Goal: Task Accomplishment & Management: Manage account settings

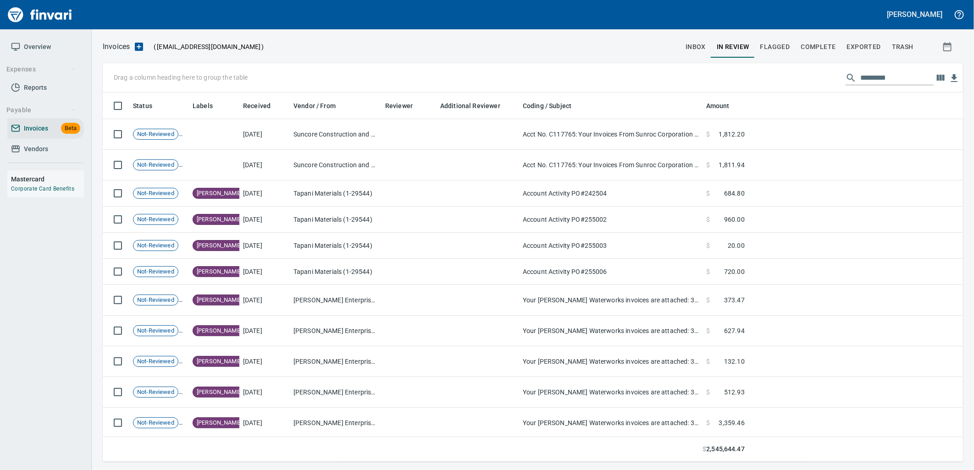
scroll to position [362, 845]
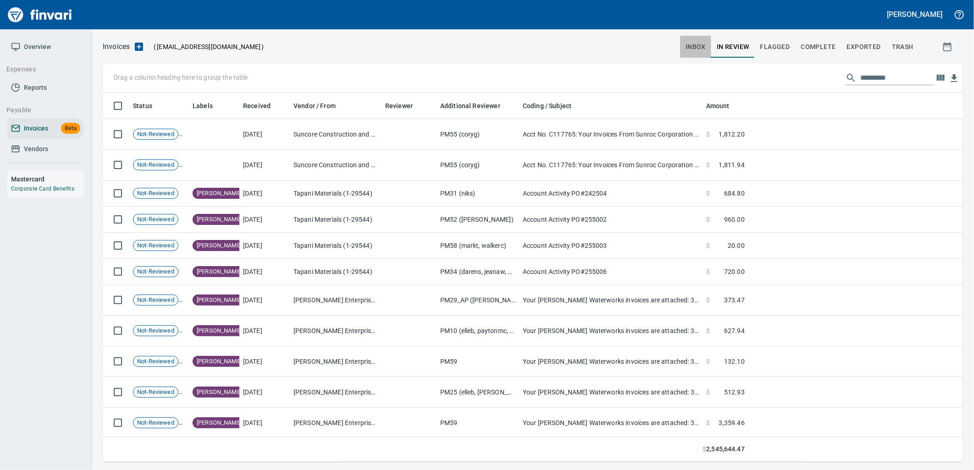
click at [692, 44] on span "inbox" at bounding box center [695, 46] width 20 height 11
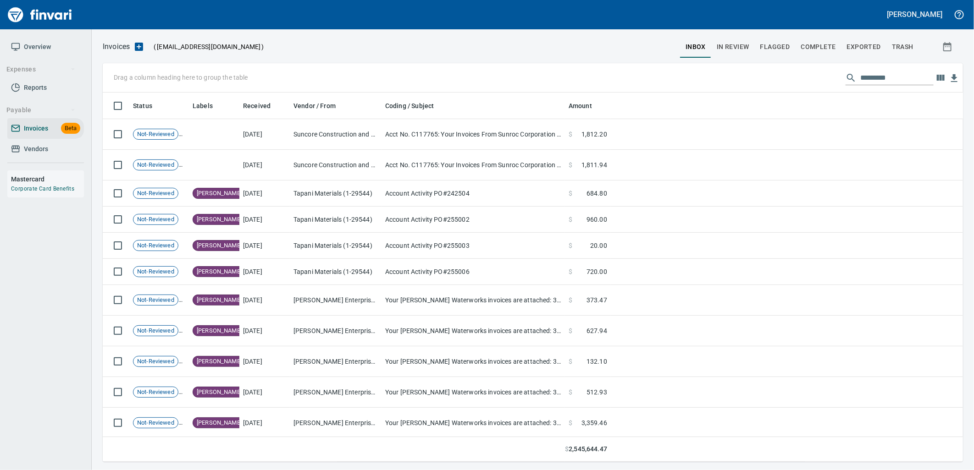
scroll to position [362, 845]
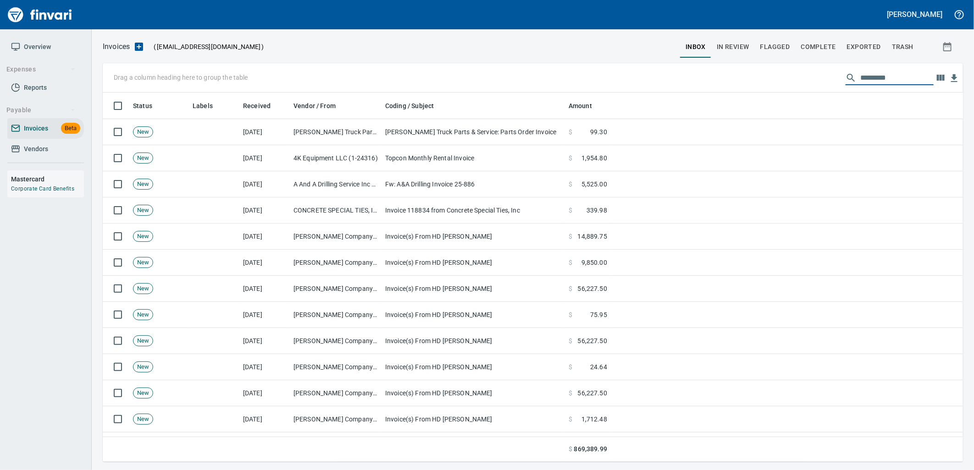
click at [884, 74] on input "text" at bounding box center [896, 78] width 73 height 15
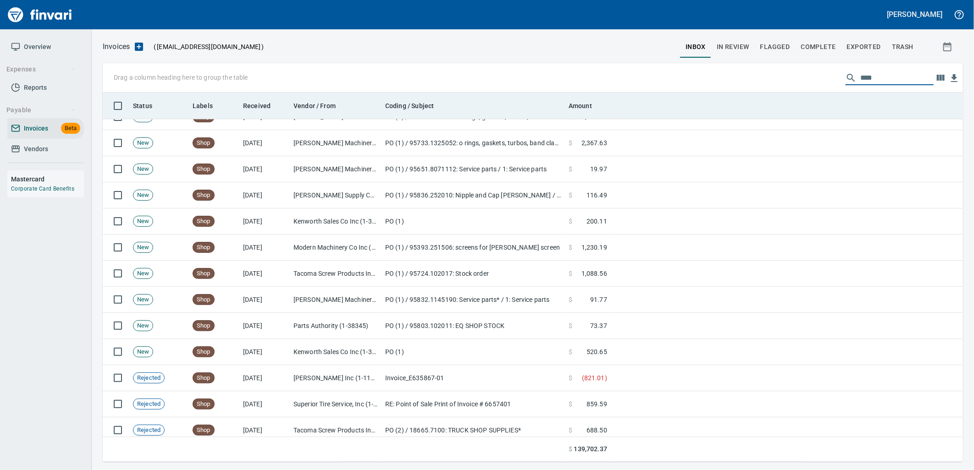
scroll to position [1960, 0]
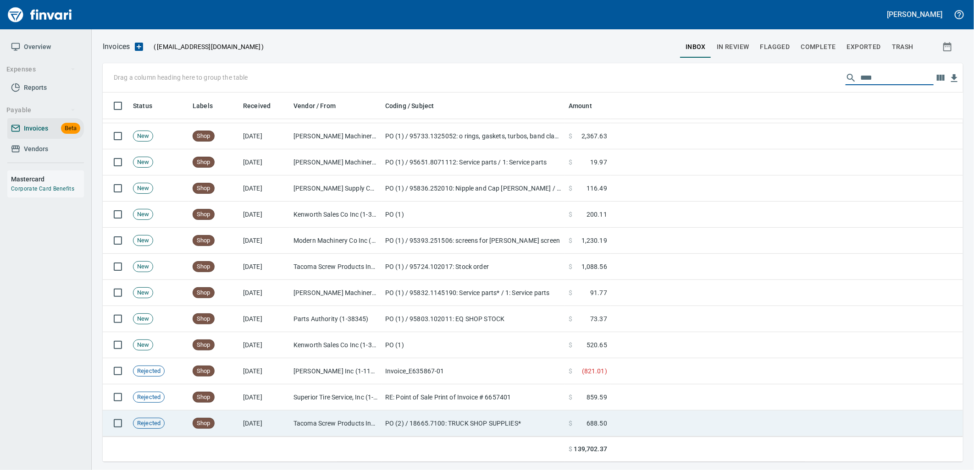
type input "****"
click at [383, 427] on td "PO (2) / 18665.7100: TRUCK SHOP SUPPLIES*" at bounding box center [472, 424] width 183 height 26
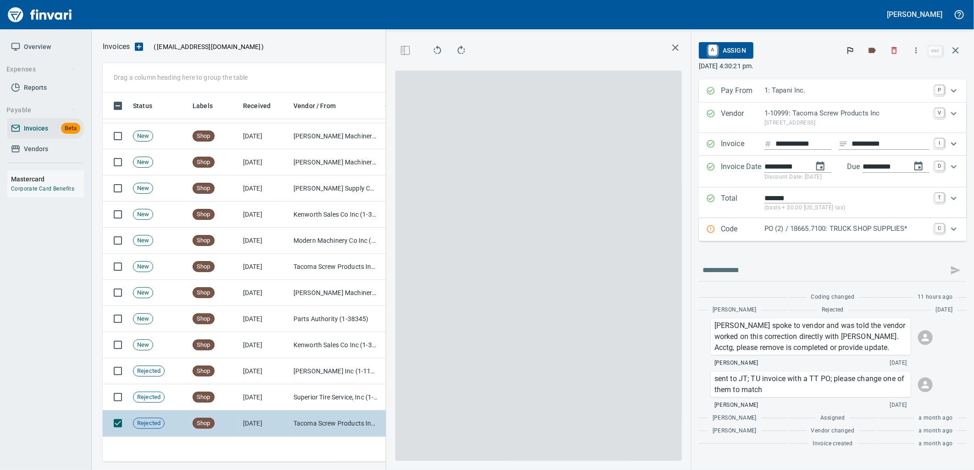
scroll to position [362, 616]
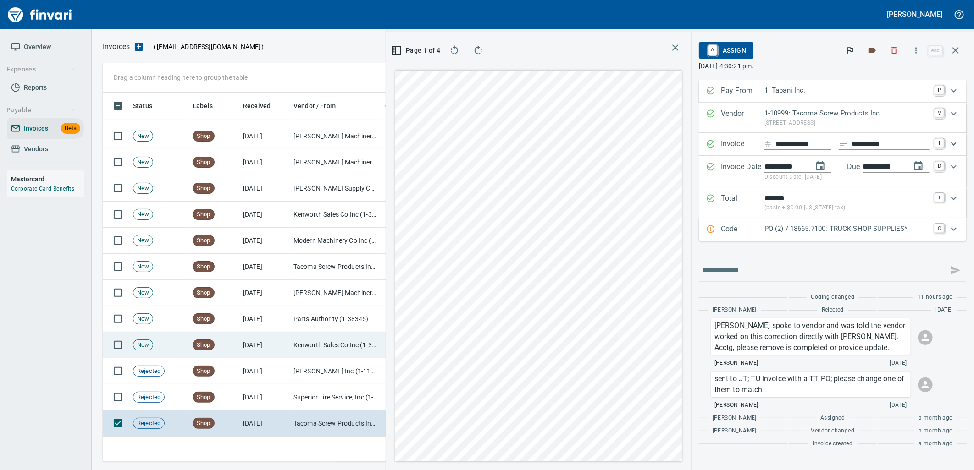
click at [310, 347] on td "Kenworth Sales Co Inc (1-38304)" at bounding box center [336, 345] width 92 height 26
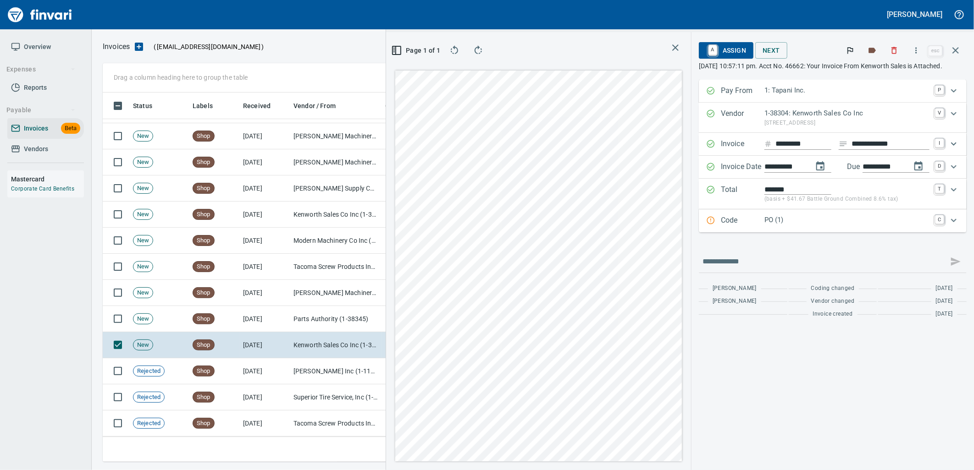
click at [816, 221] on p "PO (1)" at bounding box center [846, 220] width 165 height 11
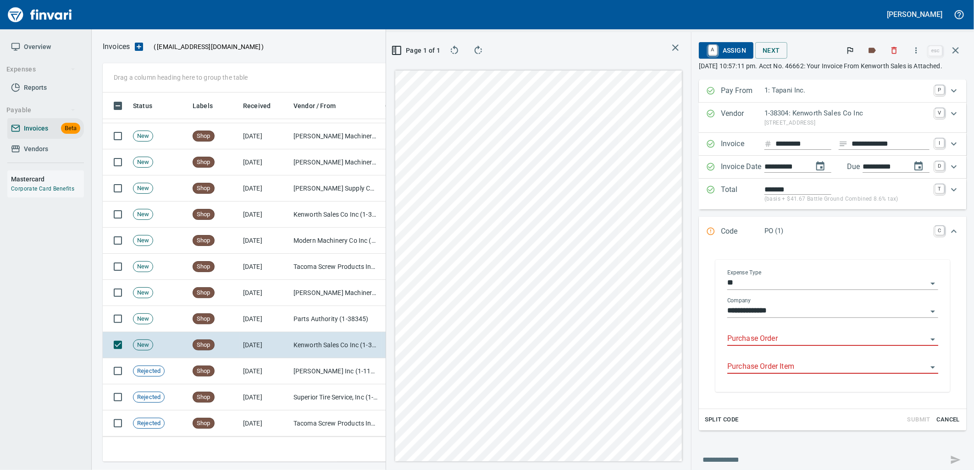
click at [757, 337] on input "Purchase Order" at bounding box center [827, 339] width 200 height 13
type input "**********"
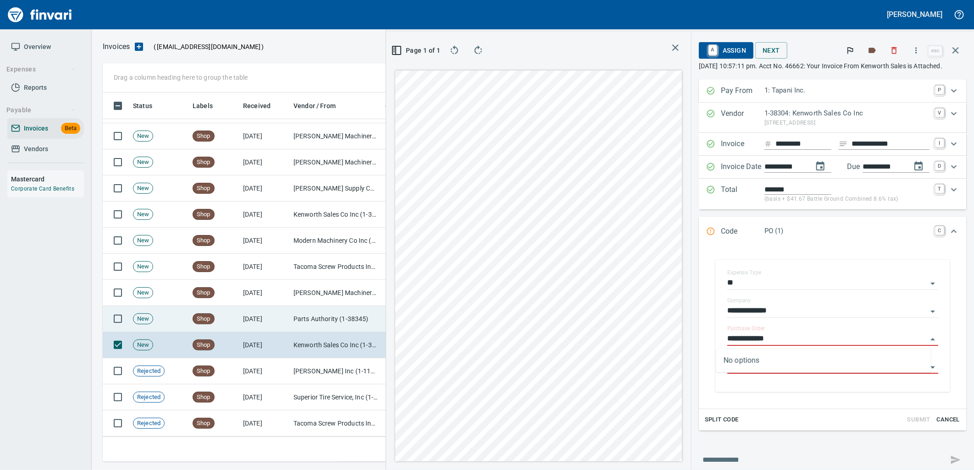
click at [296, 316] on td "Parts Authority (1-38345)" at bounding box center [336, 319] width 92 height 26
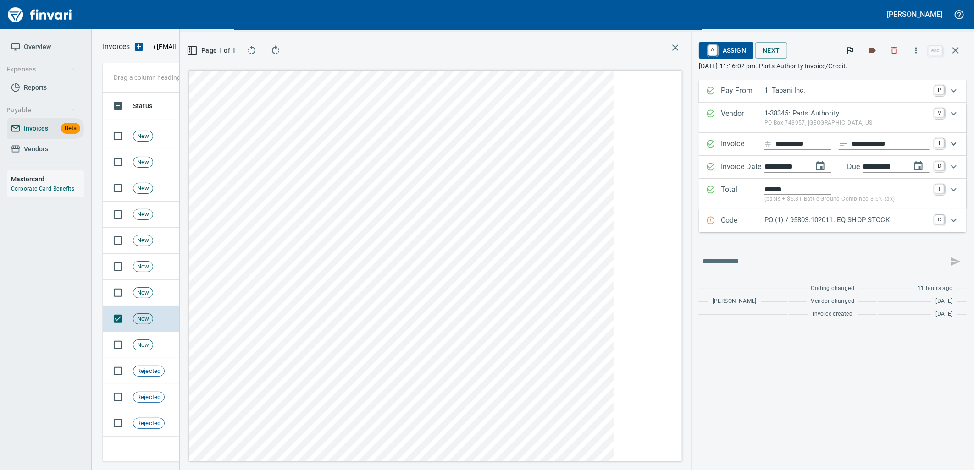
click at [799, 220] on p "PO (1) / 95803.102011: EQ SHOP STOCK" at bounding box center [846, 220] width 165 height 11
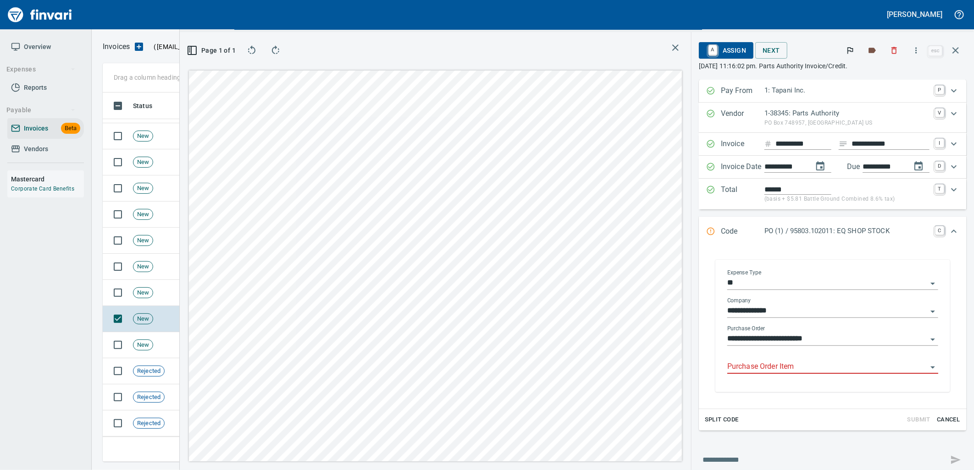
click at [799, 370] on input "Purchase Order Item" at bounding box center [827, 367] width 200 height 13
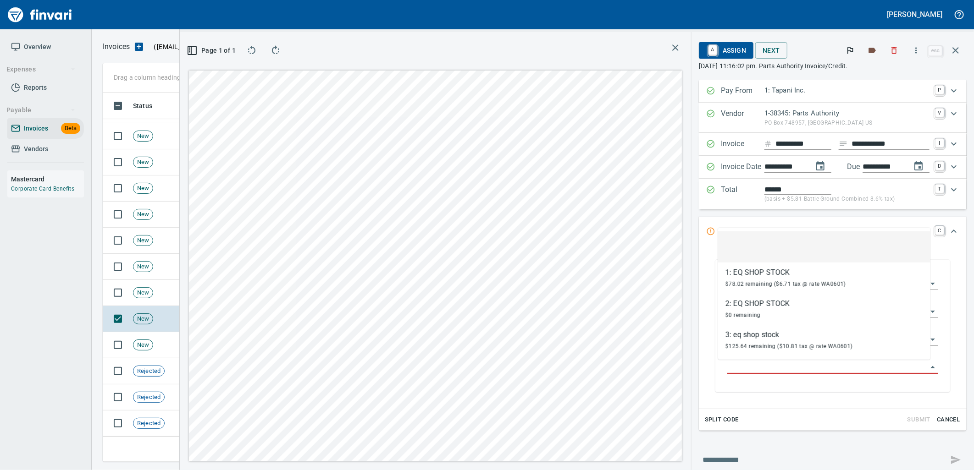
scroll to position [362, 616]
click at [150, 293] on span "New" at bounding box center [142, 293] width 19 height 9
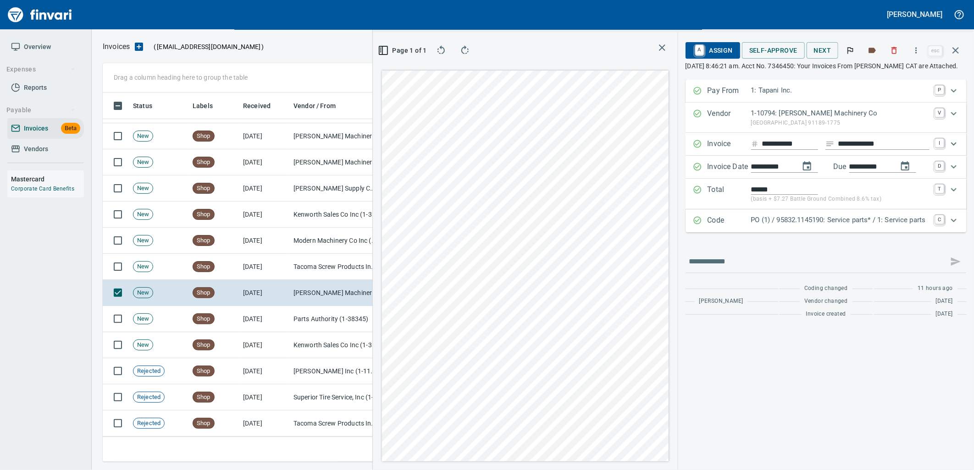
click at [804, 218] on p "PO (1) / 95832.1145190: Service parts* / 1: Service parts" at bounding box center [840, 220] width 178 height 11
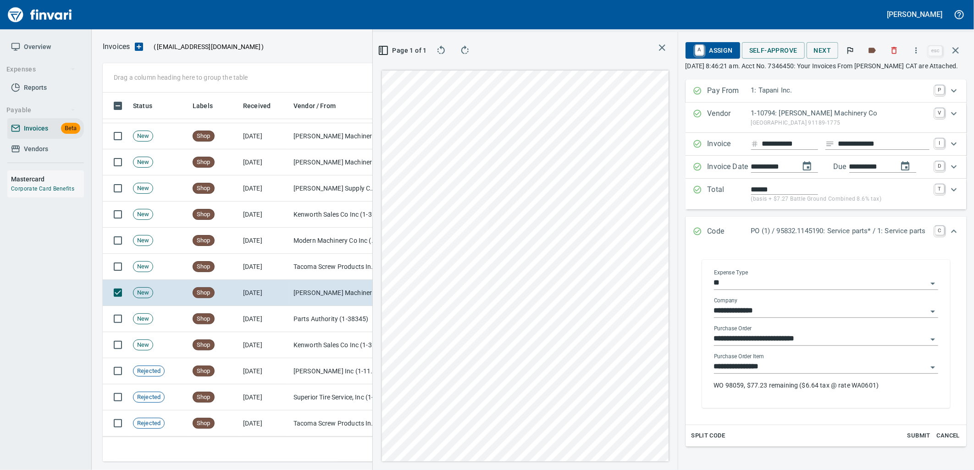
click at [772, 371] on input "**********" at bounding box center [820, 367] width 213 height 13
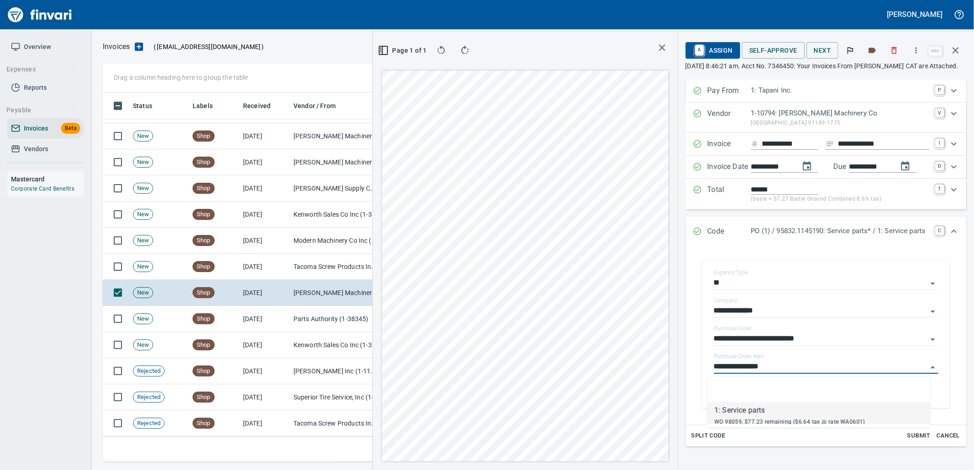
scroll to position [362, 616]
click at [281, 273] on td "[DATE]" at bounding box center [264, 267] width 50 height 26
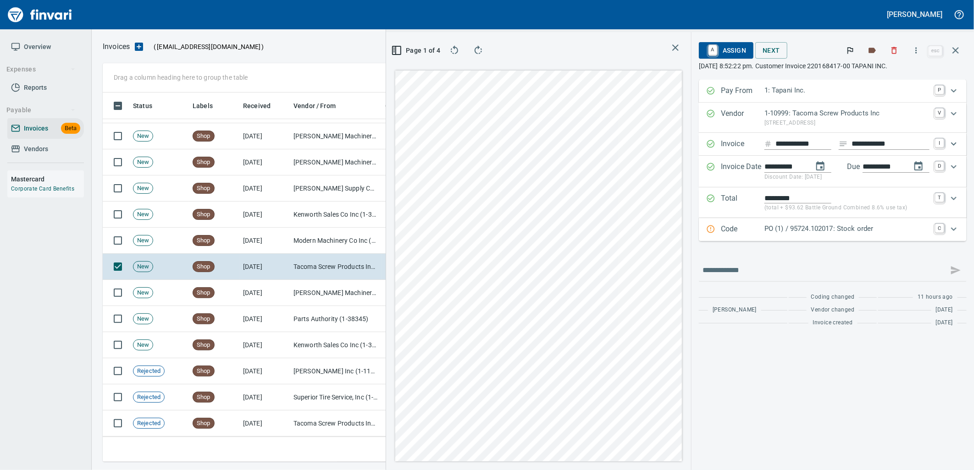
click at [789, 235] on div "PO (1) / 95724.102017: Stock order" at bounding box center [846, 230] width 165 height 12
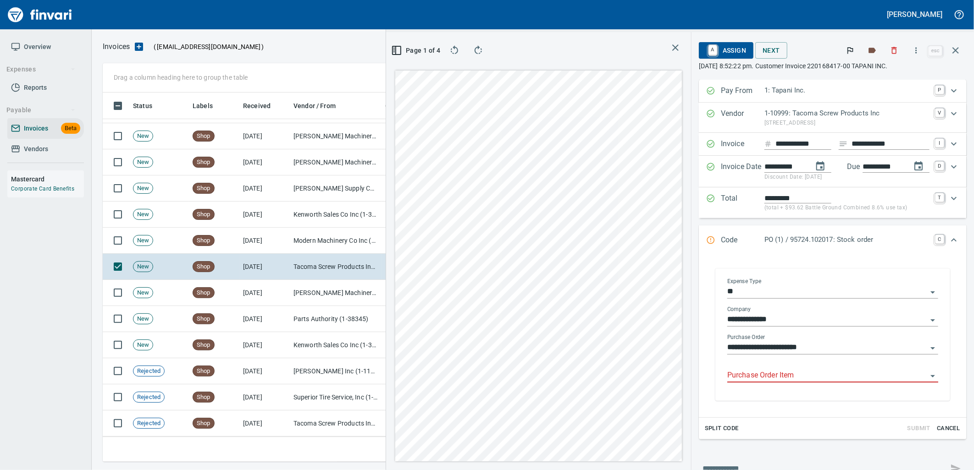
click at [770, 377] on input "Purchase Order Item" at bounding box center [827, 376] width 200 height 13
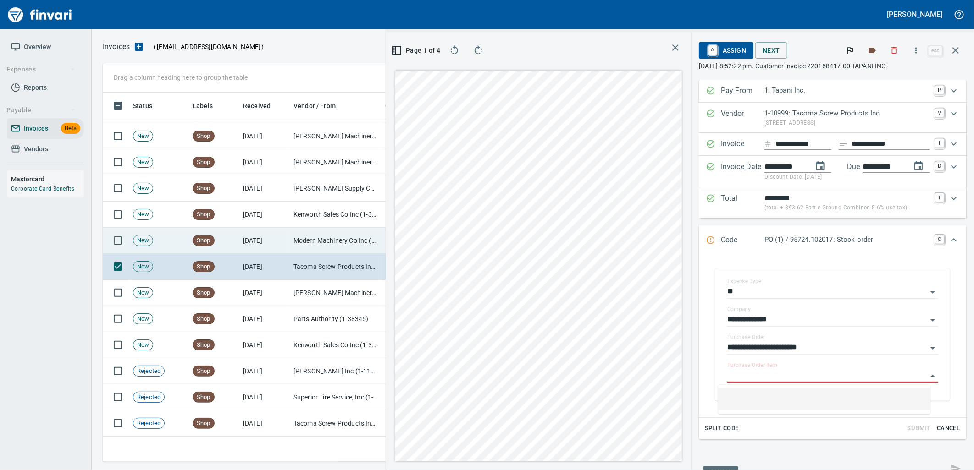
click at [336, 240] on td "Modern Machinery Co Inc (1-10672)" at bounding box center [336, 241] width 92 height 26
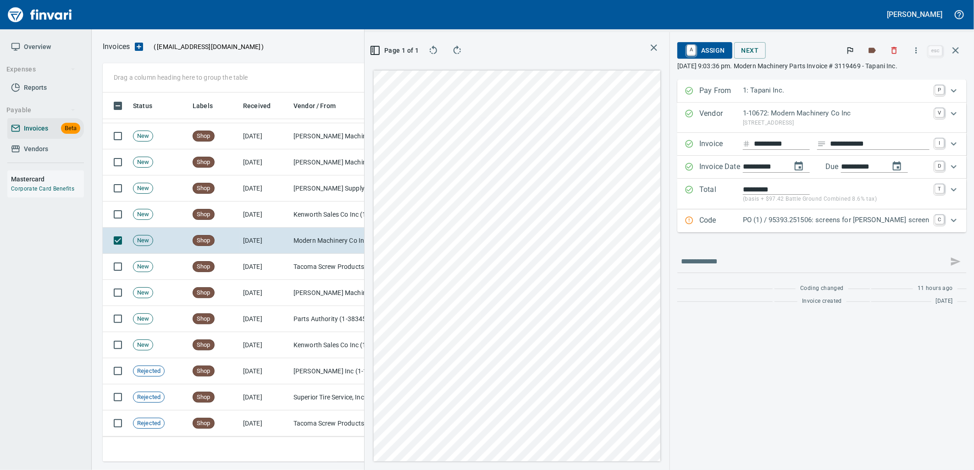
click at [803, 225] on p "PO (1) / 95393.251506: screens for [PERSON_NAME] screen" at bounding box center [836, 220] width 187 height 11
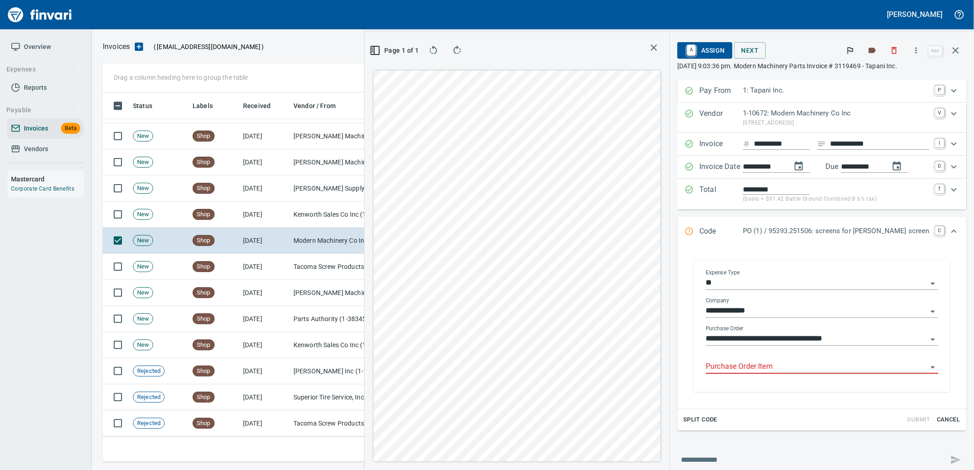
click at [767, 368] on input "Purchase Order Item" at bounding box center [816, 367] width 221 height 13
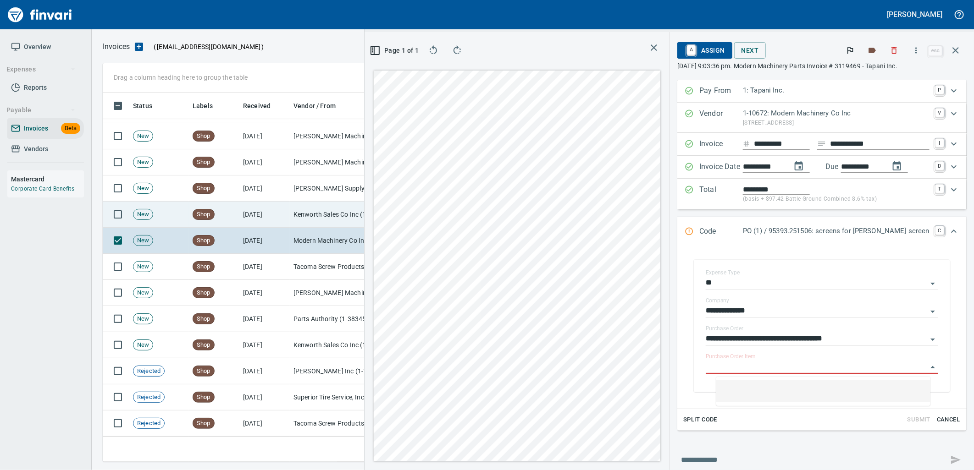
click at [341, 222] on td "Kenworth Sales Co Inc (1-38304)" at bounding box center [336, 215] width 92 height 26
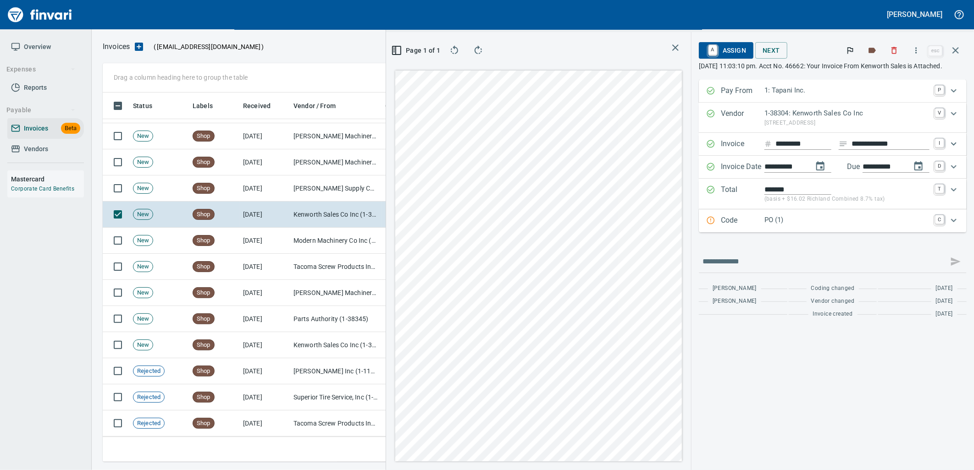
click at [825, 221] on p "PO (1)" at bounding box center [846, 220] width 165 height 11
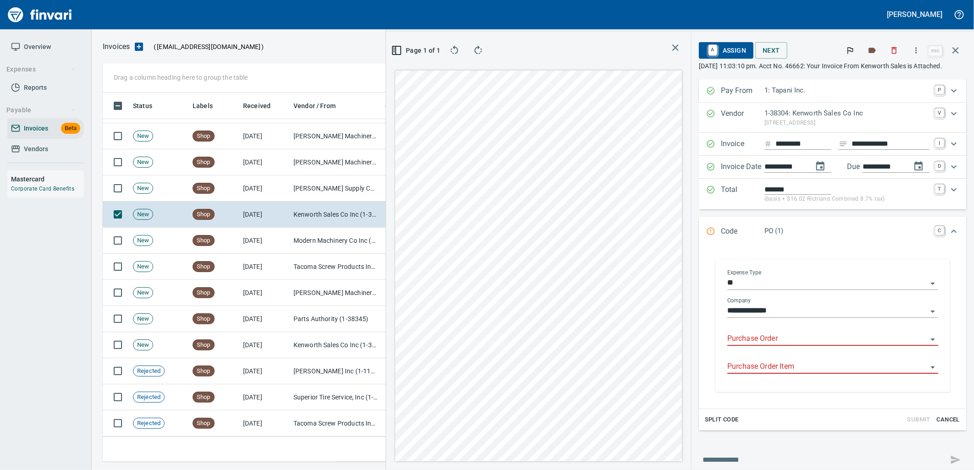
click at [767, 340] on input "Purchase Order" at bounding box center [827, 339] width 200 height 13
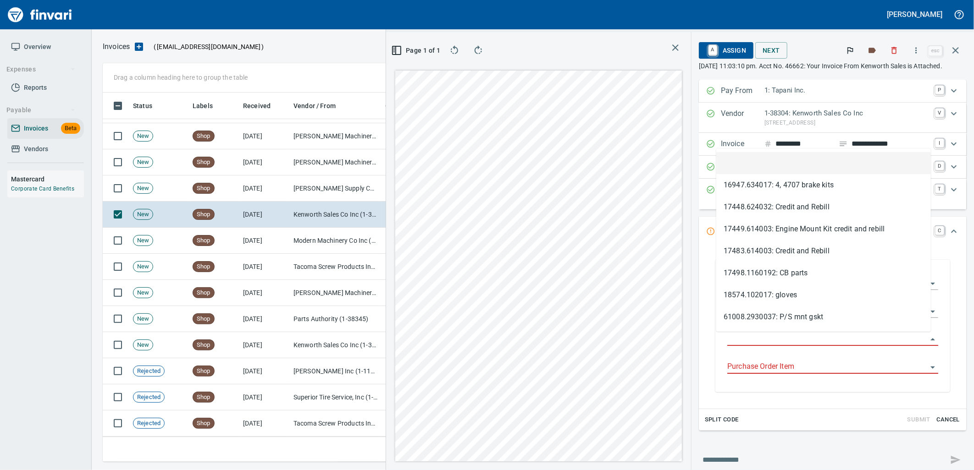
scroll to position [362, 616]
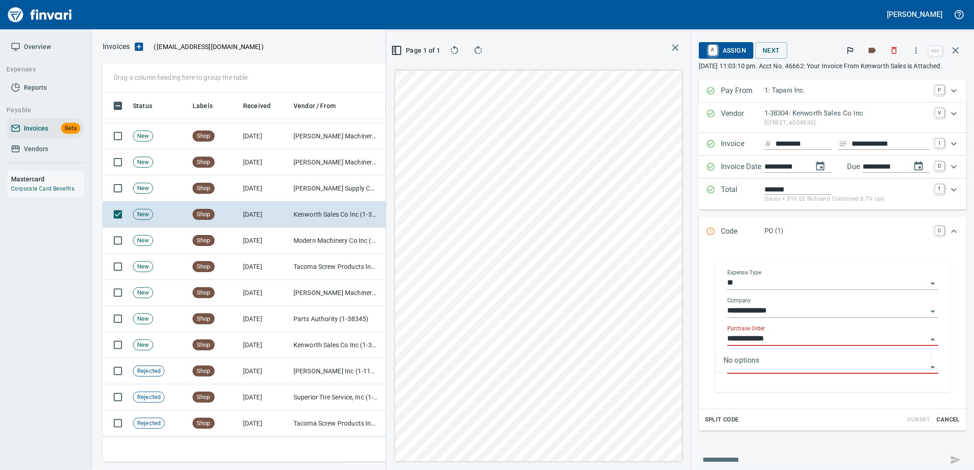
type input "**********"
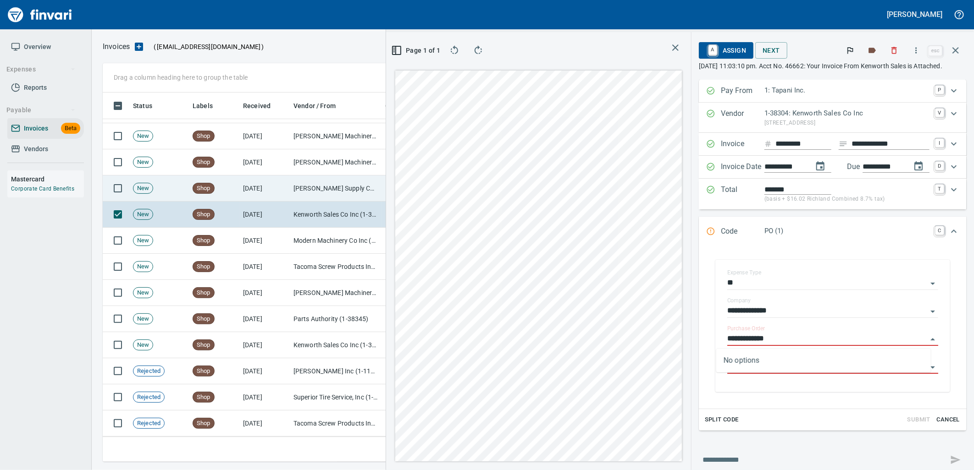
click at [293, 190] on td "[PERSON_NAME] Supply Company (1-10645)" at bounding box center [336, 189] width 92 height 26
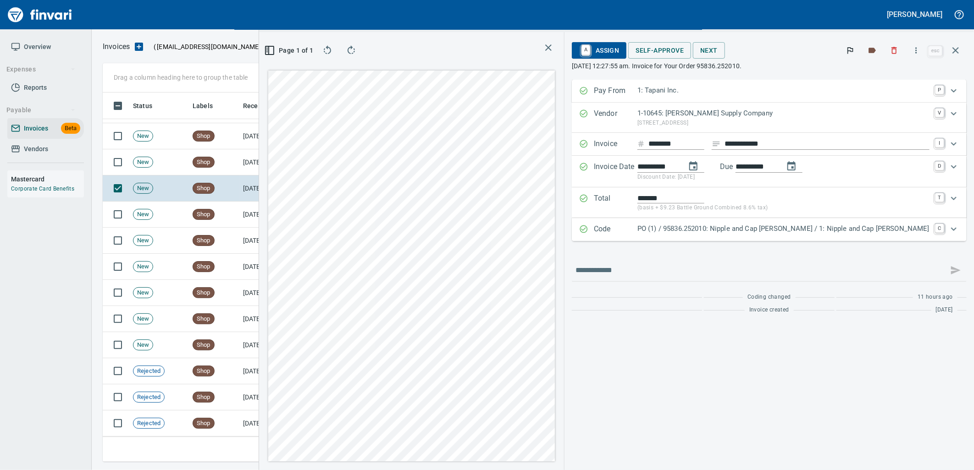
click at [751, 228] on p "PO (1) / 95836.252010: Nipple and Cap [PERSON_NAME] / 1: Nipple and Cap [PERSON…" at bounding box center [783, 229] width 292 height 11
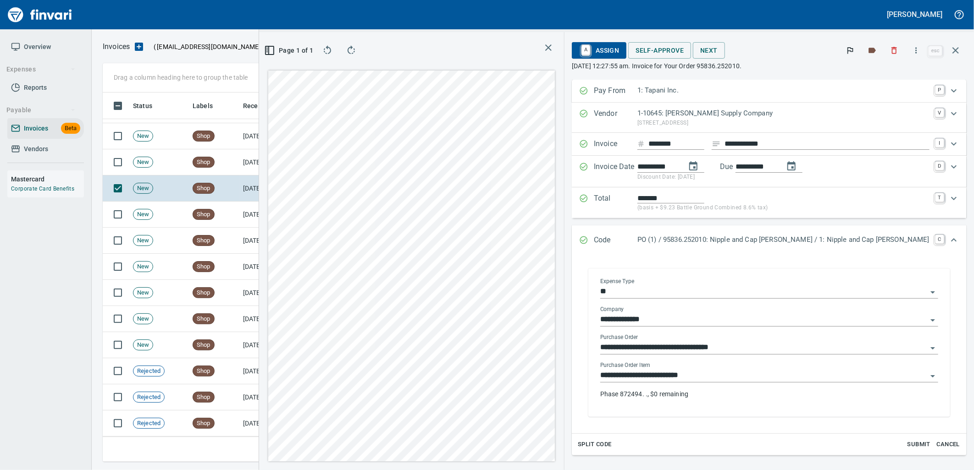
click at [748, 385] on div "**********" at bounding box center [769, 384] width 338 height 44
click at [742, 377] on input "**********" at bounding box center [763, 376] width 327 height 13
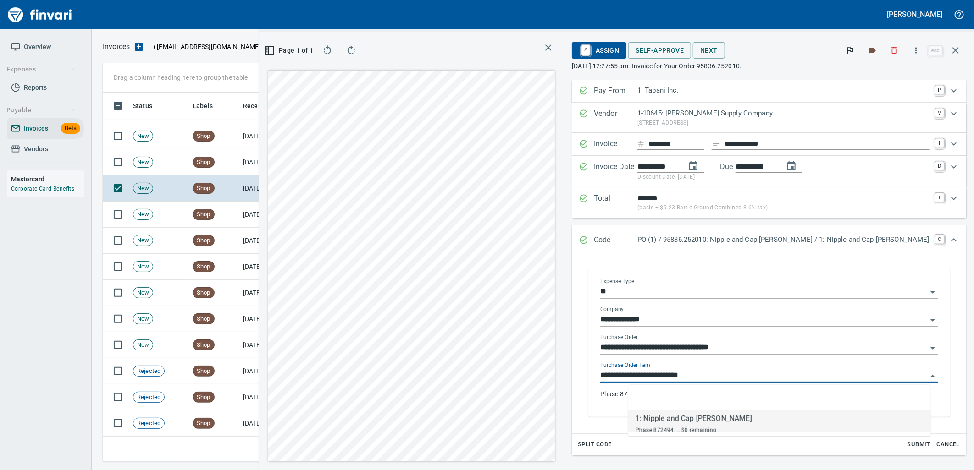
scroll to position [362, 616]
click at [254, 172] on td "[DATE]" at bounding box center [264, 162] width 50 height 26
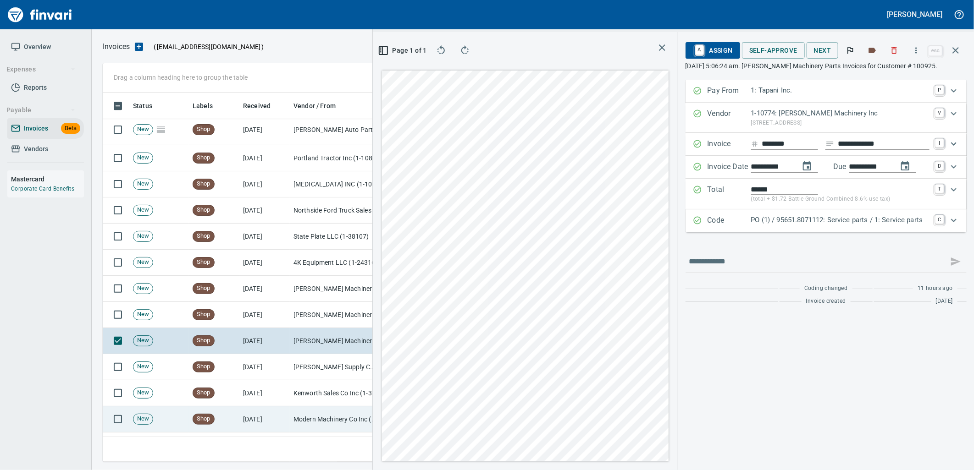
scroll to position [1756, 0]
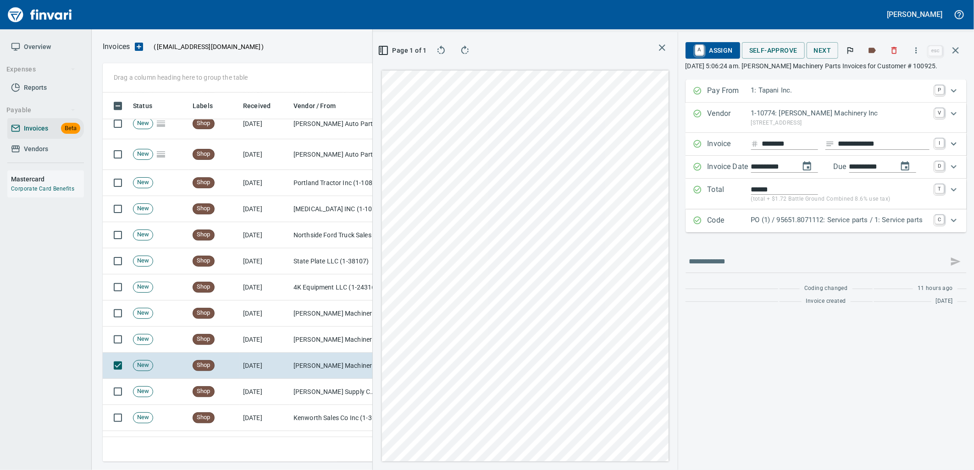
click at [846, 223] on p "PO (1) / 95651.8071112: Service parts / 1: Service parts" at bounding box center [840, 220] width 178 height 11
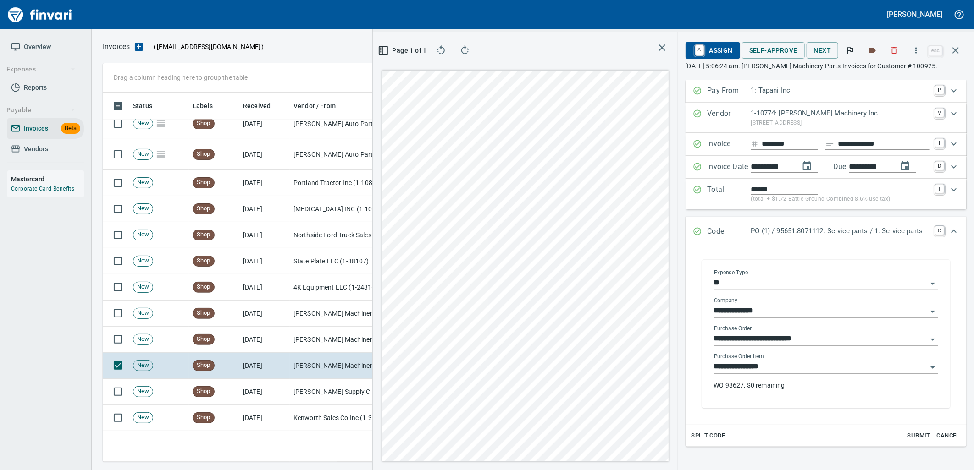
click at [793, 369] on input "**********" at bounding box center [820, 367] width 213 height 13
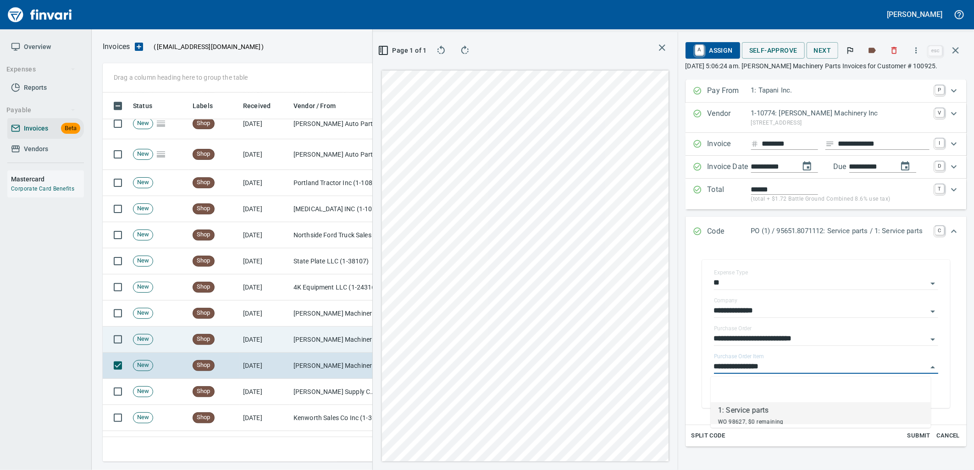
click at [340, 346] on td "[PERSON_NAME] Machinery Co (1-10794)" at bounding box center [336, 340] width 92 height 26
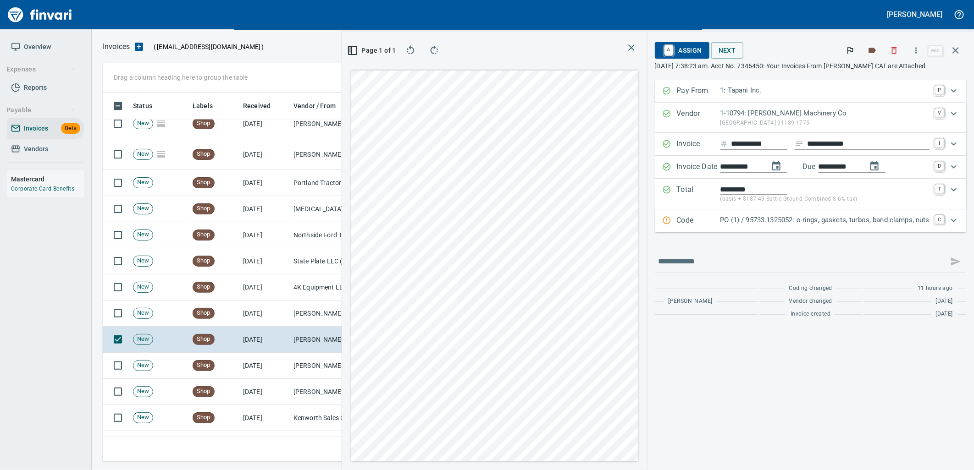
click at [895, 220] on p "PO (1) / 95733.1325052: o rings, gaskets, turbos, band clamps, nuts" at bounding box center [824, 220] width 209 height 11
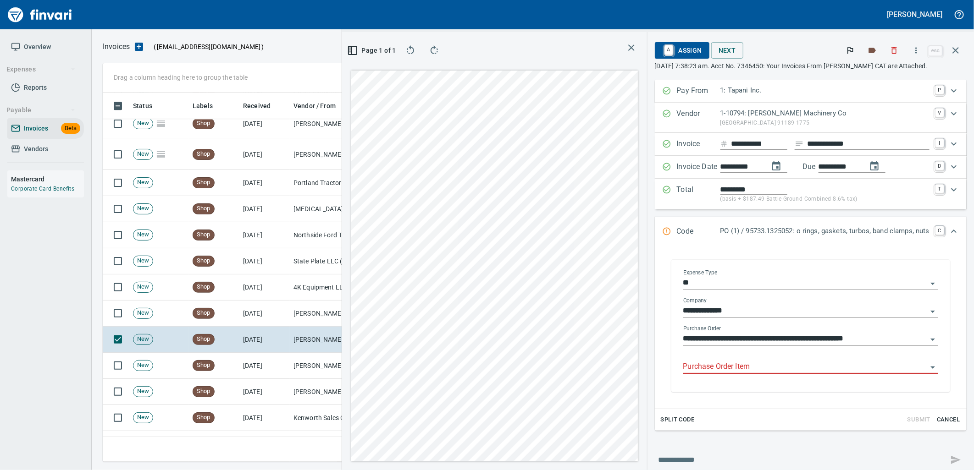
click at [732, 363] on input "Purchase Order Item" at bounding box center [805, 367] width 244 height 13
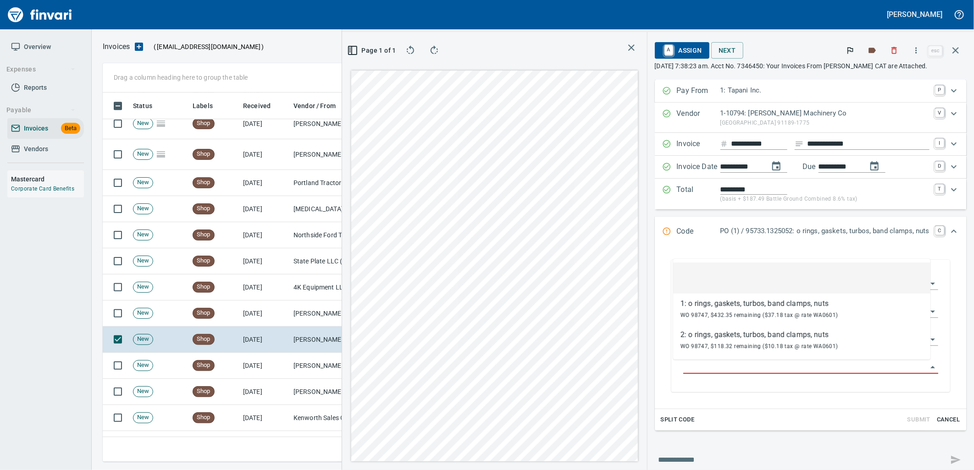
scroll to position [362, 616]
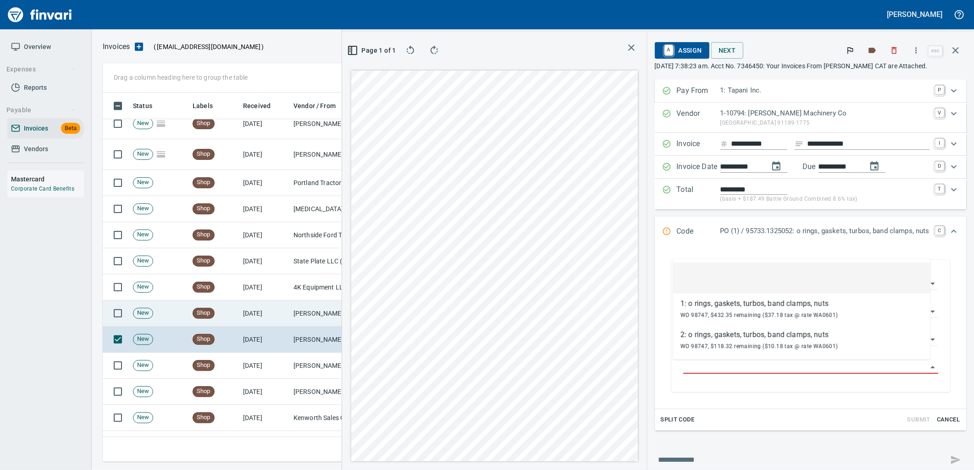
click at [317, 319] on td "[PERSON_NAME] Machinery Co (1-10794)" at bounding box center [336, 314] width 92 height 26
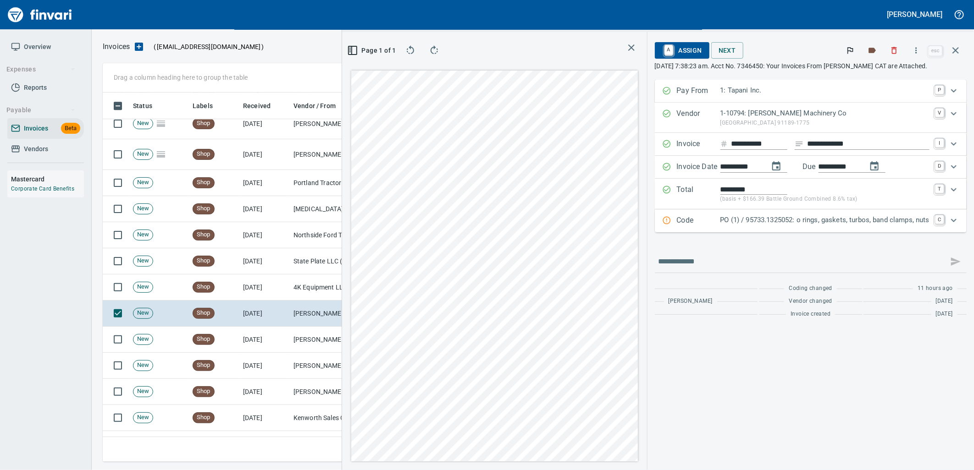
click at [795, 226] on div "PO (1) / 95733.1325052: o rings, gaskets, turbos, band clamps, nuts" at bounding box center [824, 221] width 209 height 12
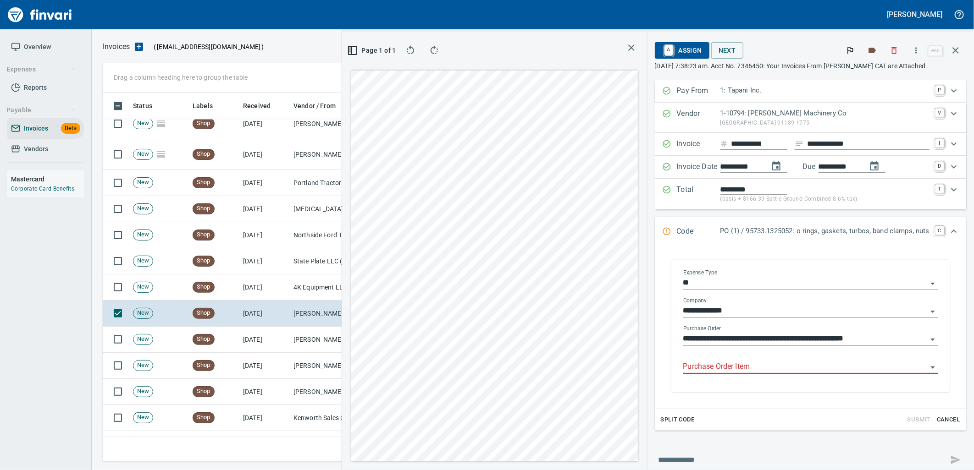
click at [743, 363] on input "Purchase Order Item" at bounding box center [805, 367] width 244 height 13
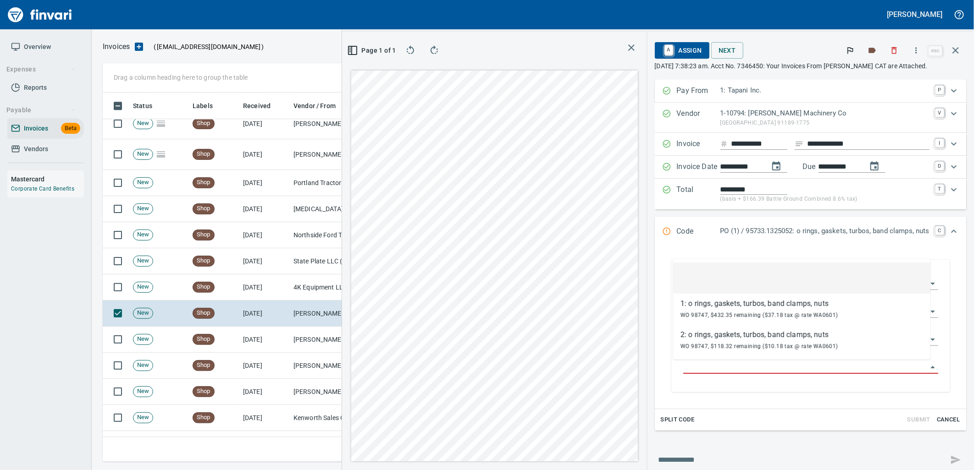
scroll to position [362, 616]
click at [270, 291] on td "8/13/2025" at bounding box center [264, 288] width 50 height 26
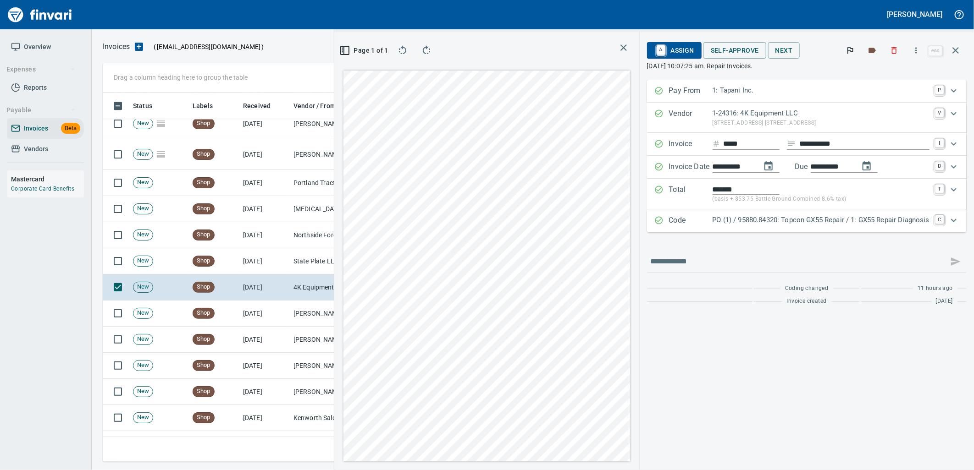
click at [799, 219] on p "PO (1) / 95880.84320: Topcon GX55 Repair / 1: GX55 Repair Diagnosis" at bounding box center [820, 220] width 217 height 11
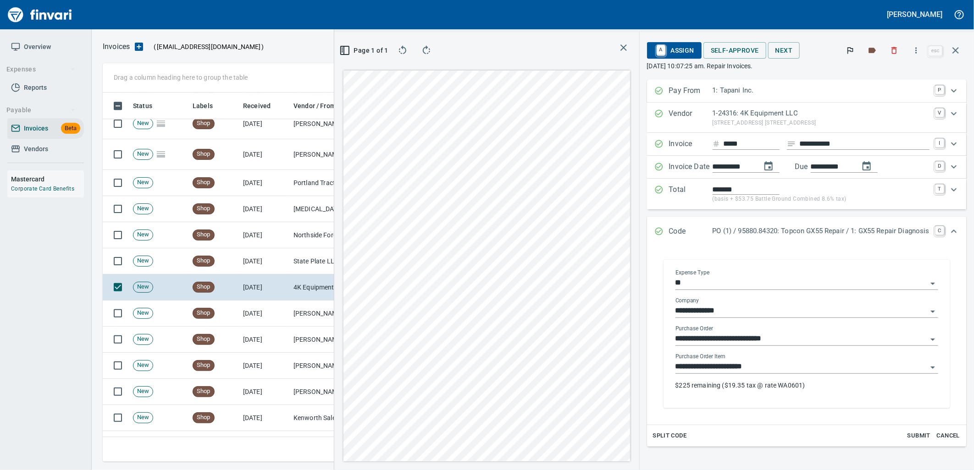
click at [753, 370] on input "**********" at bounding box center [801, 367] width 252 height 13
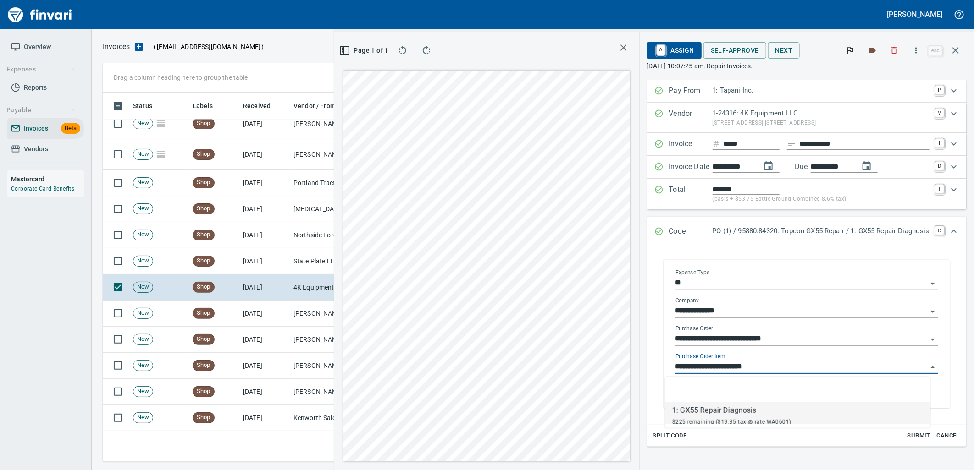
scroll to position [362, 616]
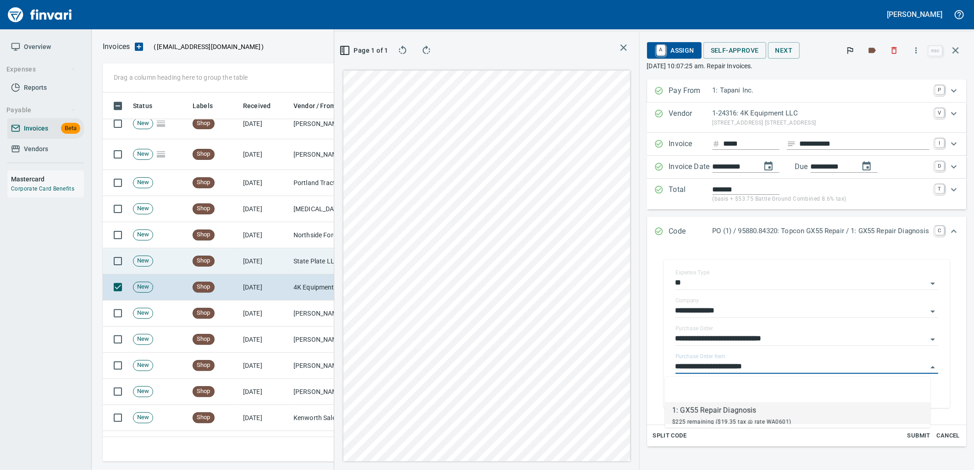
click at [282, 258] on td "8/13/2025" at bounding box center [264, 261] width 50 height 26
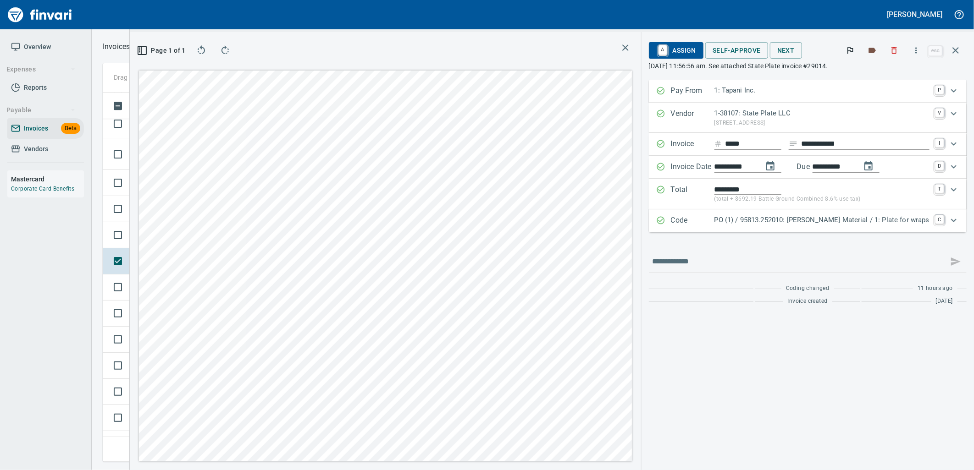
click at [811, 219] on p "PO (1) / 95813.252010: Sargent RD Material / 1: Plate for wraps" at bounding box center [821, 220] width 215 height 11
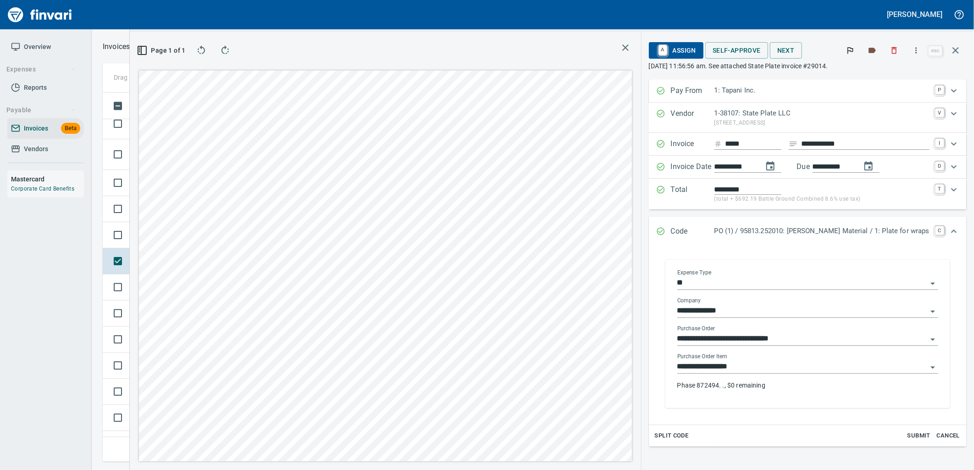
click at [762, 370] on input "**********" at bounding box center [802, 367] width 250 height 13
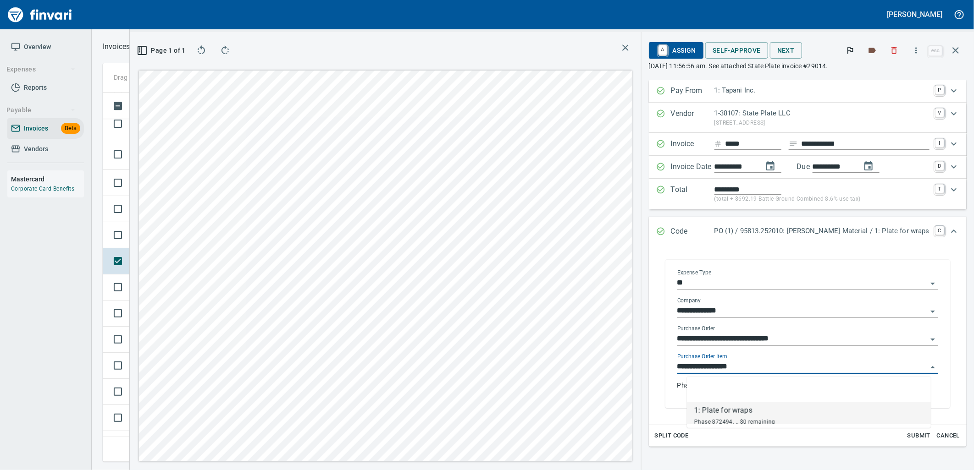
scroll to position [362, 616]
click at [134, 237] on span "New" at bounding box center [142, 235] width 19 height 9
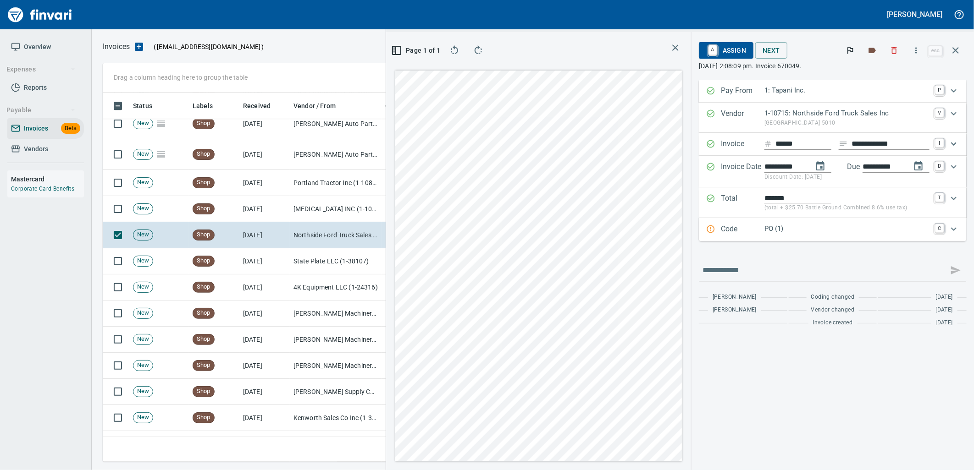
click at [765, 233] on p "PO (1)" at bounding box center [846, 229] width 165 height 11
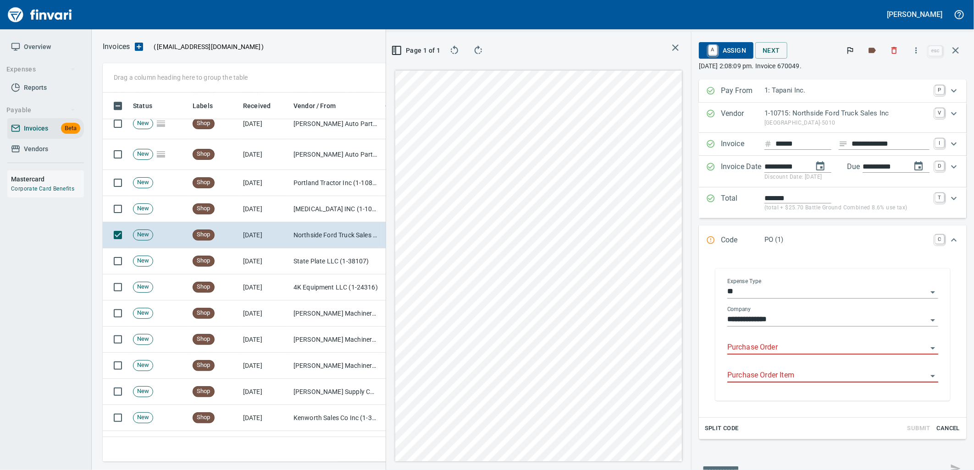
click at [761, 350] on input "Purchase Order" at bounding box center [827, 348] width 200 height 13
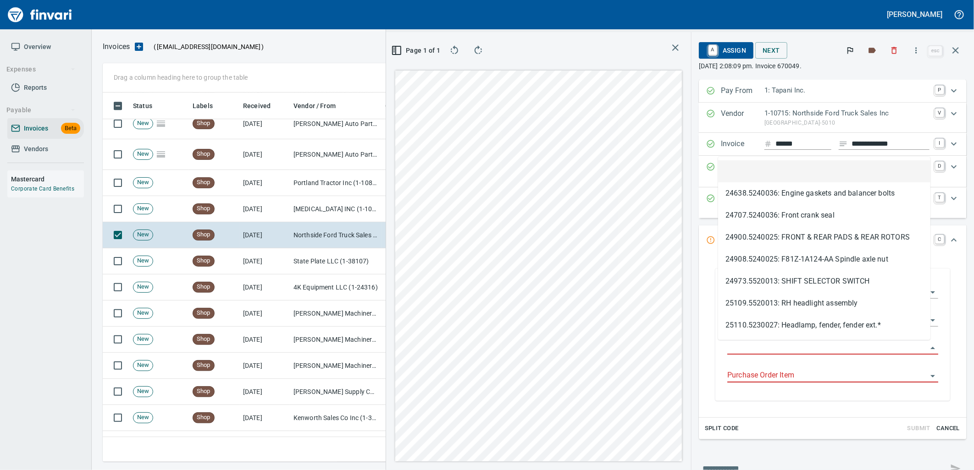
scroll to position [362, 616]
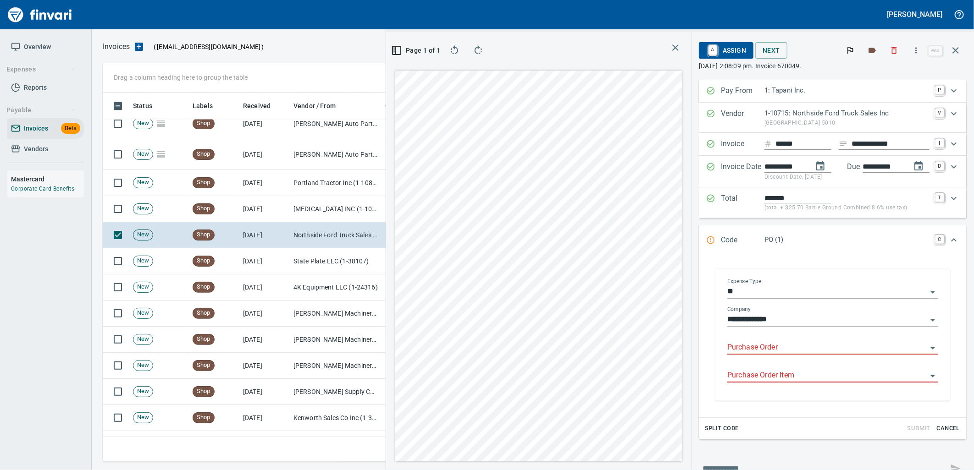
type input "**********"
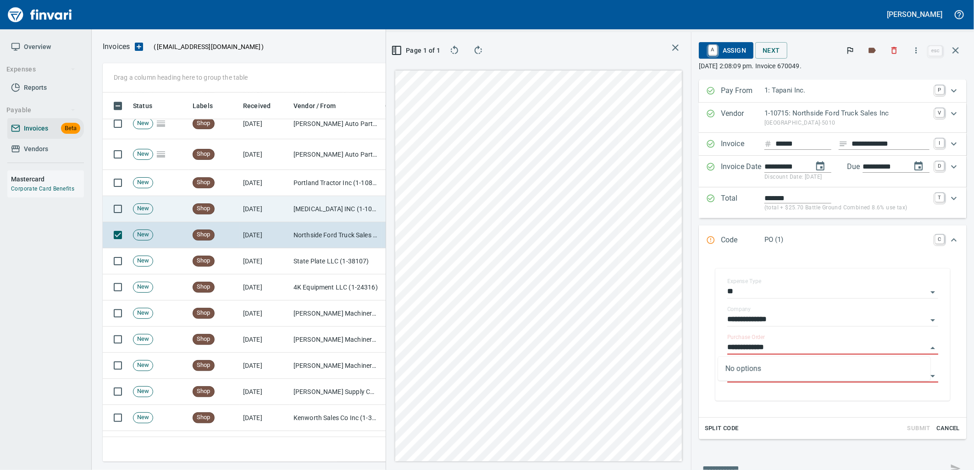
click at [216, 210] on td "Shop" at bounding box center [214, 209] width 50 height 26
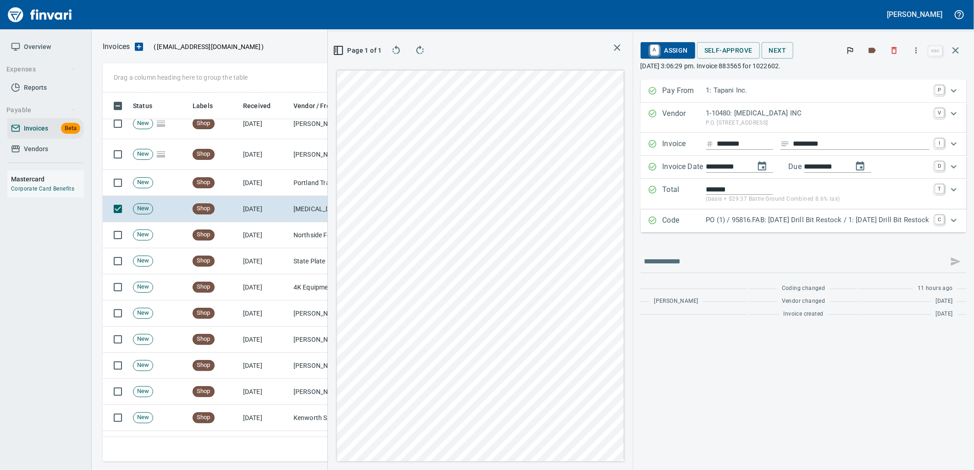
click at [706, 218] on p "PO (1) / 95816.FAB: 08/11/25 Drill Bit Restock / 1: 08/11/25 Drill Bit Restock" at bounding box center [817, 220] width 223 height 11
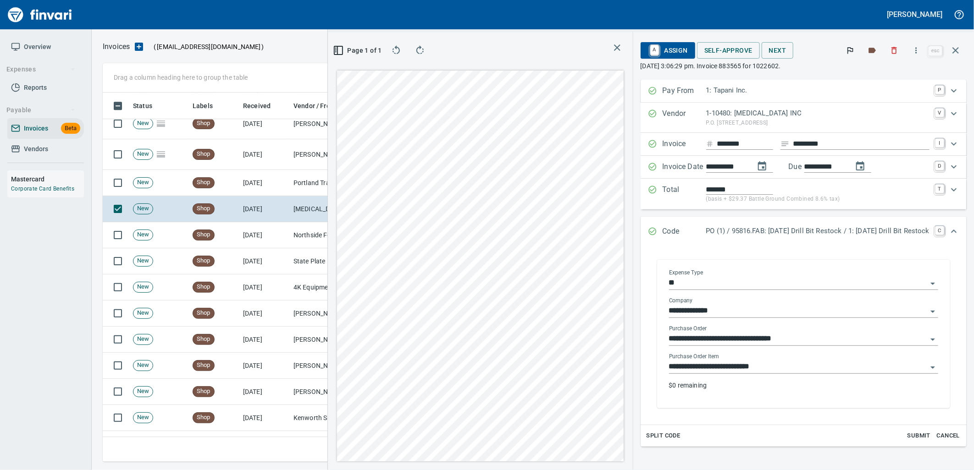
drag, startPoint x: 710, startPoint y: 365, endPoint x: 677, endPoint y: 365, distance: 33.0
click at [709, 365] on input "**********" at bounding box center [798, 367] width 258 height 13
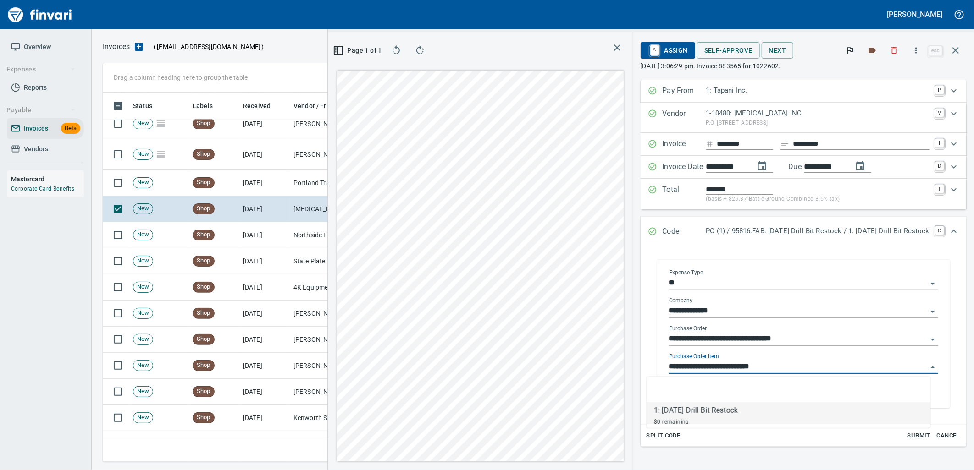
scroll to position [362, 616]
click at [265, 189] on td "8/13/2025" at bounding box center [264, 183] width 50 height 26
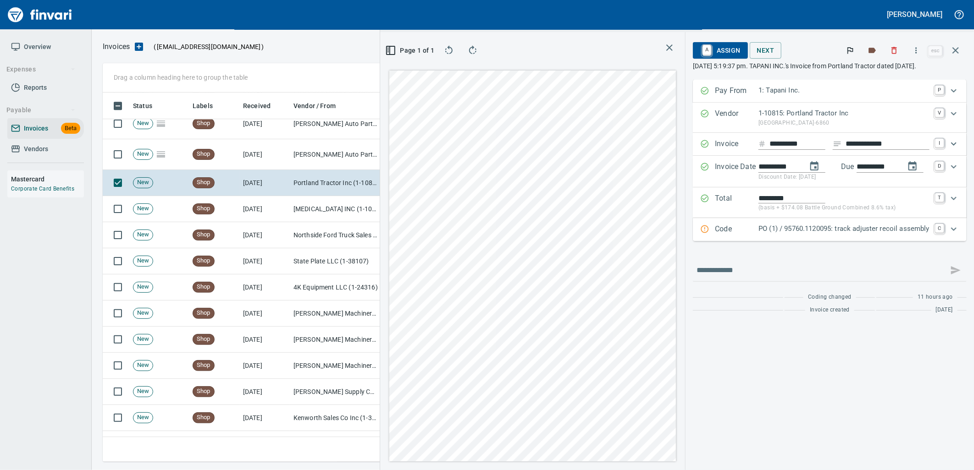
click at [733, 234] on p "Code" at bounding box center [737, 230] width 44 height 12
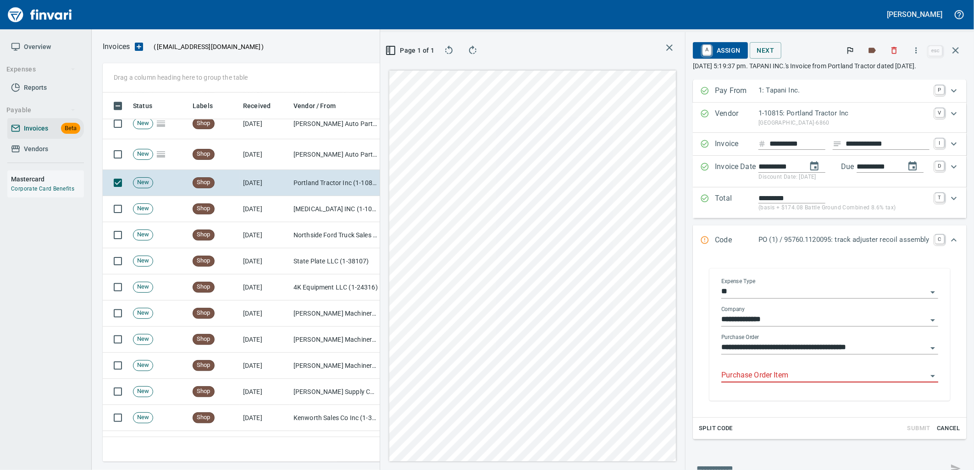
click at [745, 374] on input "Purchase Order Item" at bounding box center [824, 376] width 206 height 13
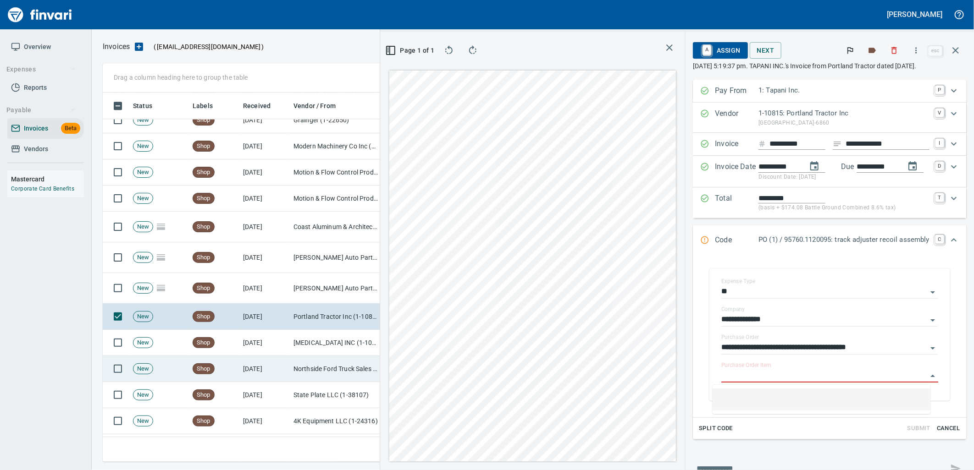
scroll to position [1603, 0]
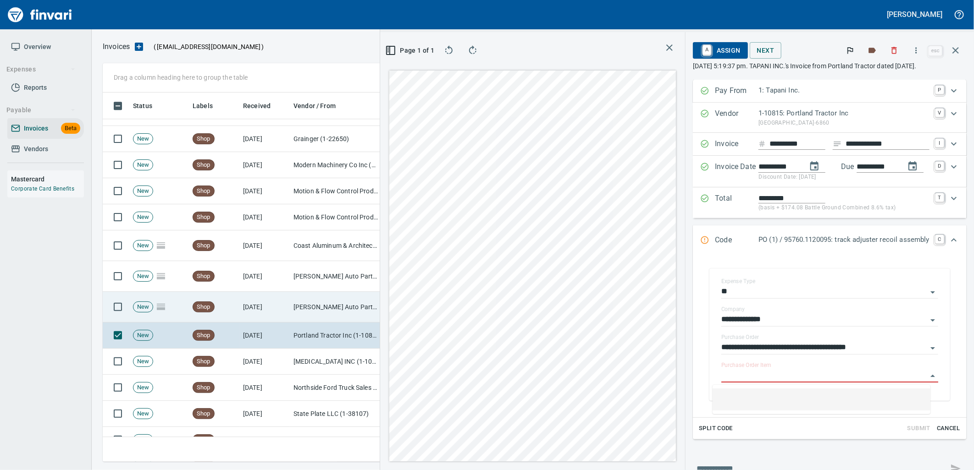
click at [304, 308] on td "[PERSON_NAME] Auto Parts (1-23030)" at bounding box center [336, 307] width 92 height 31
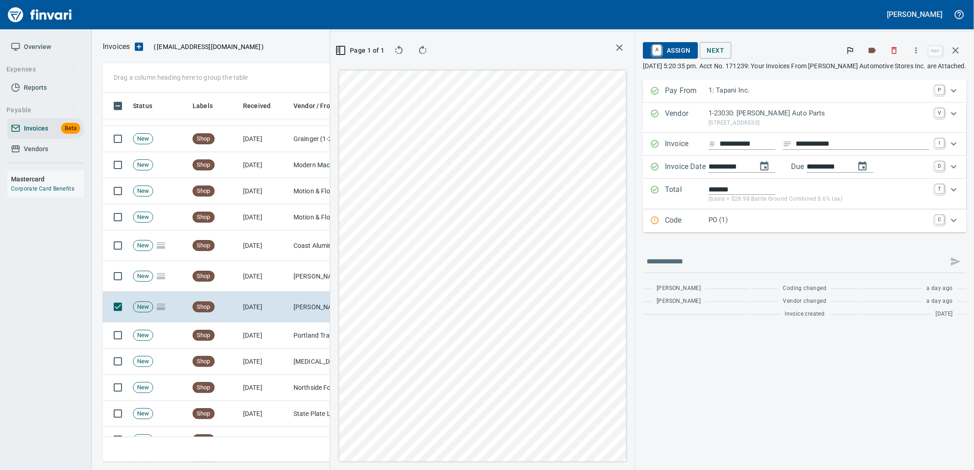
click at [731, 215] on p "PO (1)" at bounding box center [818, 220] width 221 height 11
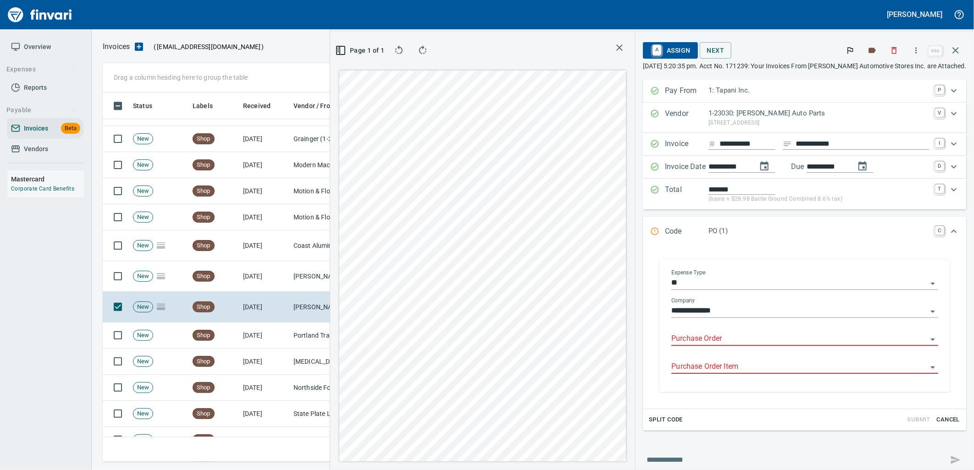
click at [727, 338] on input "Purchase Order" at bounding box center [799, 339] width 256 height 13
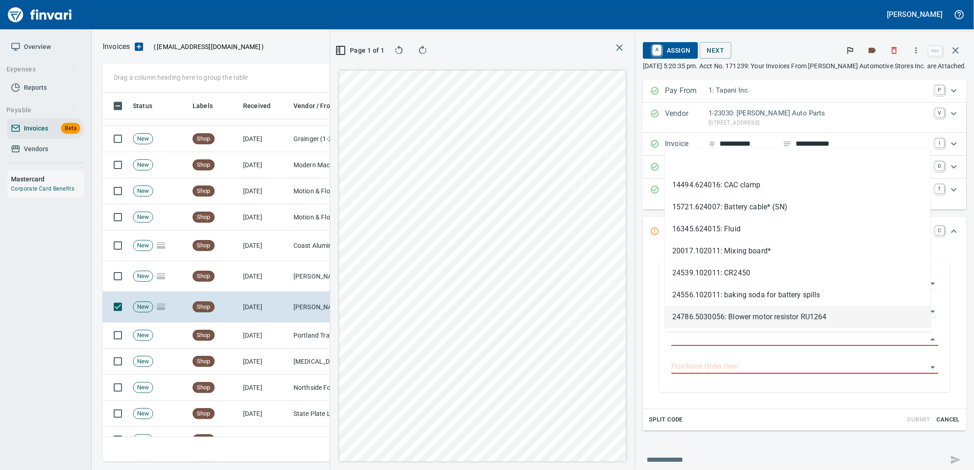
scroll to position [362, 616]
type input "**********"
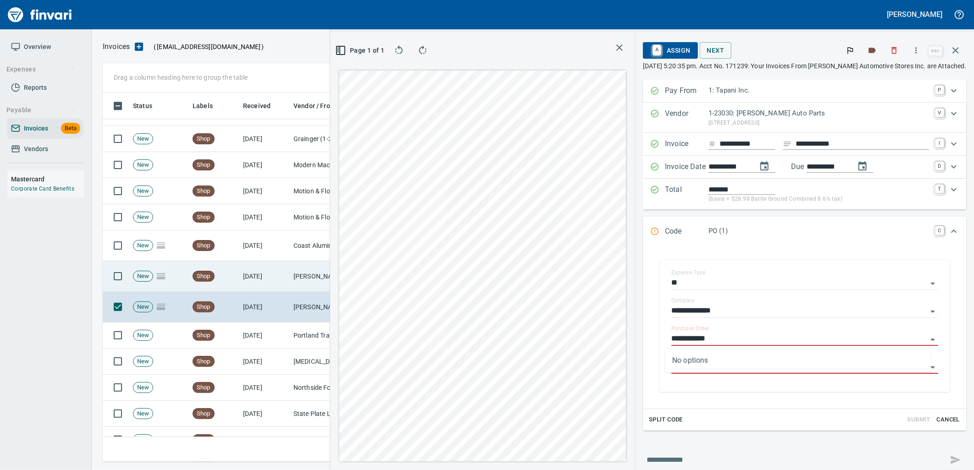
click at [265, 278] on td "8/13/2025" at bounding box center [264, 276] width 50 height 31
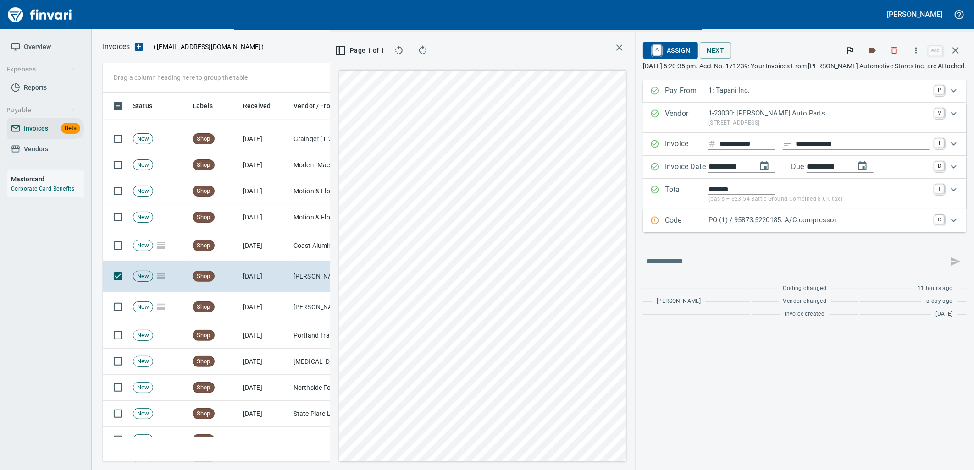
click at [736, 227] on div "PO (1) / 95873.5220185: A/C compressor" at bounding box center [818, 221] width 221 height 12
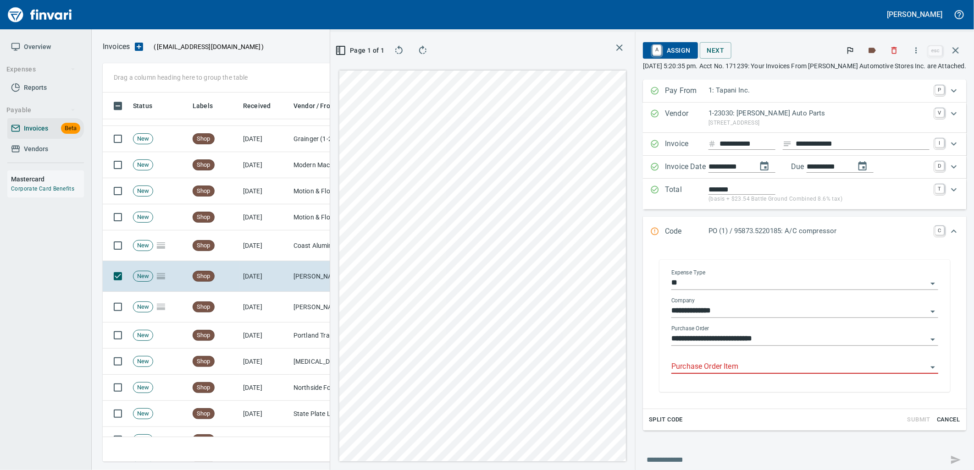
click at [734, 370] on input "Purchase Order Item" at bounding box center [799, 367] width 256 height 13
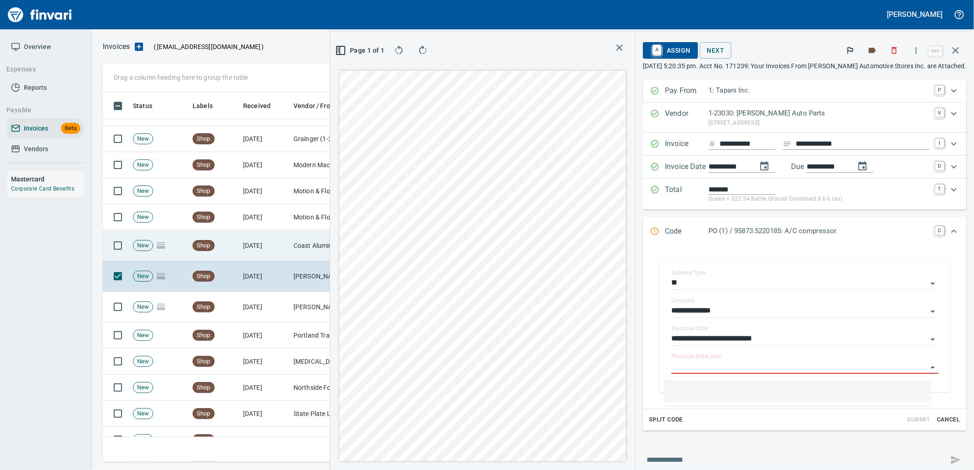
click at [265, 245] on td "8/13/2025" at bounding box center [264, 246] width 50 height 31
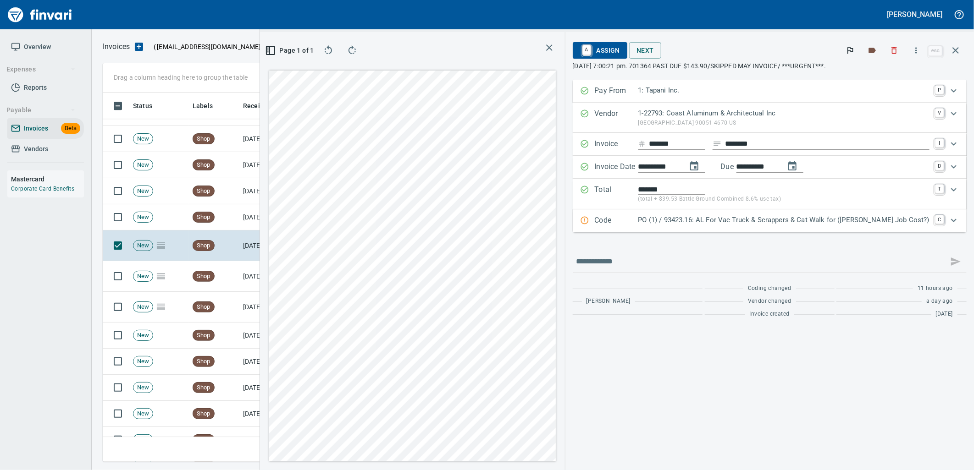
click at [752, 218] on p "PO (1) / 93423.16: AL For Vac Truck & Scrappers & Cat Walk for (Jed Job Cost?)" at bounding box center [783, 220] width 291 height 11
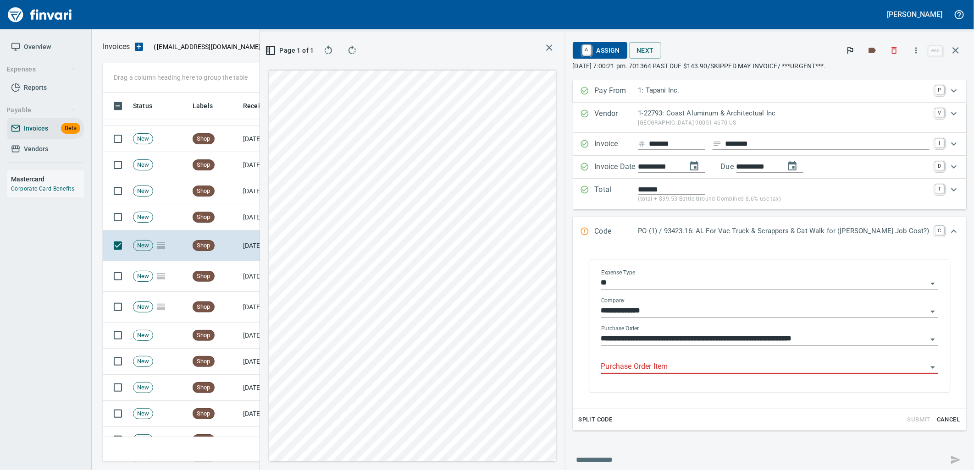
click at [708, 365] on input "Purchase Order Item" at bounding box center [764, 367] width 326 height 13
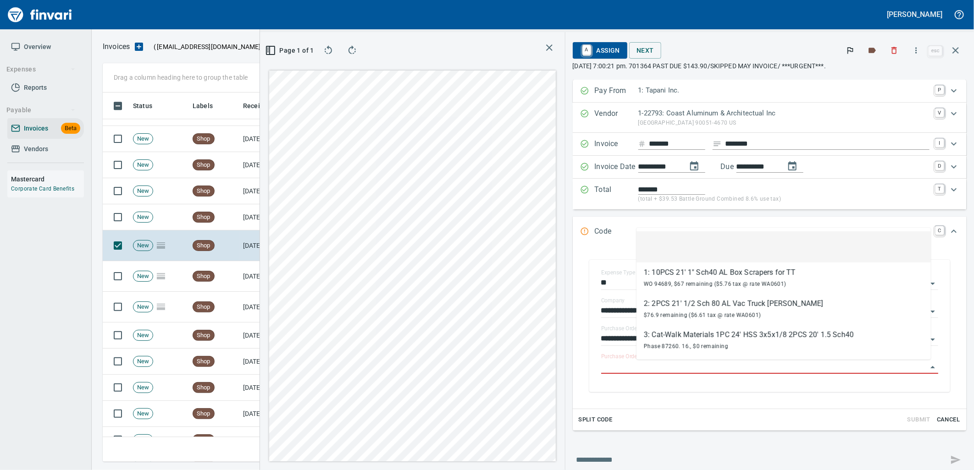
scroll to position [362, 616]
click at [250, 218] on td "8/13/2025" at bounding box center [264, 217] width 50 height 26
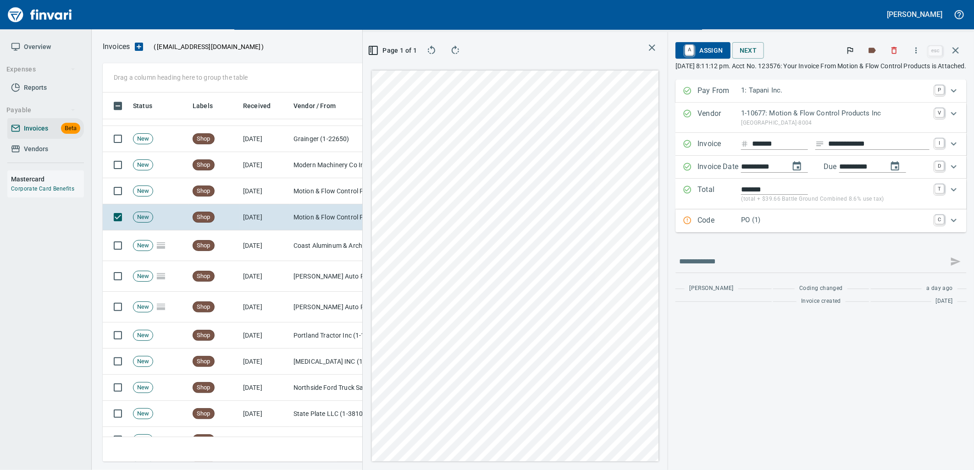
click at [775, 222] on p "PO (1)" at bounding box center [835, 220] width 188 height 11
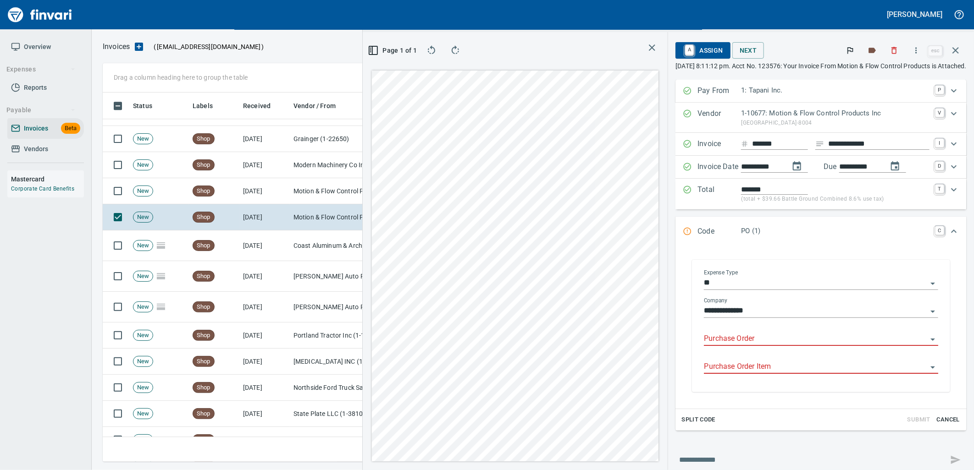
click at [734, 344] on input "Purchase Order" at bounding box center [815, 339] width 223 height 13
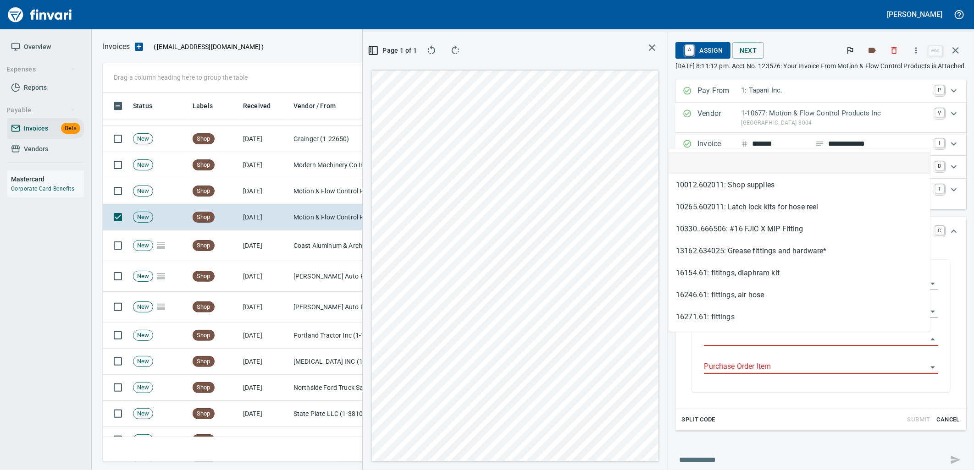
scroll to position [362, 616]
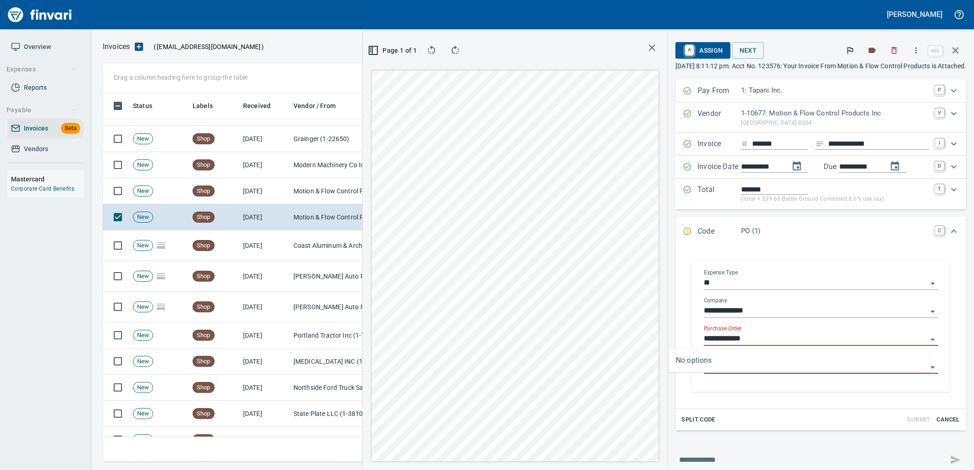
type input "**********"
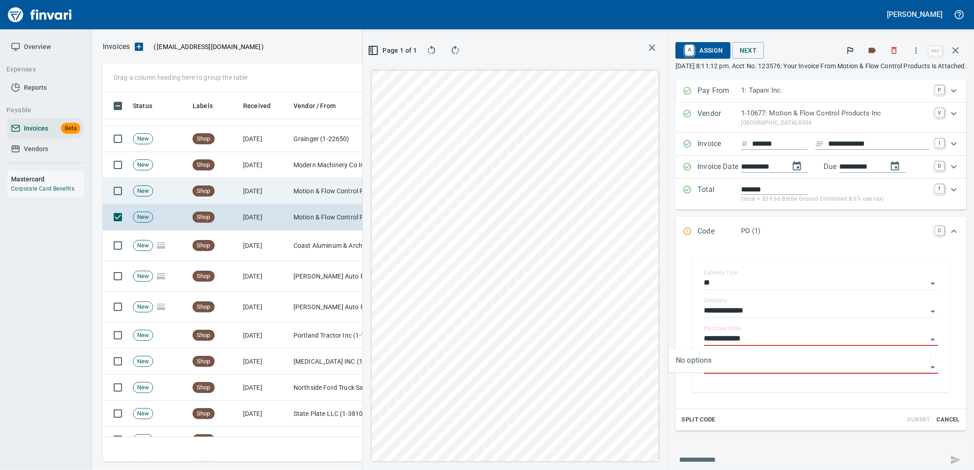
click at [296, 199] on td "Motion & Flow Control Products Inc (1-10677)" at bounding box center [336, 191] width 92 height 26
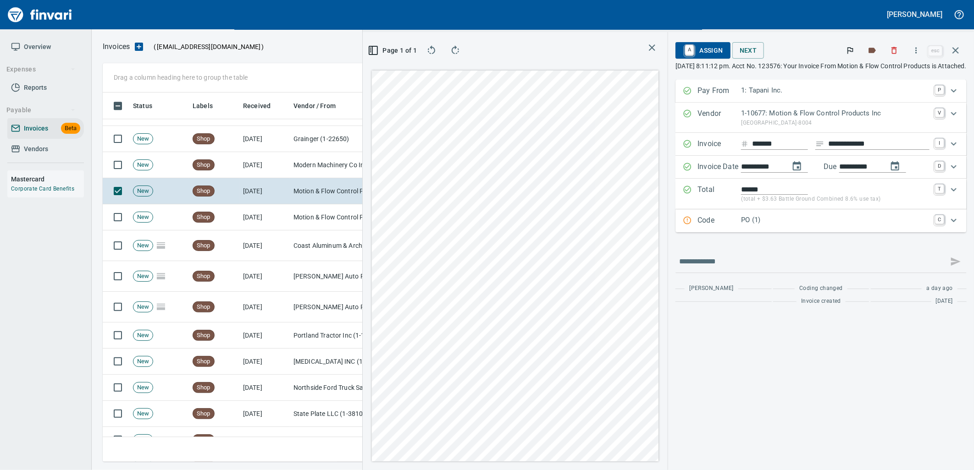
click at [752, 216] on p "PO (1)" at bounding box center [835, 220] width 188 height 11
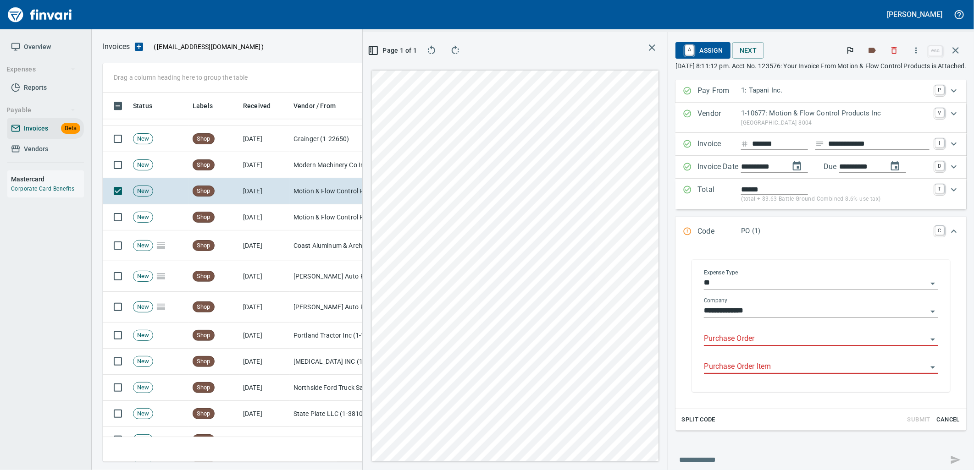
click at [704, 338] on input "Purchase Order" at bounding box center [815, 339] width 223 height 13
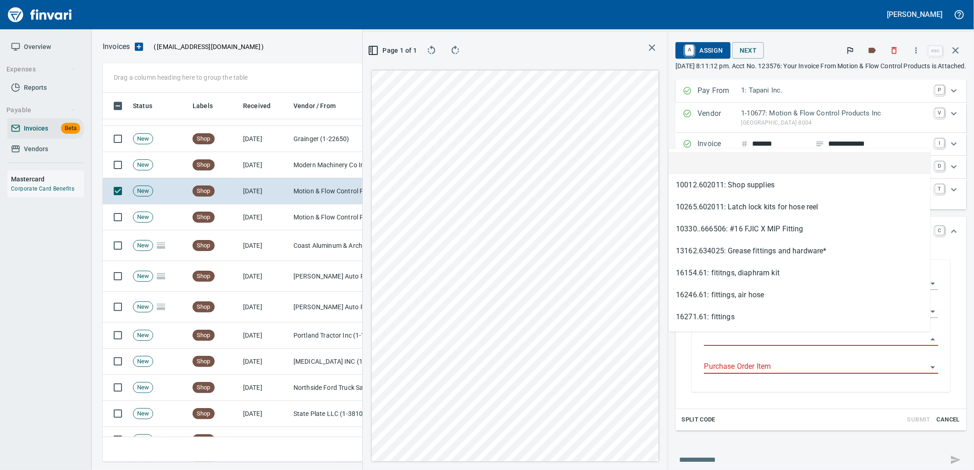
scroll to position [362, 616]
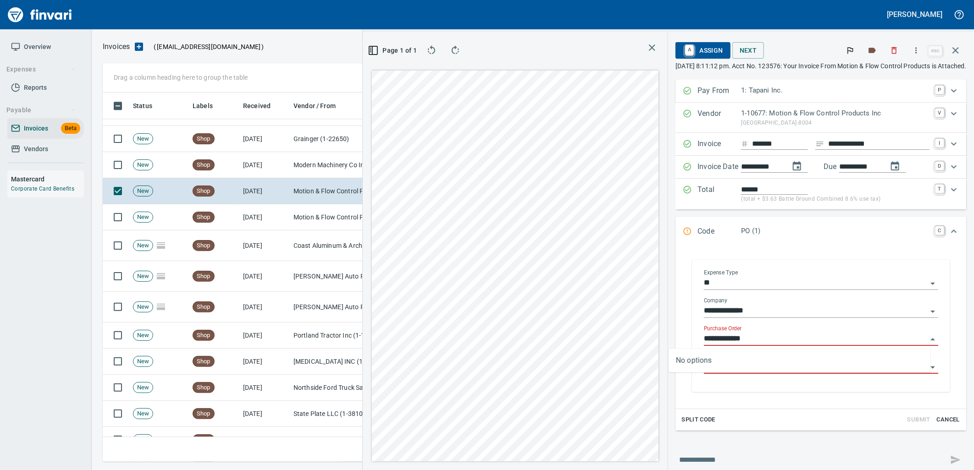
type input "**********"
click at [277, 160] on td "8/13/2025" at bounding box center [264, 165] width 50 height 26
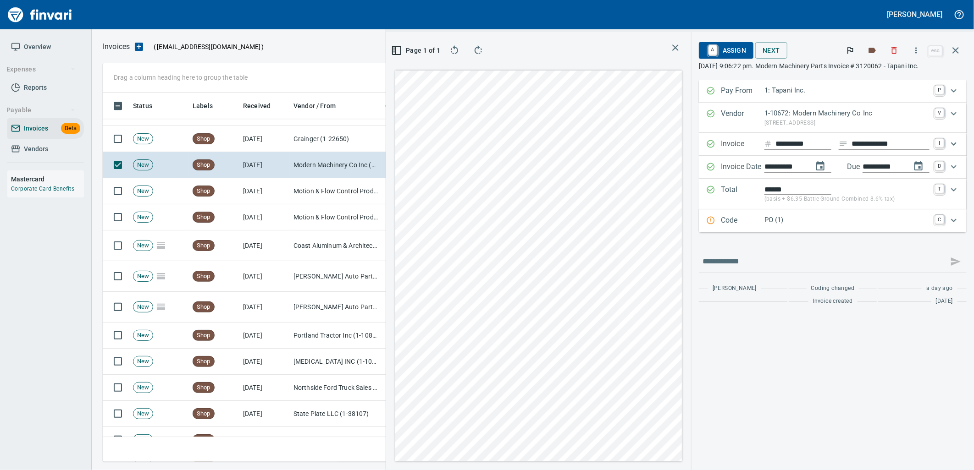
click at [768, 225] on p "PO (1)" at bounding box center [846, 220] width 165 height 11
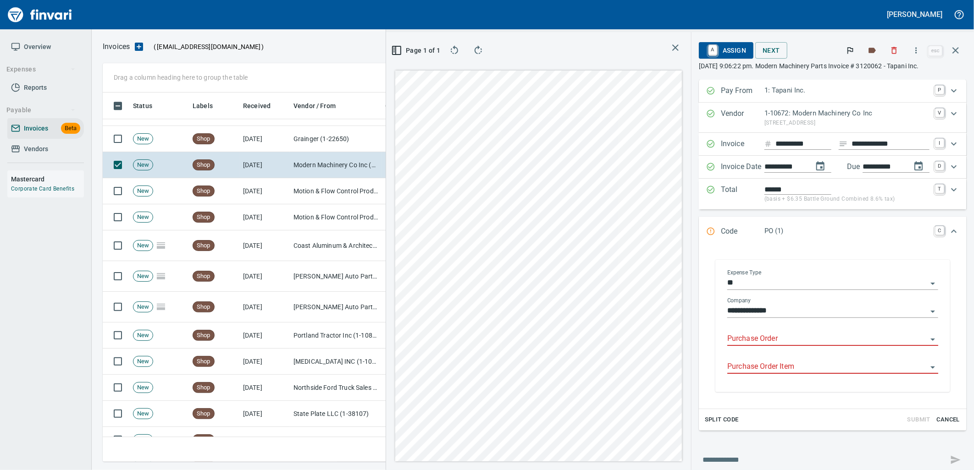
click at [757, 338] on input "Purchase Order" at bounding box center [827, 339] width 200 height 13
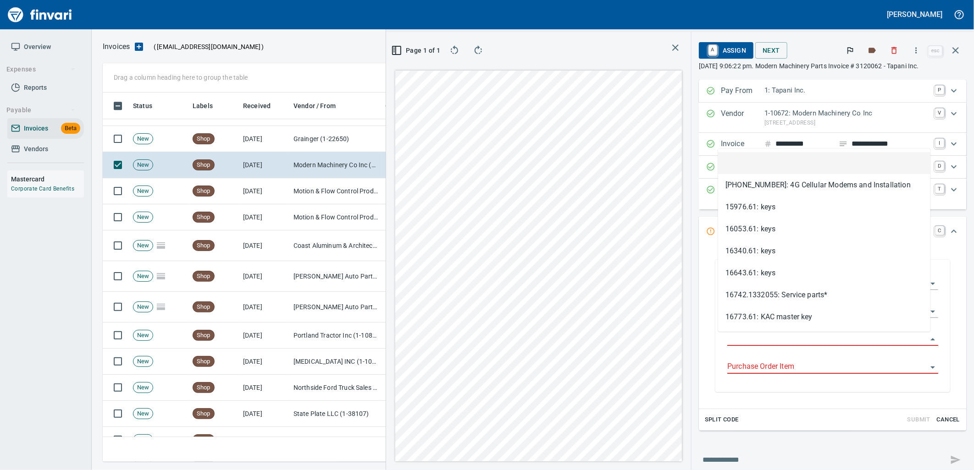
scroll to position [362, 616]
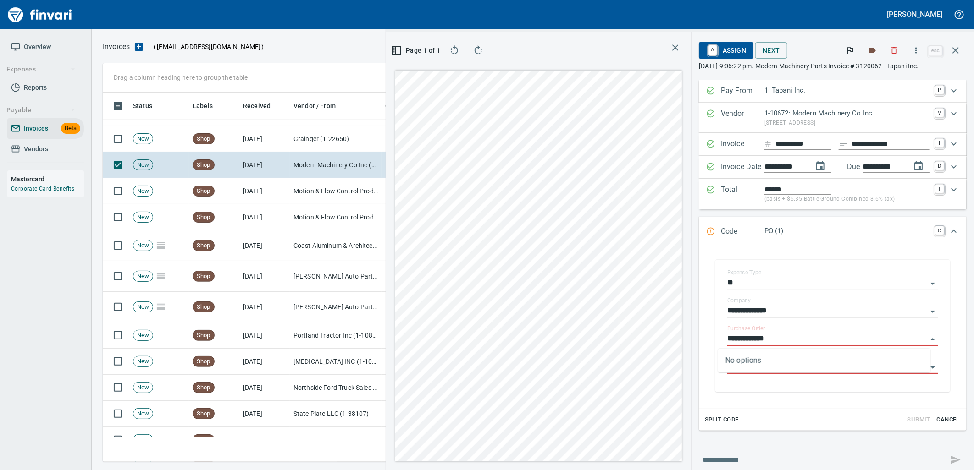
type input "**********"
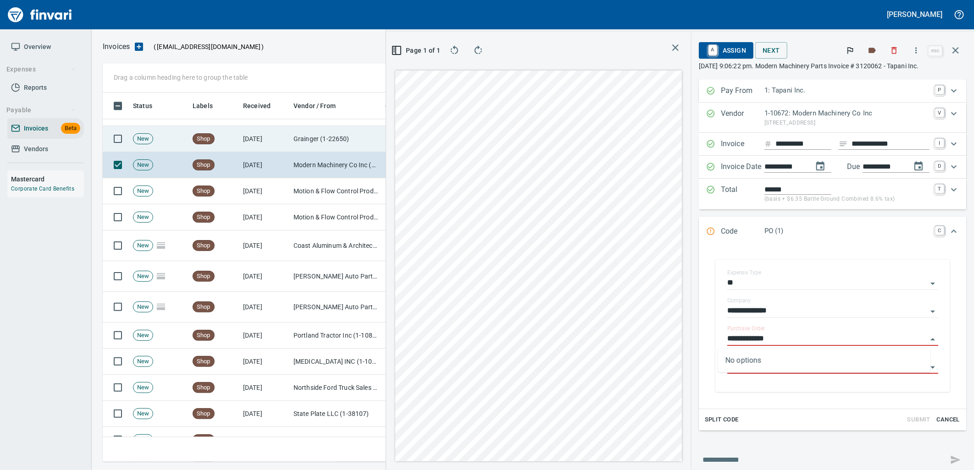
click at [318, 140] on td "Grainger (1-22650)" at bounding box center [336, 139] width 92 height 26
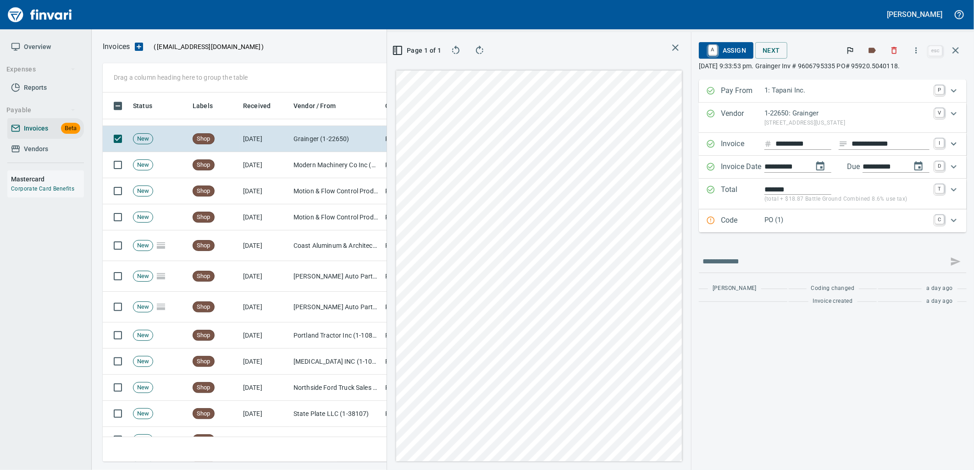
click at [786, 229] on div "Code PO (1) C" at bounding box center [833, 221] width 268 height 23
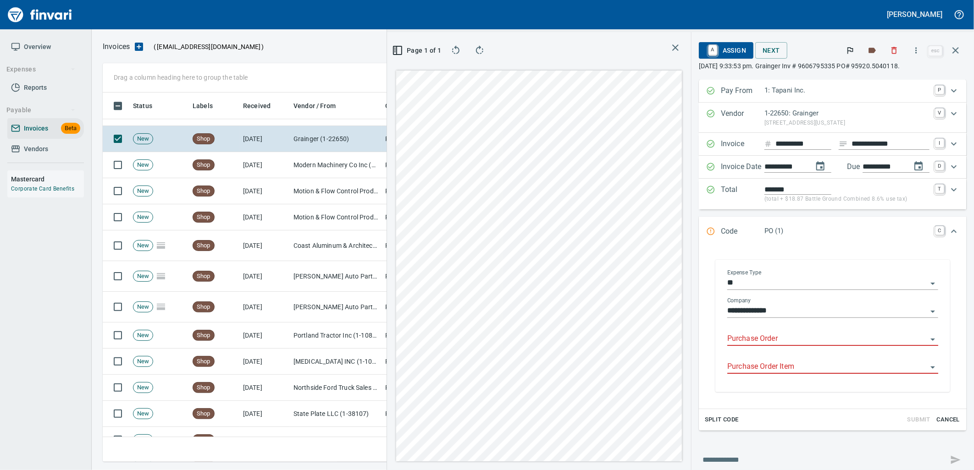
click at [778, 340] on input "Purchase Order" at bounding box center [827, 339] width 200 height 13
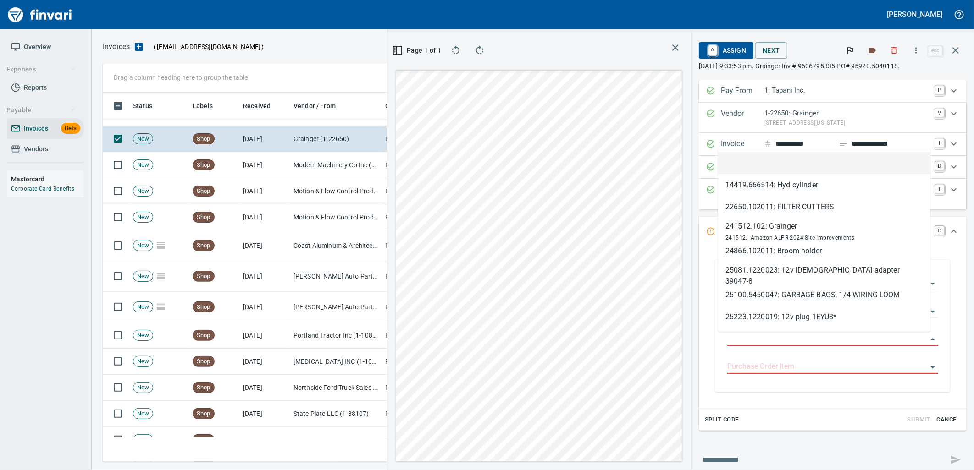
scroll to position [362, 616]
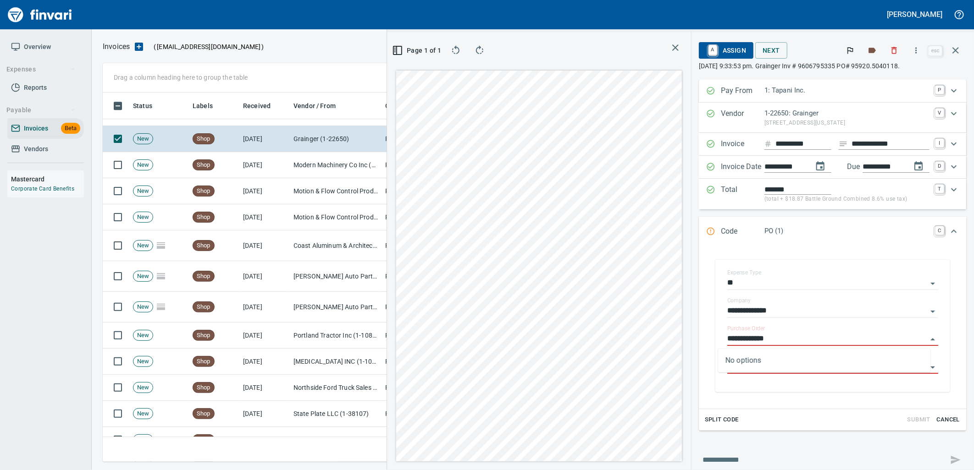
type input "**********"
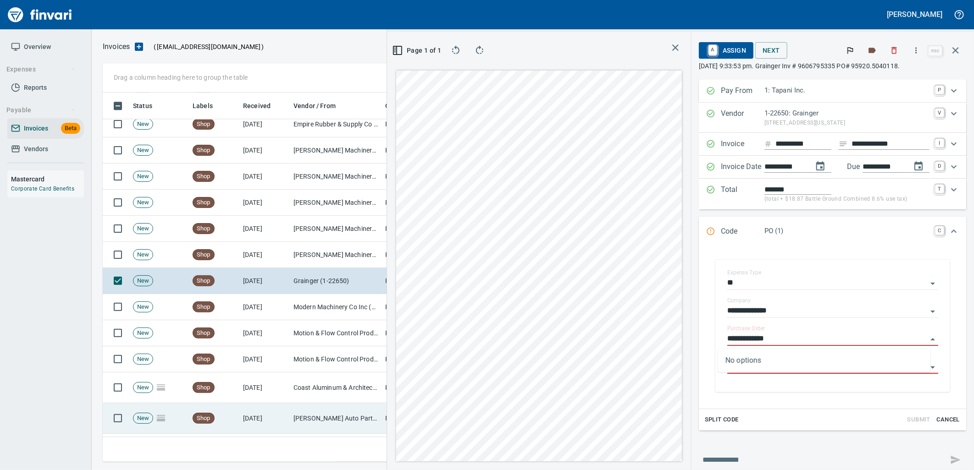
scroll to position [1451, 0]
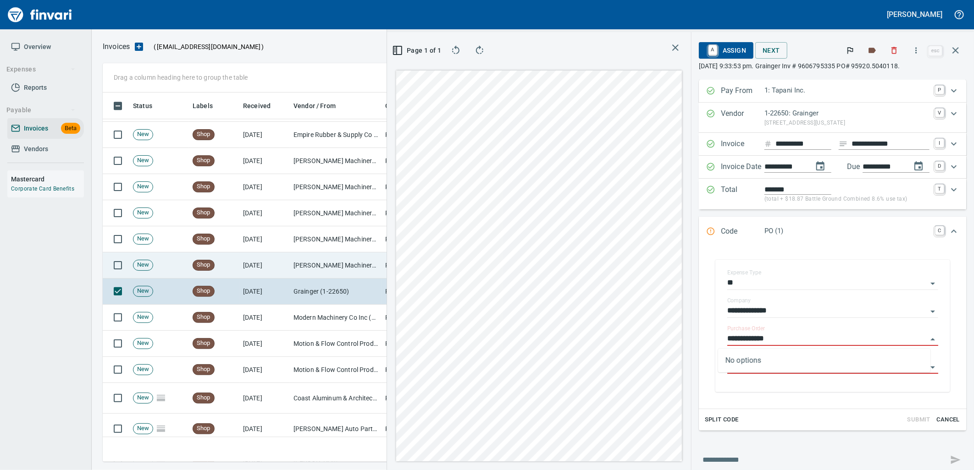
click at [254, 265] on td "8/14/2025" at bounding box center [264, 266] width 50 height 26
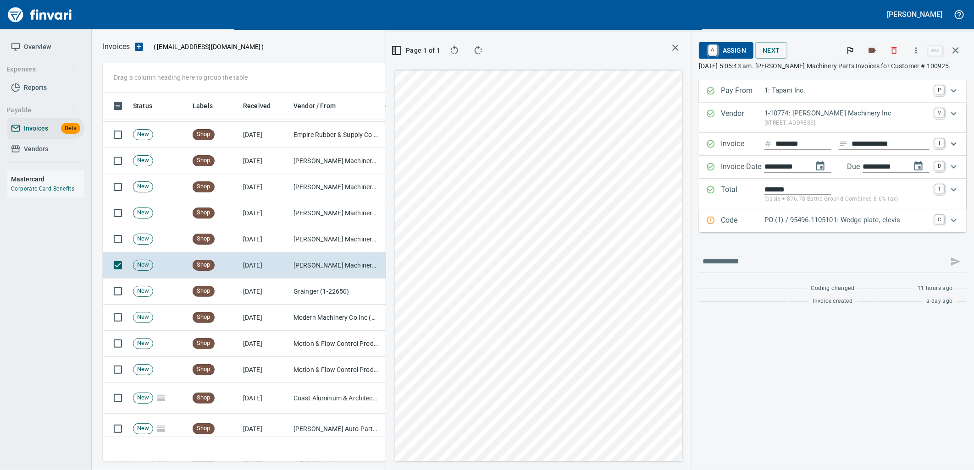
click at [753, 227] on p "Code" at bounding box center [743, 221] width 44 height 12
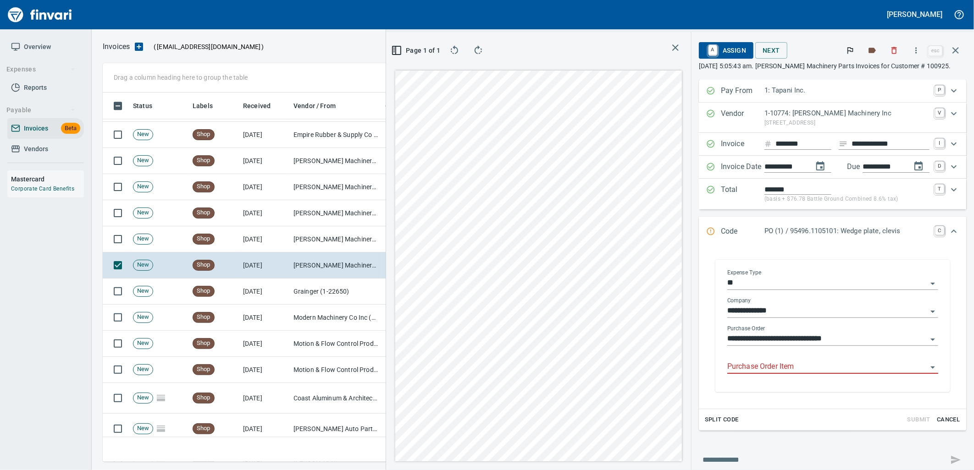
click at [752, 370] on input "Purchase Order Item" at bounding box center [827, 367] width 200 height 13
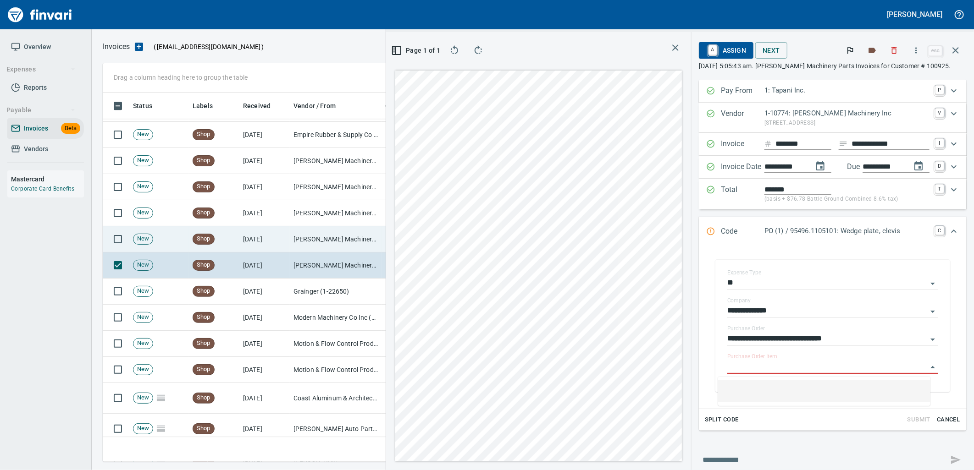
click at [333, 246] on td "[PERSON_NAME] Machinery Inc (1-10774)" at bounding box center [336, 239] width 92 height 26
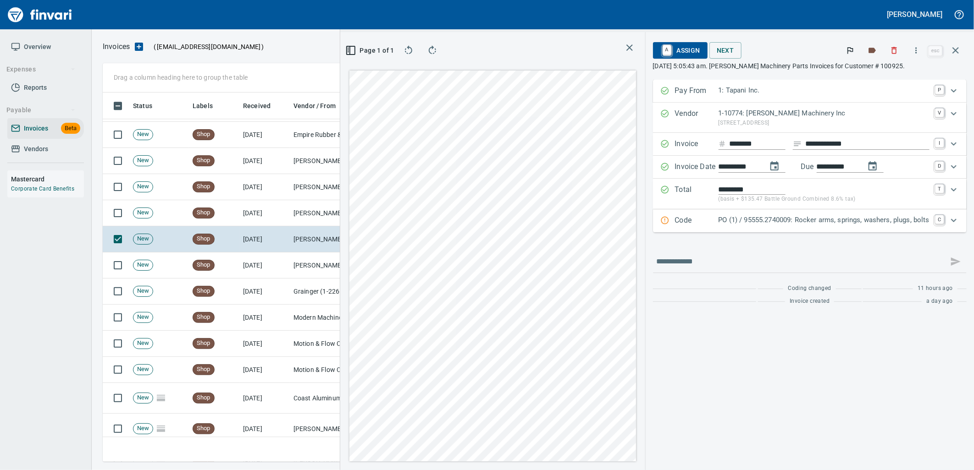
click at [762, 216] on p "PO (1) / 95555.2740009: Rocker arms, springs, washers, plugs, bolts" at bounding box center [823, 220] width 211 height 11
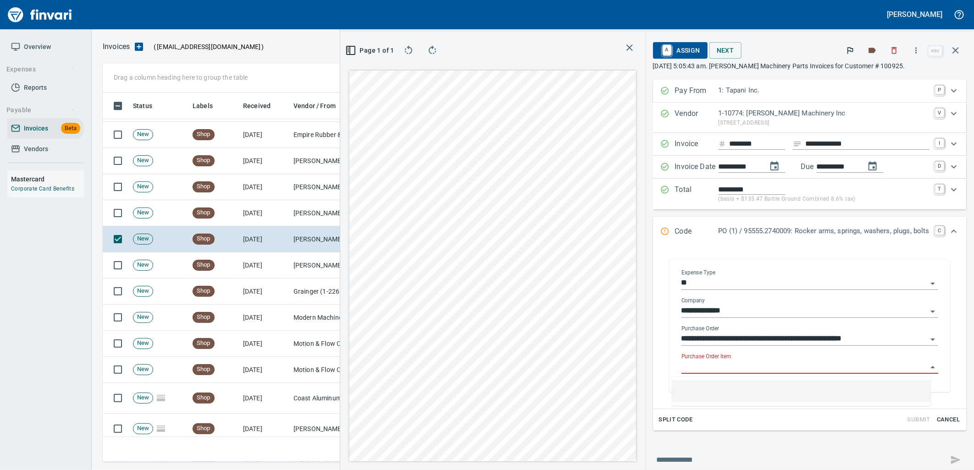
scroll to position [362, 616]
click at [755, 372] on input "Purchase Order Item" at bounding box center [804, 367] width 246 height 13
click at [309, 207] on td "[PERSON_NAME] Machinery Co (1-10794)" at bounding box center [336, 213] width 92 height 26
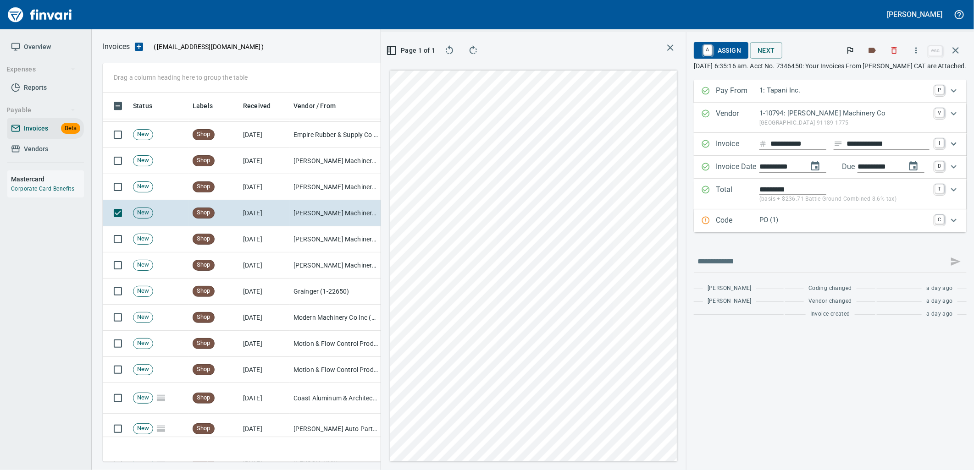
click at [798, 217] on p "PO (1)" at bounding box center [844, 220] width 170 height 11
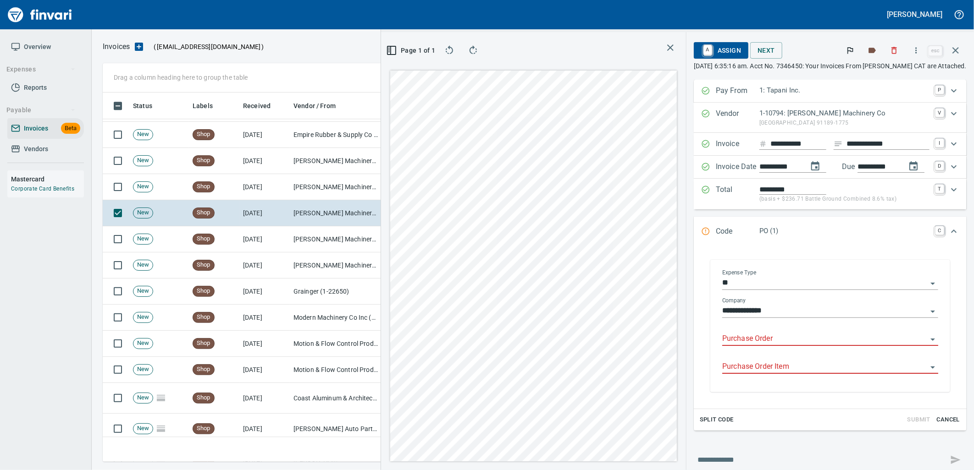
click at [732, 336] on input "Purchase Order" at bounding box center [824, 339] width 205 height 13
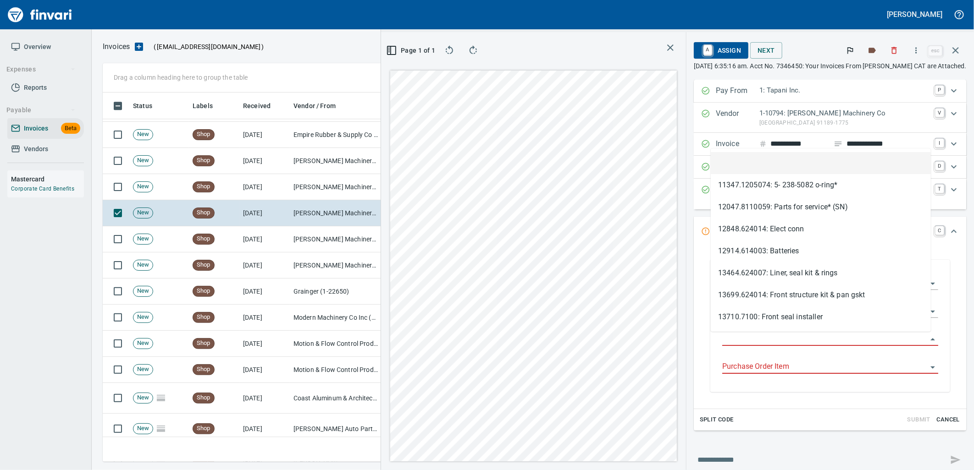
scroll to position [362, 616]
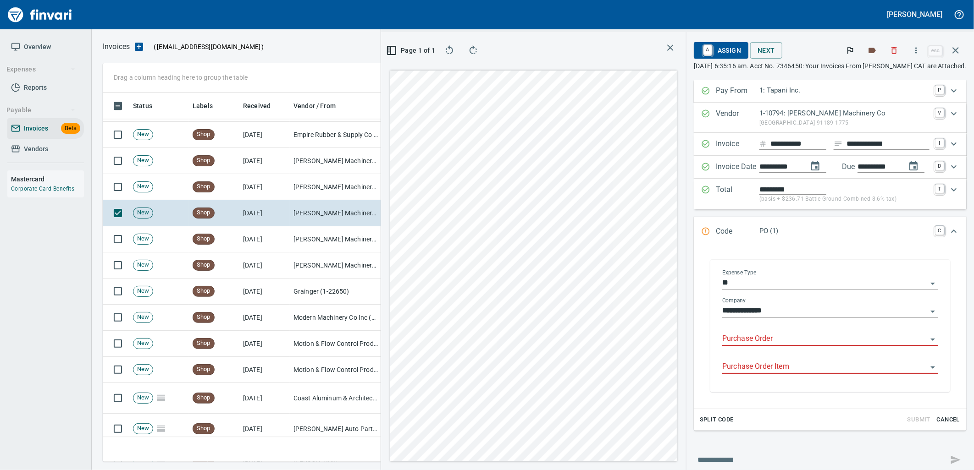
type input "**********"
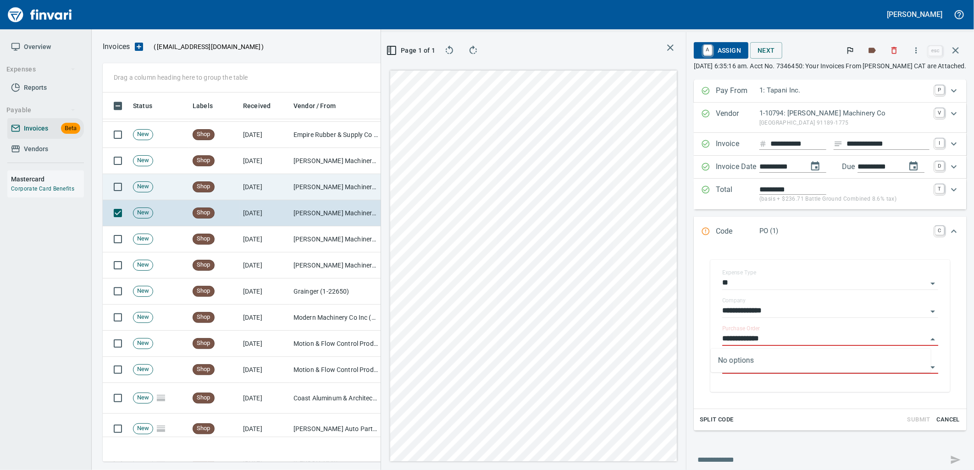
click at [352, 188] on td "[PERSON_NAME] Machinery Co (1-10794)" at bounding box center [336, 187] width 92 height 26
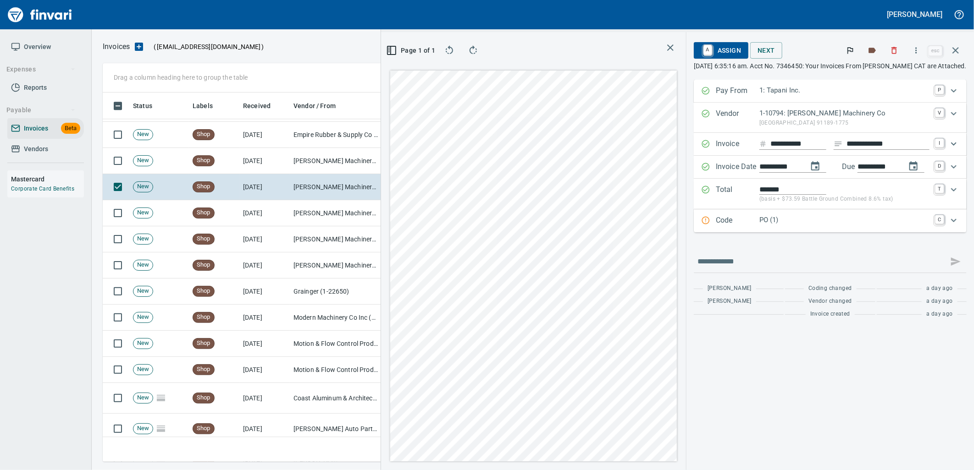
click at [795, 226] on div "PO (1)" at bounding box center [844, 221] width 170 height 12
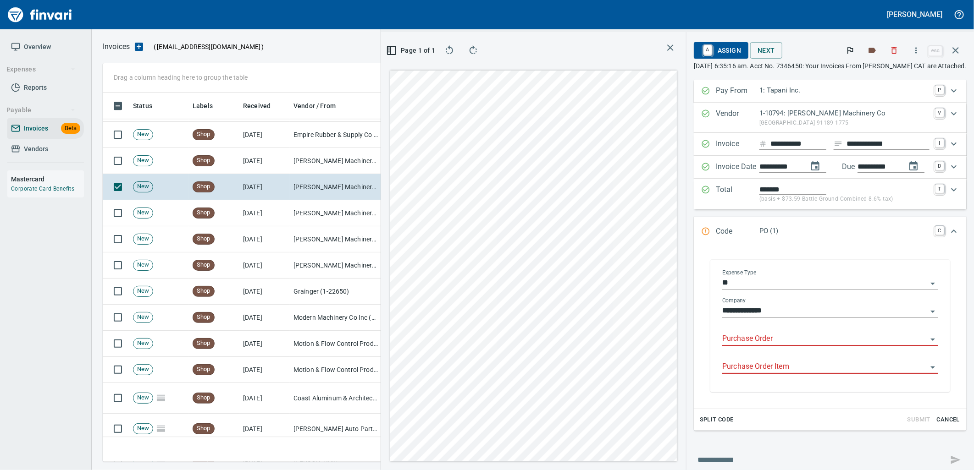
click at [758, 337] on input "Purchase Order" at bounding box center [824, 339] width 205 height 13
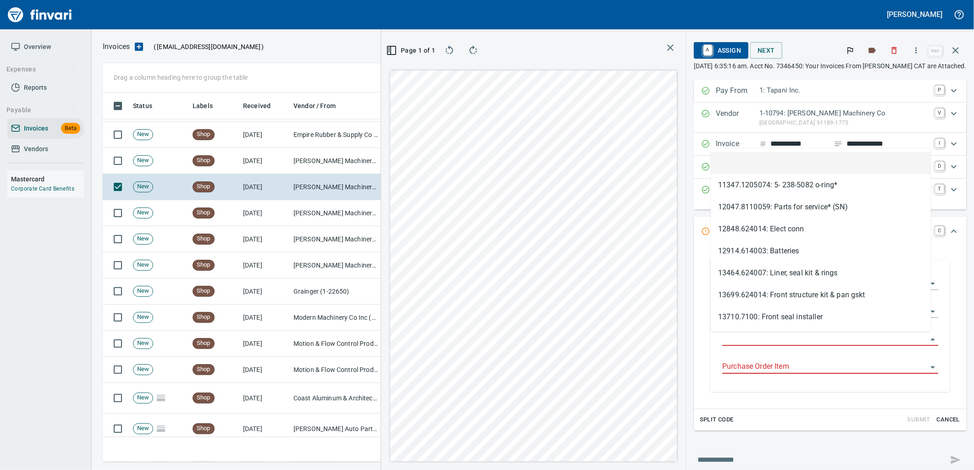
scroll to position [362, 616]
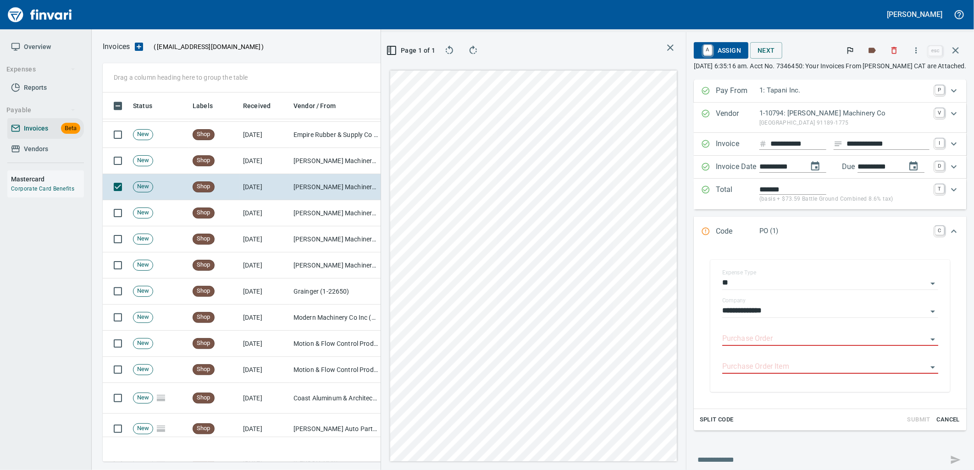
type input "**********"
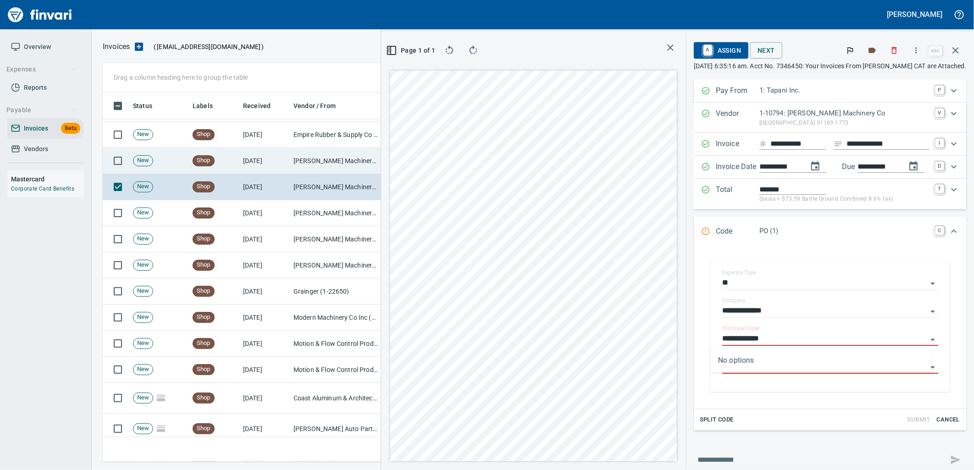
click at [269, 158] on td "8/14/2025" at bounding box center [264, 161] width 50 height 26
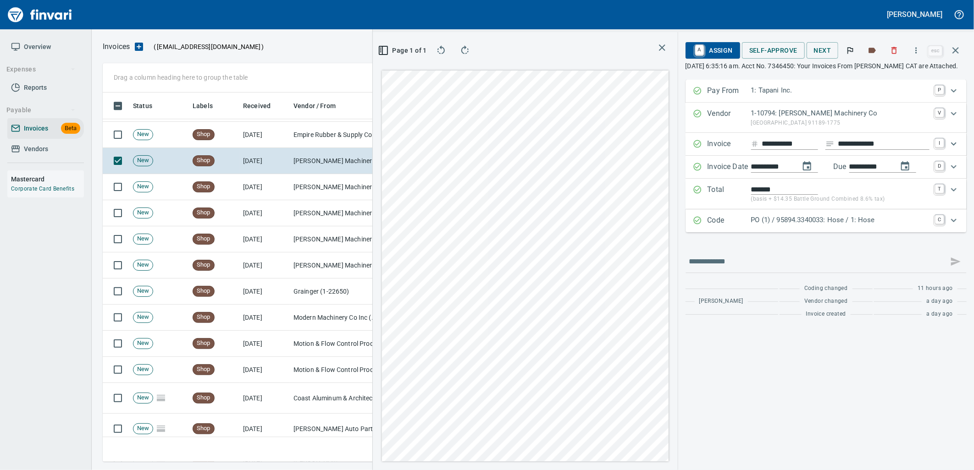
click at [782, 223] on p "PO (1) / 95894.3340033: Hose / 1: Hose" at bounding box center [840, 220] width 178 height 11
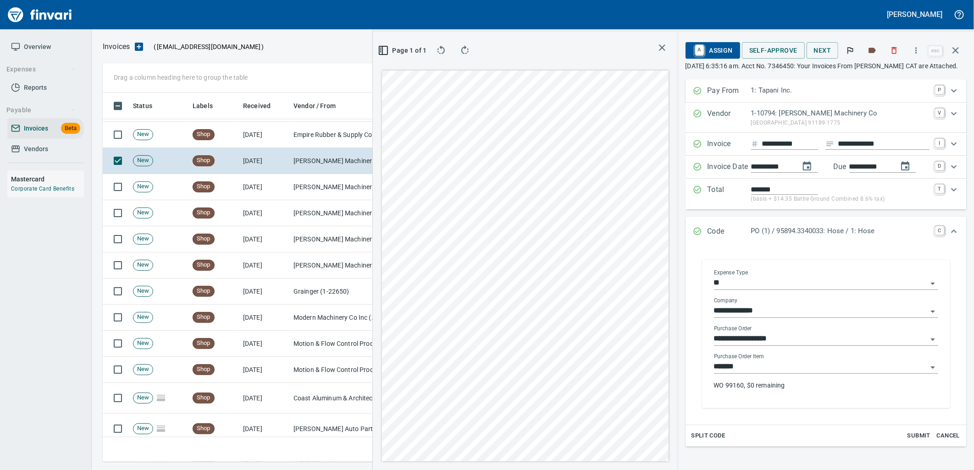
click at [755, 368] on input "*******" at bounding box center [820, 367] width 213 height 13
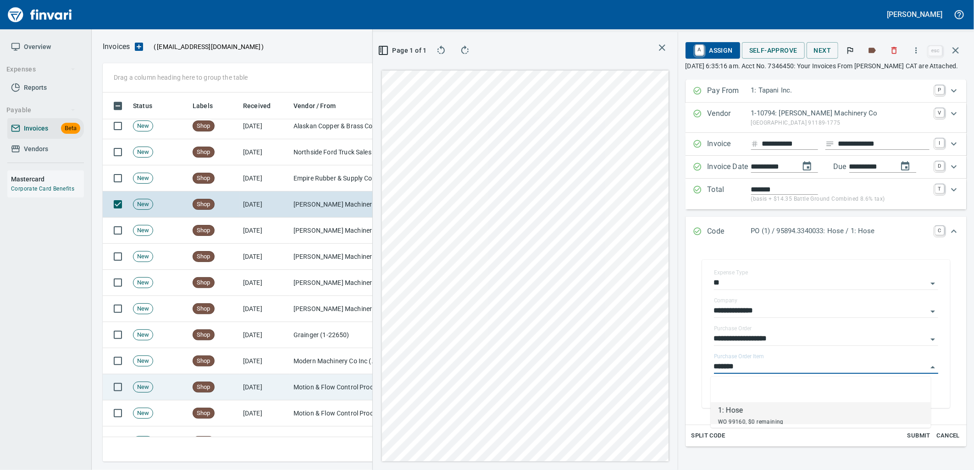
scroll to position [1298, 0]
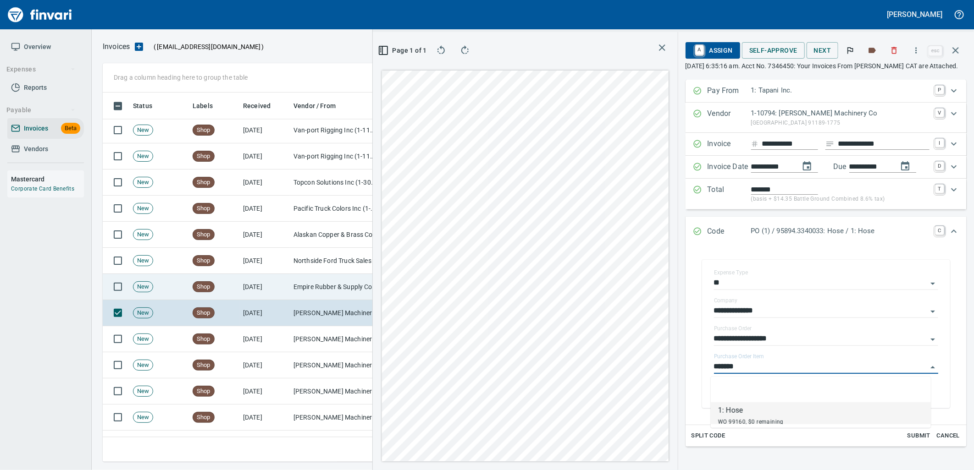
click at [289, 293] on td "8/14/2025" at bounding box center [264, 287] width 50 height 26
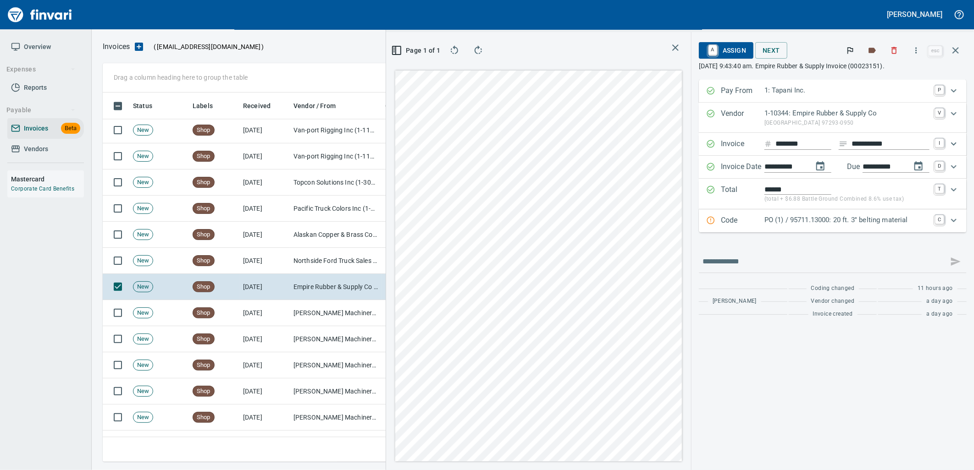
click at [811, 223] on p "PO (1) / 95711.13000: 20 ft. 3'' belting material" at bounding box center [846, 220] width 165 height 11
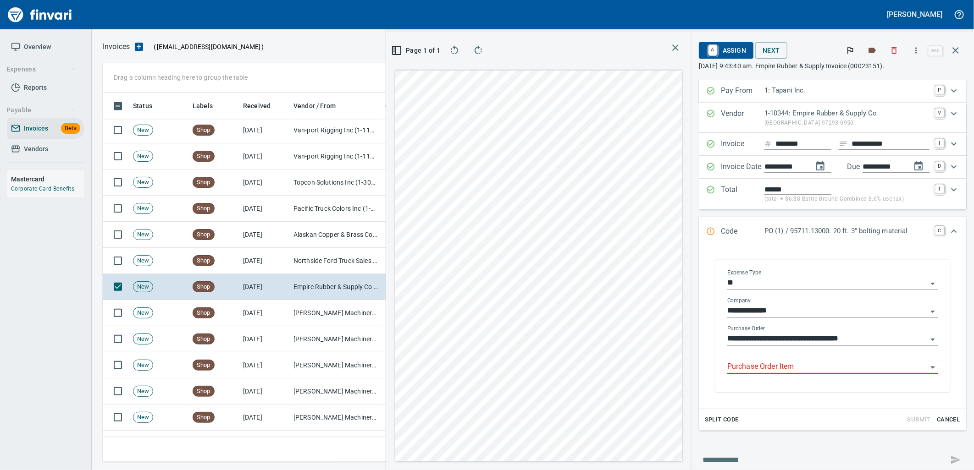
click at [773, 366] on input "Purchase Order Item" at bounding box center [827, 367] width 200 height 13
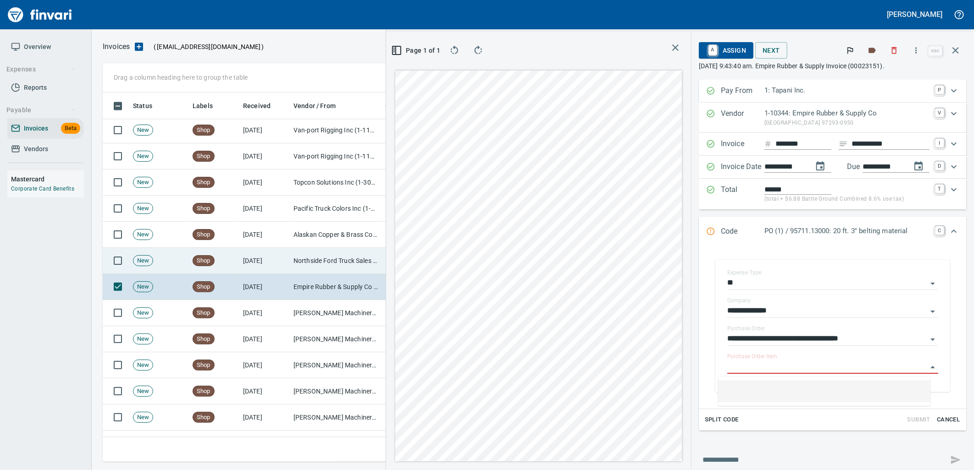
click at [301, 249] on td "Northside Ford Truck Sales Inc (1-10715)" at bounding box center [336, 261] width 92 height 26
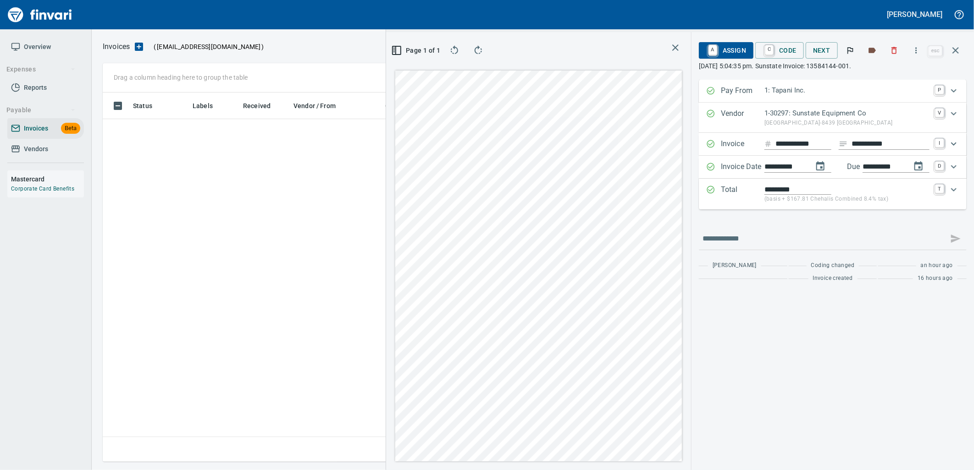
scroll to position [362, 616]
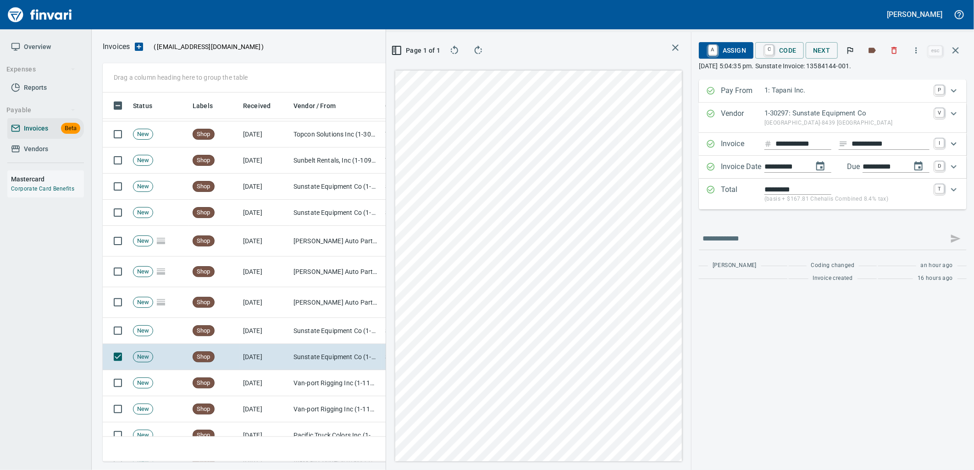
click at [726, 47] on span "A Assign" at bounding box center [726, 51] width 40 height 16
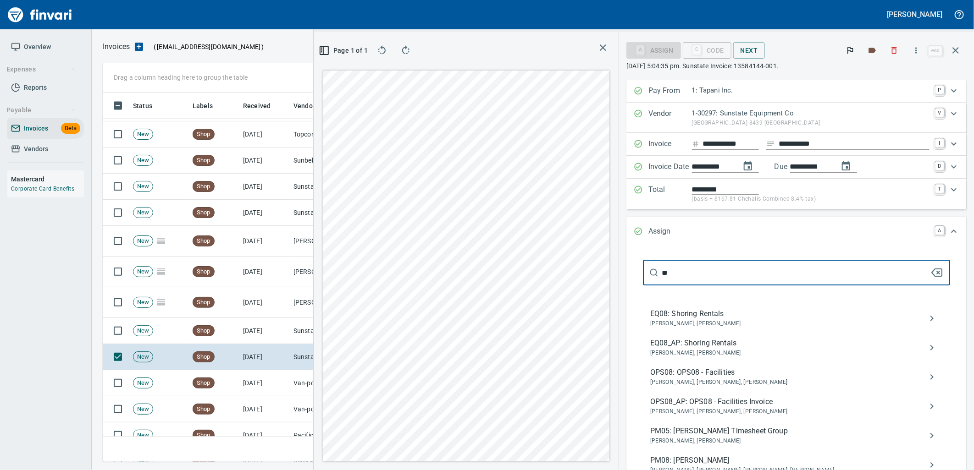
type input "**"
click at [699, 350] on span "[PERSON_NAME], [PERSON_NAME]" at bounding box center [789, 353] width 278 height 9
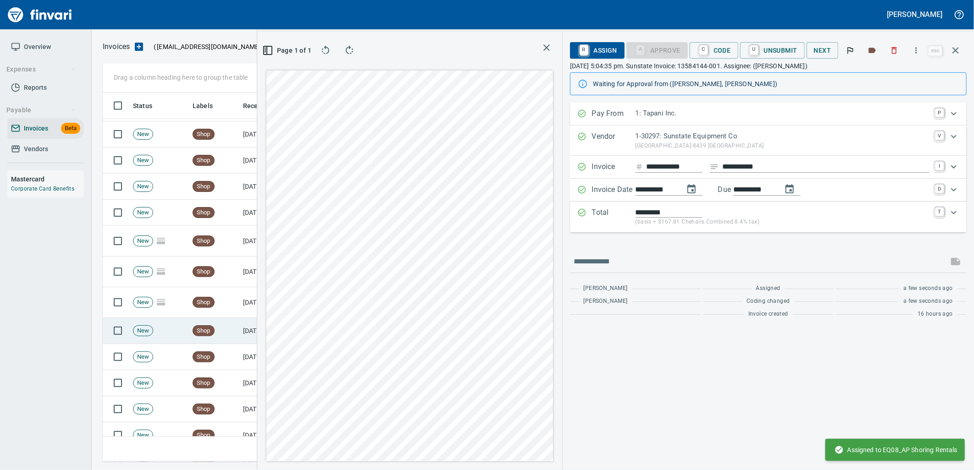
click at [234, 332] on td "Shop" at bounding box center [214, 331] width 50 height 26
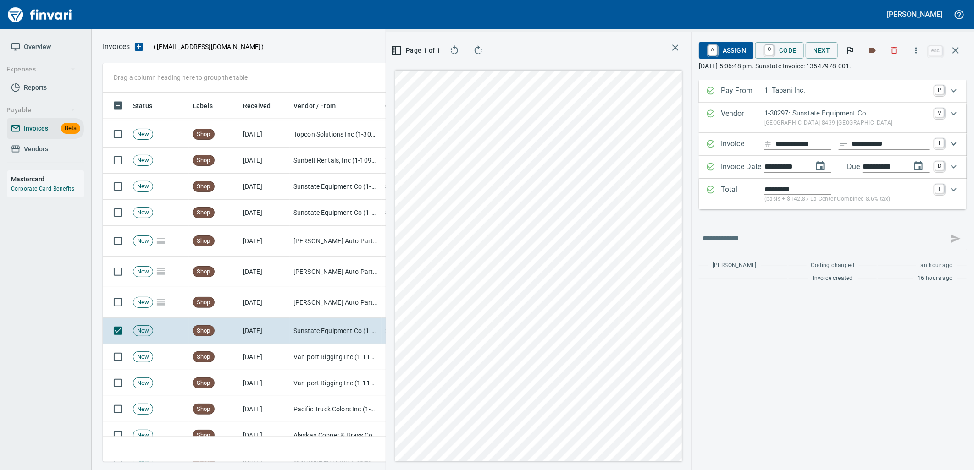
click at [740, 50] on span "A Assign" at bounding box center [726, 51] width 40 height 16
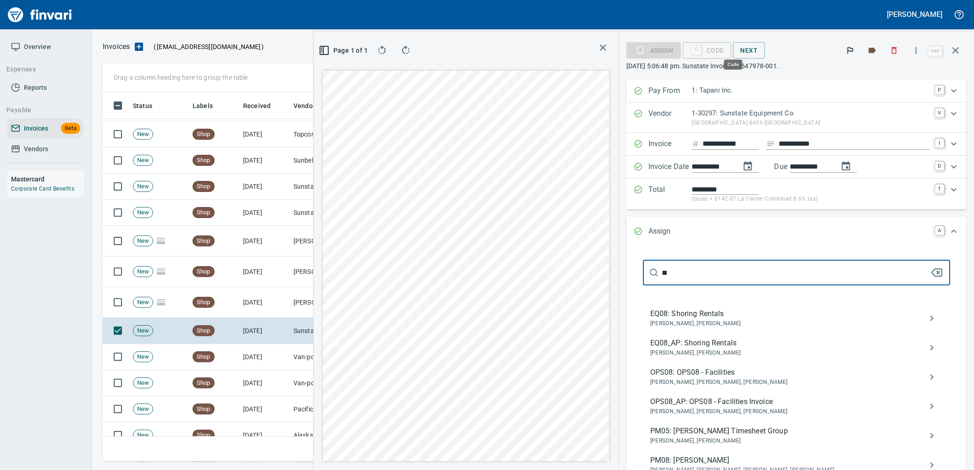
scroll to position [362, 616]
type input "**"
click at [685, 351] on span "[PERSON_NAME], [PERSON_NAME]" at bounding box center [789, 353] width 278 height 9
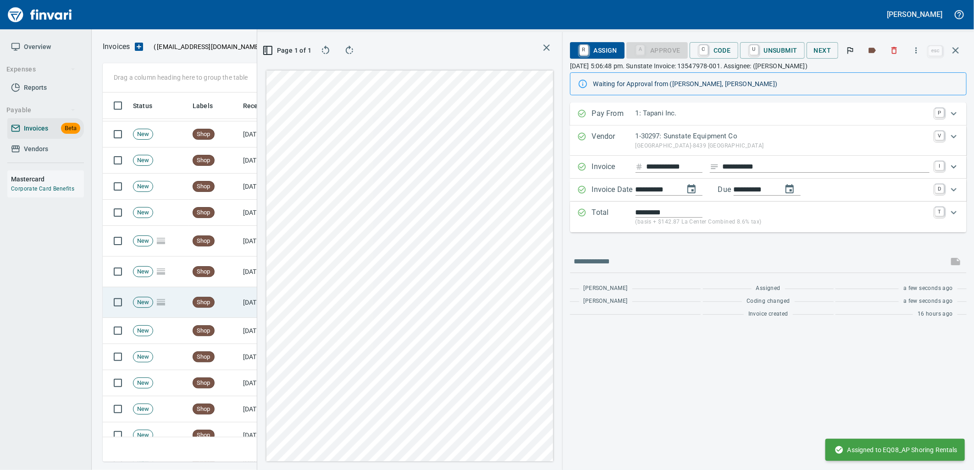
click at [242, 301] on td "[DATE]" at bounding box center [264, 302] width 50 height 31
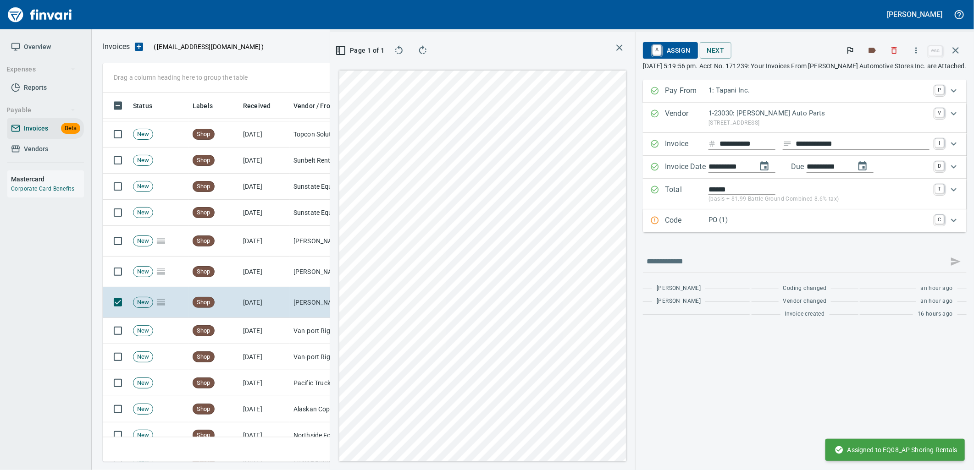
click at [720, 221] on p "PO (1)" at bounding box center [818, 220] width 221 height 11
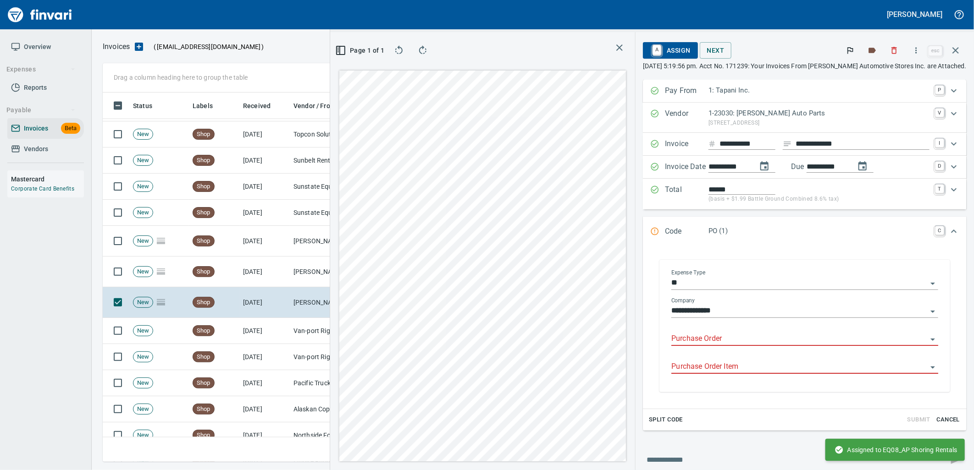
click at [718, 338] on input "Purchase Order" at bounding box center [799, 339] width 256 height 13
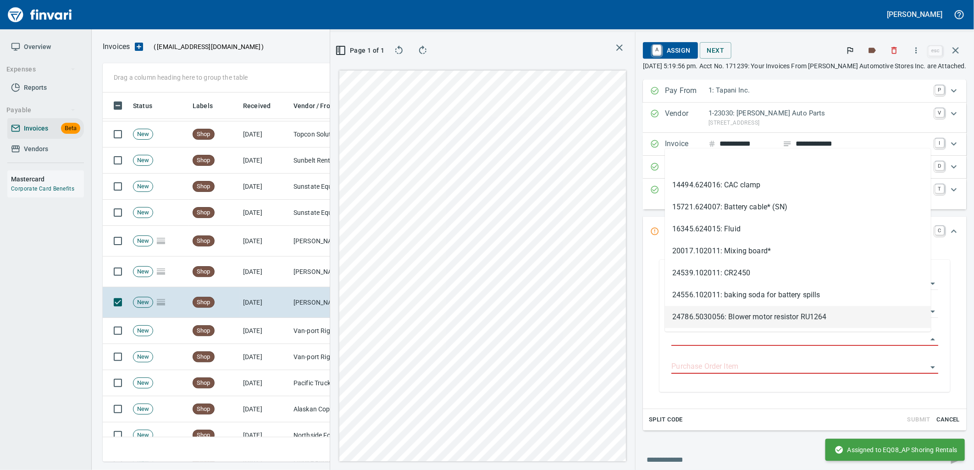
scroll to position [362, 616]
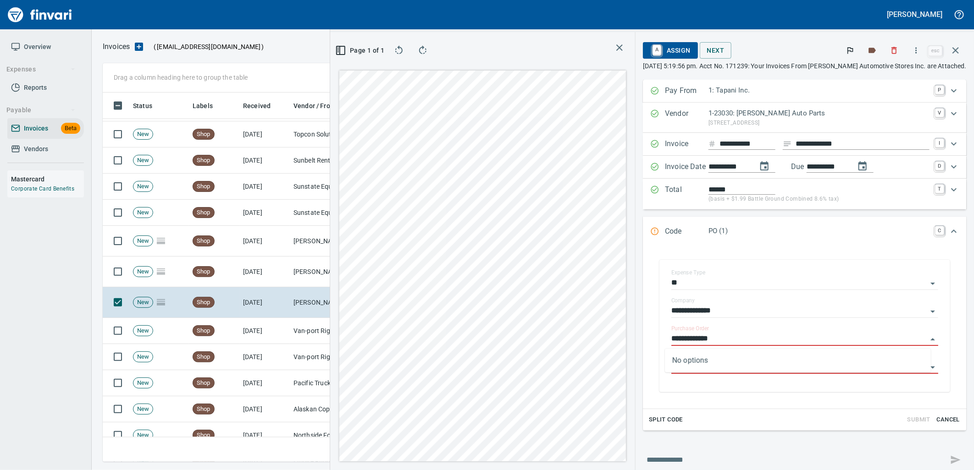
type input "**********"
click at [237, 283] on td "Shop" at bounding box center [214, 272] width 50 height 31
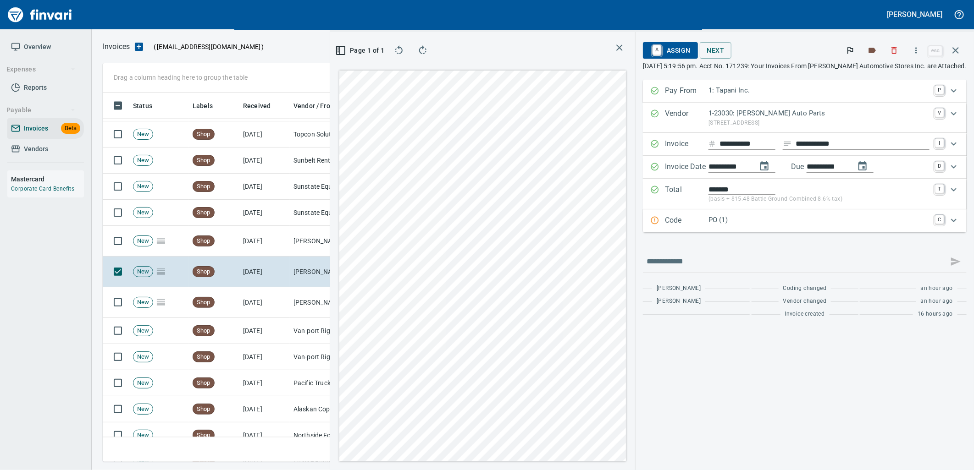
click at [731, 223] on p "PO (1)" at bounding box center [818, 220] width 221 height 11
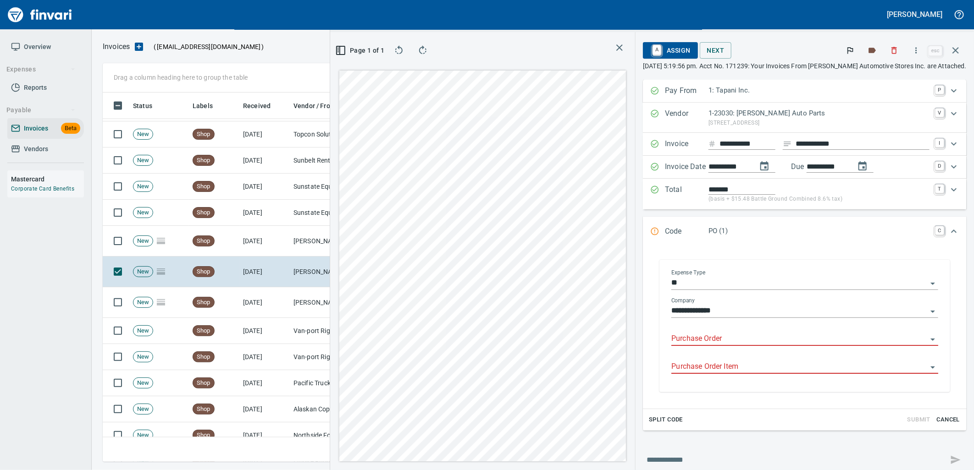
click at [713, 337] on input "Purchase Order" at bounding box center [799, 339] width 256 height 13
type input "**********"
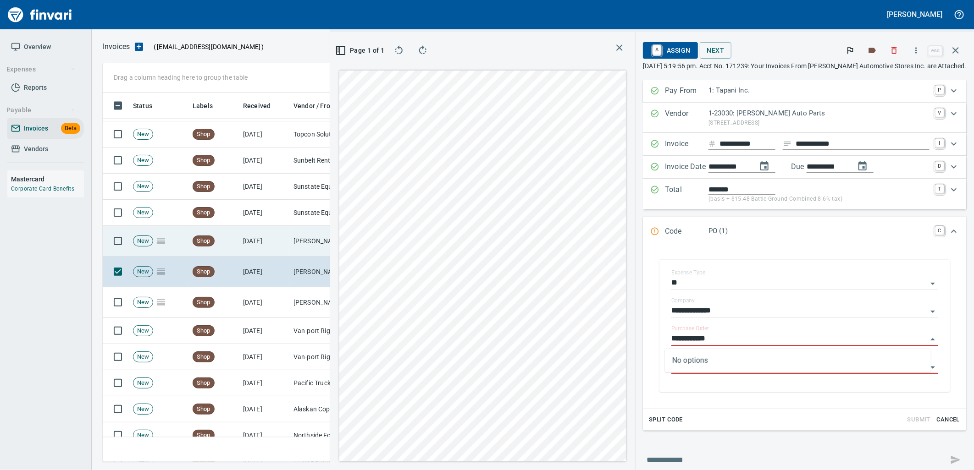
click at [270, 241] on td "[DATE]" at bounding box center [264, 241] width 50 height 31
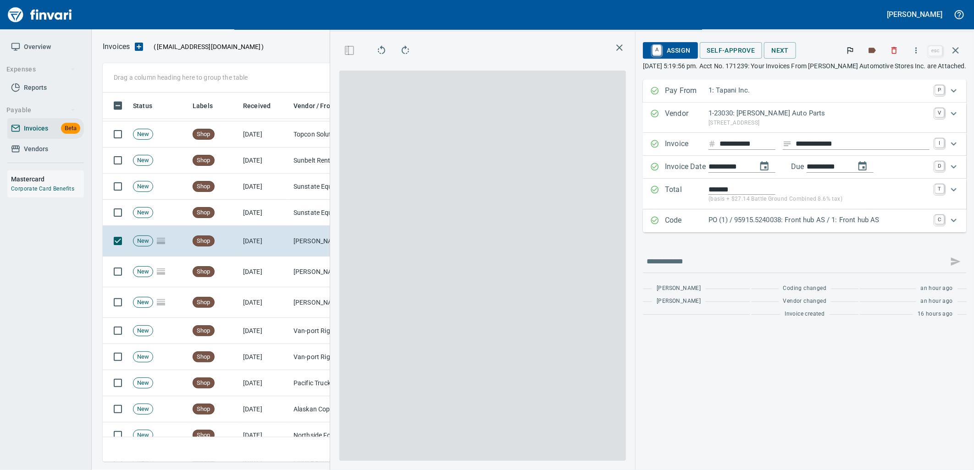
click at [708, 219] on p "PO (1) / 95915.5240038: Front hub AS / 1: Front hub AS" at bounding box center [818, 220] width 221 height 11
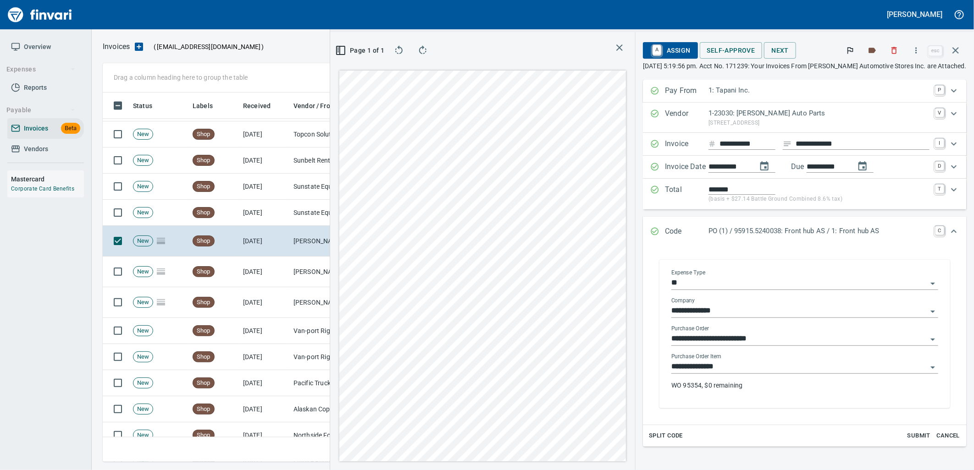
click at [725, 365] on input "**********" at bounding box center [799, 367] width 256 height 13
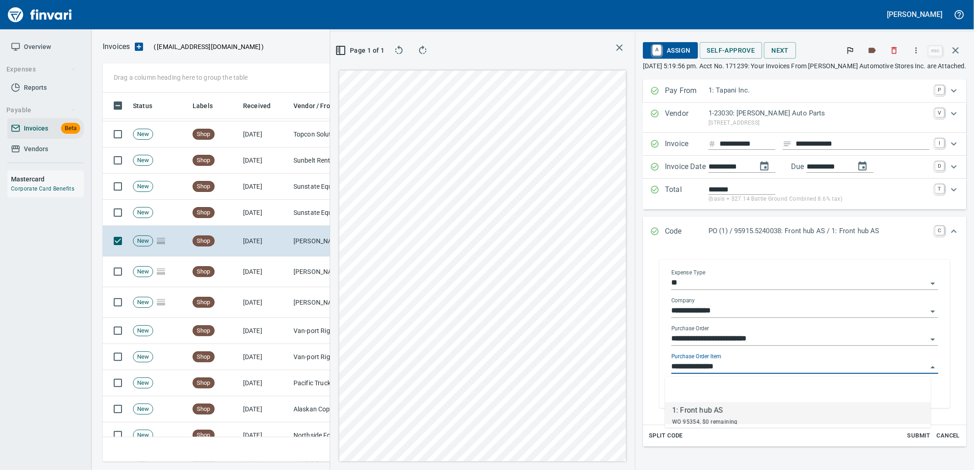
scroll to position [362, 616]
click at [286, 214] on td "[DATE]" at bounding box center [264, 213] width 50 height 26
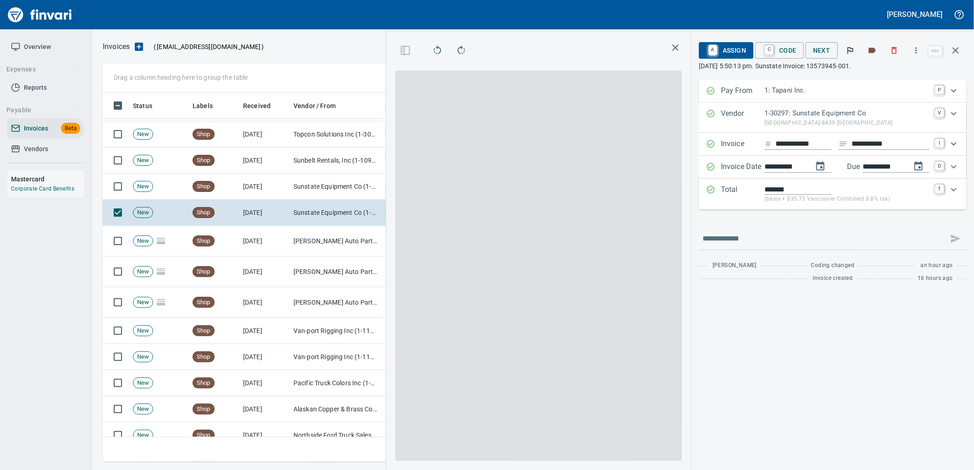
scroll to position [362, 616]
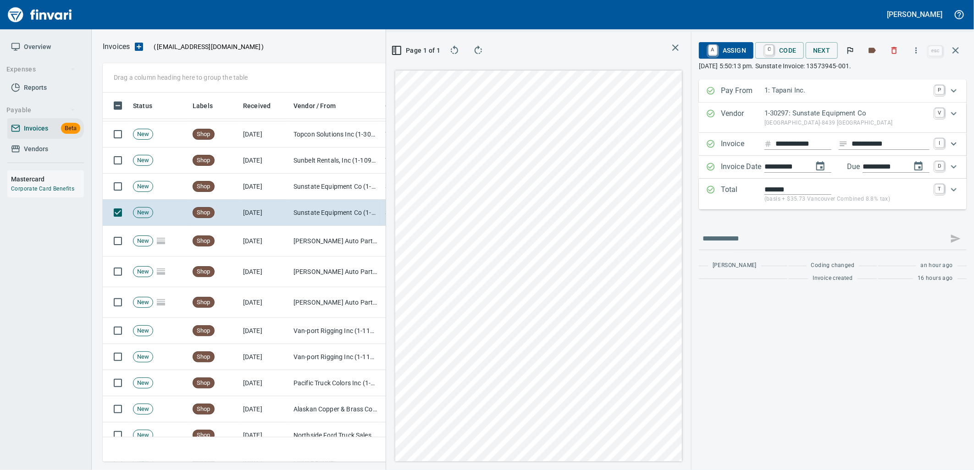
click at [731, 52] on span "A Assign" at bounding box center [726, 51] width 40 height 16
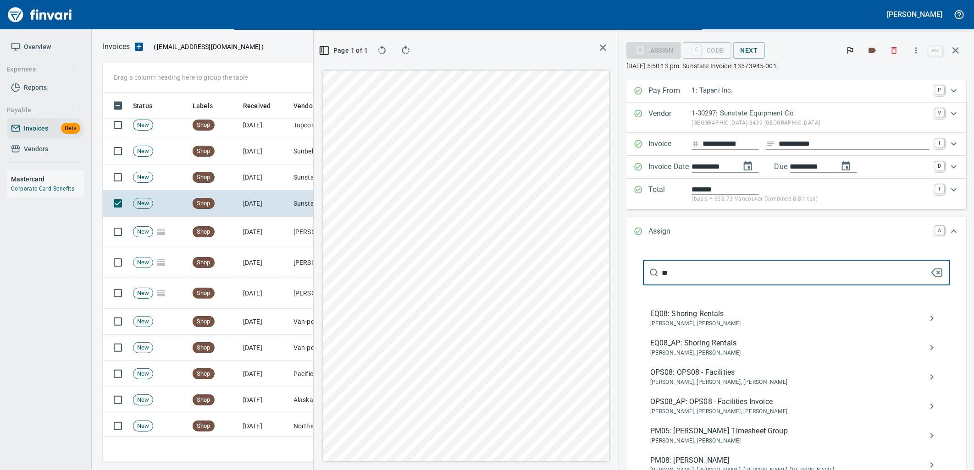
type input "**"
click at [719, 345] on span "EQ08_AP: Shoring Rentals" at bounding box center [789, 343] width 278 height 11
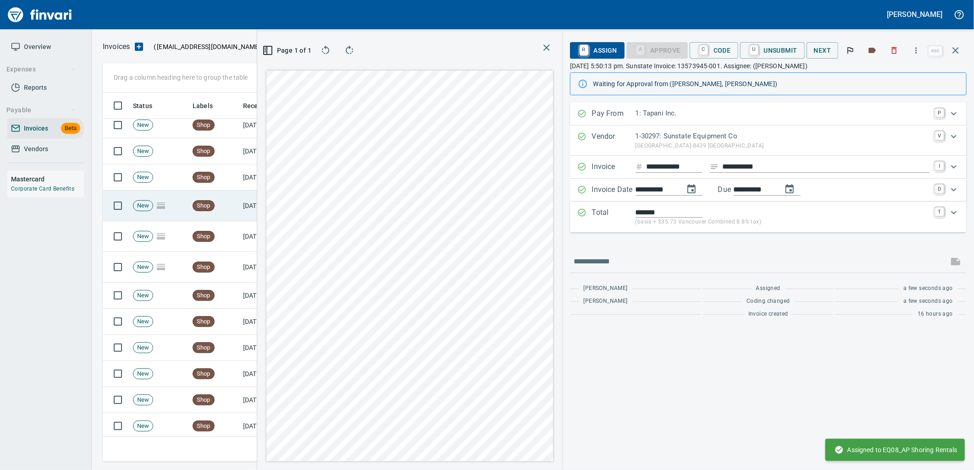
click at [237, 171] on td "Shop" at bounding box center [214, 178] width 50 height 26
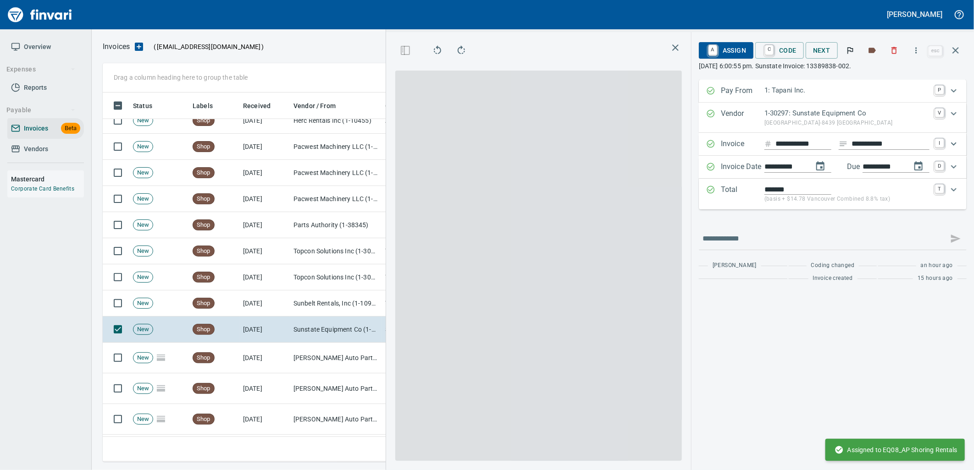
scroll to position [789, 0]
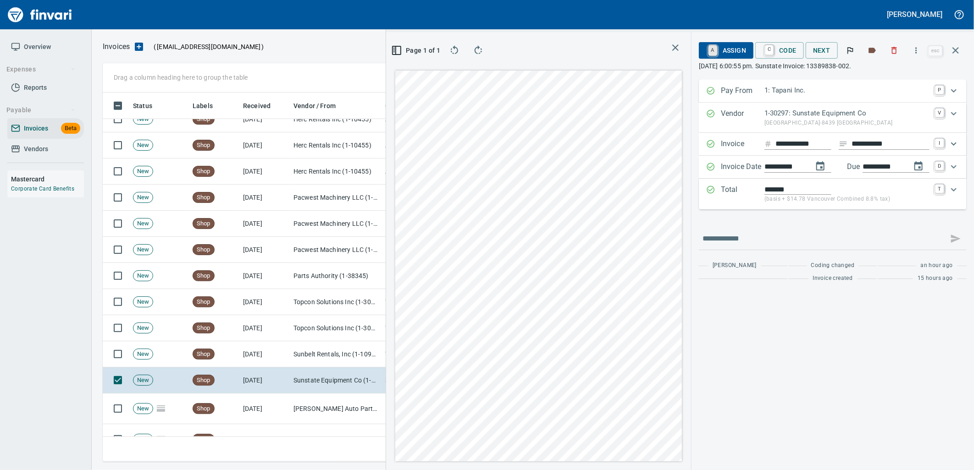
click at [713, 48] on link "A" at bounding box center [712, 50] width 9 height 10
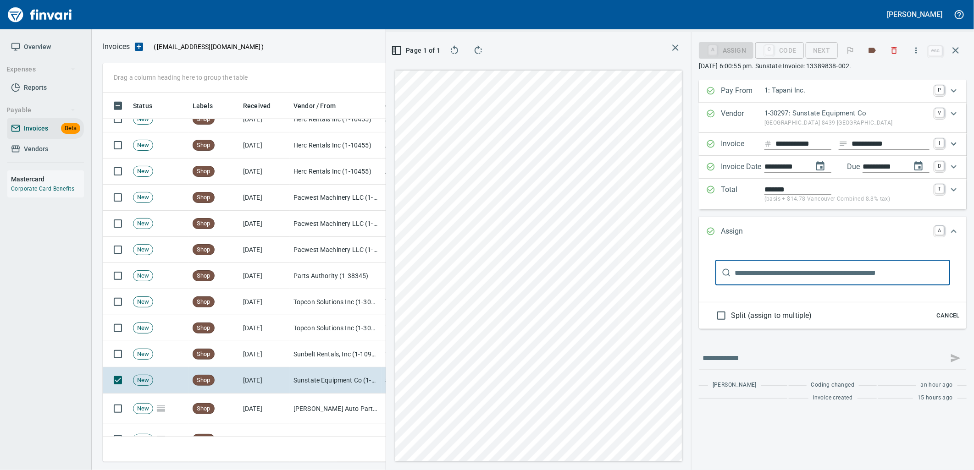
scroll to position [362, 616]
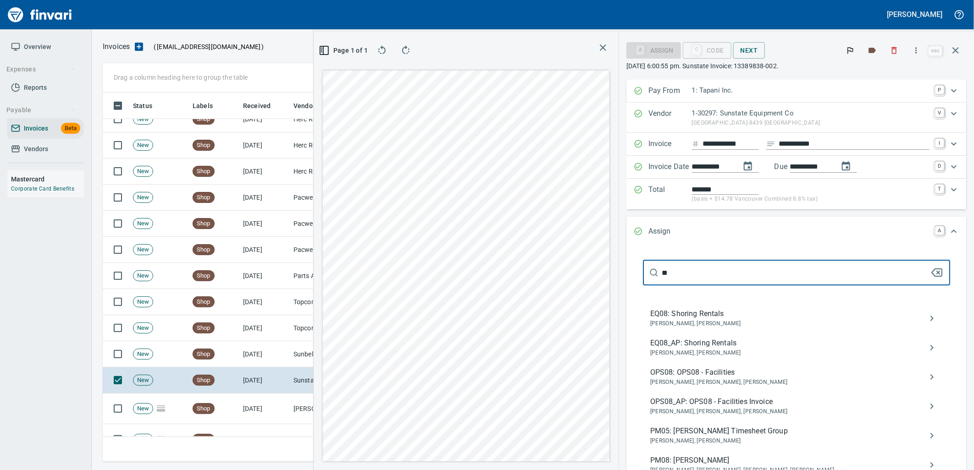
type input "**"
click at [704, 349] on span "EQ08_AP: Shoring Rentals" at bounding box center [789, 343] width 278 height 11
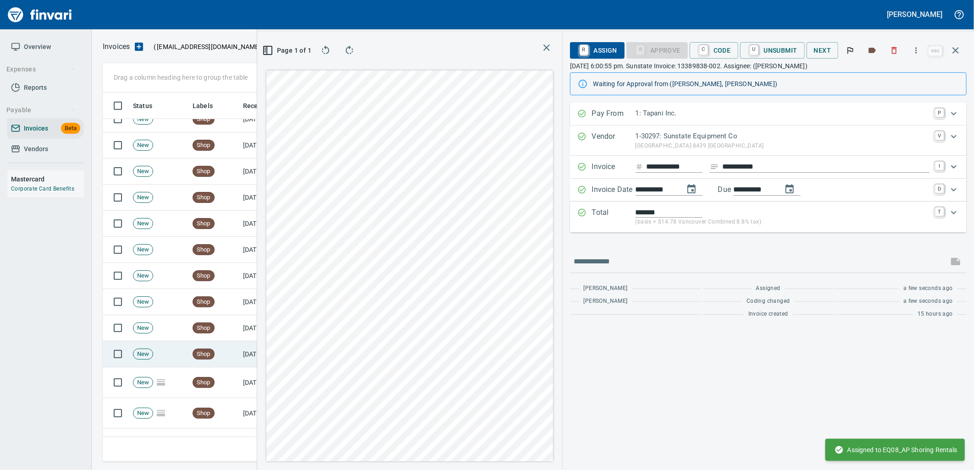
click at [248, 352] on td "[DATE]" at bounding box center [264, 355] width 50 height 26
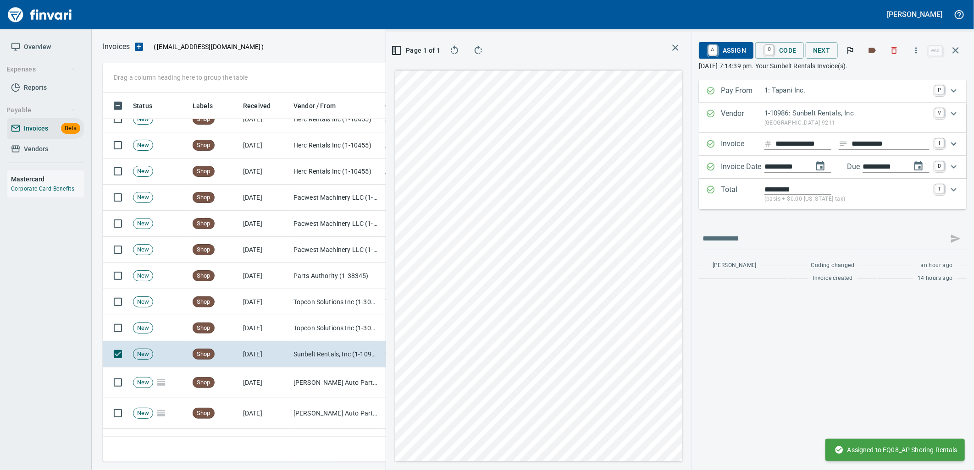
click at [740, 56] on span "A Assign" at bounding box center [726, 51] width 40 height 16
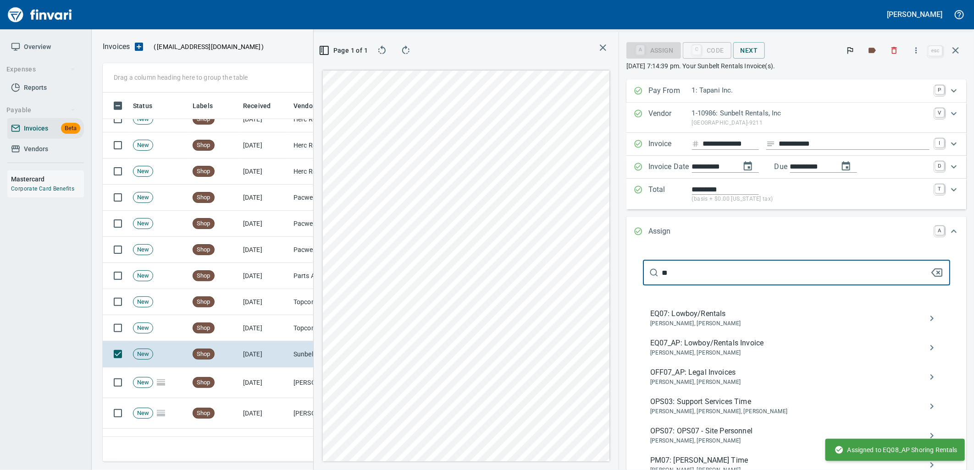
type input "**"
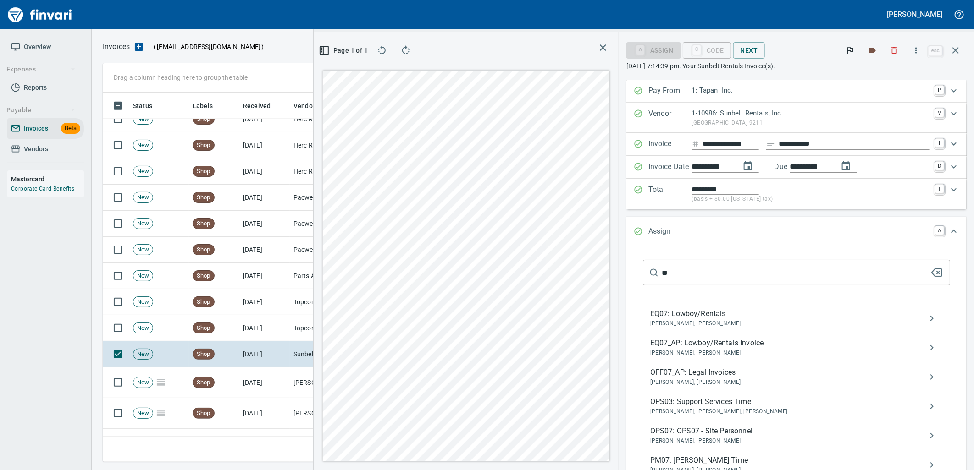
click at [694, 345] on span "EQ07_AP: Lowboy/Rentals Invoice" at bounding box center [789, 343] width 278 height 11
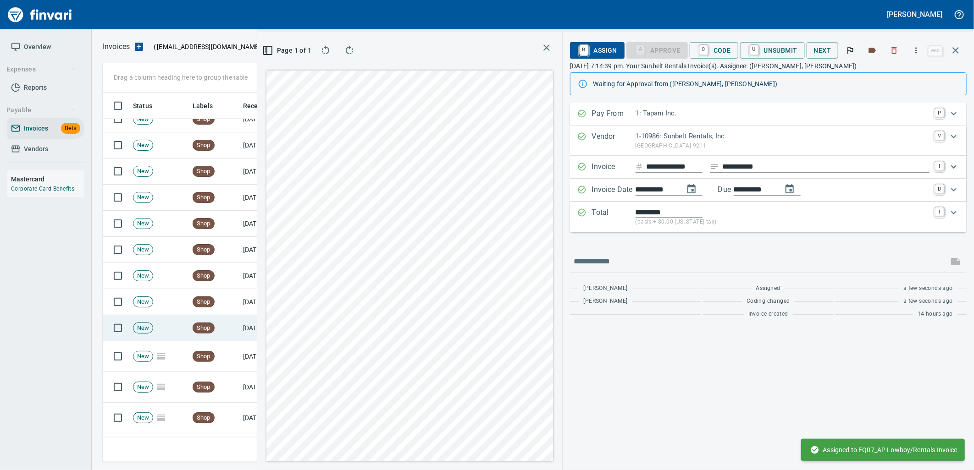
click at [241, 328] on td "[DATE]" at bounding box center [264, 328] width 50 height 26
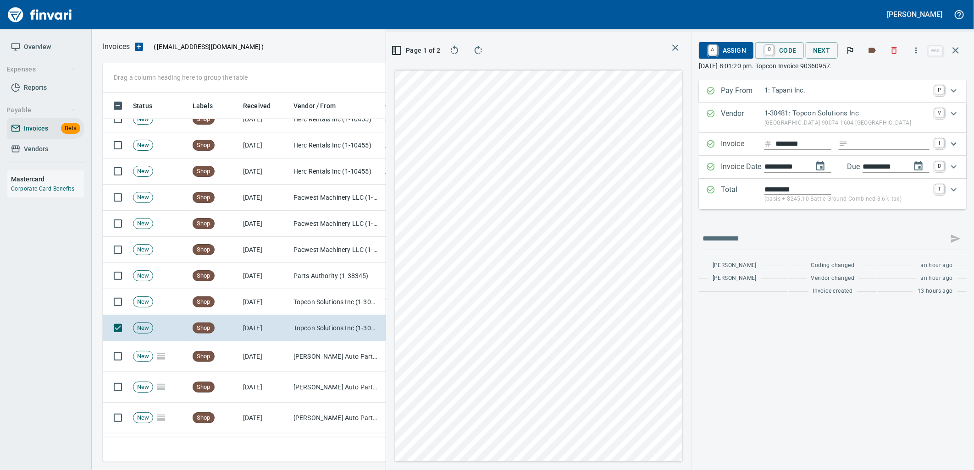
click at [733, 54] on span "A Assign" at bounding box center [726, 51] width 40 height 16
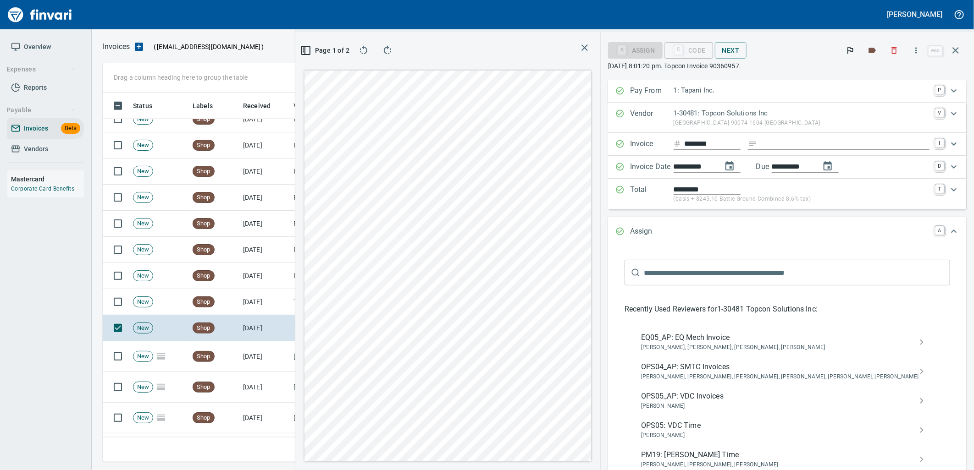
drag, startPoint x: 744, startPoint y: 399, endPoint x: 705, endPoint y: 398, distance: 38.5
click at [744, 399] on span "OPS05_AP: VDC Invoices" at bounding box center [780, 396] width 278 height 11
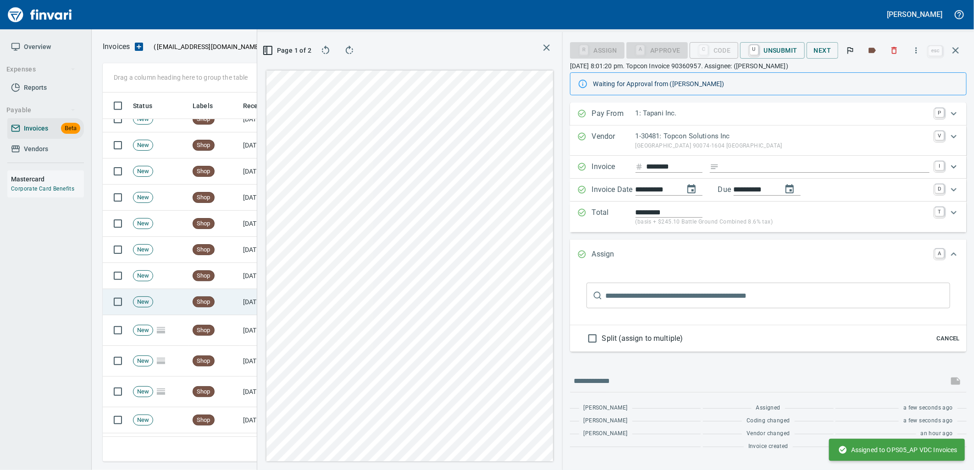
click at [245, 308] on td "[DATE]" at bounding box center [264, 302] width 50 height 26
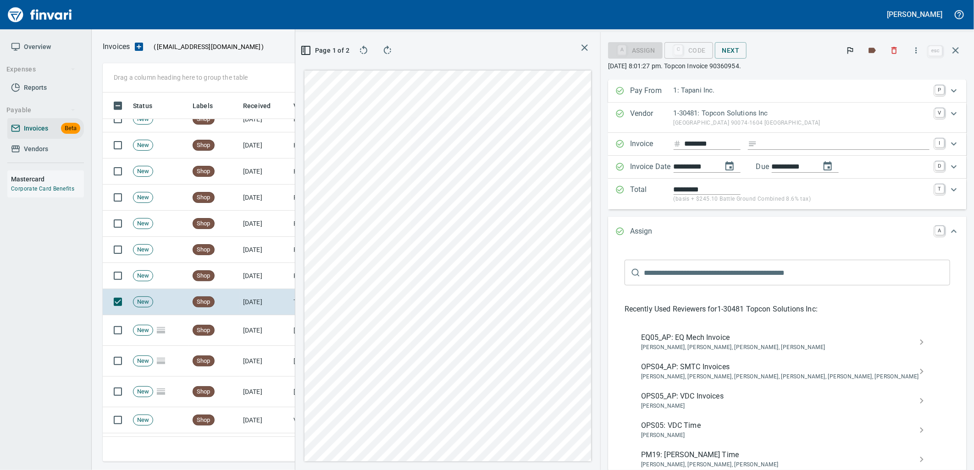
click at [745, 395] on span "OPS05_AP: VDC Invoices" at bounding box center [780, 396] width 278 height 11
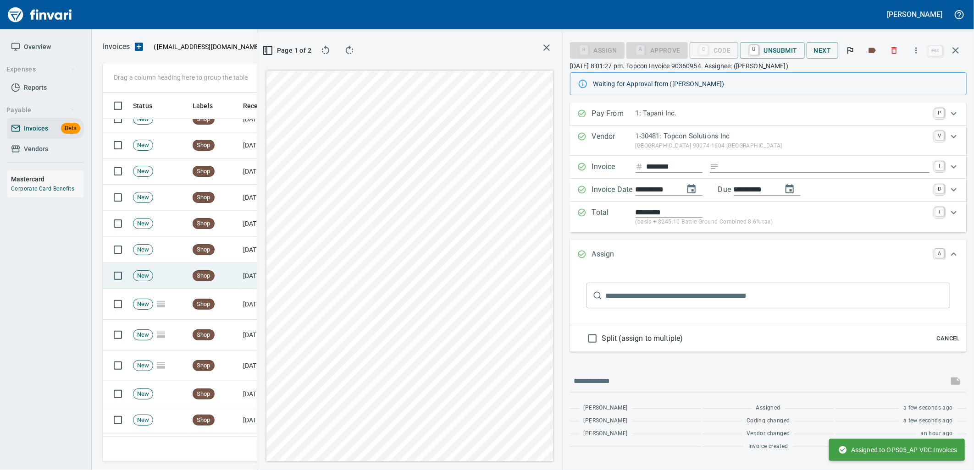
click at [226, 282] on td "Shop" at bounding box center [214, 276] width 50 height 26
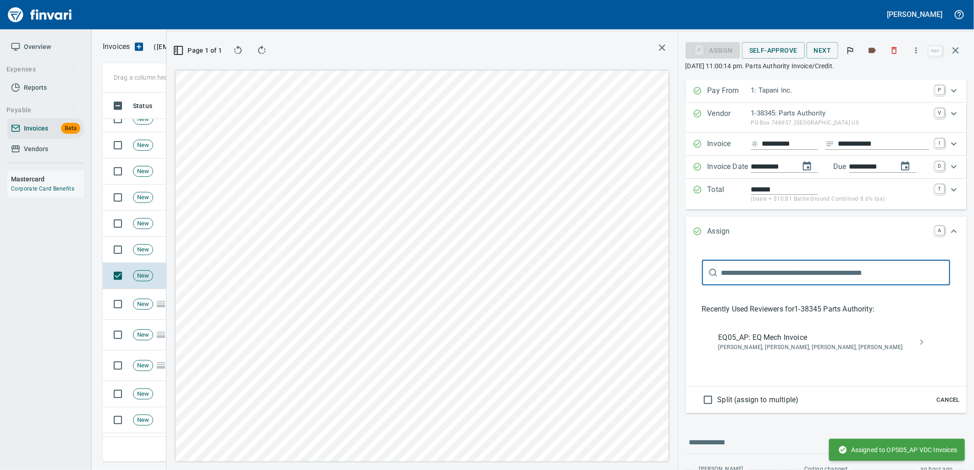
click at [936, 403] on span "Cancel" at bounding box center [948, 400] width 25 height 11
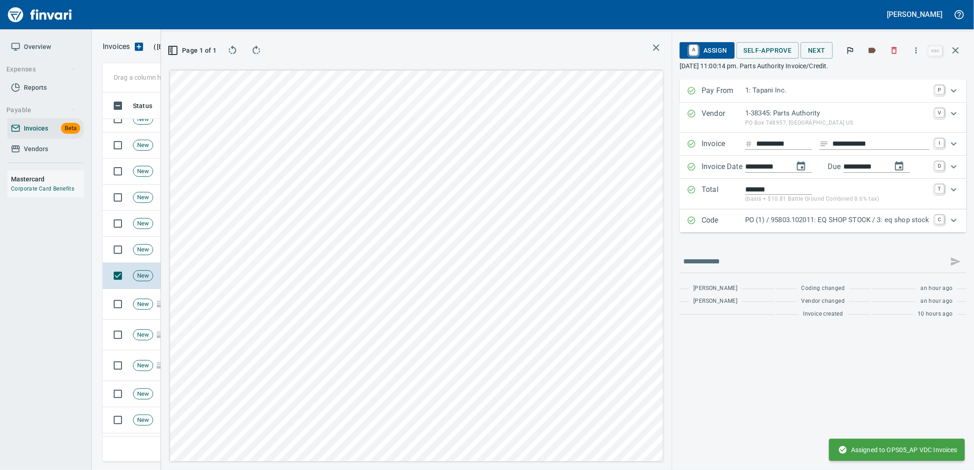
click at [838, 217] on p "PO (1) / 95803.102011: EQ SHOP STOCK / 3: eq shop stock" at bounding box center [837, 220] width 184 height 11
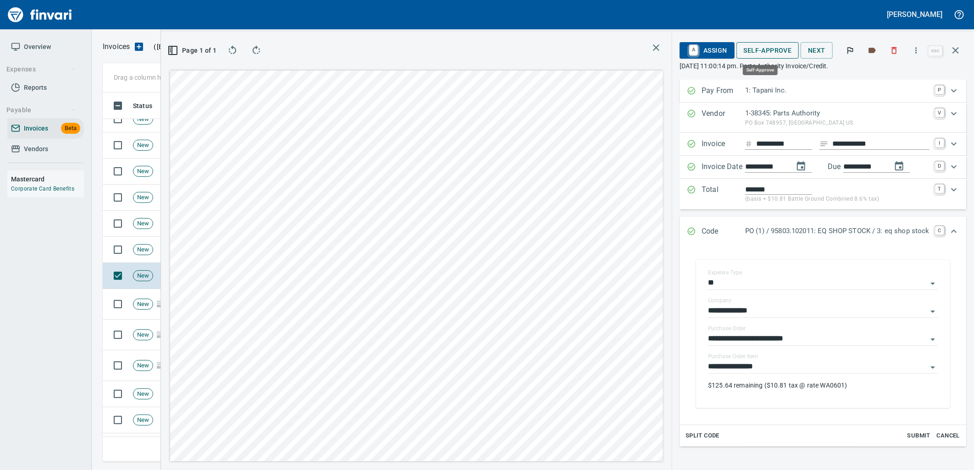
scroll to position [362, 616]
click at [765, 51] on span "Self-Approve" at bounding box center [768, 50] width 48 height 11
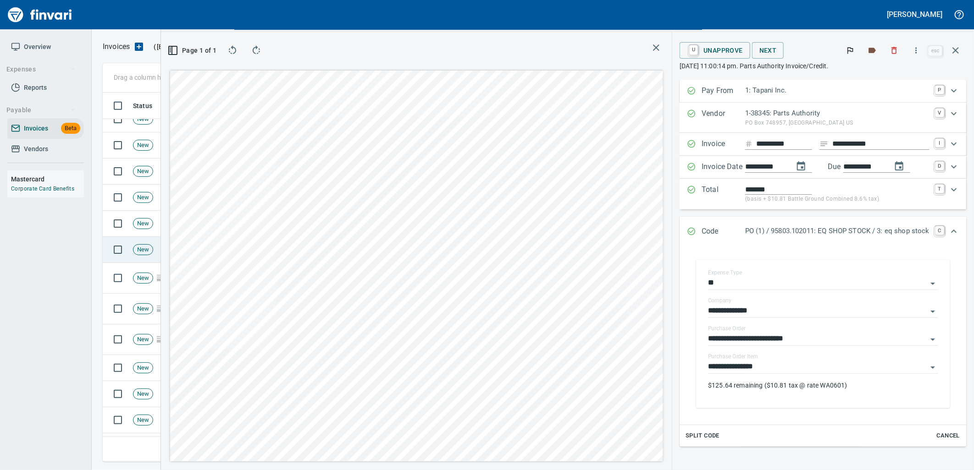
click at [138, 260] on td "New" at bounding box center [159, 250] width 60 height 26
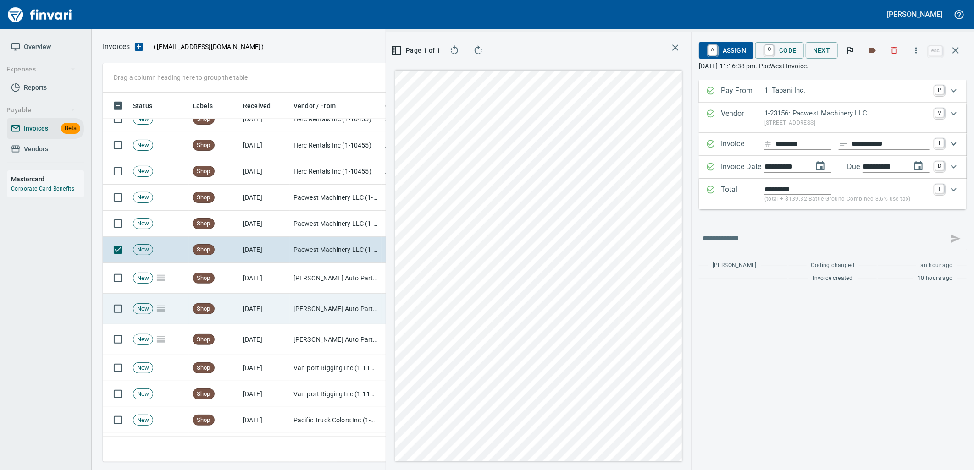
scroll to position [737, 0]
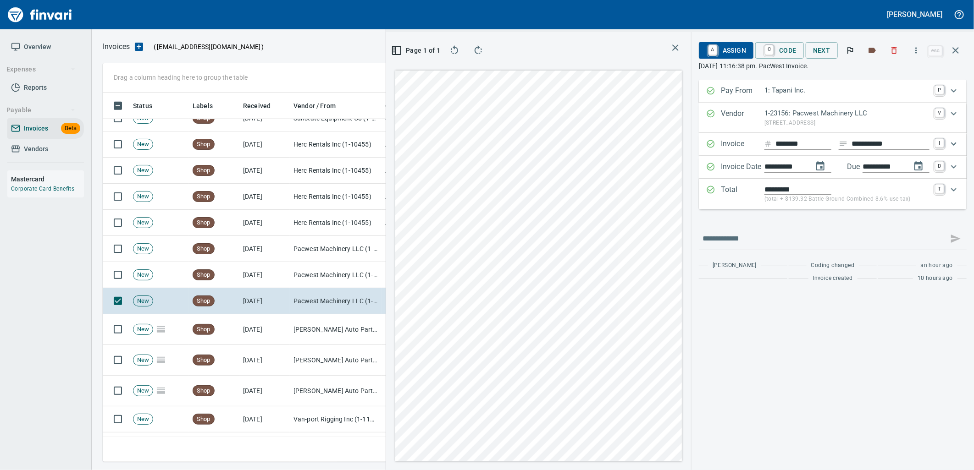
click at [729, 48] on span "A Assign" at bounding box center [726, 51] width 40 height 16
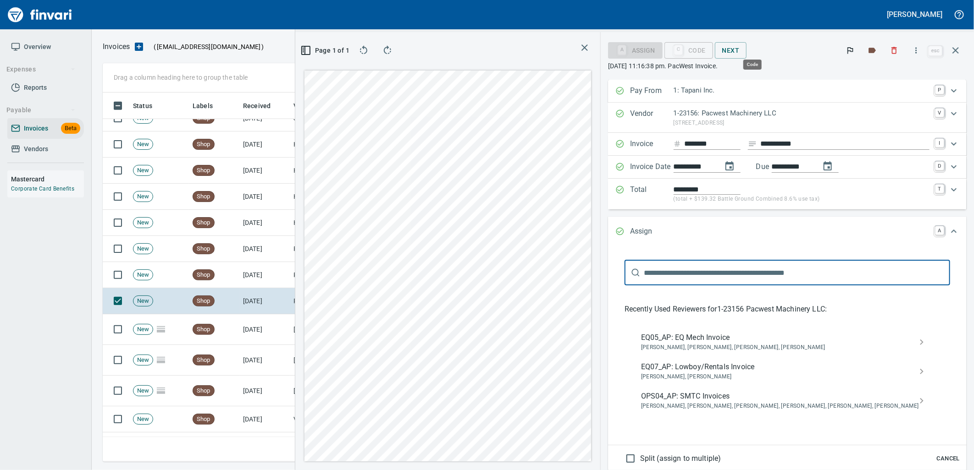
scroll to position [362, 616]
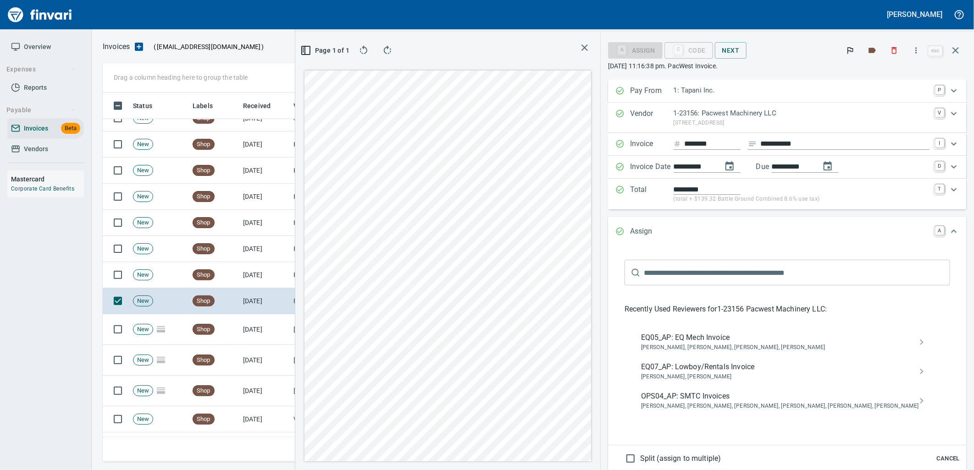
click at [749, 347] on span "Caroline Sarkinen, Cindy Hughes, Linzy Sanders, Robert Kaarto" at bounding box center [780, 347] width 278 height 9
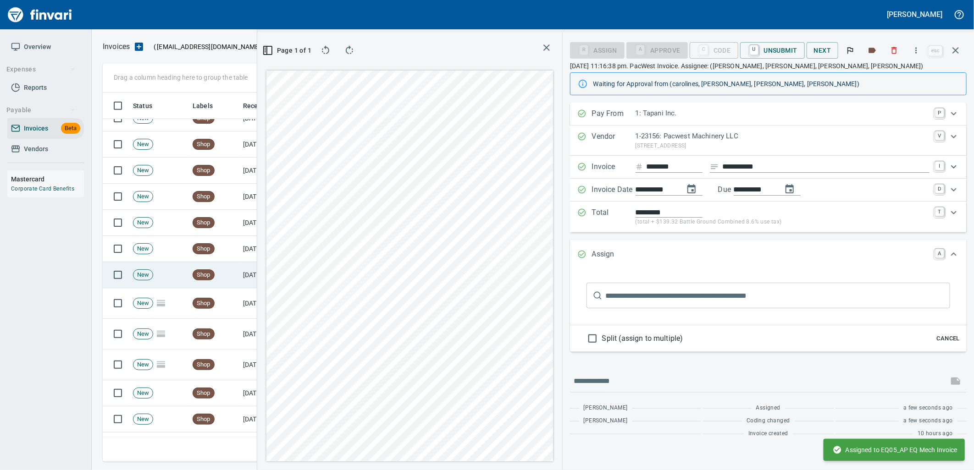
click at [234, 276] on td "Shop" at bounding box center [214, 275] width 50 height 26
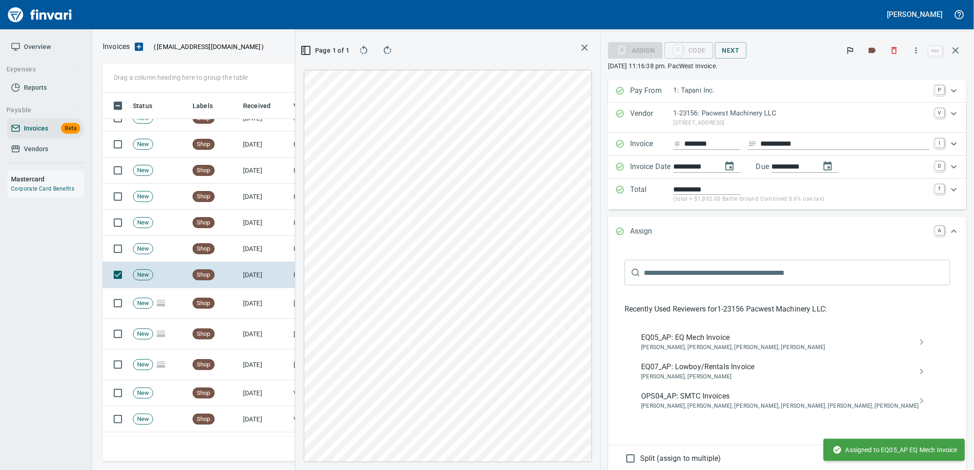
drag, startPoint x: 732, startPoint y: 336, endPoint x: 663, endPoint y: 325, distance: 69.7
click at [732, 336] on span "EQ05_AP: EQ Mech Invoice" at bounding box center [780, 337] width 278 height 11
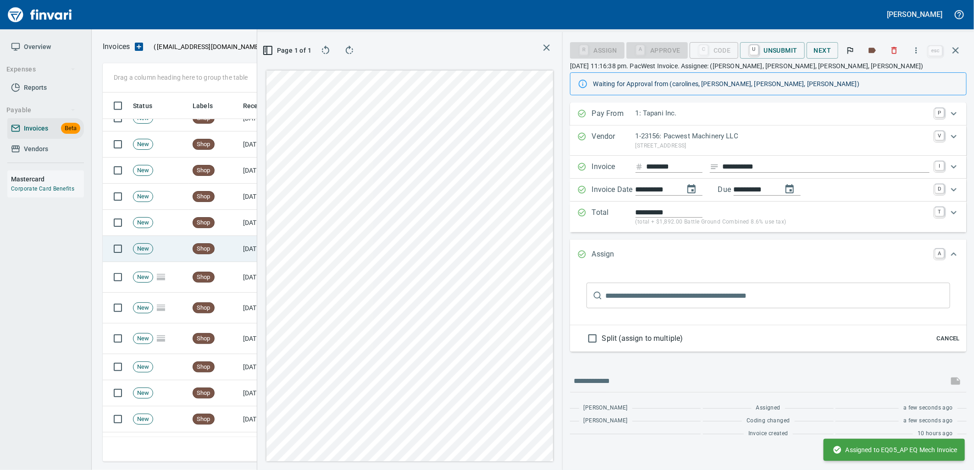
click at [246, 250] on td "[DATE]" at bounding box center [264, 249] width 50 height 26
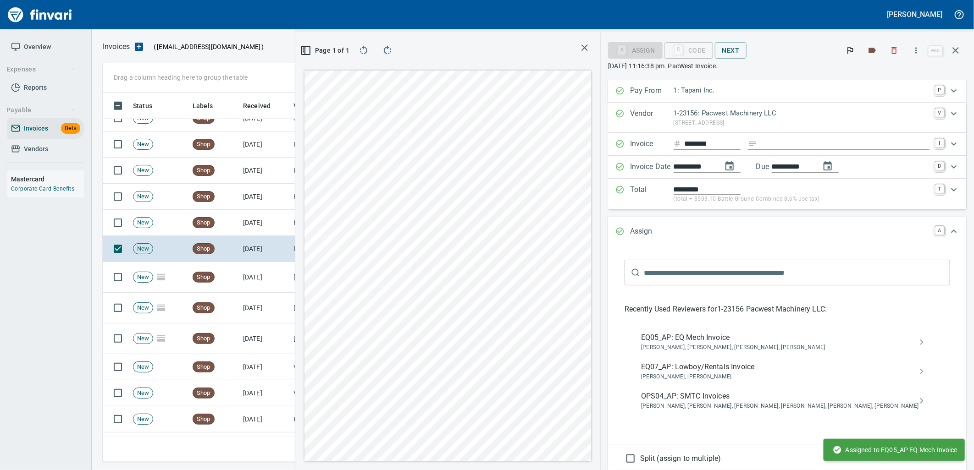
click at [744, 341] on span "EQ05_AP: EQ Mech Invoice" at bounding box center [780, 337] width 278 height 11
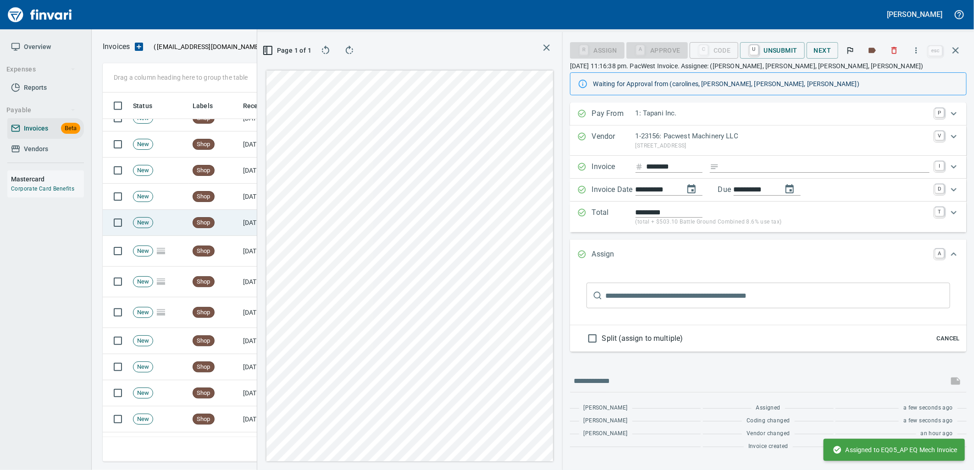
click at [246, 224] on td "[DATE]" at bounding box center [264, 223] width 50 height 26
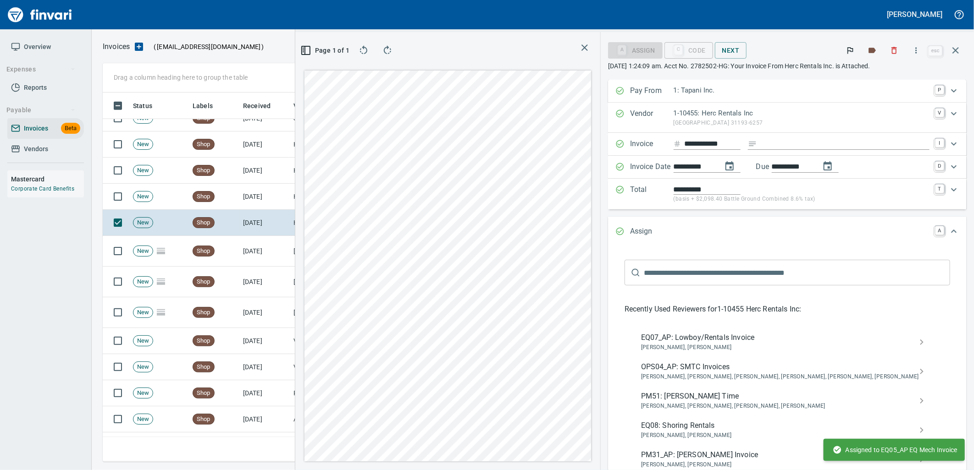
click at [770, 367] on span "OPS04_AP: SMTC Invoices" at bounding box center [780, 367] width 278 height 11
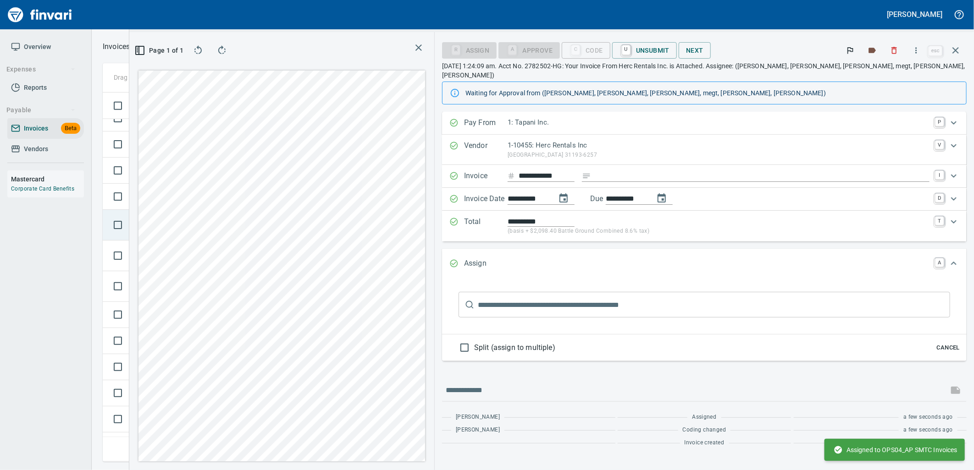
click at [179, 199] on td "New" at bounding box center [159, 197] width 60 height 26
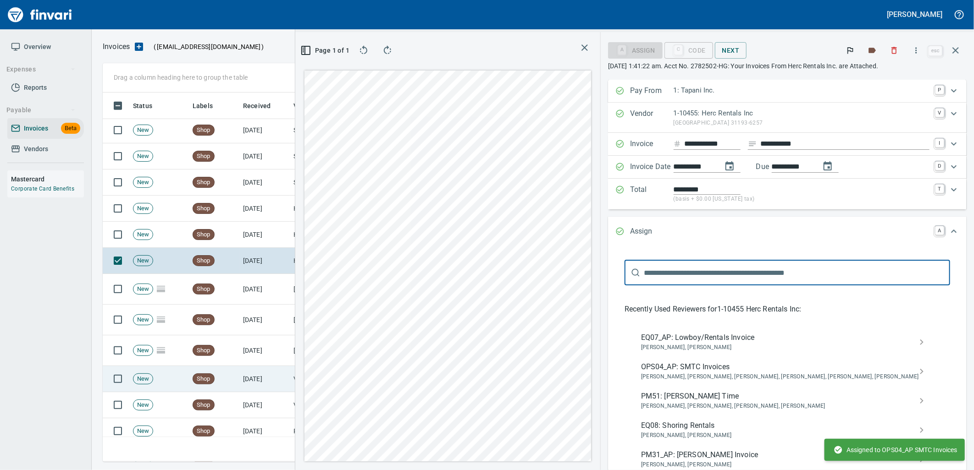
scroll to position [635, 0]
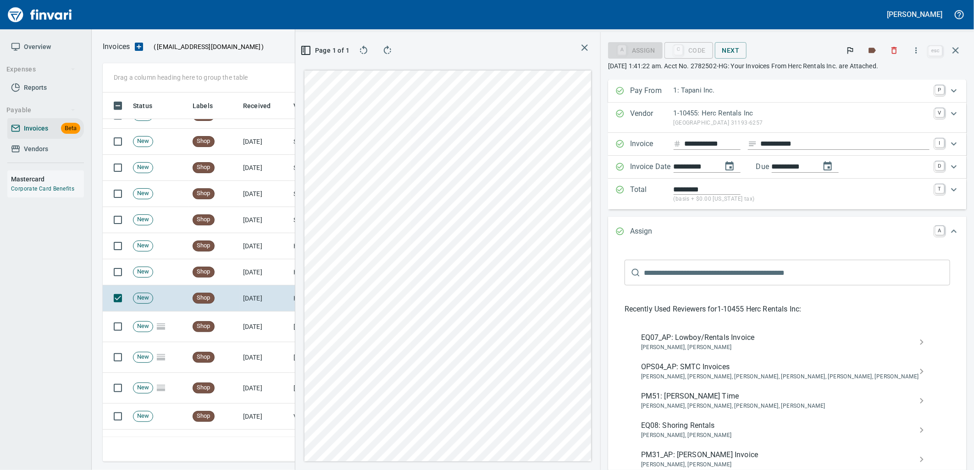
drag, startPoint x: 752, startPoint y: 369, endPoint x: 745, endPoint y: 369, distance: 7.4
click at [752, 369] on span "OPS04_AP: SMTC Invoices" at bounding box center [780, 367] width 278 height 11
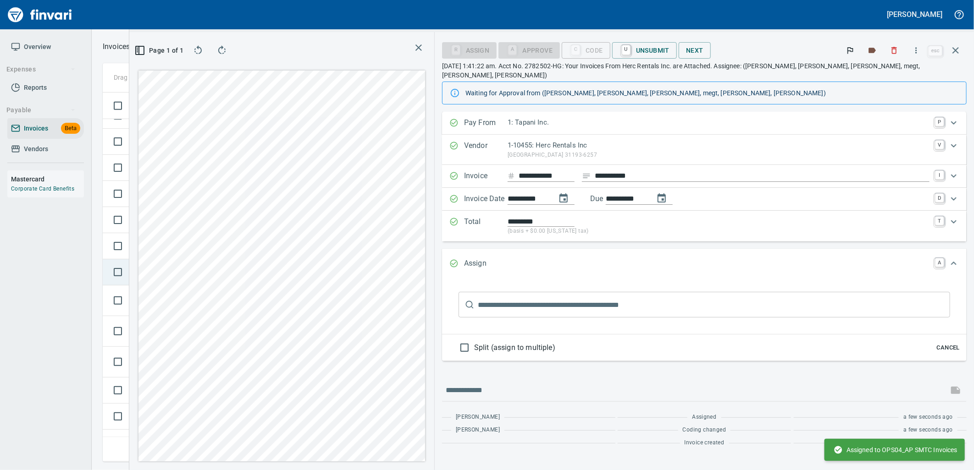
click at [154, 277] on td "New" at bounding box center [159, 273] width 60 height 26
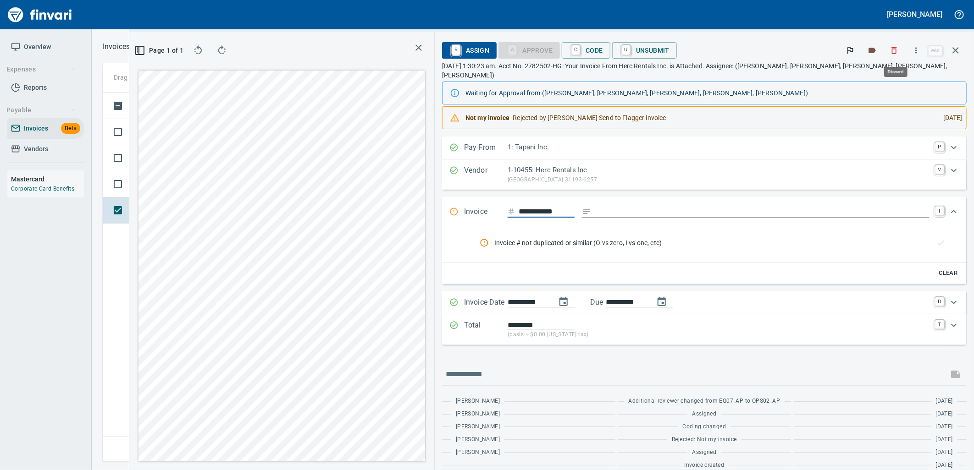
scroll to position [362, 624]
click at [896, 51] on icon "button" at bounding box center [893, 50] width 9 height 9
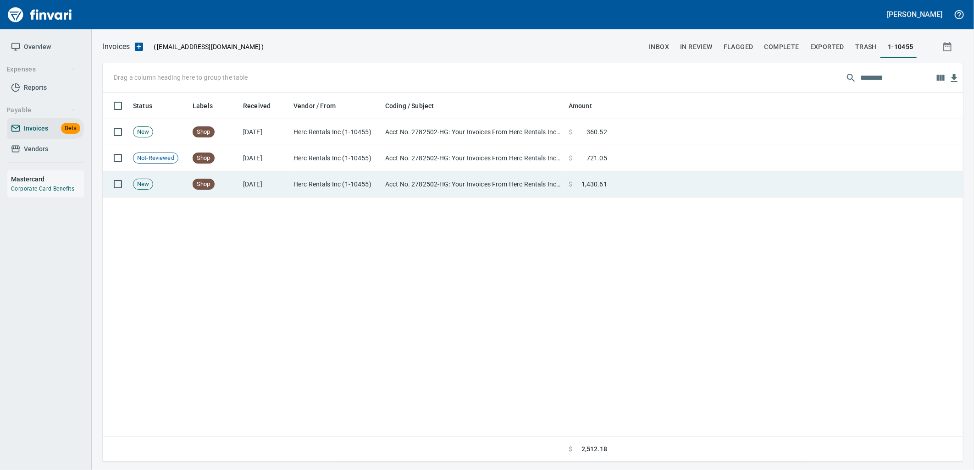
scroll to position [1, 1]
click at [539, 186] on td "Acct No. 2782502-HG: Your Invoices From Herc Rentals Inc. are Attached" at bounding box center [472, 184] width 183 height 26
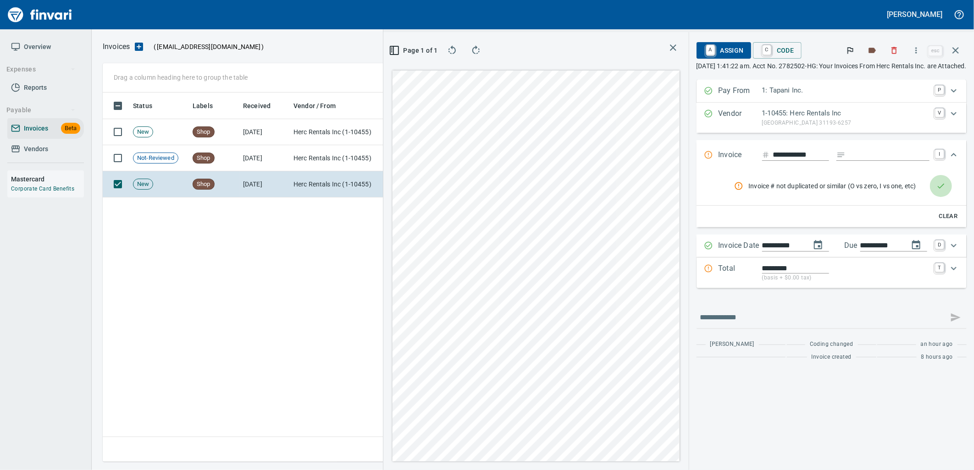
click at [941, 189] on icon "rules from agents" at bounding box center [940, 186] width 9 height 9
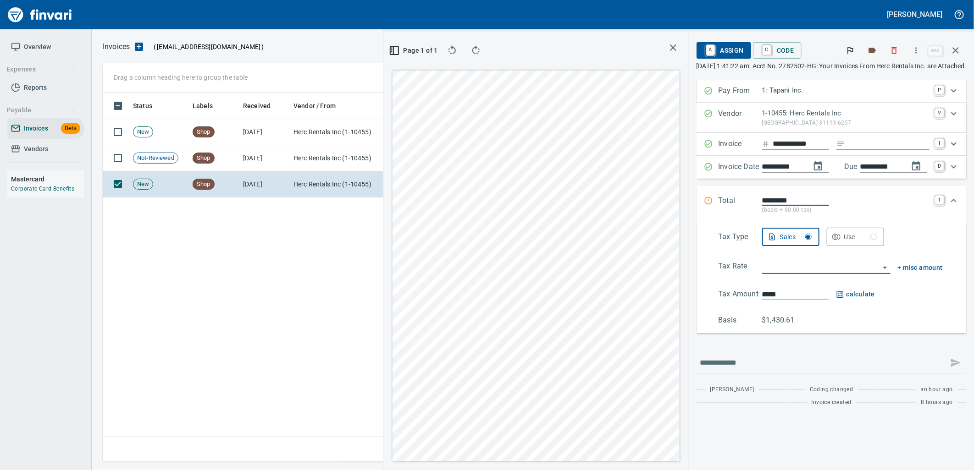
click at [772, 274] on input "search" at bounding box center [820, 267] width 117 height 13
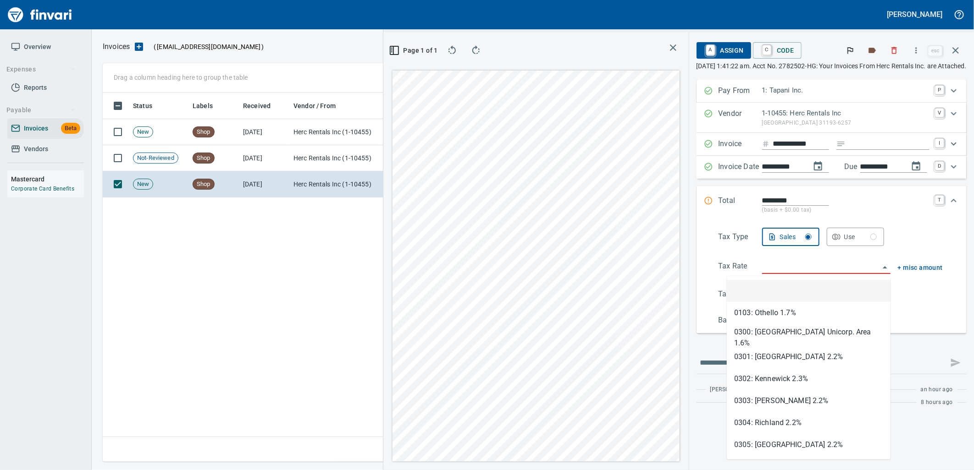
type input "*"
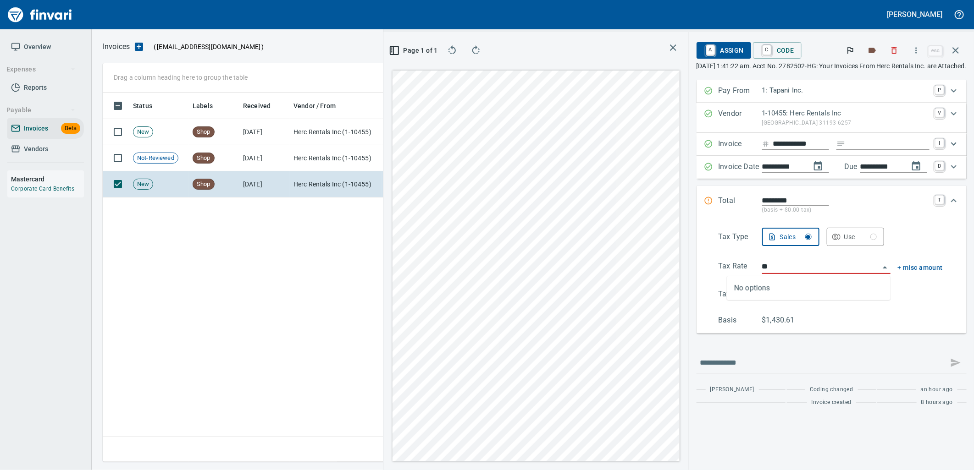
type input "*"
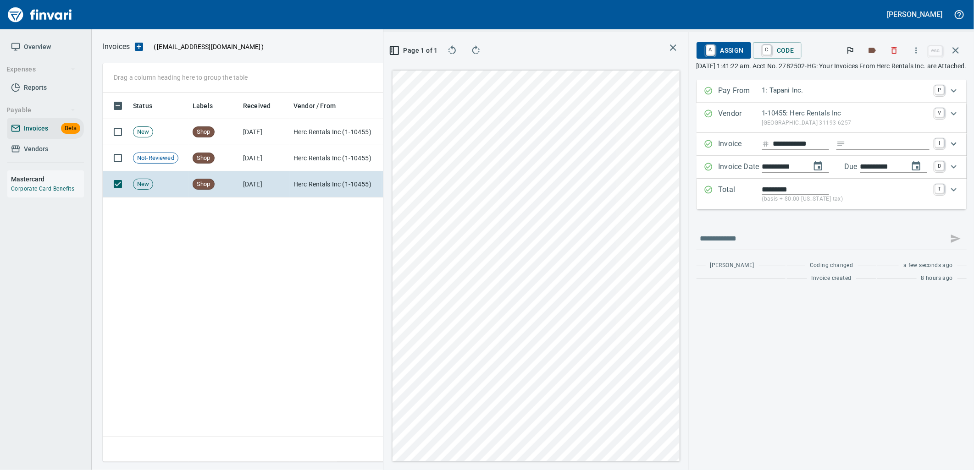
type input "**********"
click at [704, 49] on span "A Assign" at bounding box center [724, 51] width 40 height 16
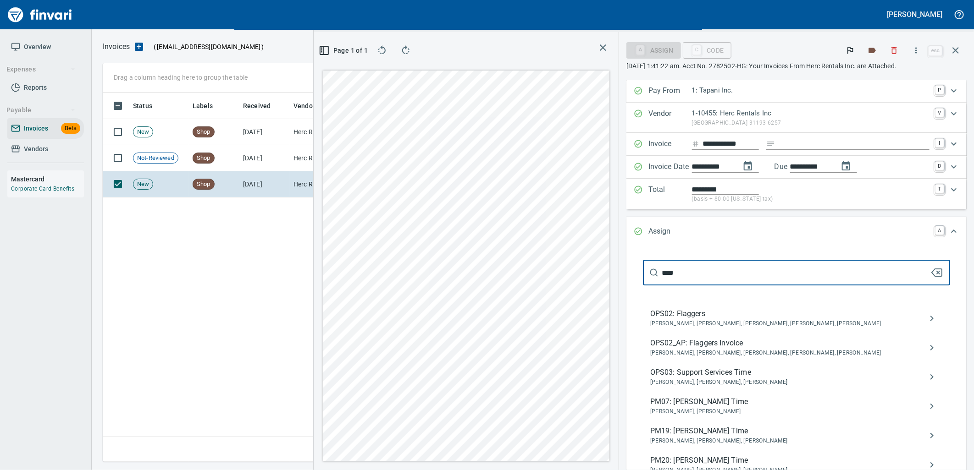
type input "****"
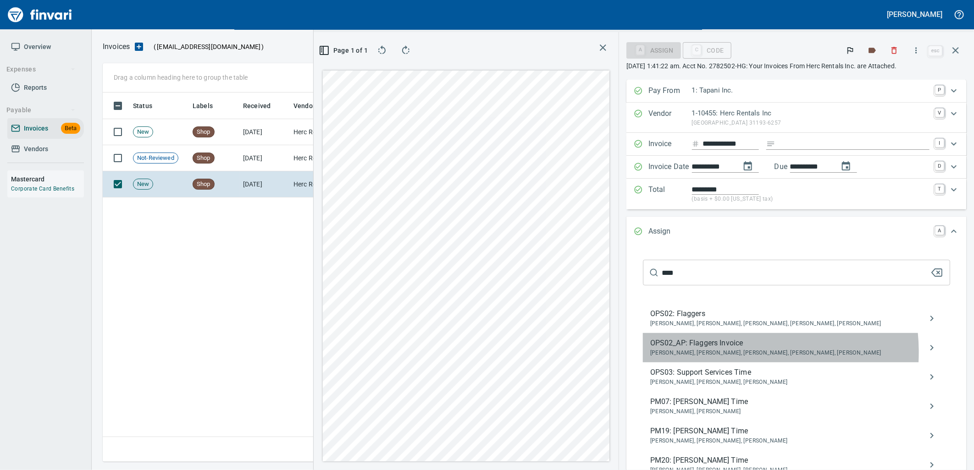
click at [741, 353] on span "Benji Tapani, Dana Waddell, Jessica Whittaker, Kari Massie, Lissa Rhoades" at bounding box center [789, 353] width 278 height 9
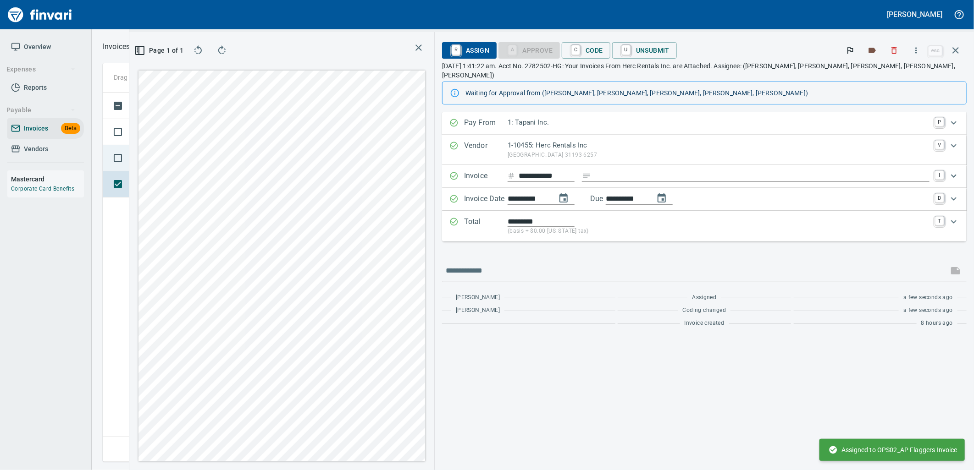
click at [175, 160] on span "Not-Reviewed" at bounding box center [155, 158] width 44 height 9
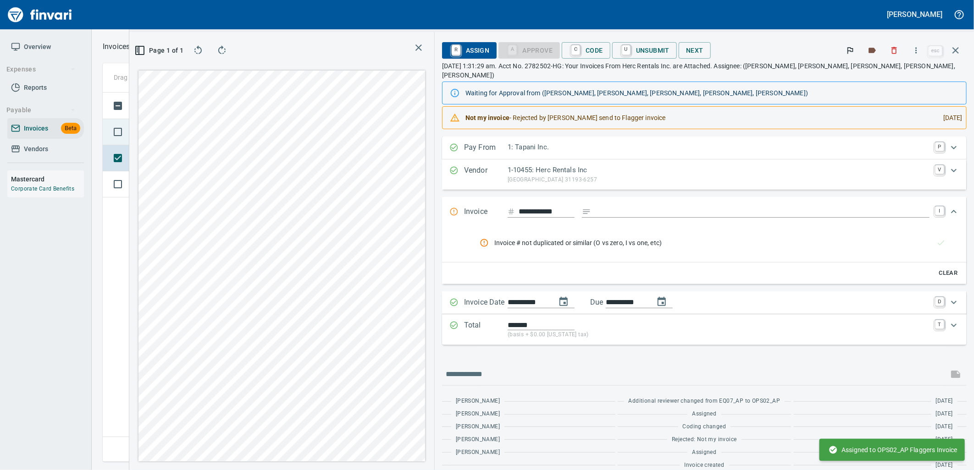
click at [170, 136] on td "New" at bounding box center [159, 132] width 60 height 26
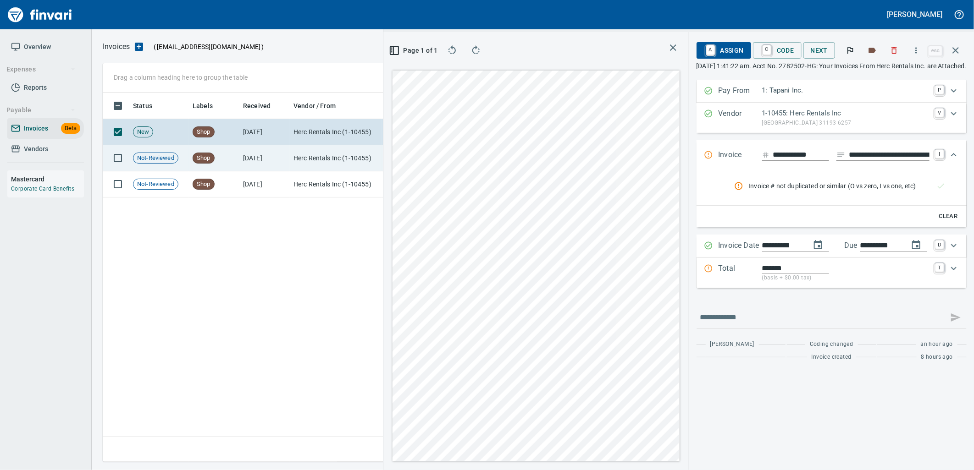
click at [171, 166] on td "Not-Reviewed" at bounding box center [159, 158] width 60 height 26
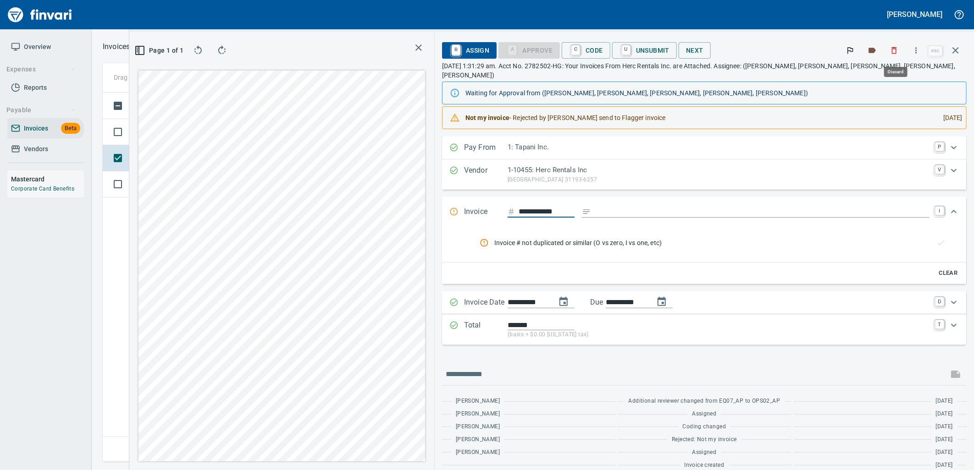
click at [895, 51] on icon "button" at bounding box center [893, 50] width 9 height 9
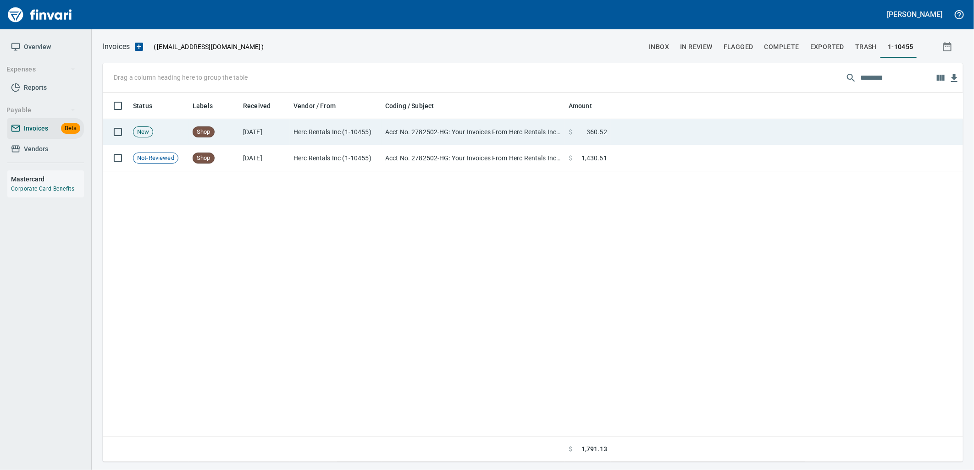
scroll to position [1, 1]
click at [177, 126] on td "New" at bounding box center [159, 132] width 60 height 26
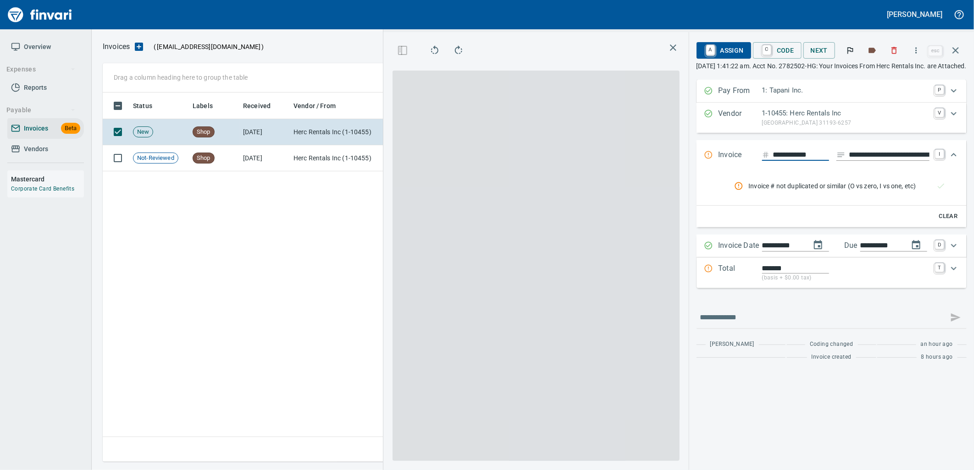
scroll to position [362, 624]
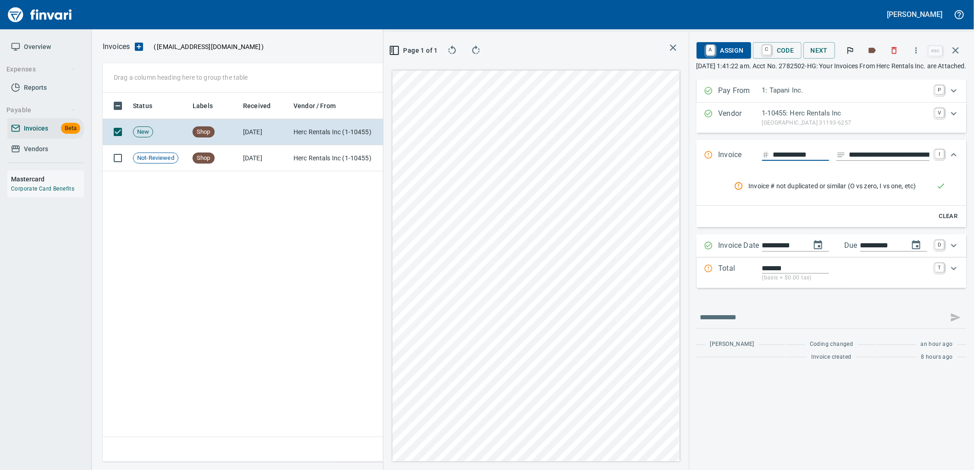
click at [949, 184] on button "rules from agents" at bounding box center [941, 186] width 22 height 22
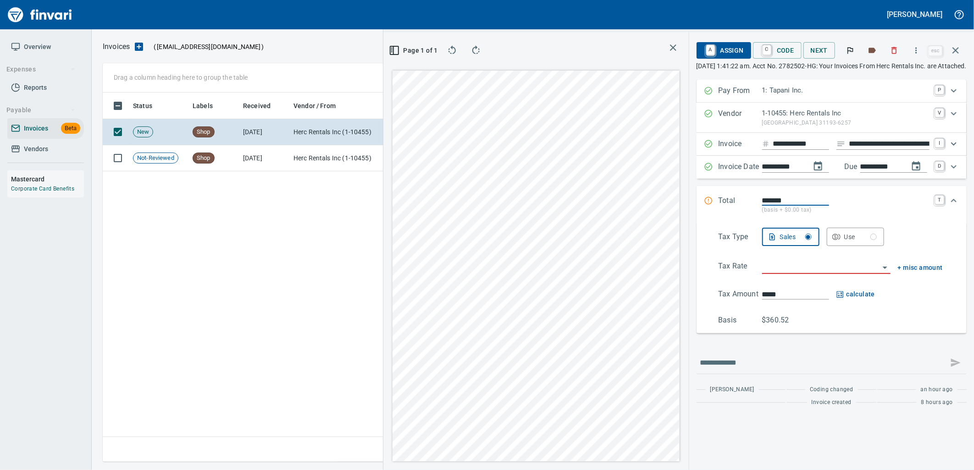
click at [859, 143] on input "**********" at bounding box center [889, 143] width 81 height 11
click at [773, 267] on input "search" at bounding box center [820, 267] width 117 height 13
click at [765, 297] on li "OR: Oregon" at bounding box center [809, 291] width 164 height 22
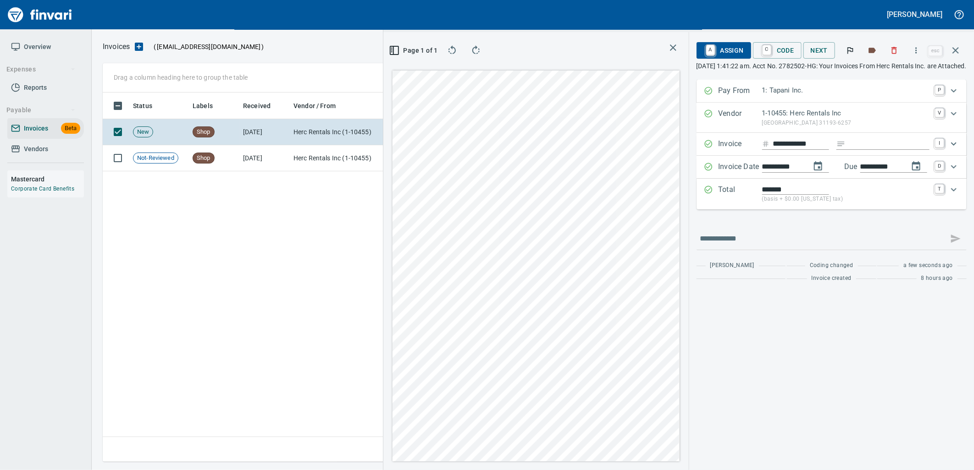
type input "**********"
click at [760, 49] on span "C Code" at bounding box center [777, 51] width 34 height 16
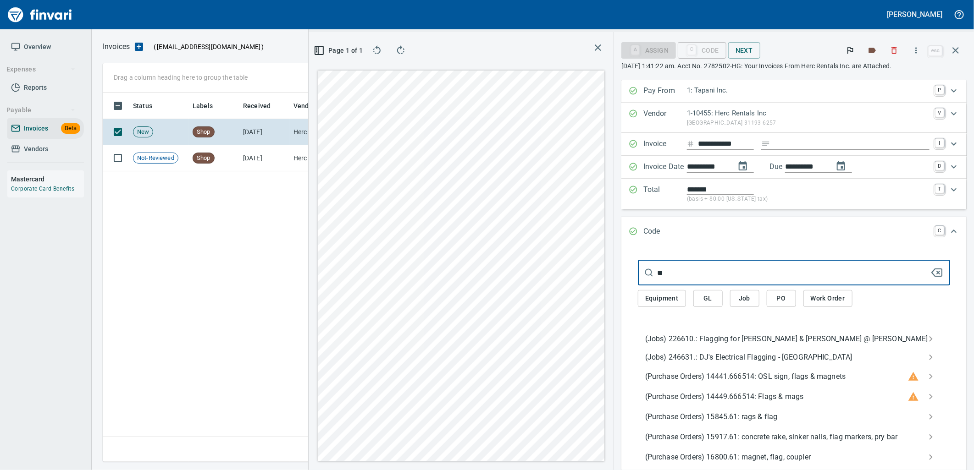
type input "*"
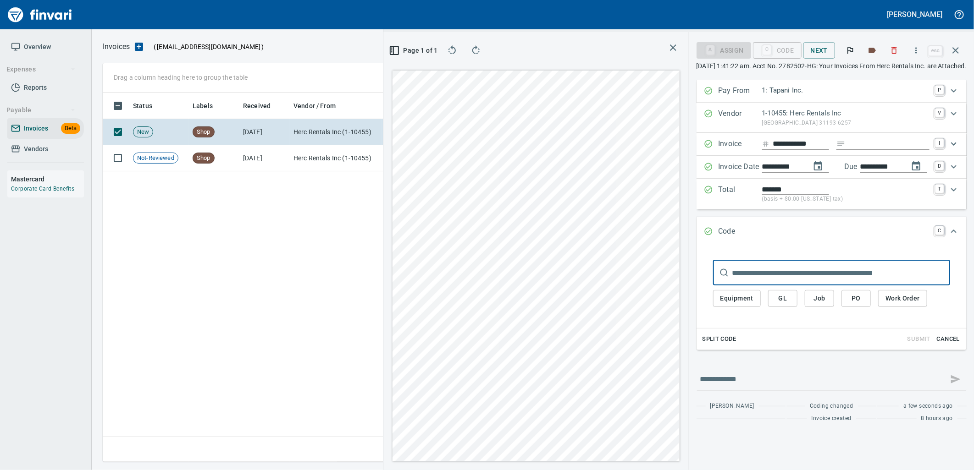
click at [946, 337] on span "Cancel" at bounding box center [948, 339] width 25 height 11
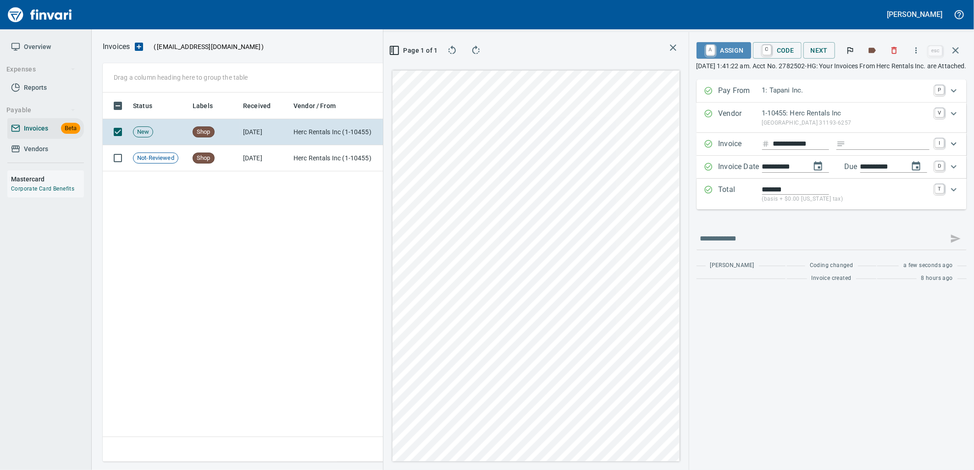
click at [704, 47] on span "A Assign" at bounding box center [724, 51] width 40 height 16
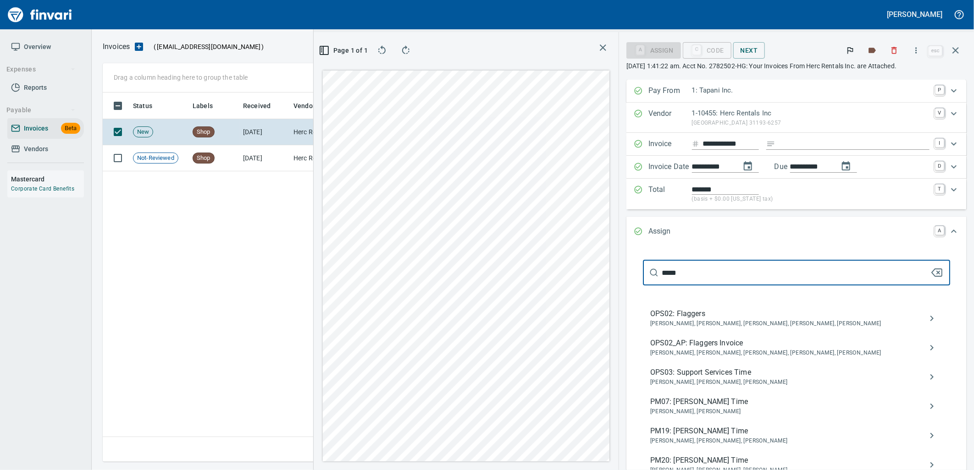
type input "*****"
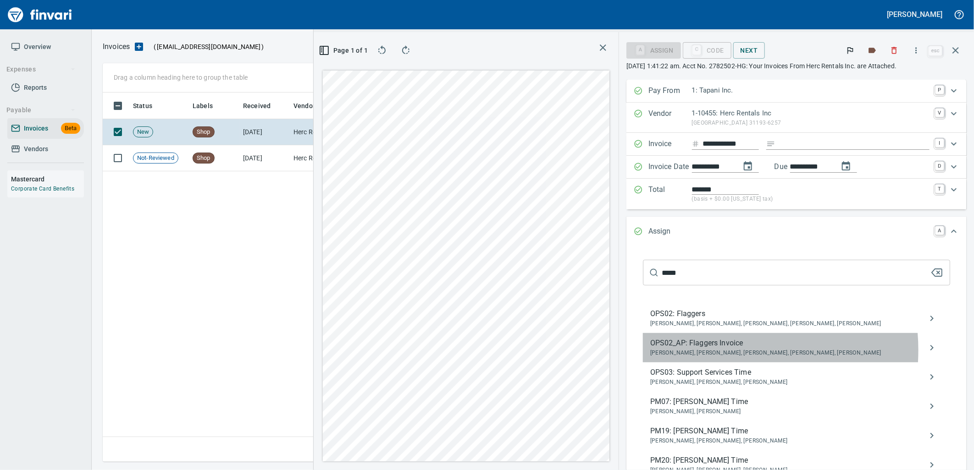
click at [727, 351] on span "Benji Tapani, Dana Waddell, Jessica Whittaker, Kari Massie, Lissa Rhoades" at bounding box center [789, 353] width 278 height 9
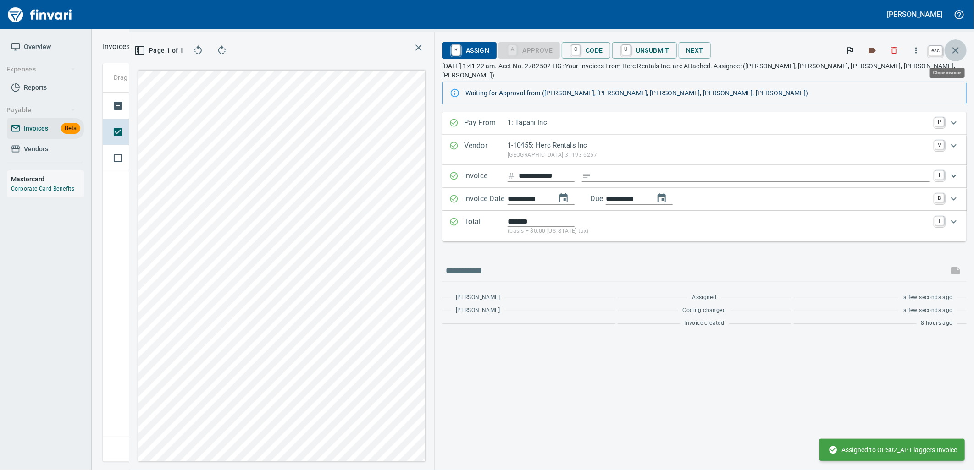
click at [958, 51] on icon "button" at bounding box center [955, 50] width 11 height 11
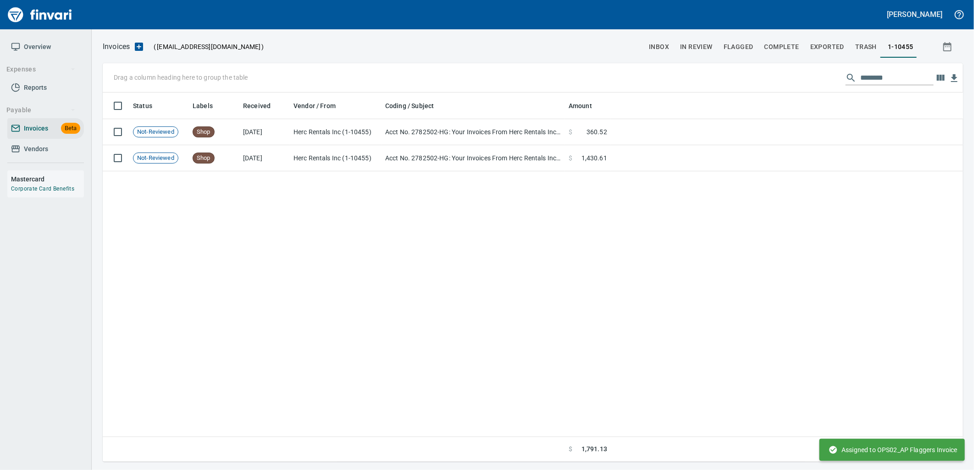
scroll to position [362, 851]
drag, startPoint x: 906, startPoint y: 73, endPoint x: 824, endPoint y: 76, distance: 81.7
click at [824, 76] on div "Drag a column heading here to group the table ********" at bounding box center [533, 77] width 860 height 29
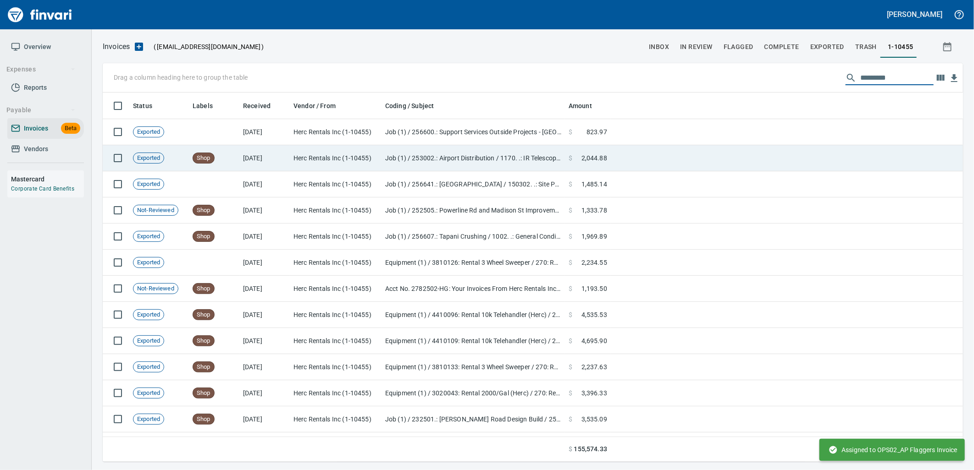
scroll to position [362, 845]
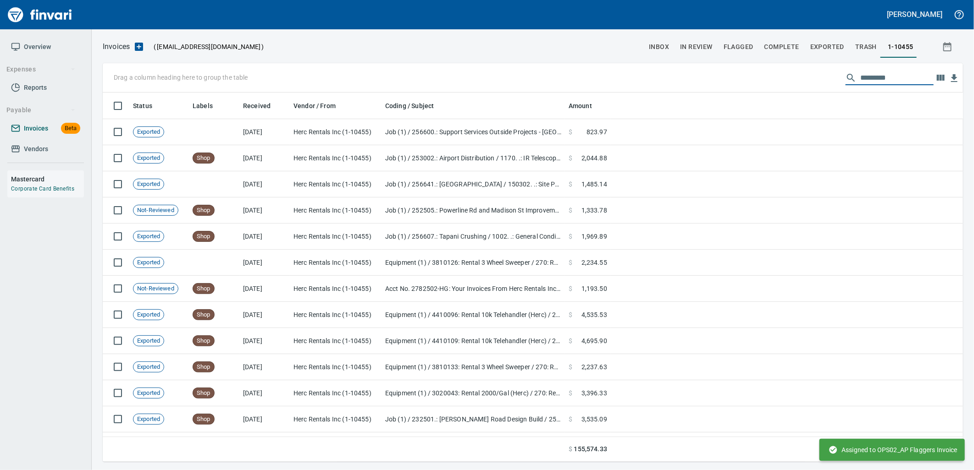
click at [42, 124] on span "Invoices" at bounding box center [36, 128] width 24 height 11
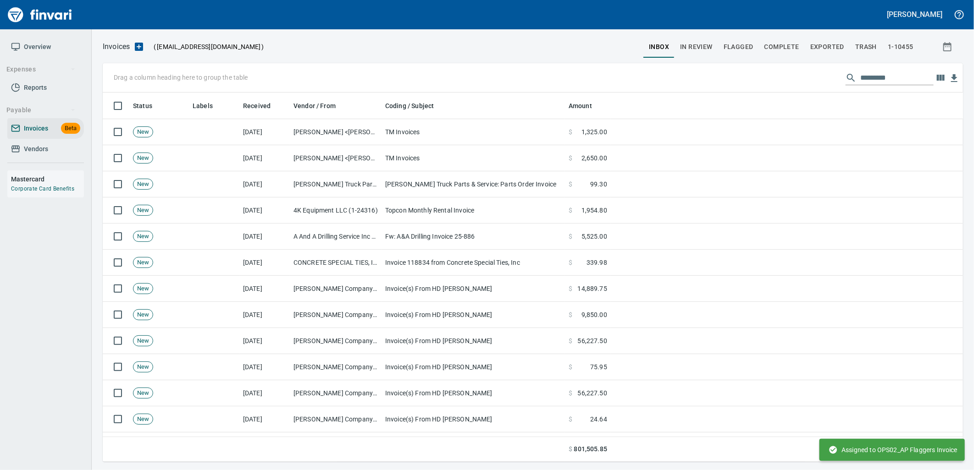
scroll to position [362, 845]
click at [874, 77] on input "text" at bounding box center [896, 78] width 73 height 15
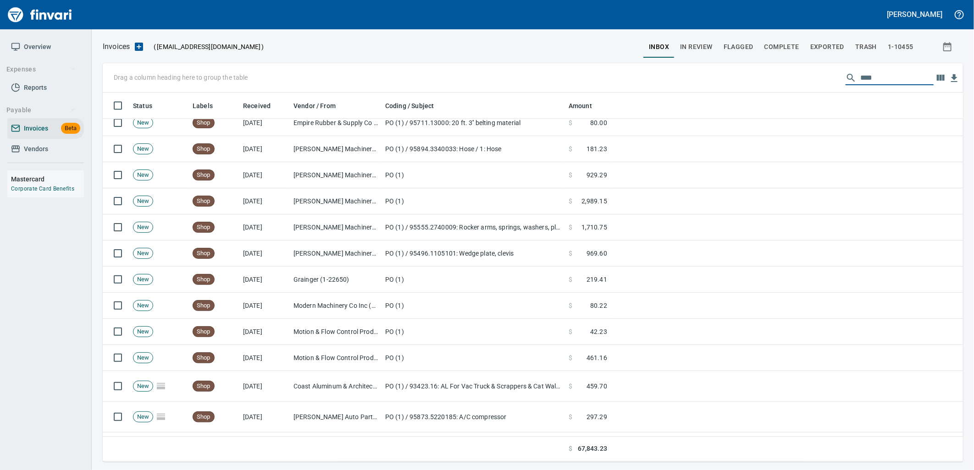
scroll to position [979, 0]
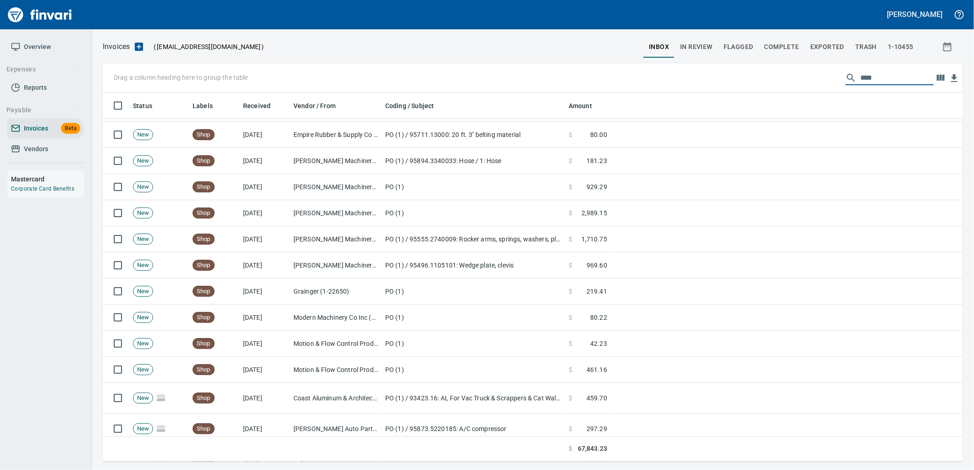
type input "****"
click at [427, 266] on td "PO (1) / 95496.1105101: Wedge plate, clevis" at bounding box center [472, 266] width 183 height 26
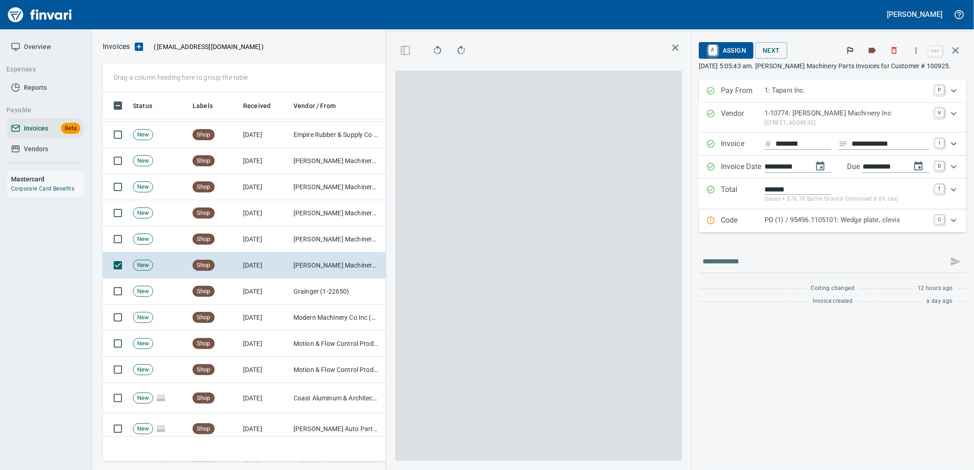
scroll to position [362, 616]
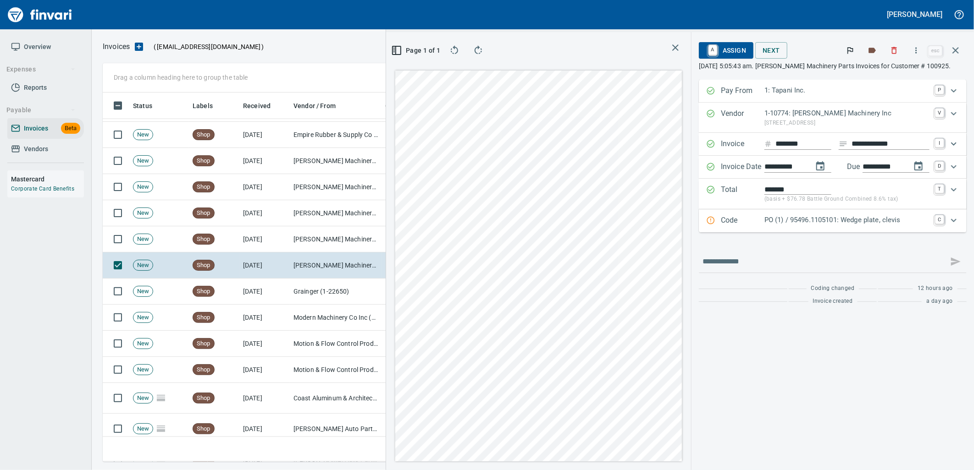
click at [800, 219] on p "PO (1) / 95496.1105101: Wedge plate, clevis" at bounding box center [846, 220] width 165 height 11
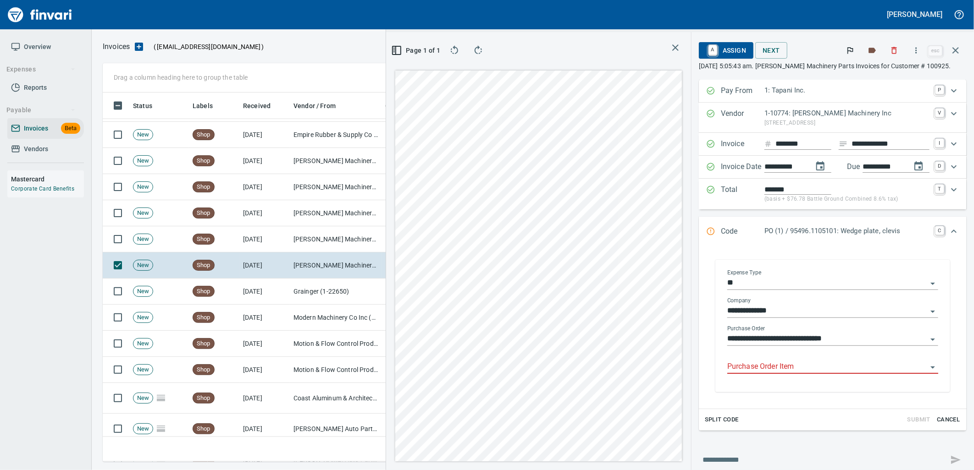
click at [787, 364] on input "Purchase Order Item" at bounding box center [827, 367] width 200 height 13
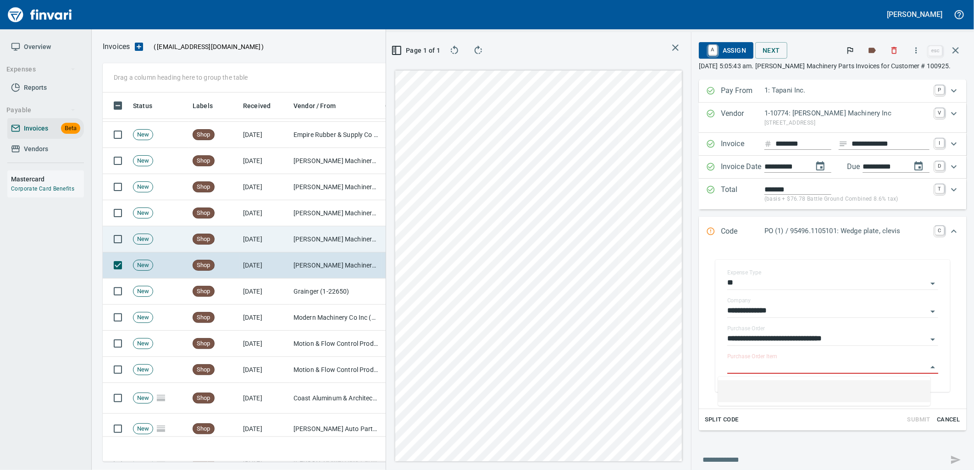
click at [331, 245] on td "[PERSON_NAME] Machinery Inc (1-10774)" at bounding box center [336, 239] width 92 height 26
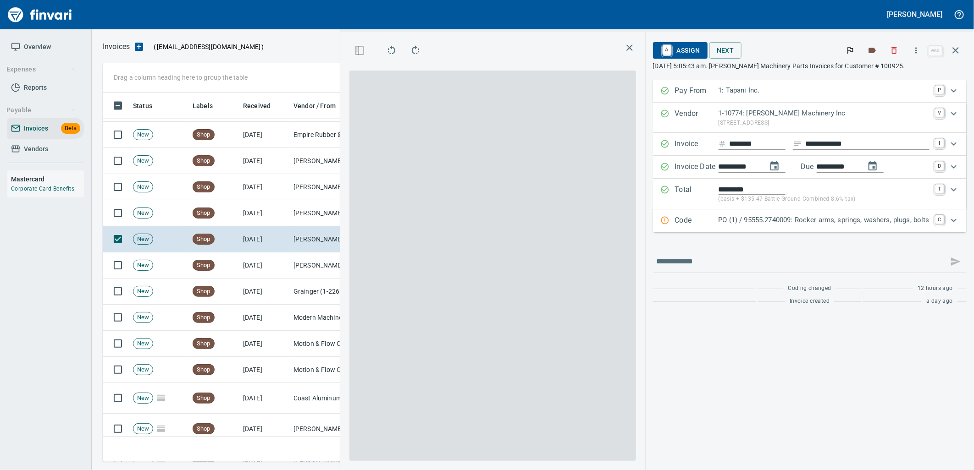
click at [828, 225] on p "PO (1) / 95555.2740009: Rocker arms, springs, washers, plugs, bolts" at bounding box center [823, 220] width 211 height 11
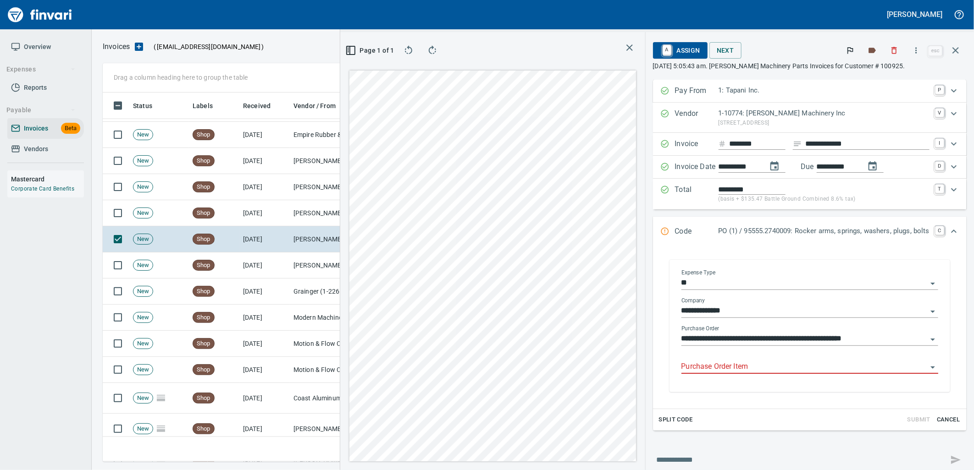
click at [801, 372] on input "Purchase Order Item" at bounding box center [804, 367] width 246 height 13
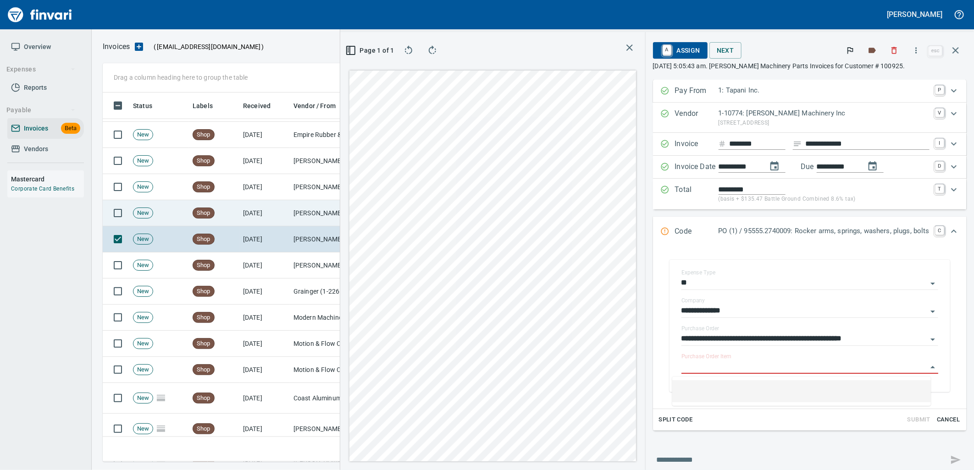
click at [306, 209] on td "[PERSON_NAME] Machinery Co (1-10794)" at bounding box center [336, 213] width 92 height 26
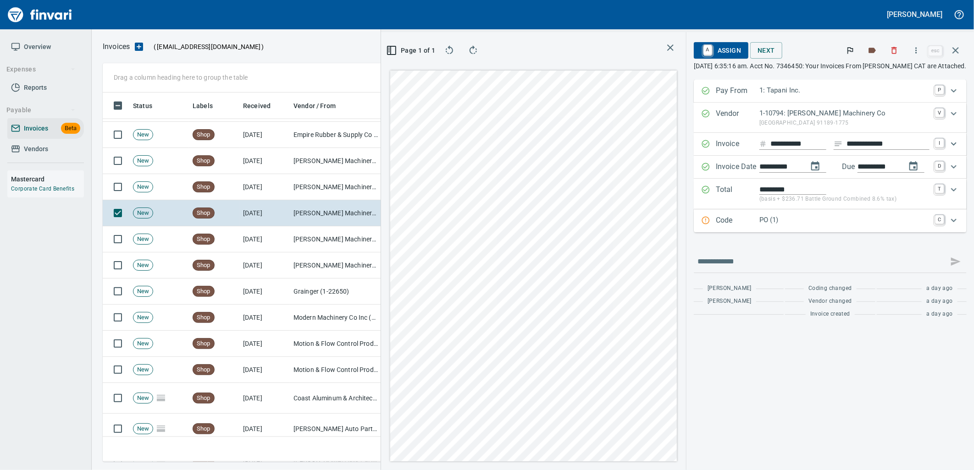
click at [775, 227] on div "PO (1)" at bounding box center [844, 221] width 170 height 12
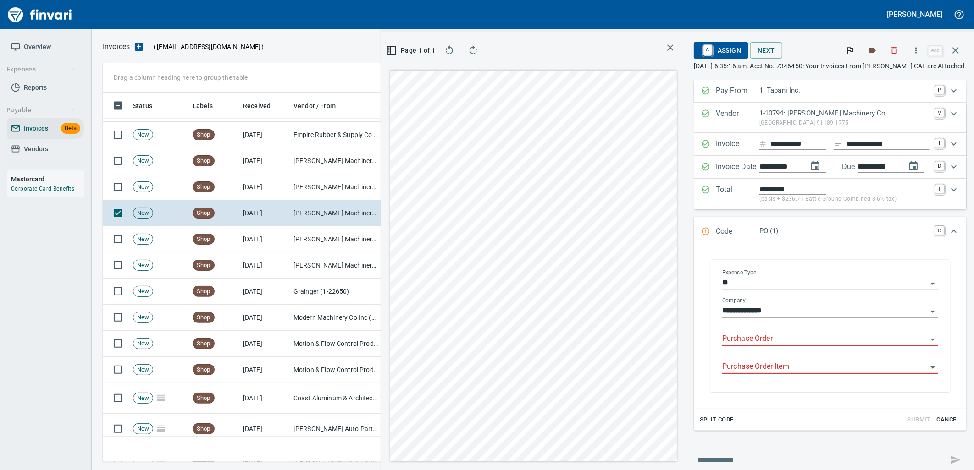
click at [768, 337] on input "Purchase Order" at bounding box center [824, 339] width 205 height 13
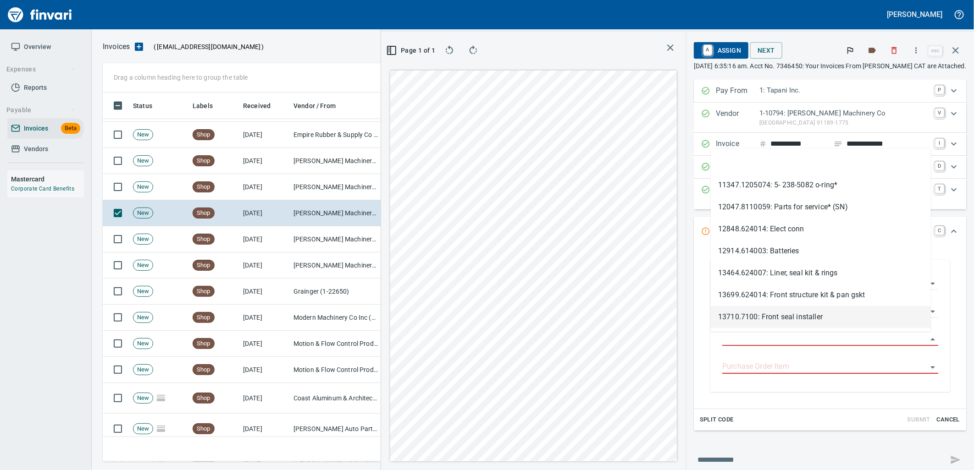
scroll to position [362, 616]
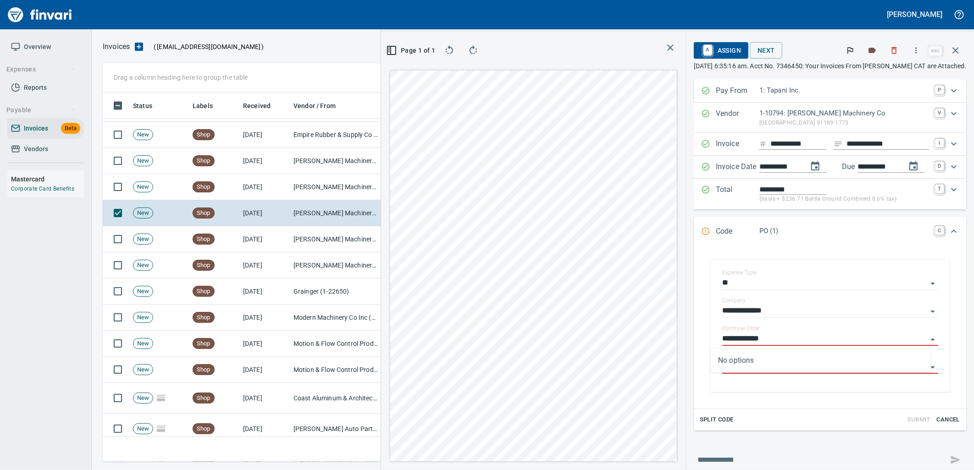
type input "**********"
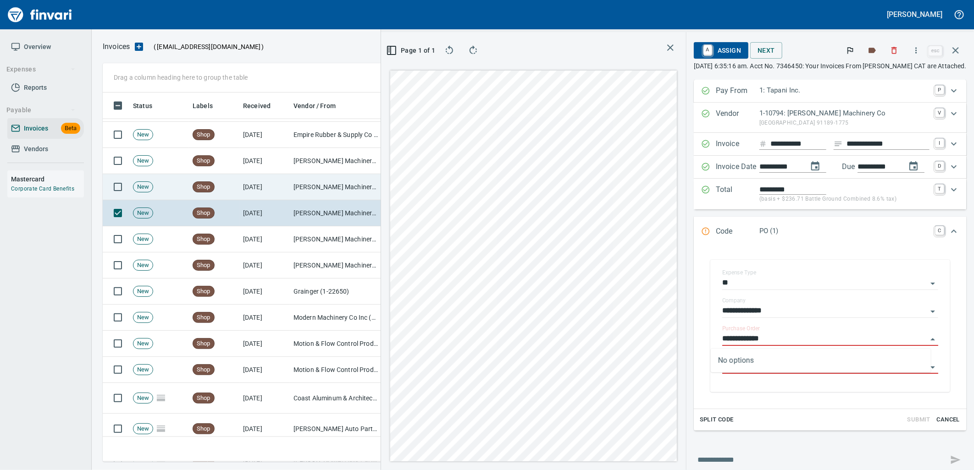
click at [316, 184] on td "[PERSON_NAME] Machinery Co (1-10794)" at bounding box center [336, 187] width 92 height 26
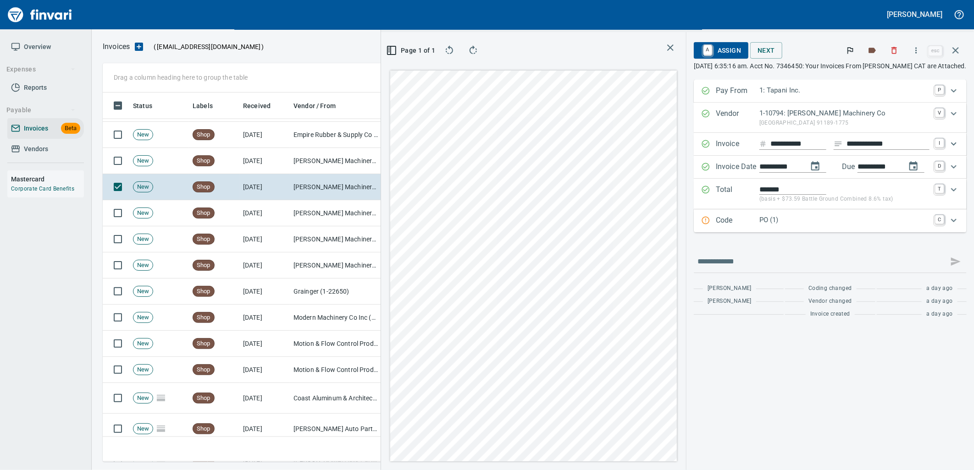
click at [775, 225] on p "PO (1)" at bounding box center [844, 220] width 170 height 11
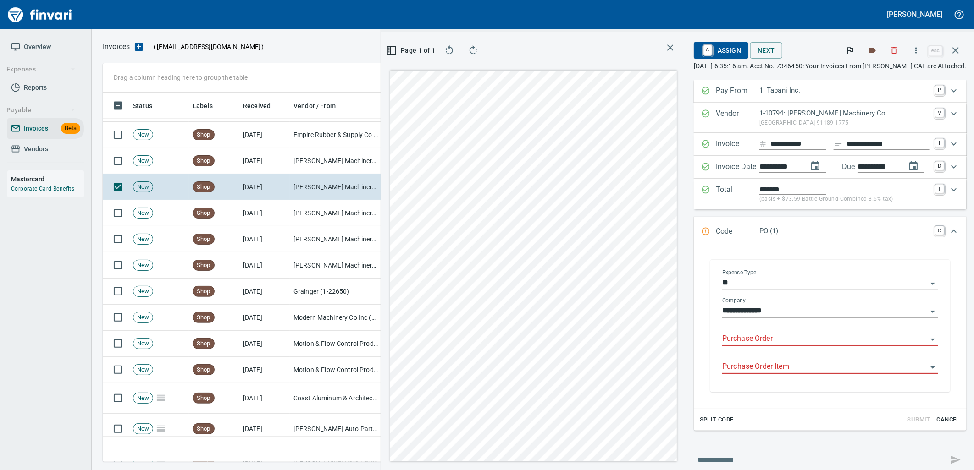
click at [762, 341] on input "Purchase Order" at bounding box center [824, 339] width 205 height 13
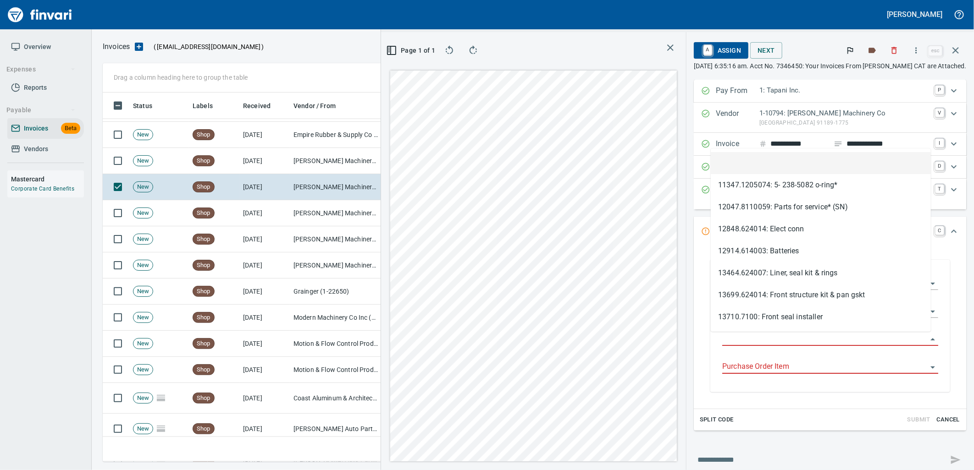
scroll to position [362, 616]
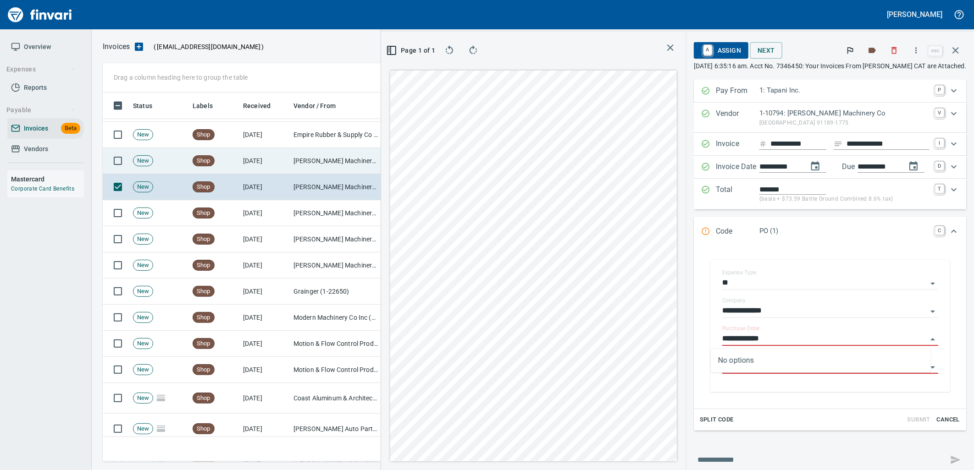
type input "**********"
click at [304, 150] on td "[PERSON_NAME] Machinery Co (1-10794)" at bounding box center [336, 161] width 92 height 26
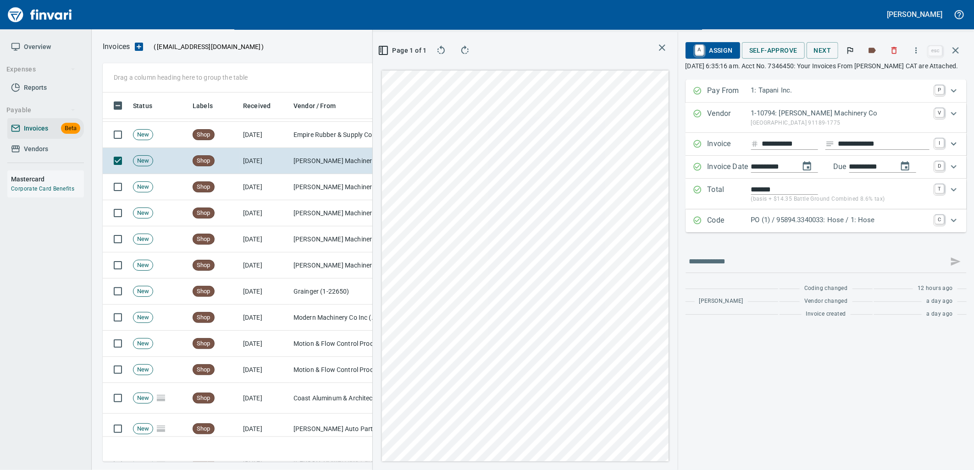
click at [809, 214] on div "Code PO (1) / 95894.3340033: Hose / 1: Hose C" at bounding box center [825, 221] width 281 height 23
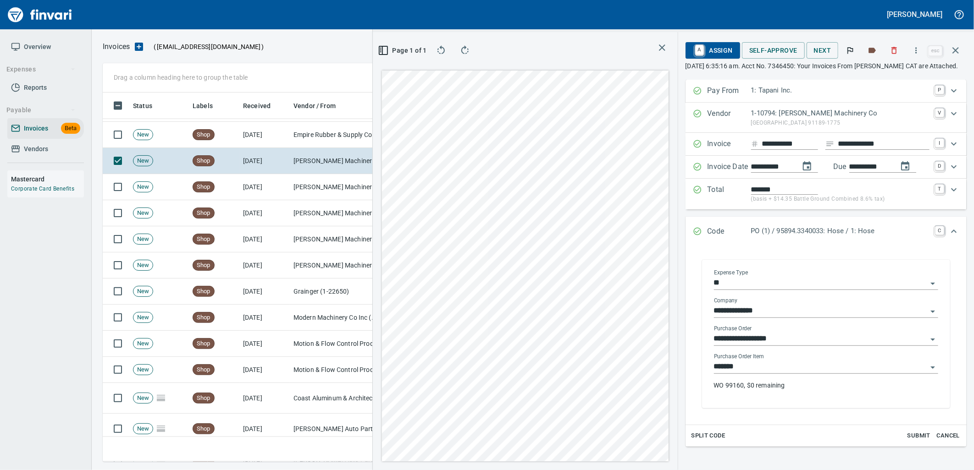
click at [792, 370] on input "*******" at bounding box center [820, 367] width 213 height 13
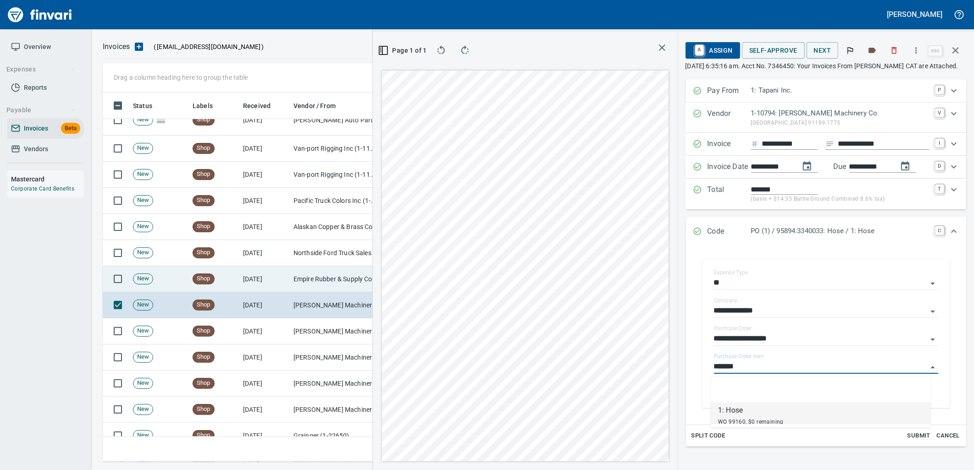
scroll to position [827, 0]
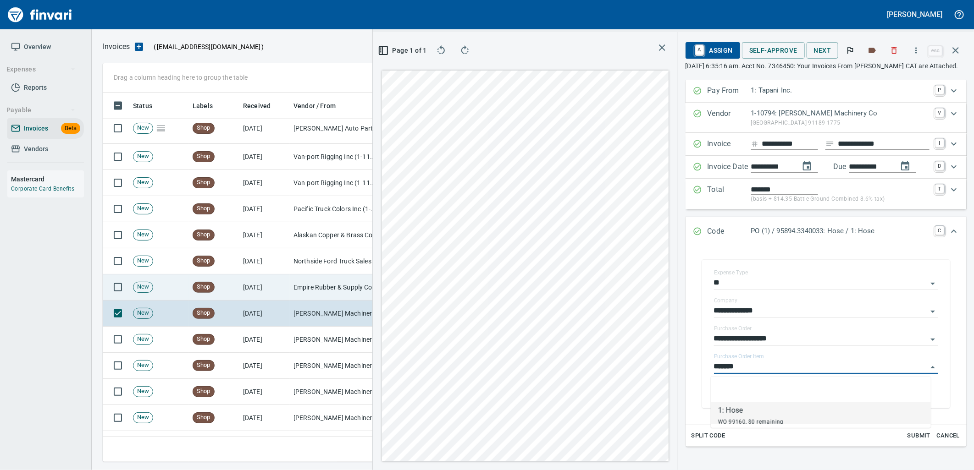
click at [294, 283] on td "Empire Rubber & Supply Co (1-10344)" at bounding box center [336, 288] width 92 height 26
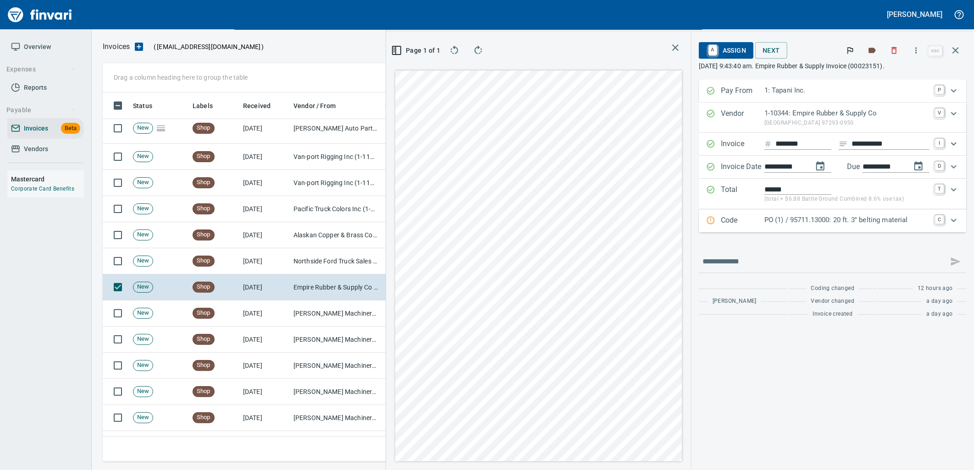
click at [830, 223] on p "PO (1) / 95711.13000: 20 ft. 3'' belting material" at bounding box center [846, 220] width 165 height 11
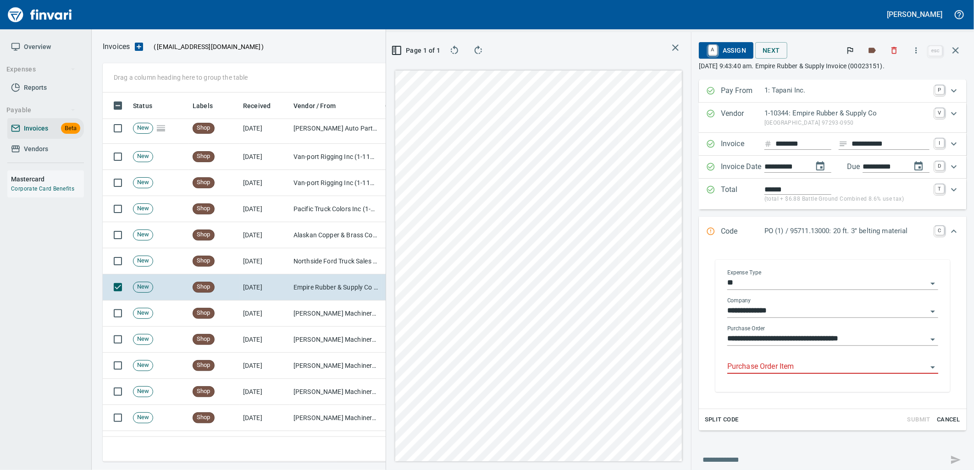
click at [768, 371] on input "Purchase Order Item" at bounding box center [827, 367] width 200 height 13
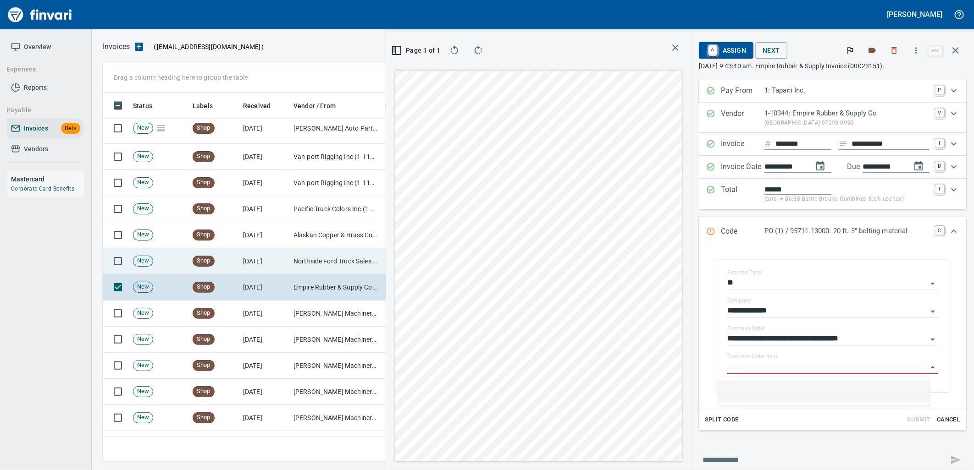
click at [334, 259] on td "Northside Ford Truck Sales Inc (1-10715)" at bounding box center [336, 261] width 92 height 26
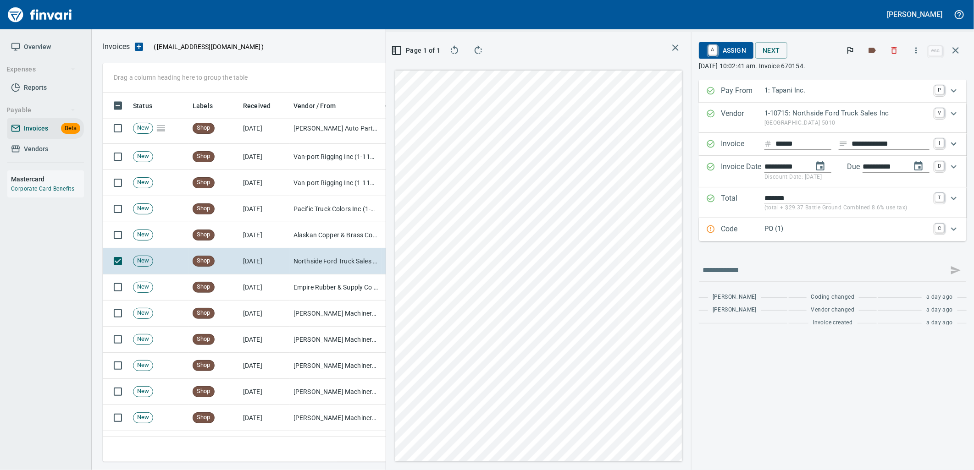
click at [796, 232] on p "PO (1)" at bounding box center [846, 229] width 165 height 11
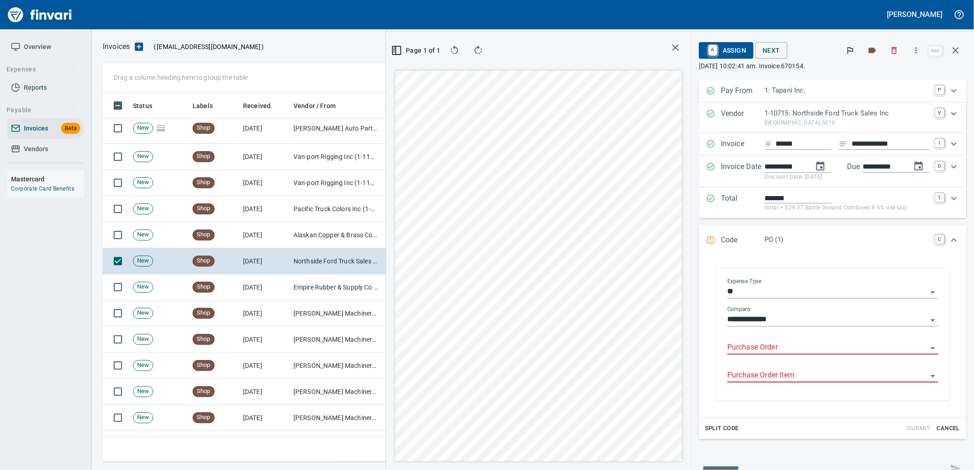
click at [779, 345] on input "Purchase Order" at bounding box center [827, 348] width 200 height 13
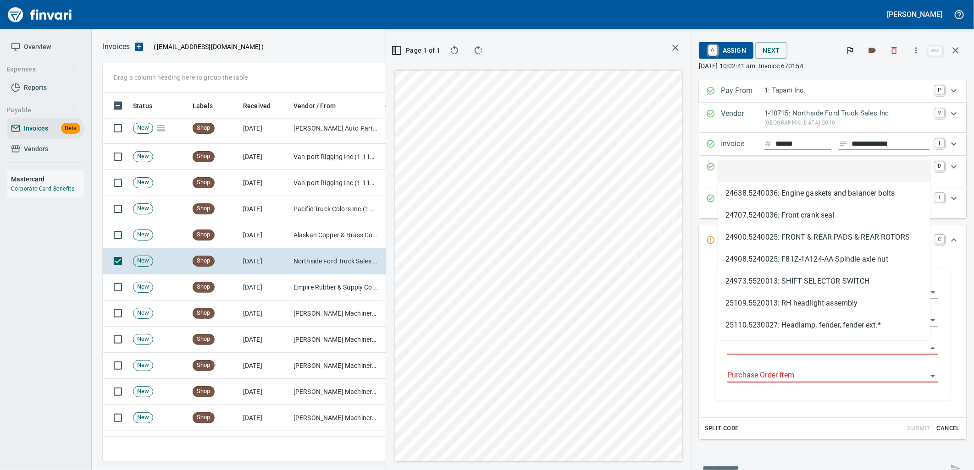
scroll to position [362, 616]
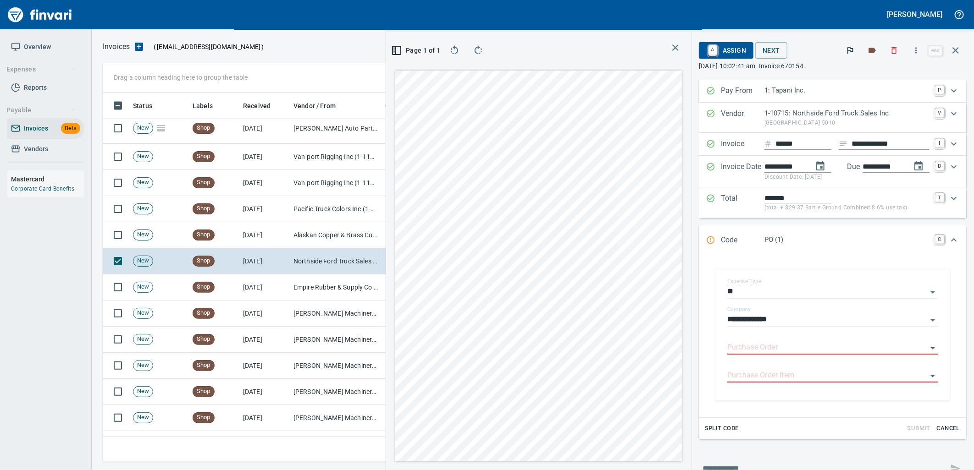
type input "**********"
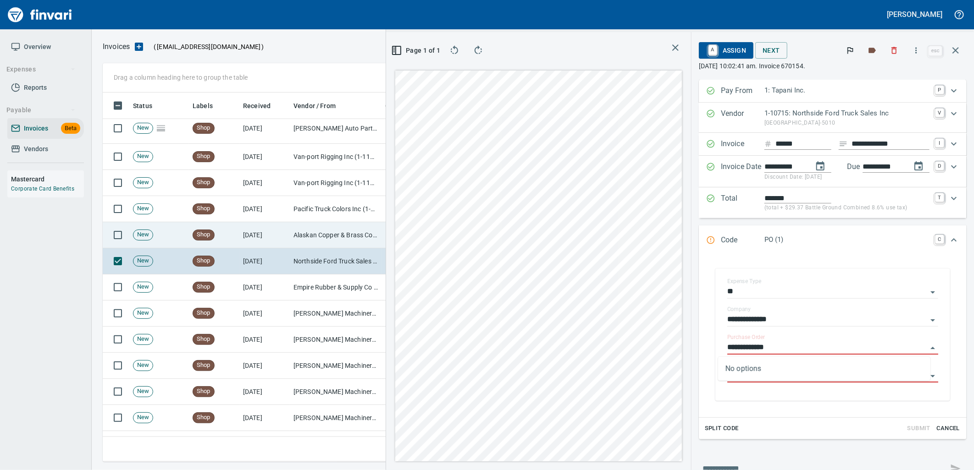
click at [271, 239] on td "[DATE]" at bounding box center [264, 235] width 50 height 26
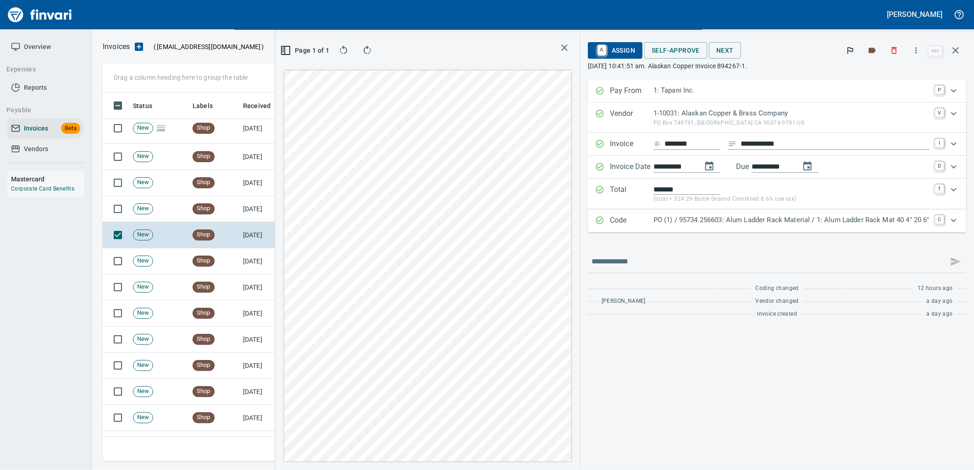
click at [737, 222] on p "PO (1) / 95734.256603: Alum Ladder Rack Material / 1: Alum Ladder Rack Mat 40 4…" at bounding box center [791, 220] width 276 height 11
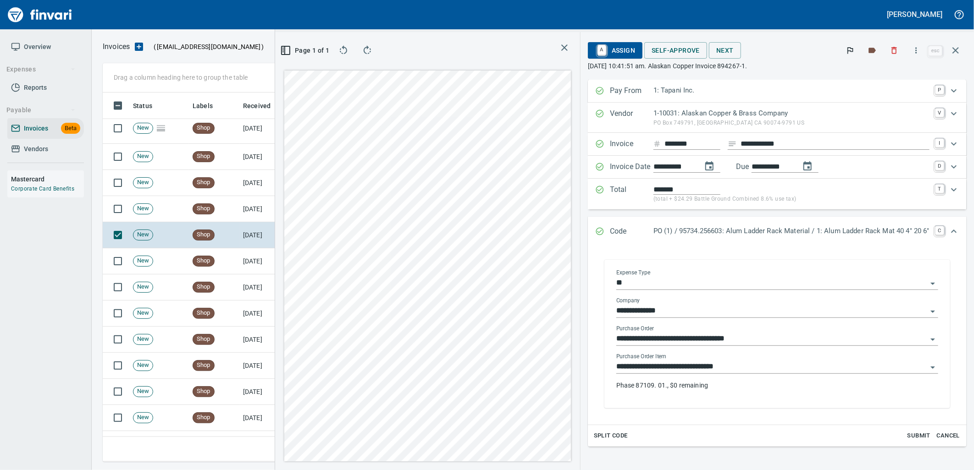
click at [728, 363] on input "**********" at bounding box center [771, 367] width 311 height 13
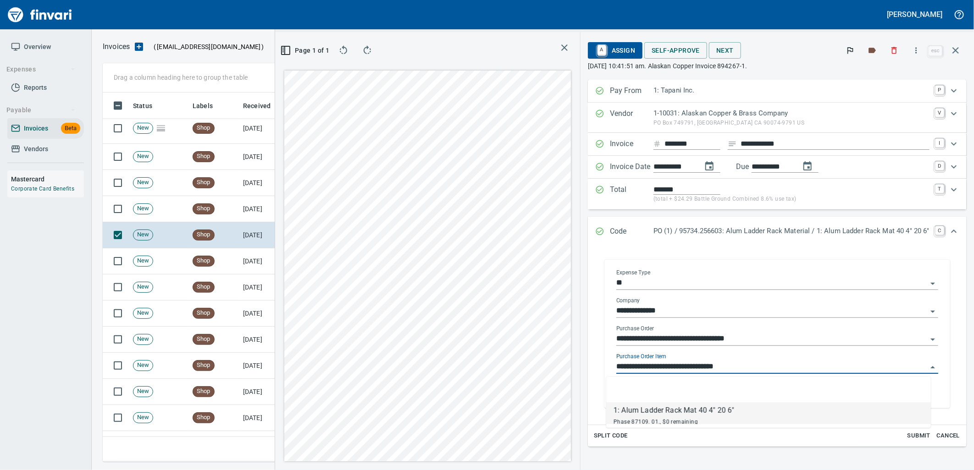
scroll to position [362, 616]
click at [232, 208] on td "Shop" at bounding box center [214, 209] width 50 height 26
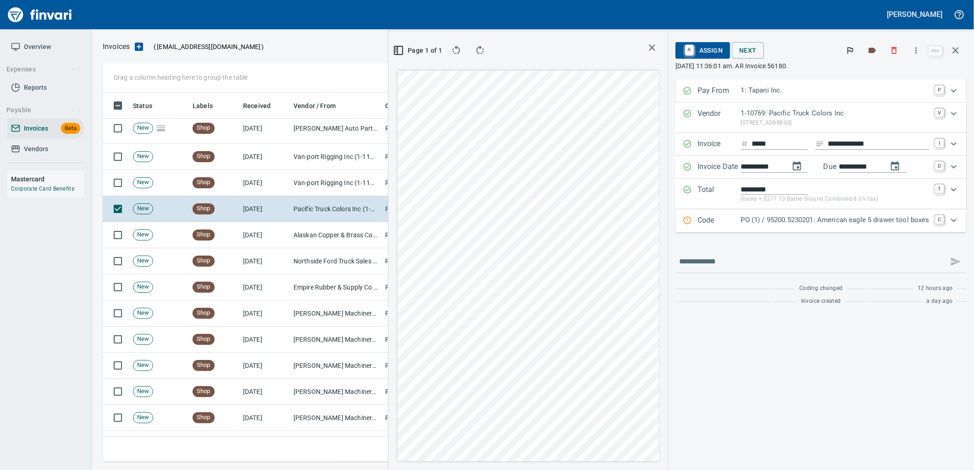
click at [746, 221] on p "PO (1) / 95200.5230201: American eagle 5 drawer tool boxes" at bounding box center [835, 220] width 188 height 11
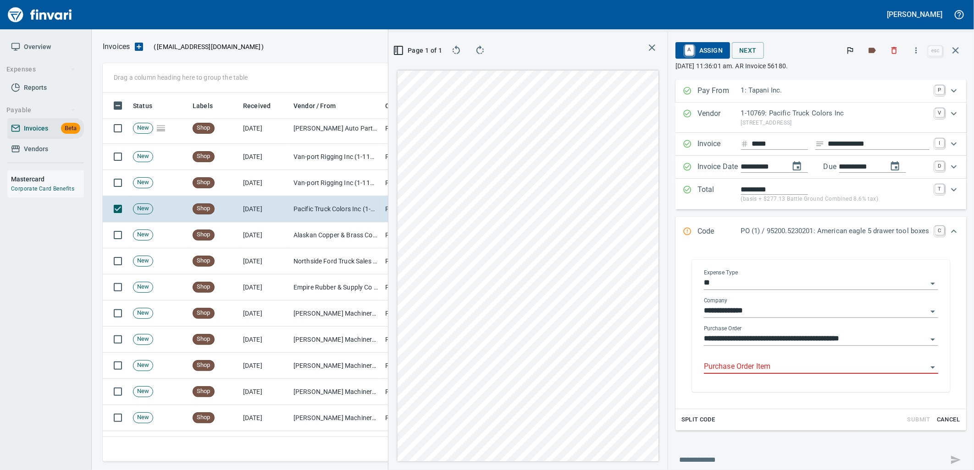
click at [768, 363] on input "Purchase Order Item" at bounding box center [815, 367] width 223 height 13
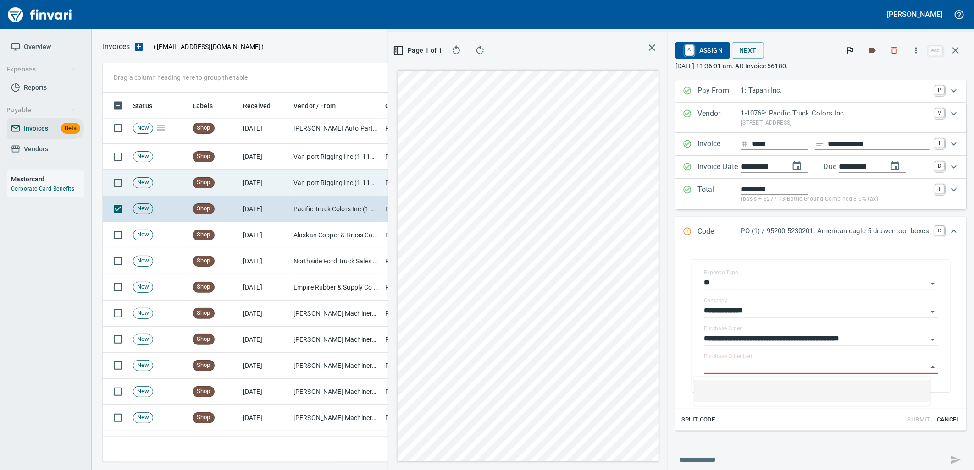
click at [320, 177] on td "Van-port Rigging Inc (1-11072)" at bounding box center [336, 183] width 92 height 26
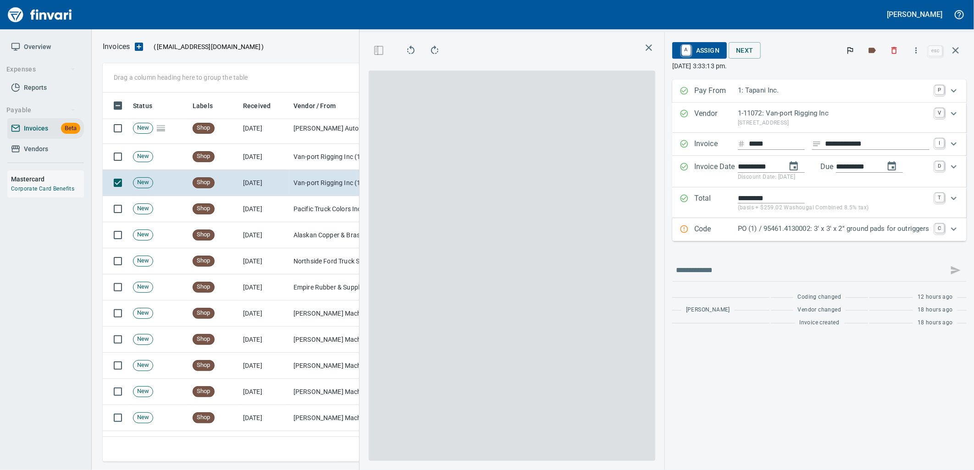
click at [832, 229] on p "PO (1) / 95461.4130002: 3' x 3' x 2'' ground pads for outriggers" at bounding box center [834, 229] width 192 height 11
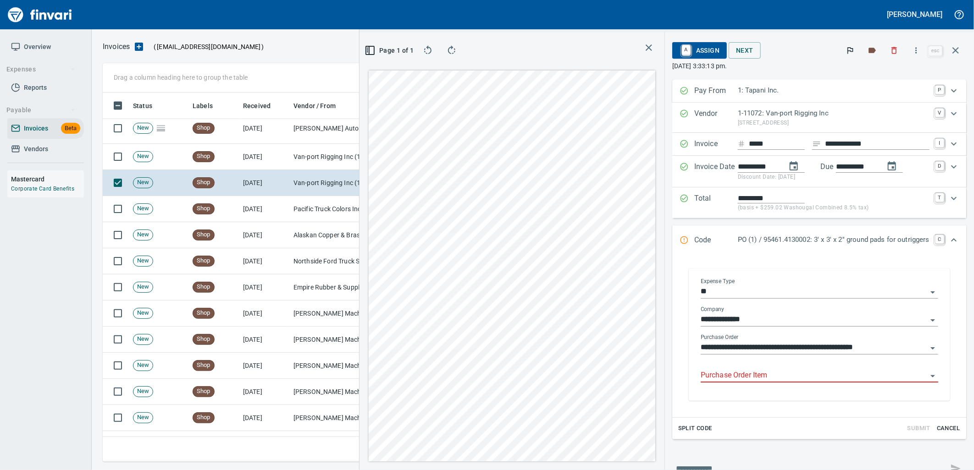
click at [774, 375] on input "Purchase Order Item" at bounding box center [814, 376] width 226 height 13
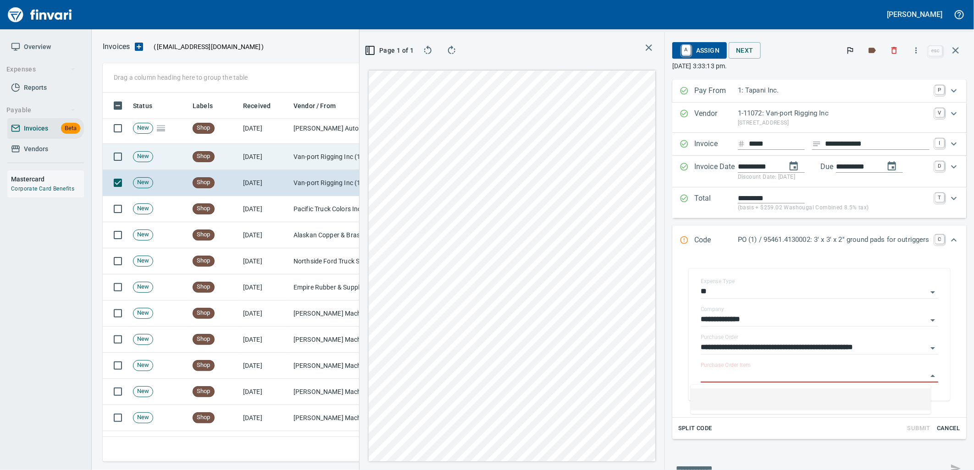
click at [278, 166] on td "[DATE]" at bounding box center [264, 157] width 50 height 26
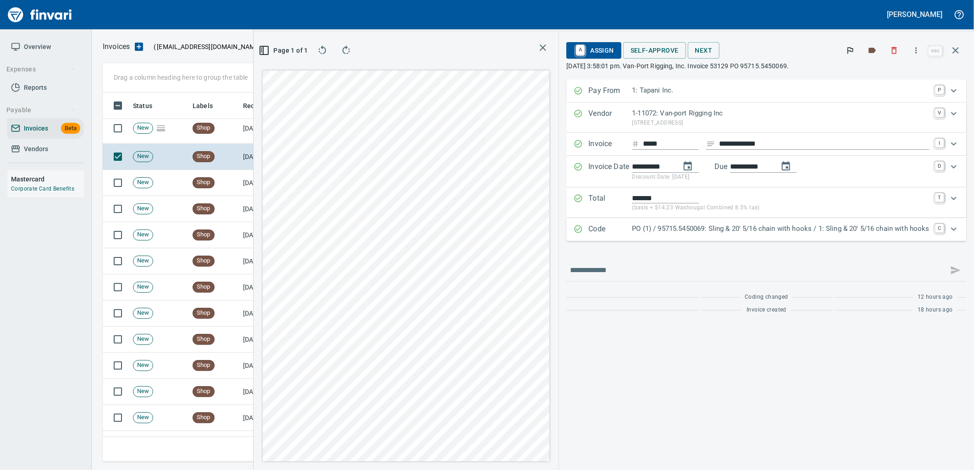
click at [795, 231] on p "PO (1) / 95715.5450069: Sling & 20' 5/16 chain with hooks / 1: Sling & 20' 5/16…" at bounding box center [781, 229] width 298 height 11
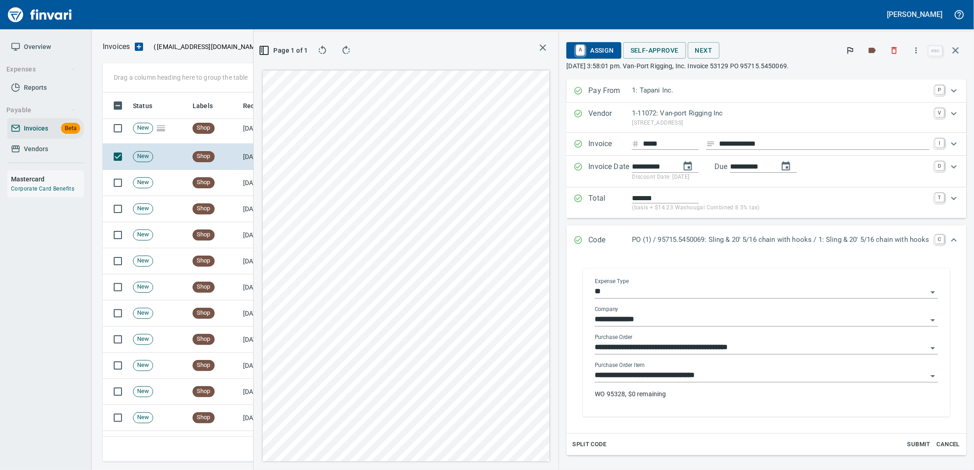
click at [707, 377] on input "**********" at bounding box center [761, 376] width 332 height 13
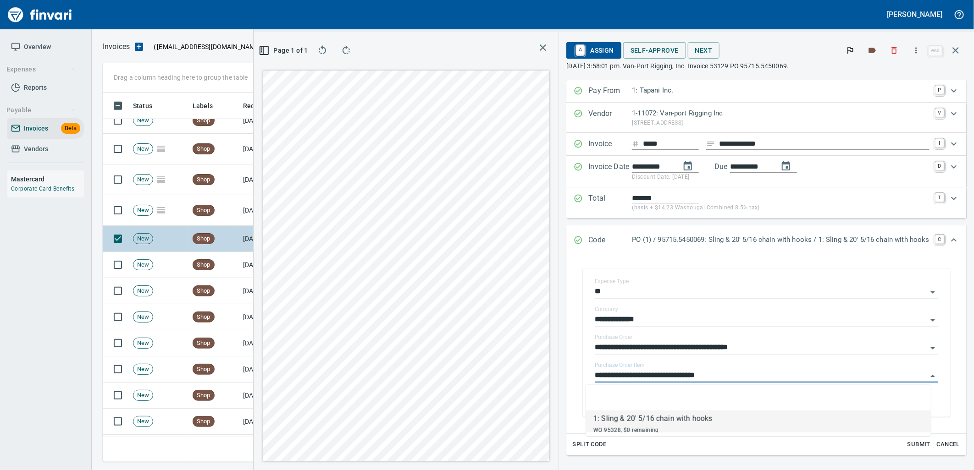
scroll to position [725, 0]
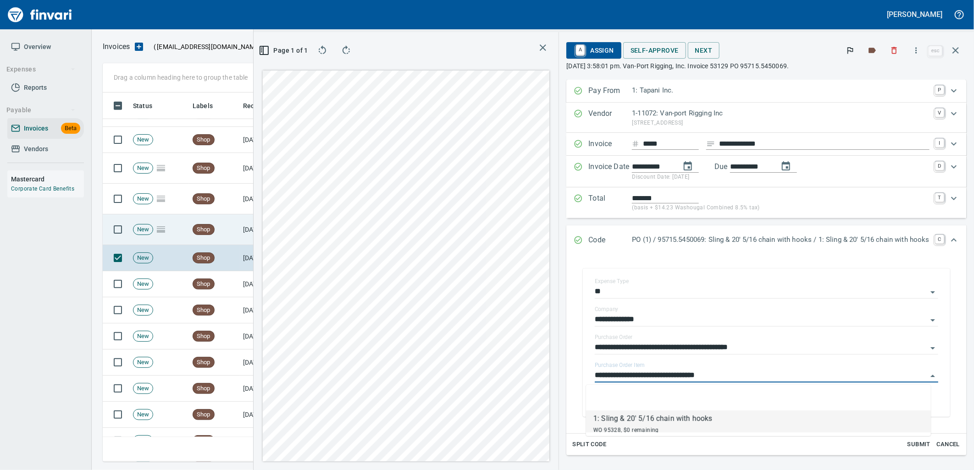
click at [219, 235] on td "Shop" at bounding box center [214, 230] width 50 height 31
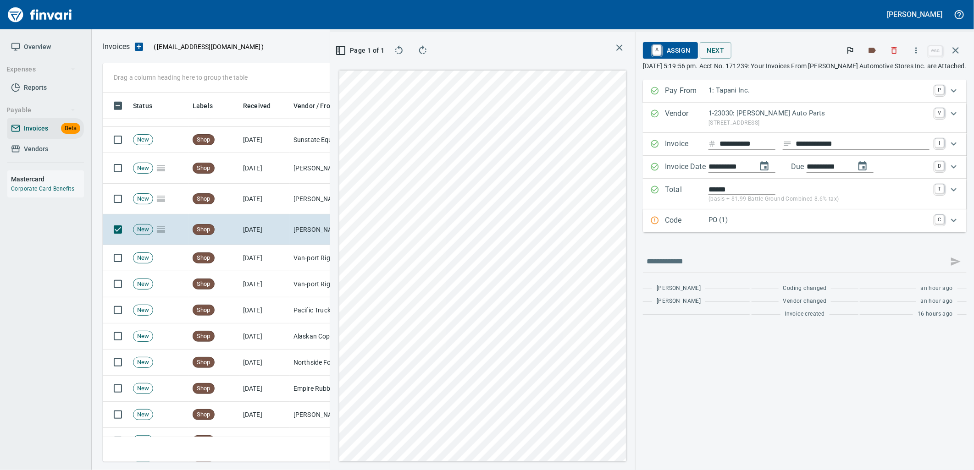
click at [790, 222] on p "PO (1)" at bounding box center [818, 220] width 221 height 11
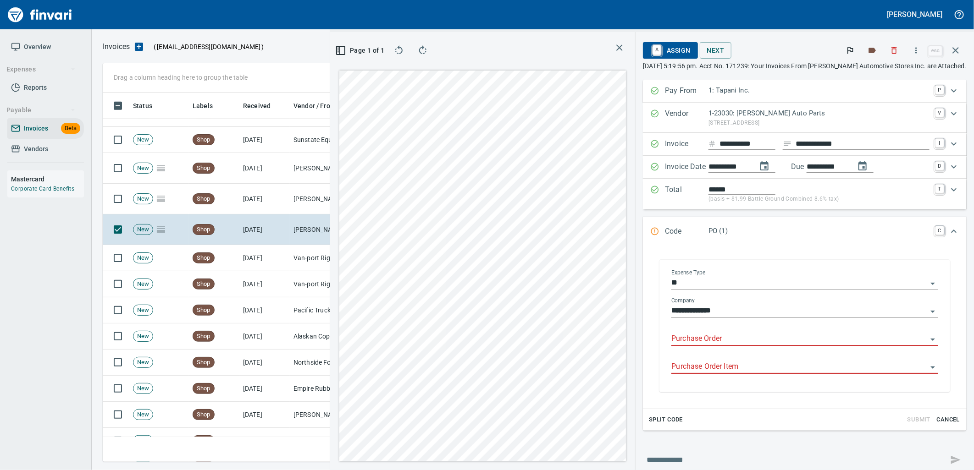
click at [711, 335] on input "Purchase Order" at bounding box center [799, 339] width 256 height 13
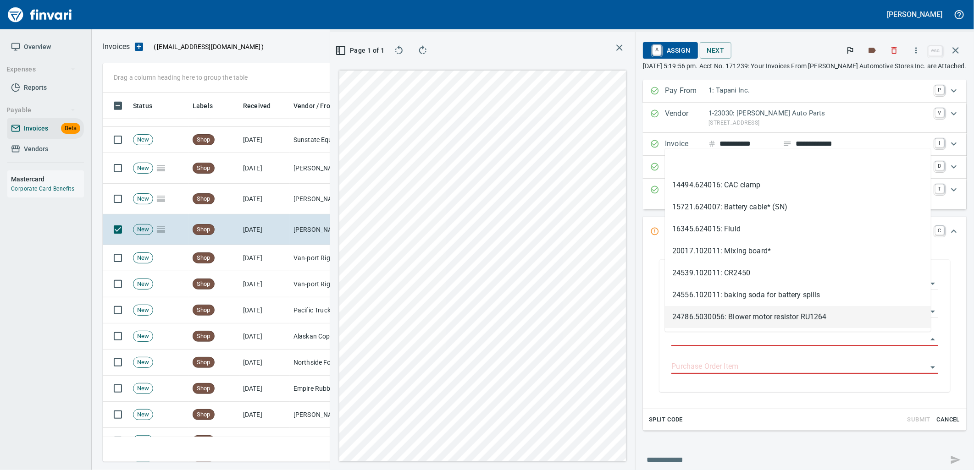
scroll to position [362, 616]
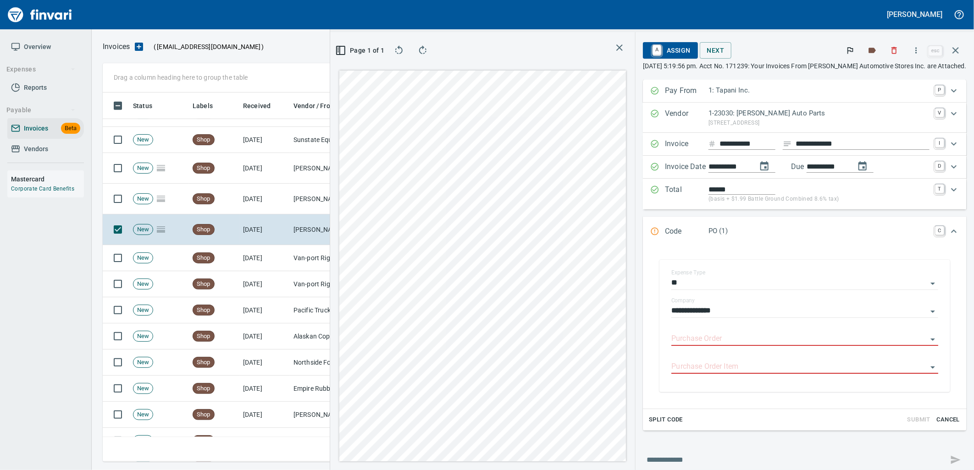
type input "**********"
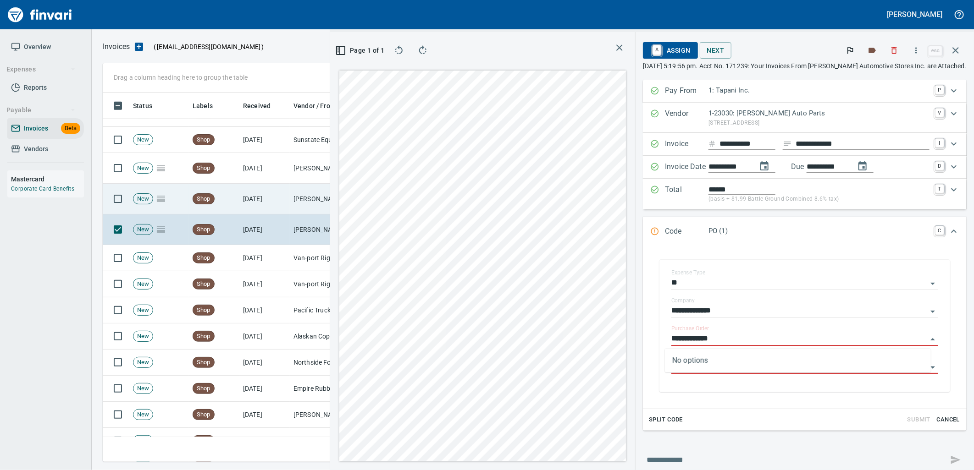
click at [273, 204] on td "[DATE]" at bounding box center [264, 199] width 50 height 31
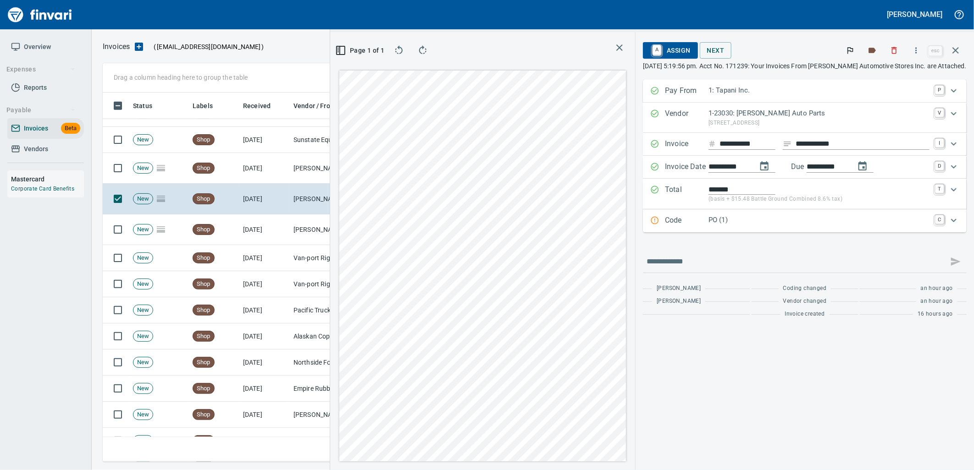
click at [741, 228] on div "Code PO (1) C" at bounding box center [805, 221] width 324 height 23
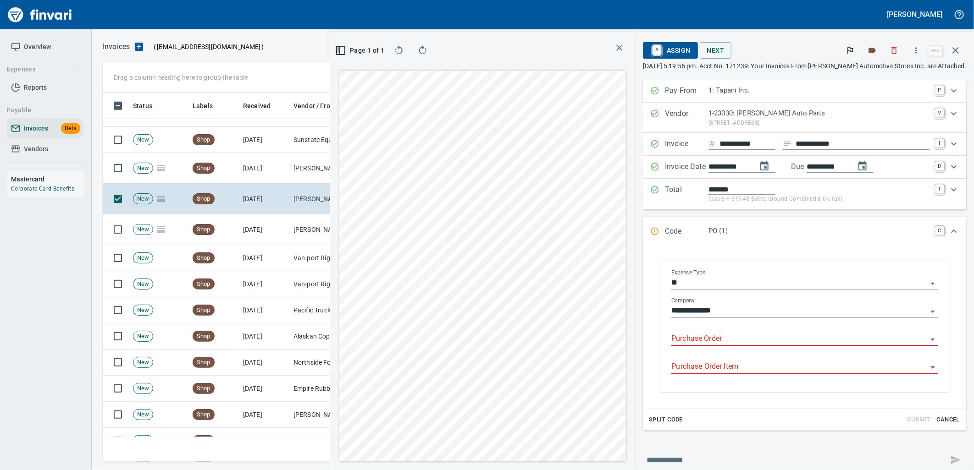
click at [778, 337] on input "Purchase Order" at bounding box center [799, 339] width 256 height 13
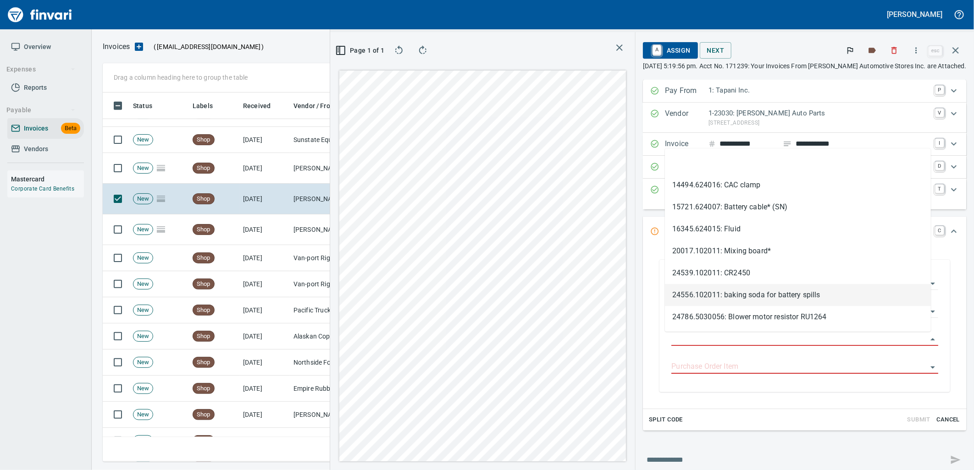
scroll to position [362, 616]
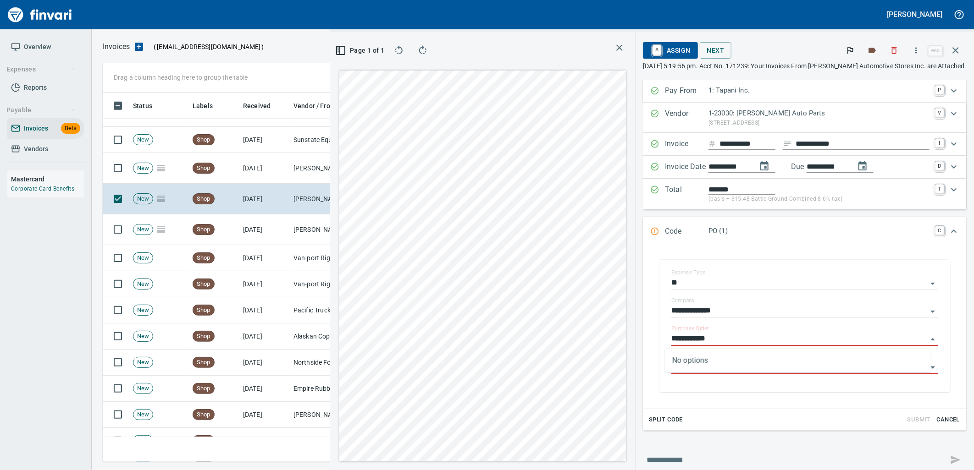
type input "**********"
click at [292, 167] on td "[PERSON_NAME] Auto Parts (1-23030)" at bounding box center [336, 168] width 92 height 31
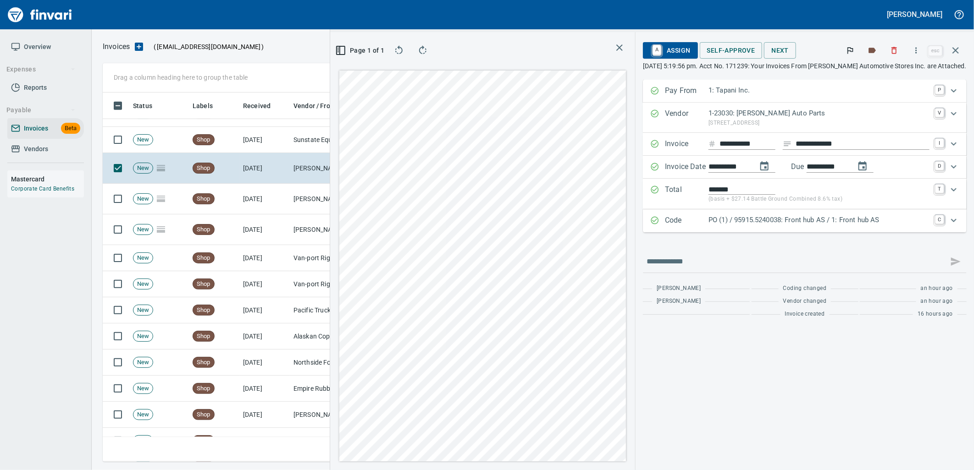
click at [726, 221] on p "PO (1) / 95915.5240038: Front hub AS / 1: Front hub AS" at bounding box center [818, 220] width 221 height 11
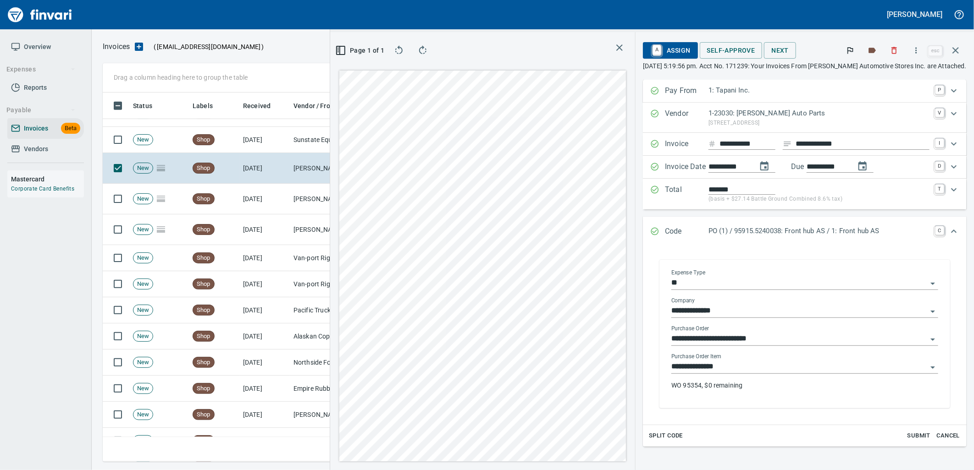
click at [749, 365] on input "**********" at bounding box center [799, 367] width 256 height 13
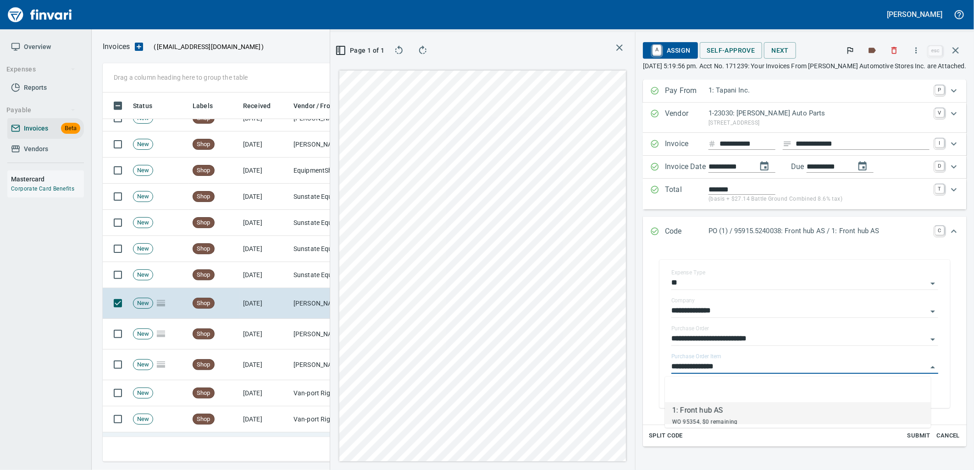
scroll to position [572, 0]
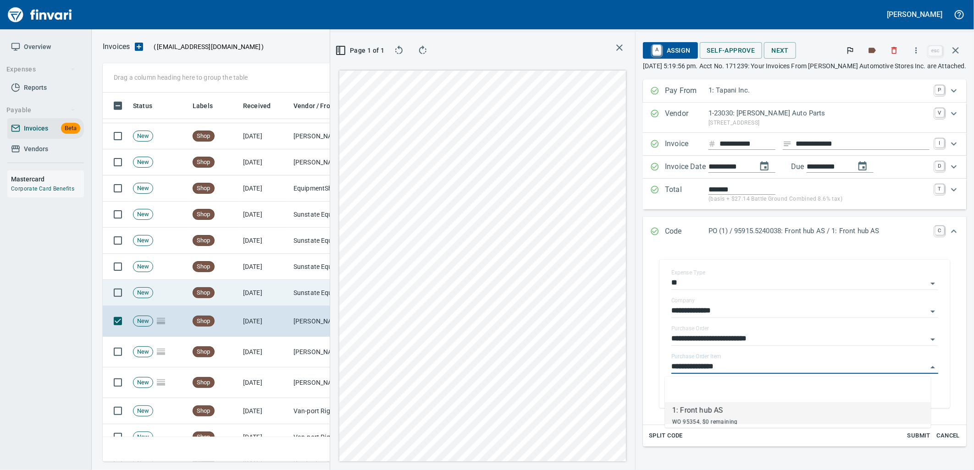
click at [268, 288] on td "[DATE]" at bounding box center [264, 293] width 50 height 26
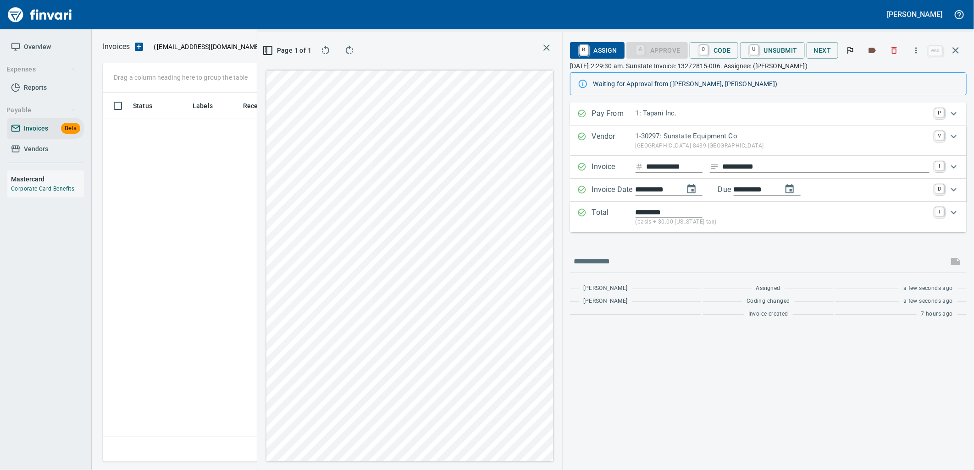
scroll to position [362, 616]
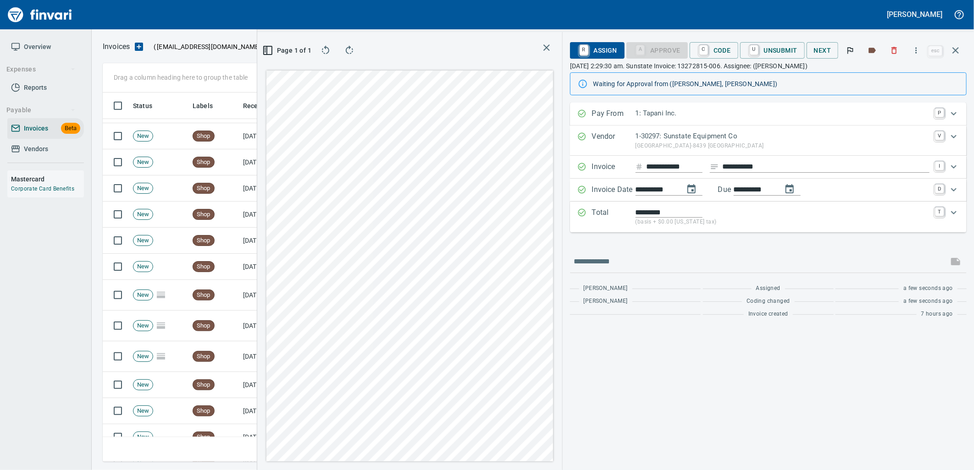
click at [594, 48] on span "R Assign" at bounding box center [597, 51] width 40 height 16
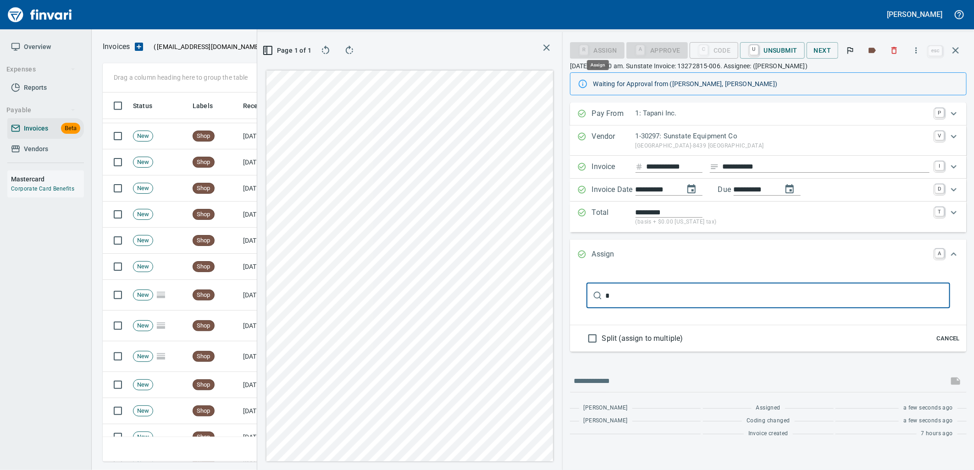
type input "**"
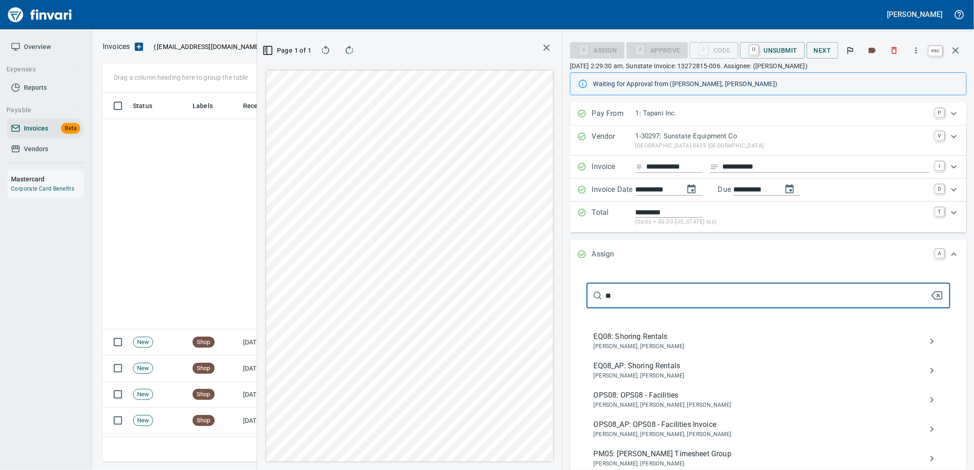
scroll to position [356, 0]
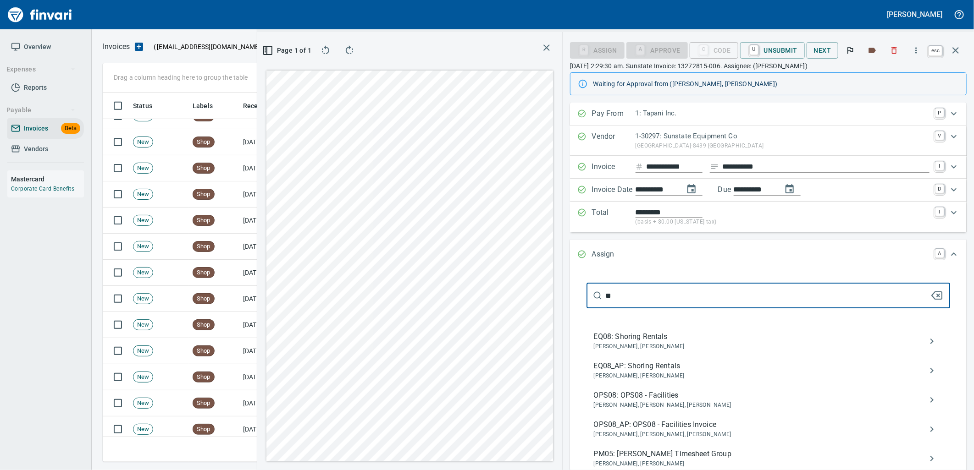
click at [955, 49] on icon "button" at bounding box center [955, 50] width 6 height 6
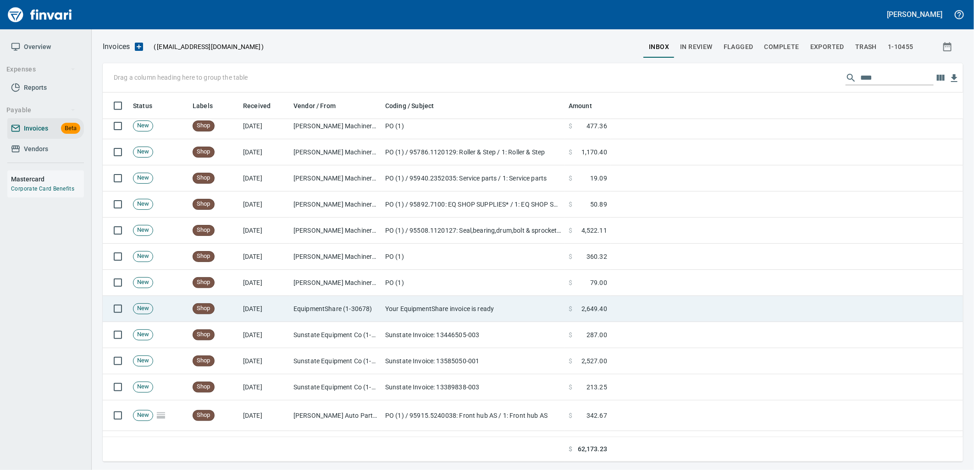
scroll to position [509, 0]
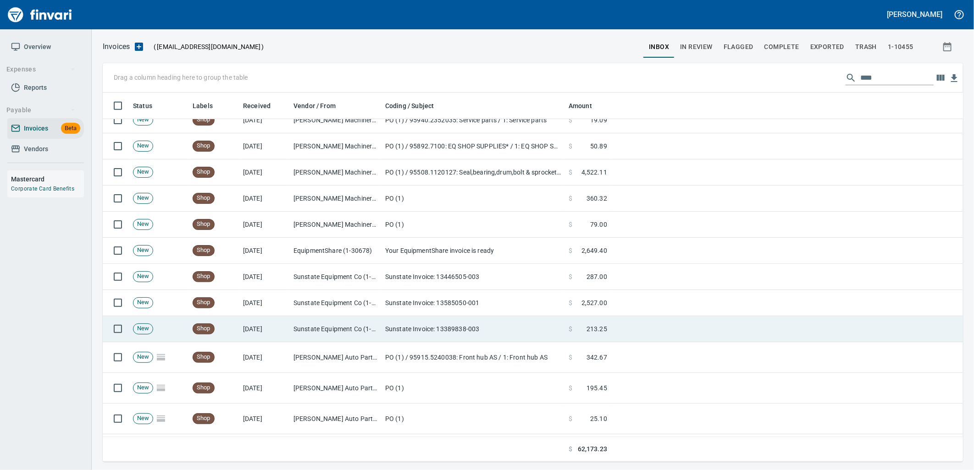
click at [435, 324] on td "Sunstate Invoice: 13389838-003" at bounding box center [472, 329] width 183 height 26
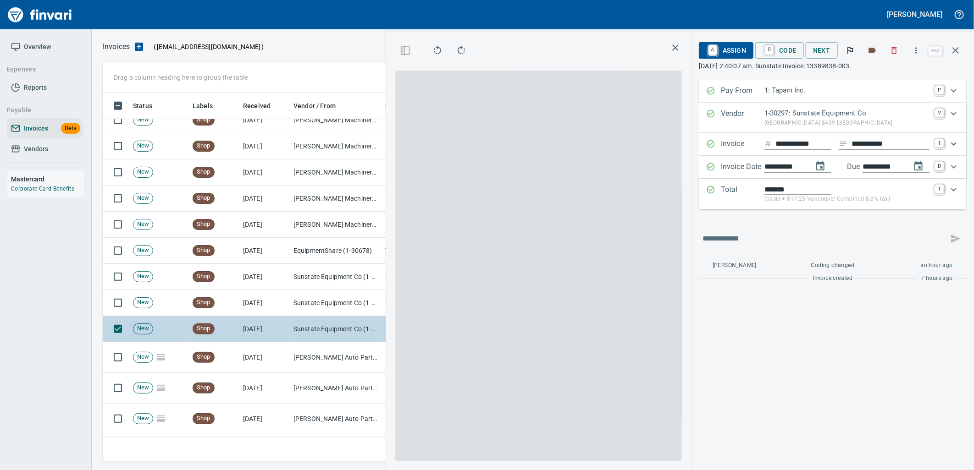
scroll to position [362, 616]
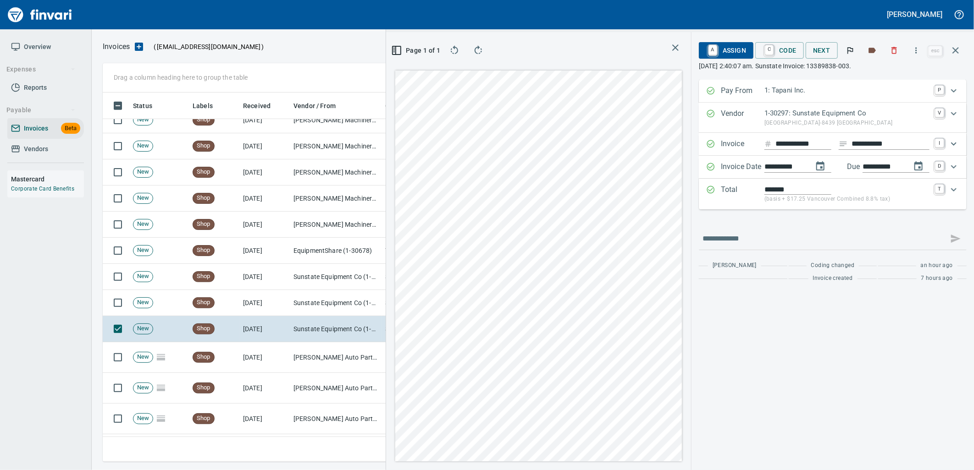
click at [718, 44] on span "A Assign" at bounding box center [726, 51] width 40 height 16
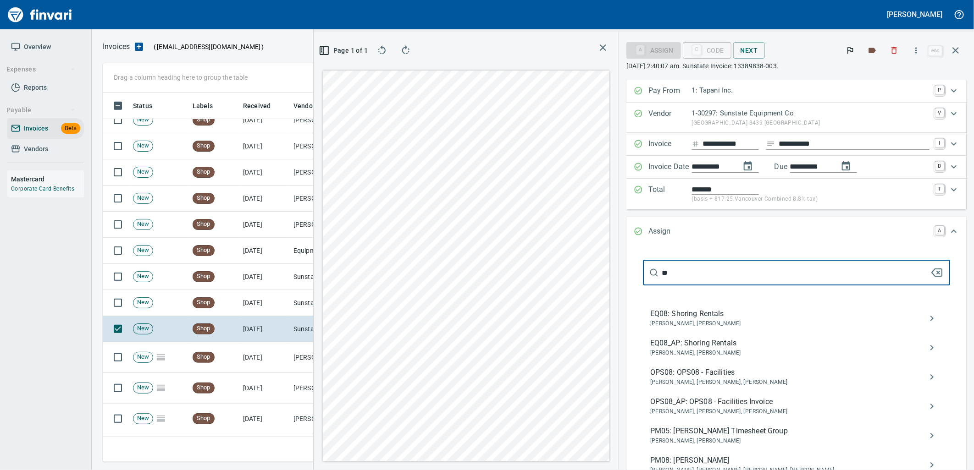
type input "**"
click at [698, 340] on span "EQ08_AP: Shoring Rentals" at bounding box center [789, 343] width 278 height 11
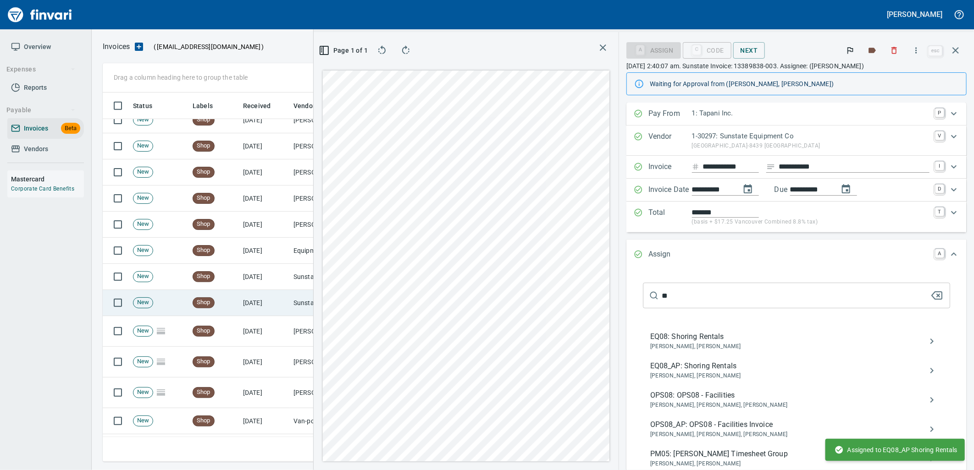
click at [285, 306] on td "[DATE]" at bounding box center [264, 303] width 50 height 26
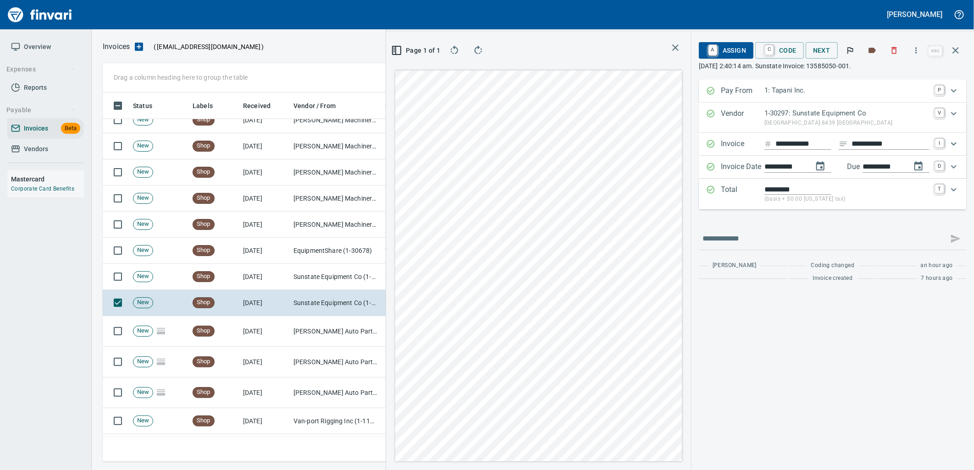
click at [727, 52] on span "A Assign" at bounding box center [726, 51] width 40 height 16
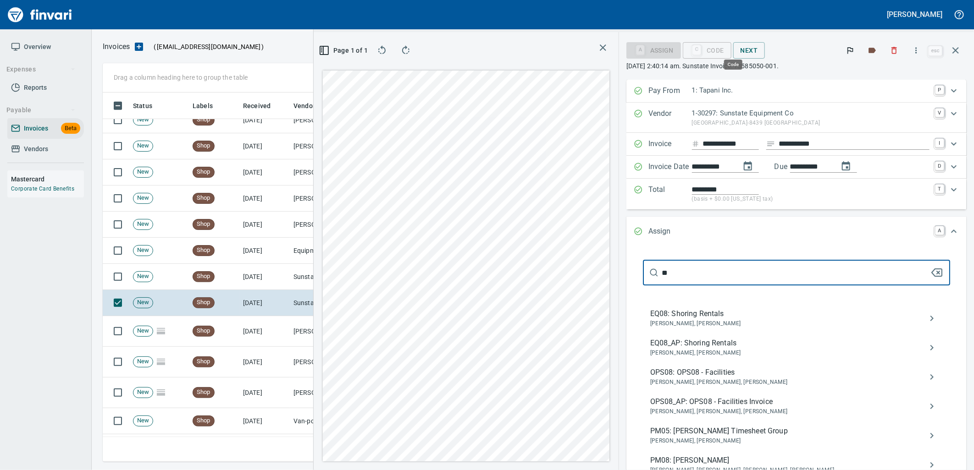
scroll to position [362, 616]
type input "**"
click at [742, 350] on span "Brock Janke, Neil Kaski" at bounding box center [789, 353] width 278 height 9
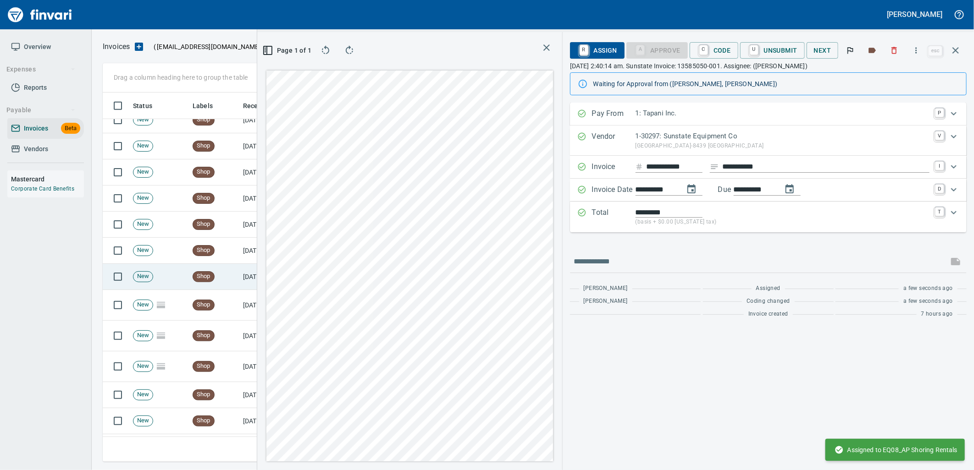
click at [241, 273] on td "[DATE]" at bounding box center [264, 277] width 50 height 26
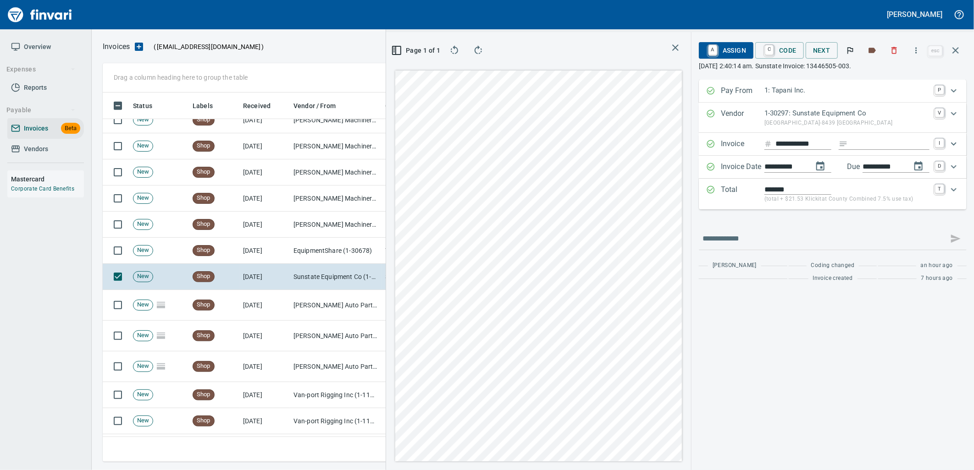
click at [728, 43] on span "A Assign" at bounding box center [726, 51] width 40 height 16
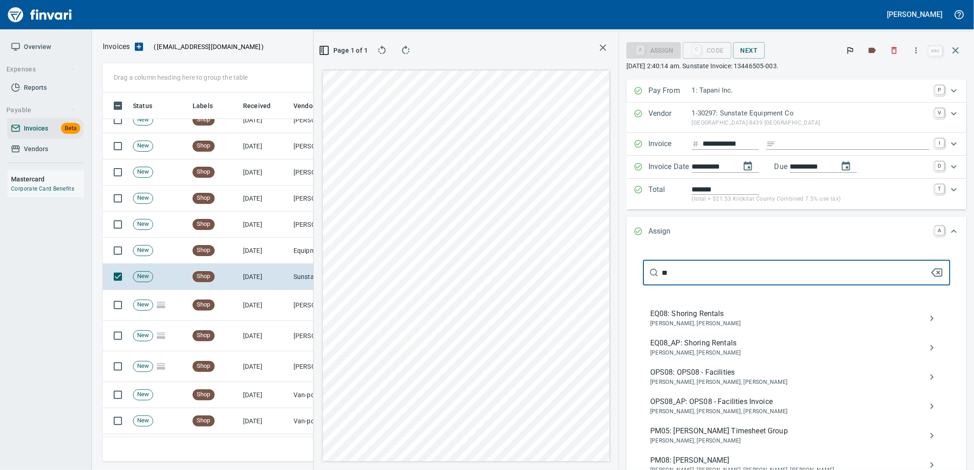
scroll to position [362, 616]
type input "**"
click at [722, 342] on span "EQ08_AP: Shoring Rentals" at bounding box center [789, 343] width 278 height 11
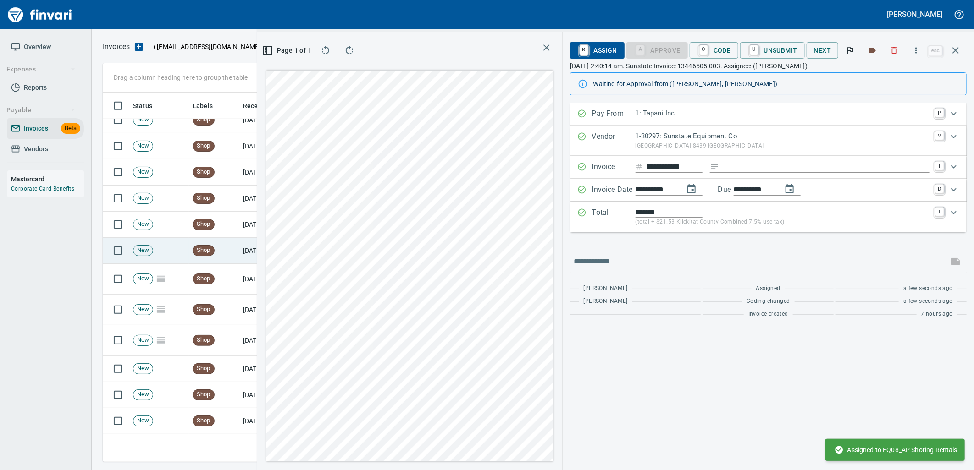
click at [227, 249] on td "Shop" at bounding box center [214, 251] width 50 height 26
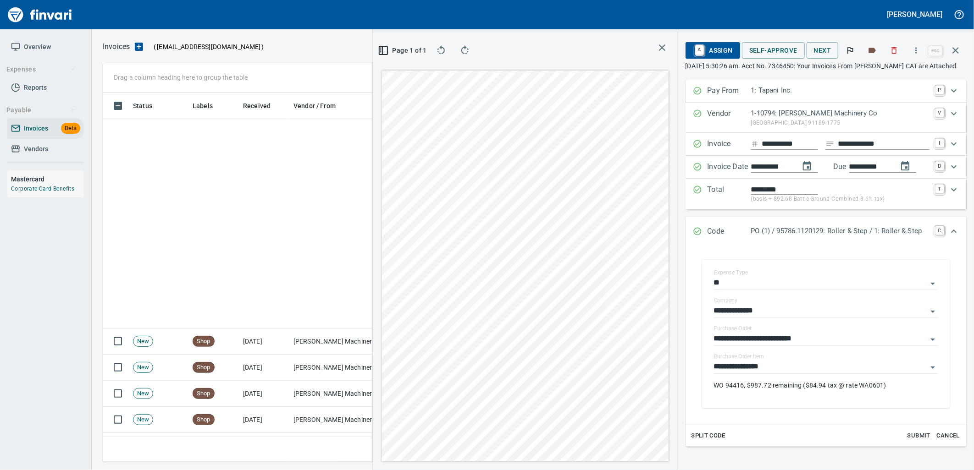
scroll to position [4, 0]
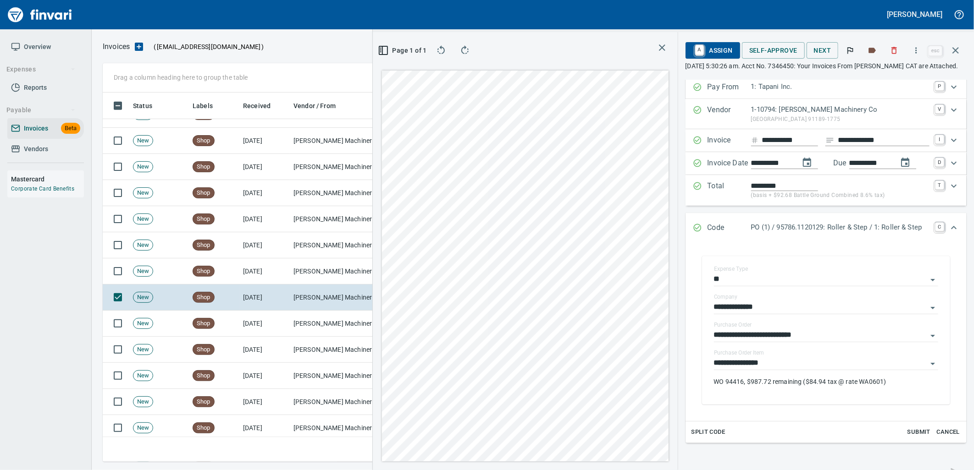
drag, startPoint x: 707, startPoint y: 48, endPoint x: 817, endPoint y: 182, distance: 173.7
click at [707, 48] on span "A Assign" at bounding box center [713, 51] width 40 height 16
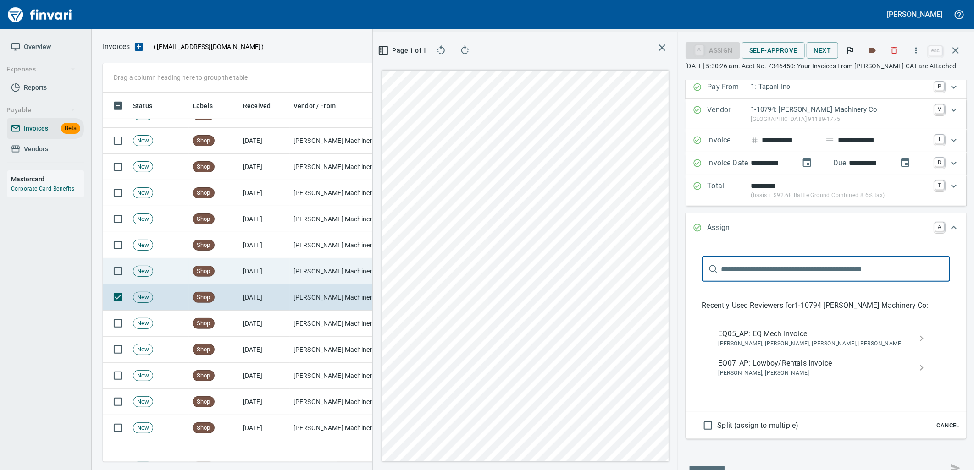
click at [777, 335] on span "EQ05_AP: EQ Mech Invoice" at bounding box center [818, 334] width 200 height 11
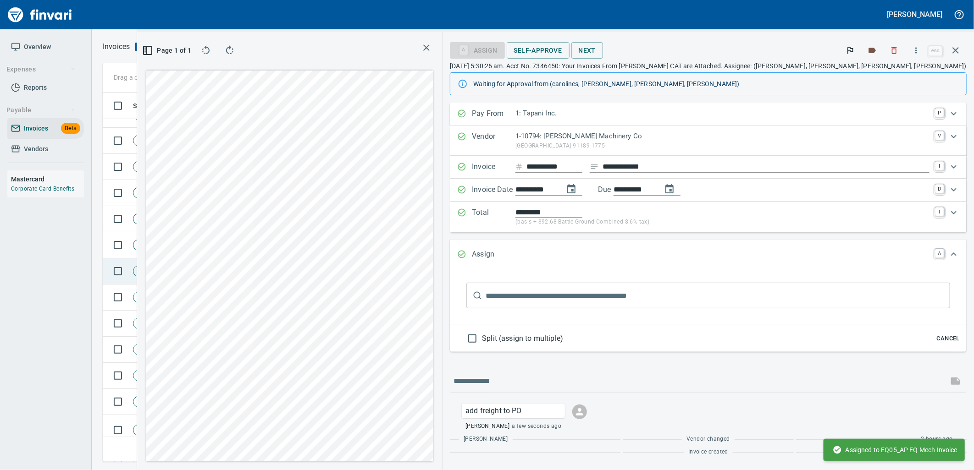
scroll to position [0, 0]
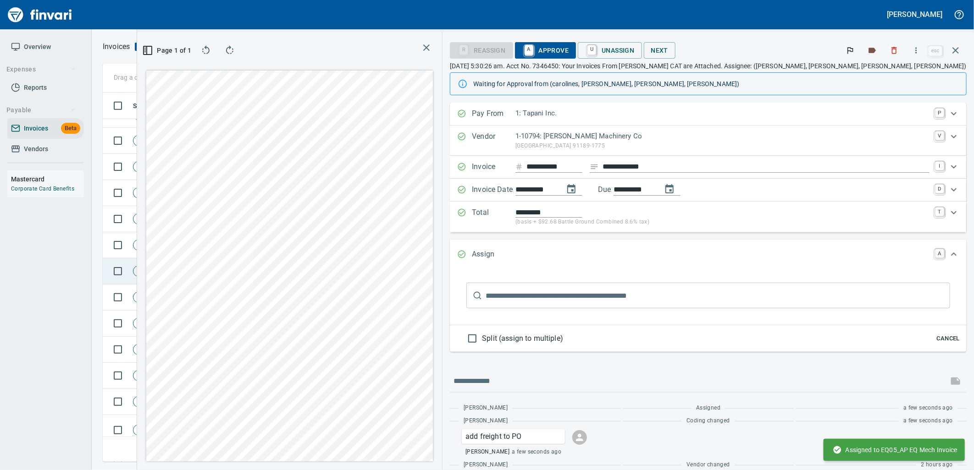
click at [237, 271] on td "Shop" at bounding box center [214, 272] width 50 height 26
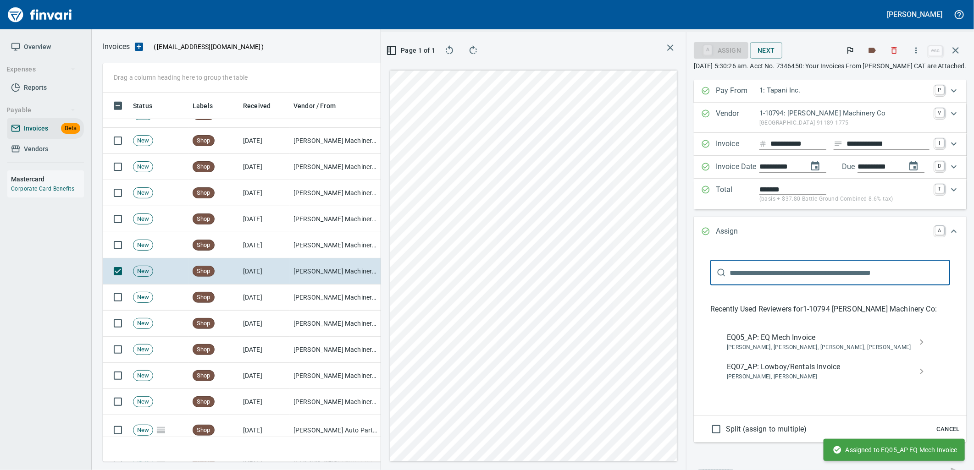
click at [936, 425] on span "Cancel" at bounding box center [948, 430] width 25 height 11
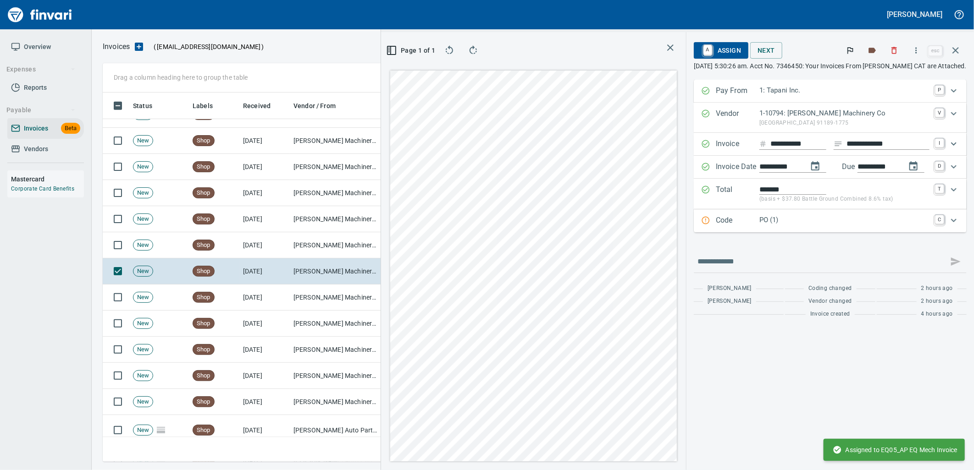
click at [795, 227] on div "PO (1)" at bounding box center [844, 221] width 170 height 12
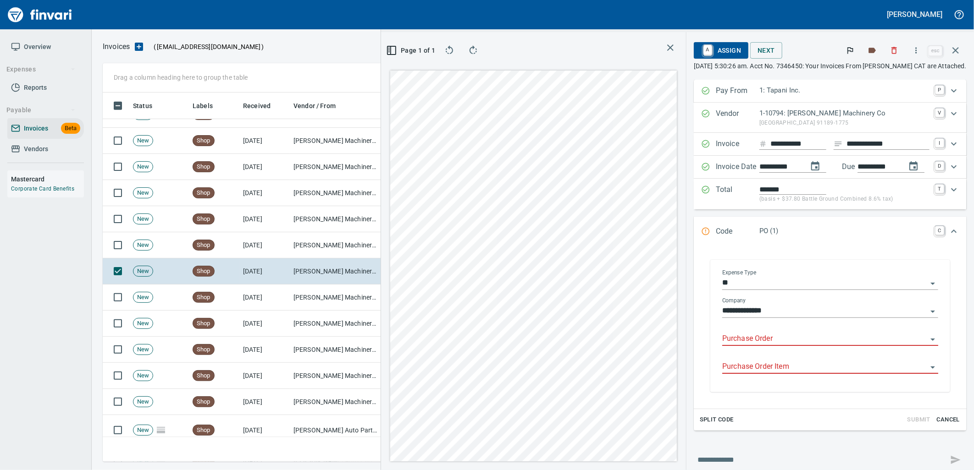
click at [768, 336] on input "Purchase Order" at bounding box center [824, 339] width 205 height 13
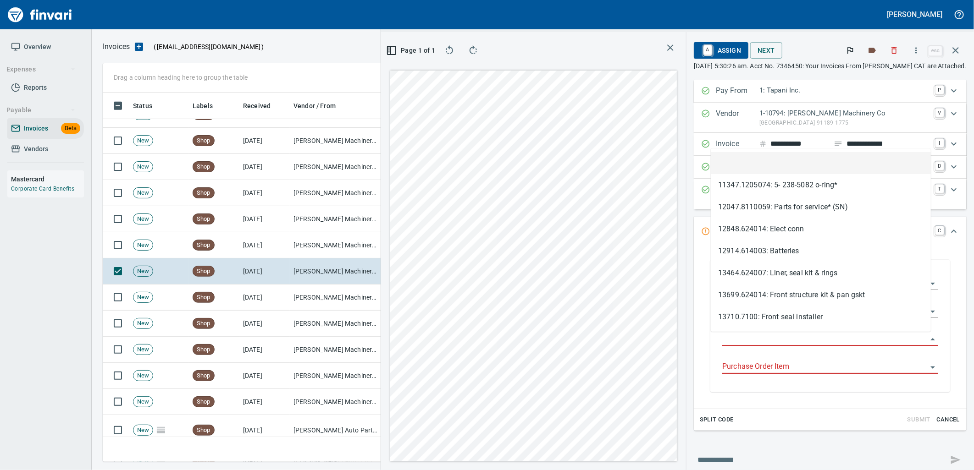
scroll to position [362, 616]
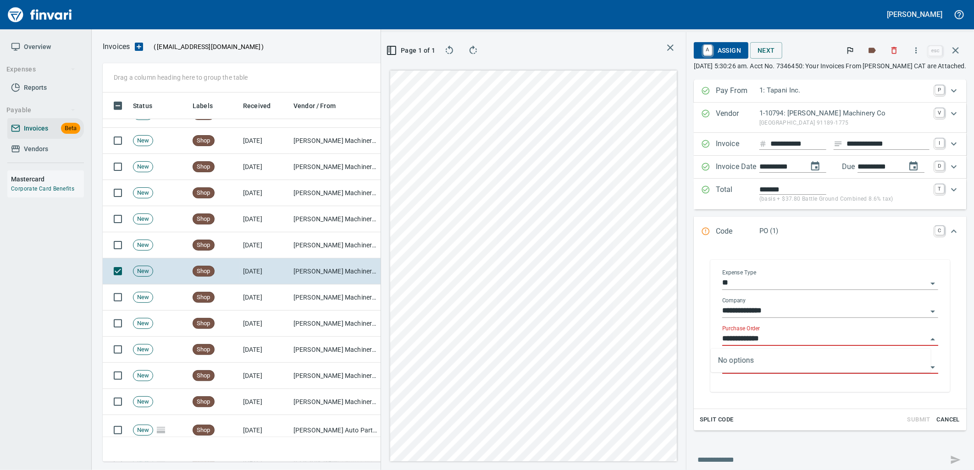
type input "**********"
click at [267, 254] on td "[DATE]" at bounding box center [264, 245] width 50 height 26
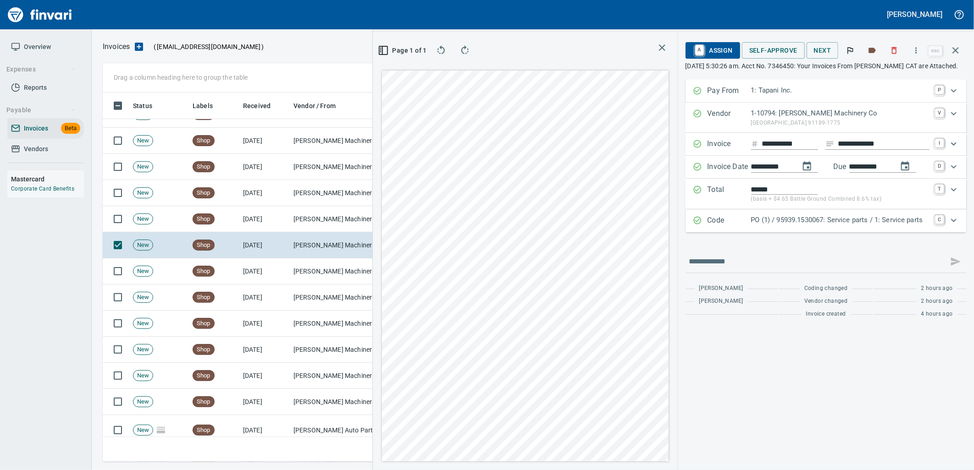
click at [877, 225] on p "PO (1) / 95939.1530067: Service parts / 1: Service parts" at bounding box center [840, 220] width 178 height 11
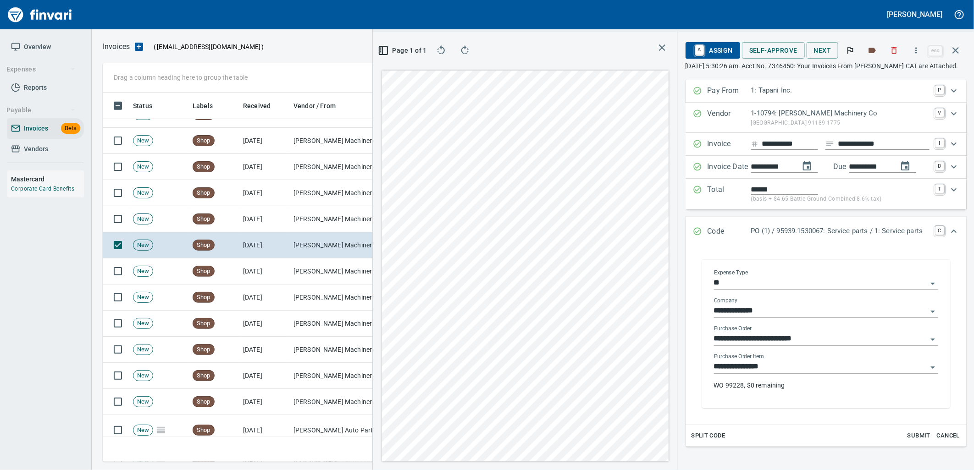
click at [798, 371] on input "**********" at bounding box center [820, 367] width 213 height 13
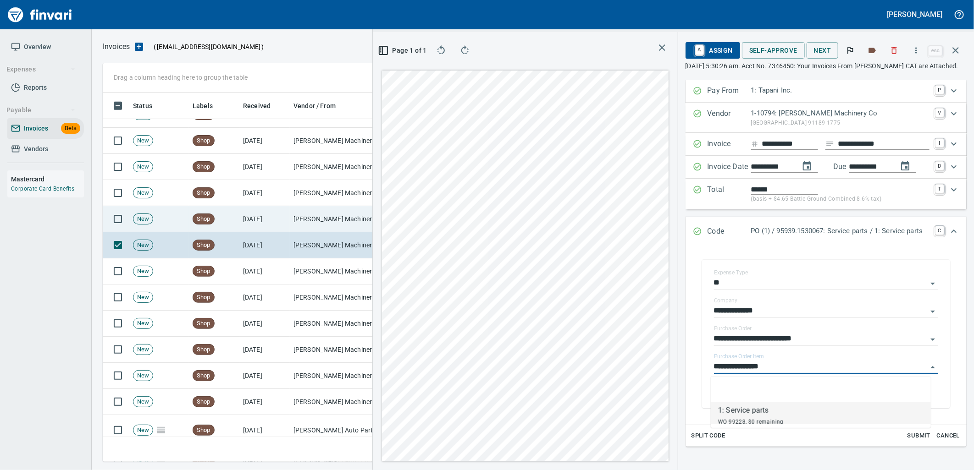
click at [331, 213] on td "[PERSON_NAME] Machinery Co (1-10794)" at bounding box center [336, 219] width 92 height 26
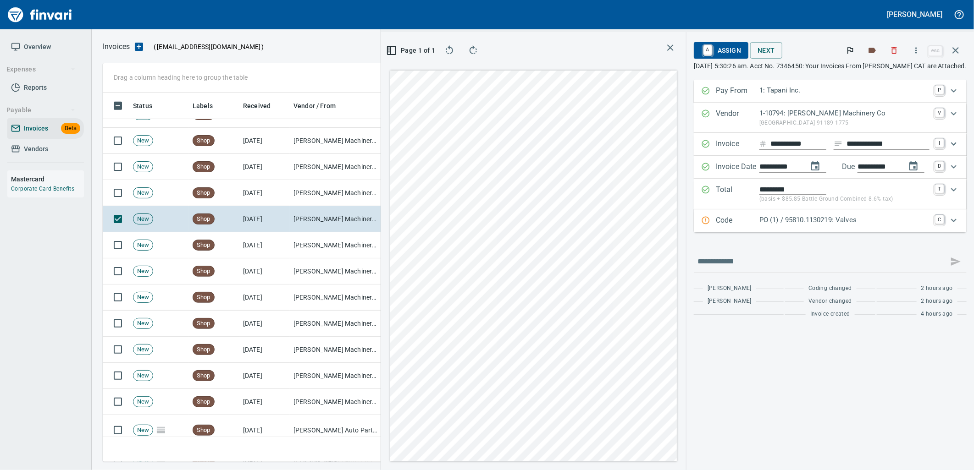
click at [860, 223] on p "PO (1) / 95810.1130219: Valves" at bounding box center [844, 220] width 170 height 11
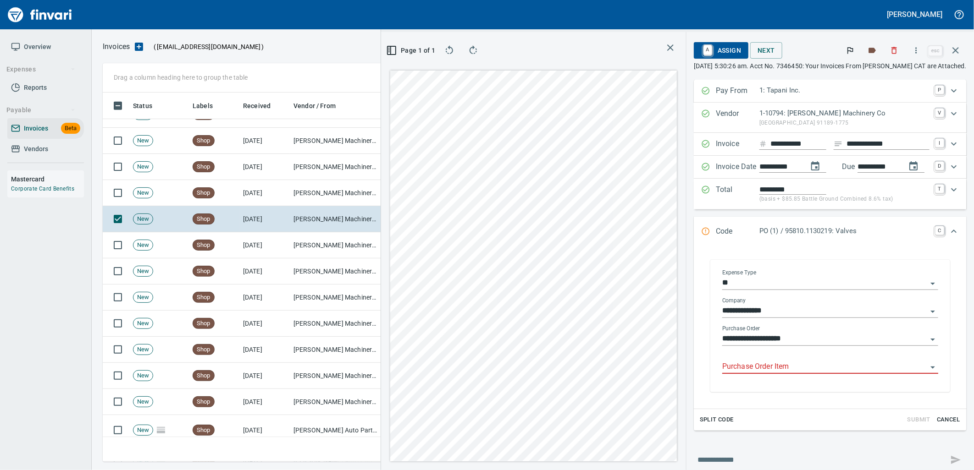
click at [794, 367] on input "Purchase Order Item" at bounding box center [824, 367] width 205 height 13
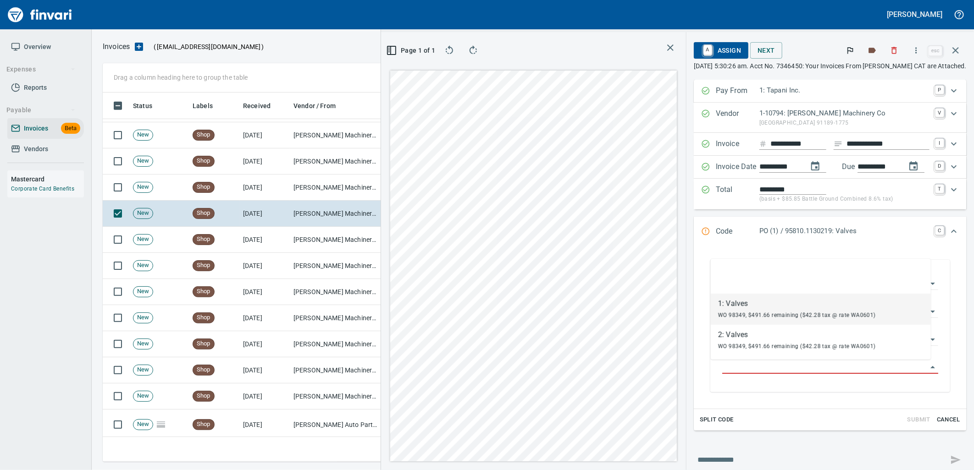
scroll to position [362, 616]
click at [773, 313] on span "WO 98349, $491.66 remaining ($42.28 tax @ rate WA0601)" at bounding box center [797, 315] width 158 height 6
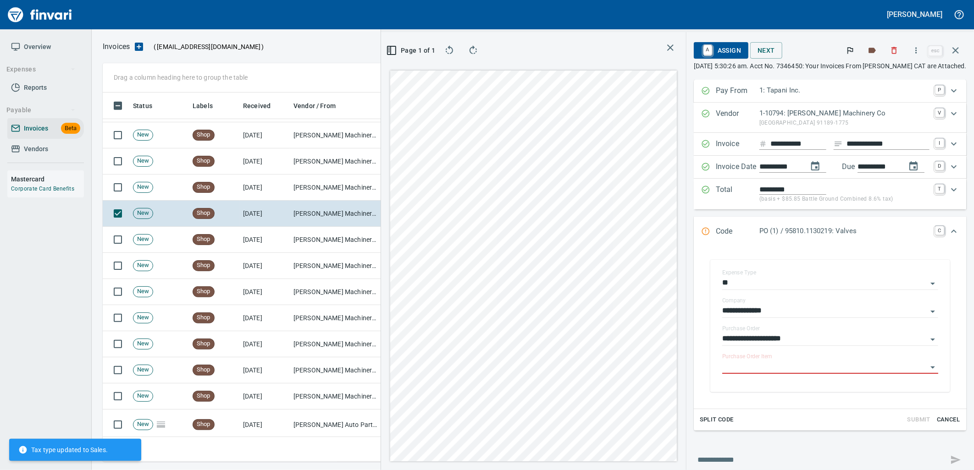
type input "*********"
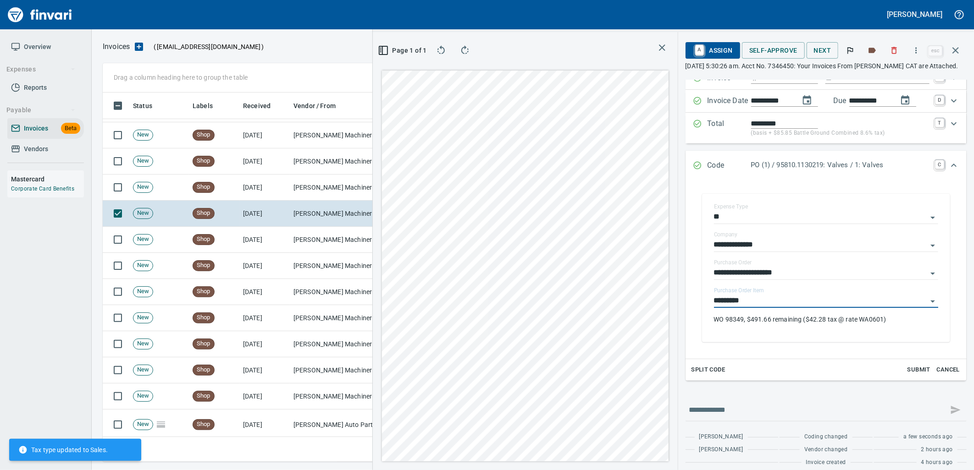
scroll to position [74, 0]
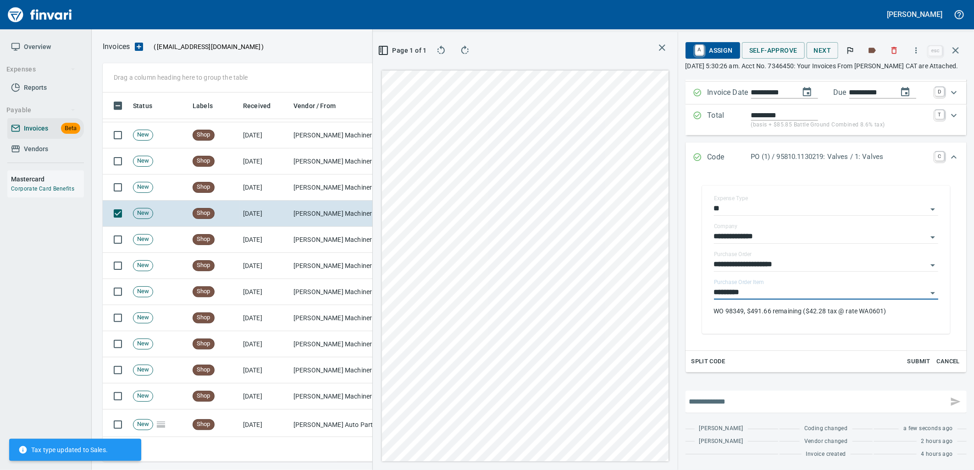
click at [725, 406] on input "text" at bounding box center [816, 402] width 255 height 15
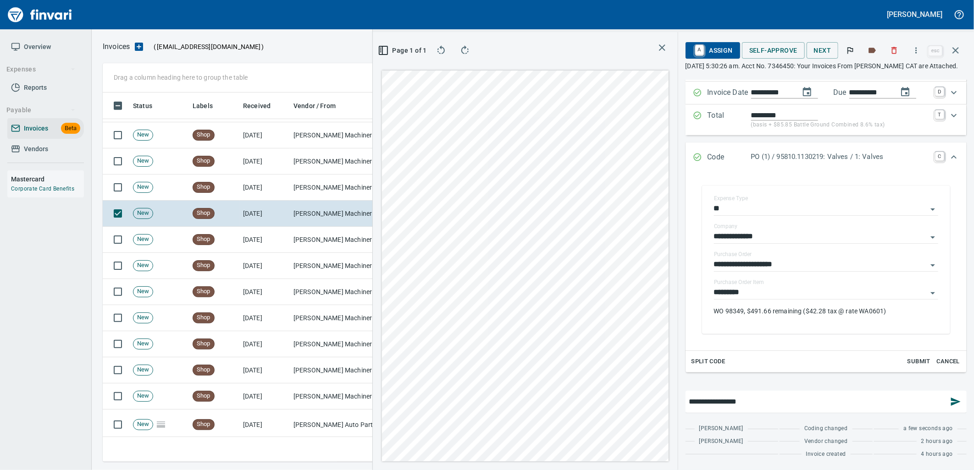
type input "**********"
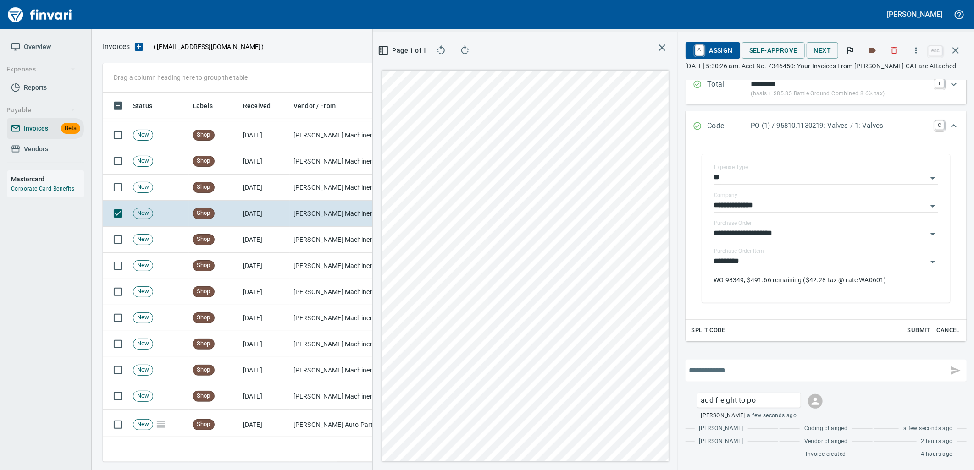
scroll to position [4, 0]
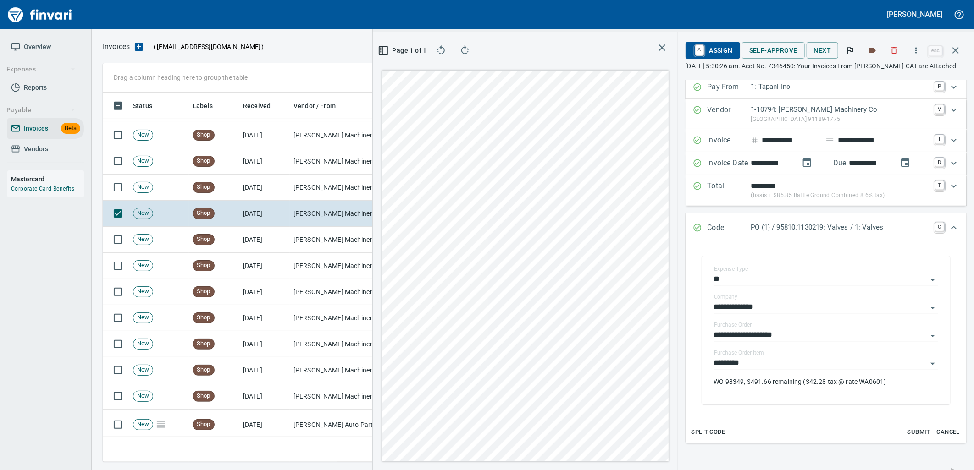
click at [726, 53] on span "A Assign" at bounding box center [713, 51] width 40 height 16
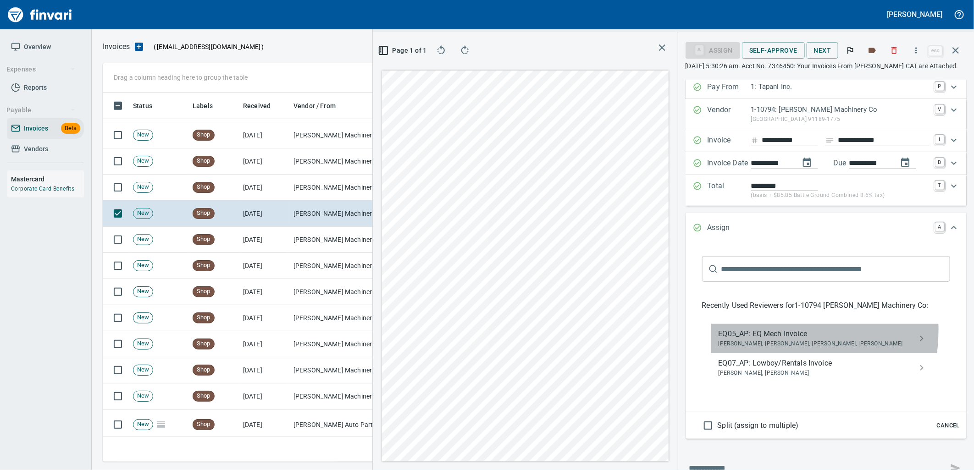
click at [758, 331] on span "EQ05_AP: EQ Mech Invoice" at bounding box center [818, 334] width 200 height 11
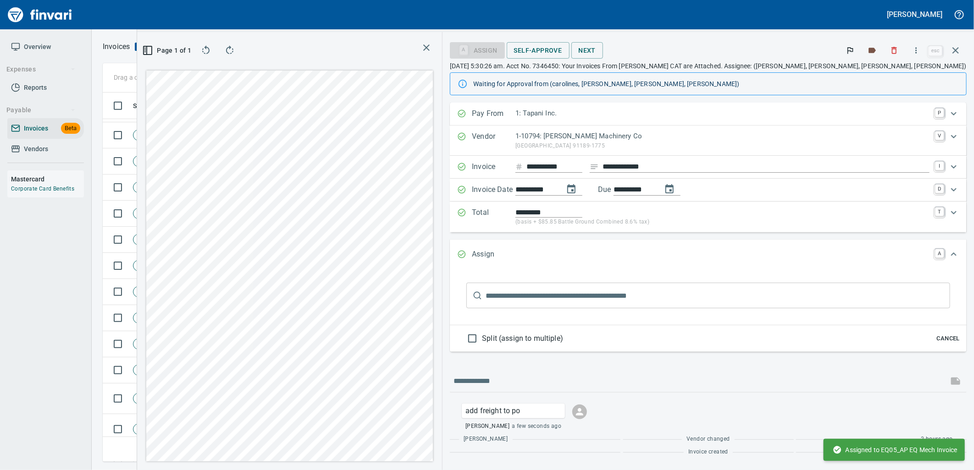
scroll to position [0, 0]
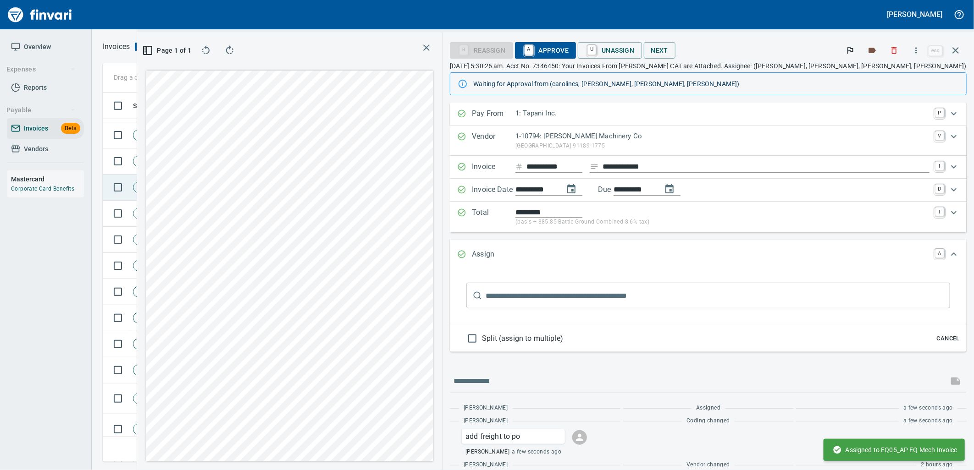
click at [206, 183] on span "Shop" at bounding box center [203, 187] width 21 height 9
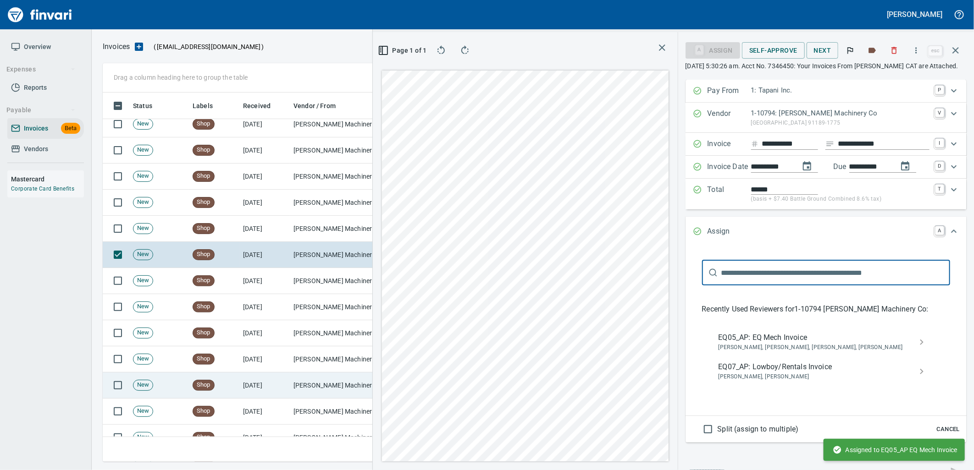
scroll to position [204, 0]
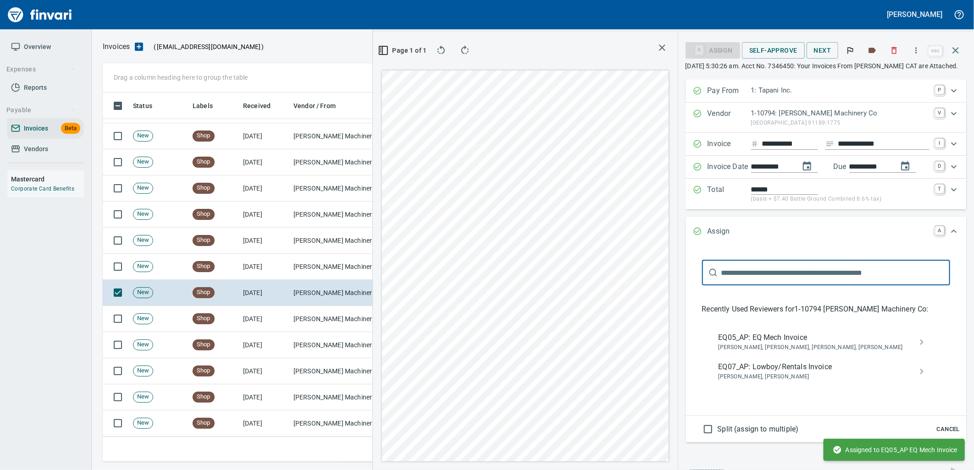
click at [939, 430] on span "Cancel" at bounding box center [948, 430] width 25 height 11
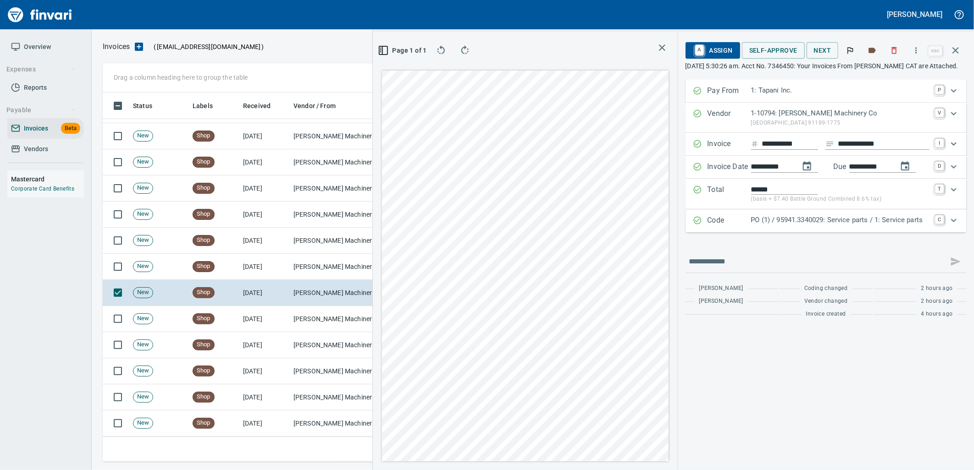
click at [873, 217] on p "PO (1) / 95941.3340029: Service parts / 1: Service parts" at bounding box center [840, 220] width 178 height 11
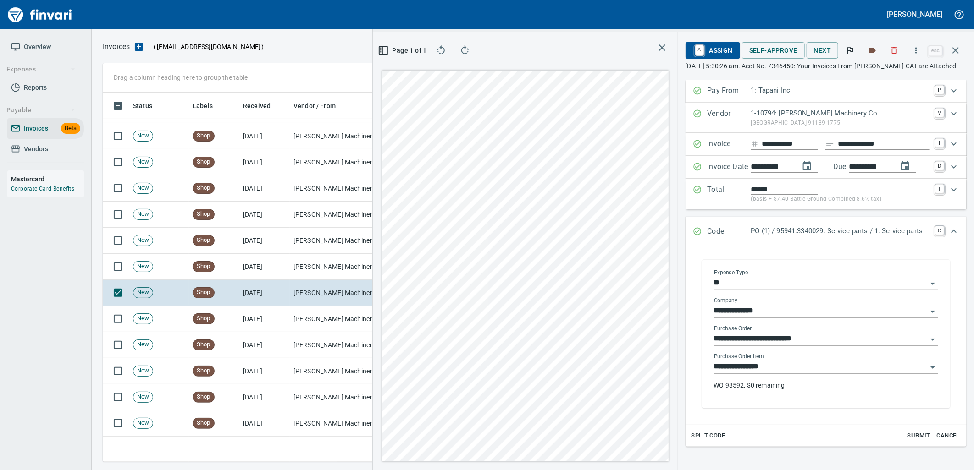
click at [770, 368] on input "**********" at bounding box center [820, 367] width 213 height 13
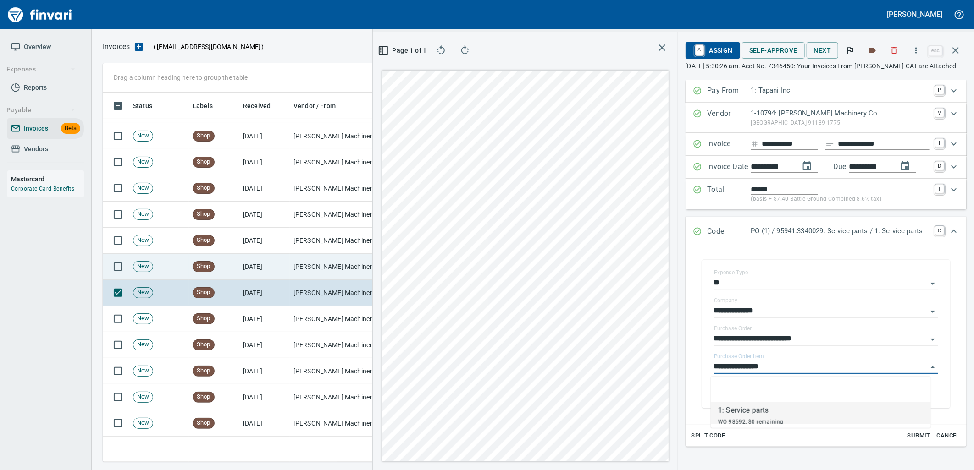
click at [341, 271] on td "[PERSON_NAME] Machinery Co (1-10794)" at bounding box center [336, 267] width 92 height 26
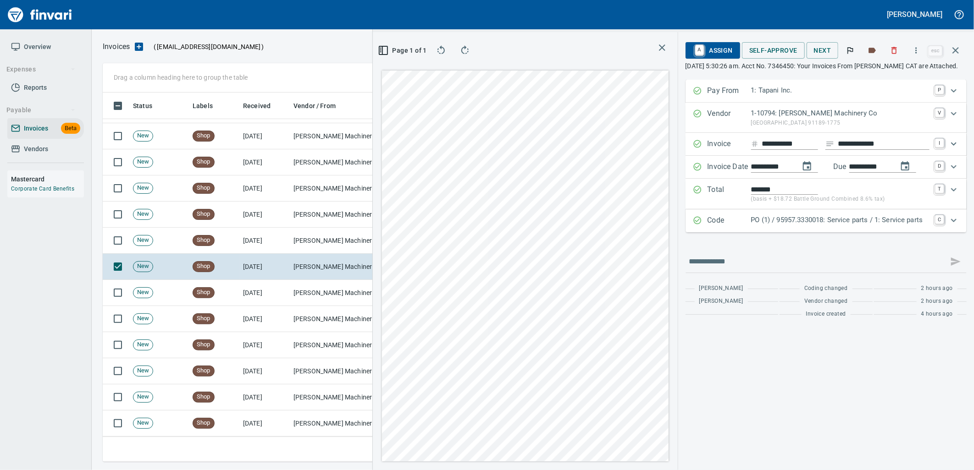
click at [847, 221] on p "PO (1) / 95957.3330018: Service parts / 1: Service parts" at bounding box center [840, 220] width 178 height 11
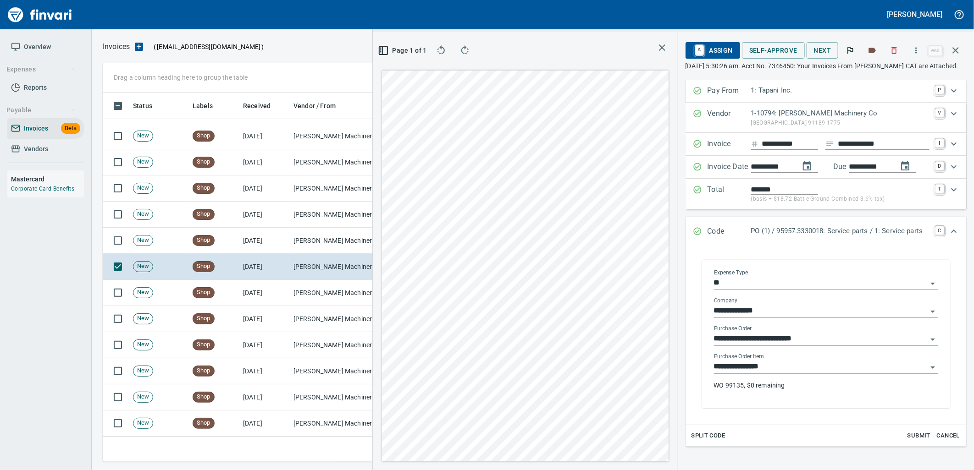
click at [792, 367] on input "**********" at bounding box center [820, 367] width 213 height 13
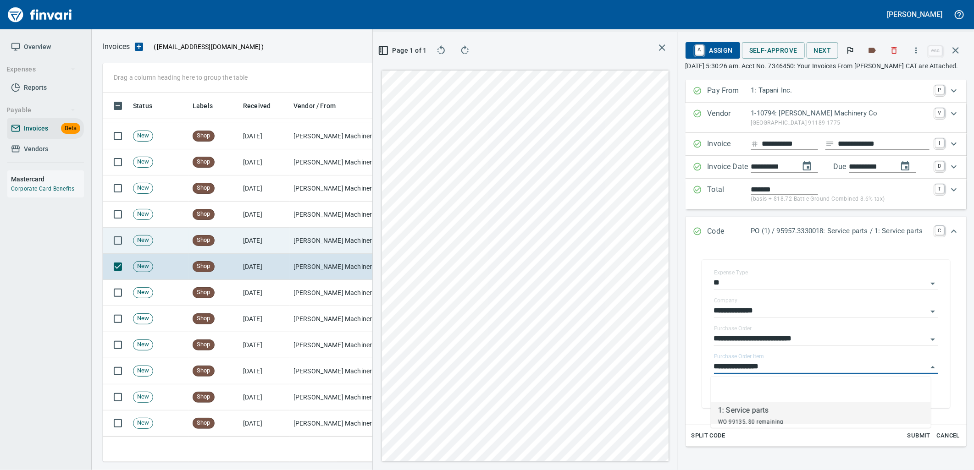
click at [320, 242] on td "[PERSON_NAME] Machinery Co (1-10794)" at bounding box center [336, 241] width 92 height 26
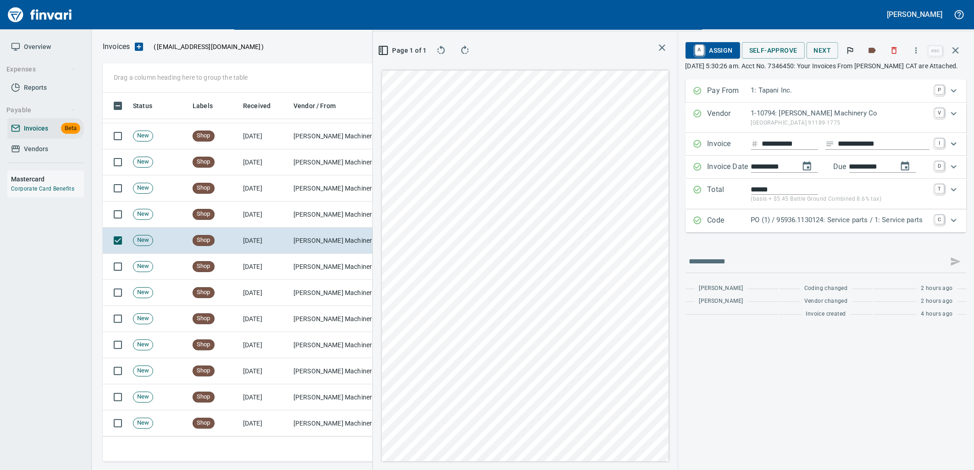
click at [859, 221] on p "PO (1) / 95936.1130124: Service parts / 1: Service parts" at bounding box center [840, 220] width 178 height 11
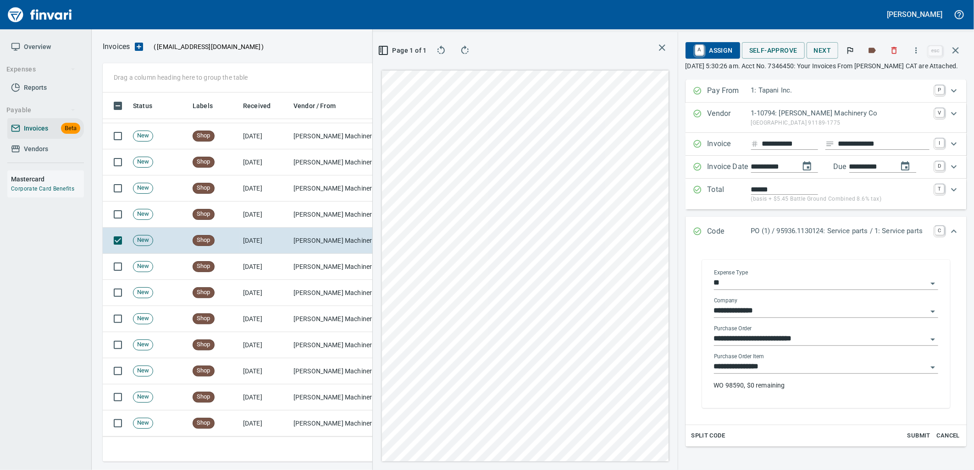
click at [771, 369] on input "**********" at bounding box center [820, 367] width 213 height 13
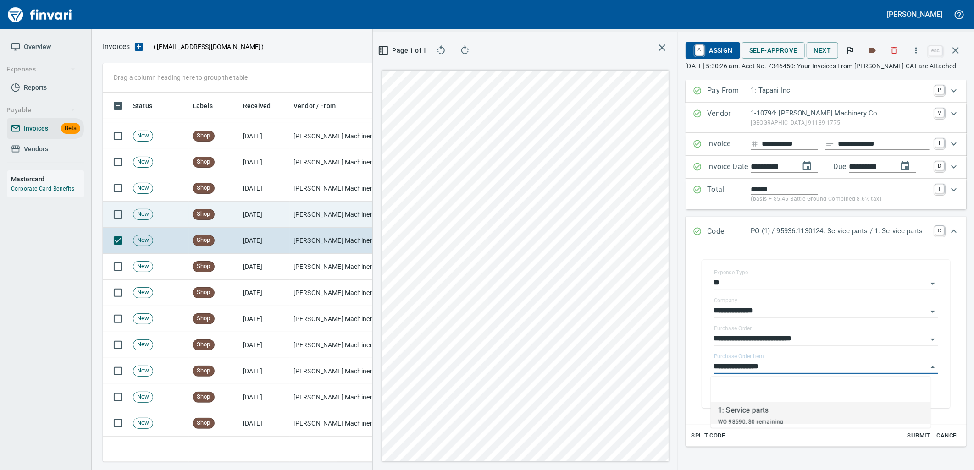
click at [298, 207] on td "[PERSON_NAME] Machinery Co (1-10794)" at bounding box center [336, 215] width 92 height 26
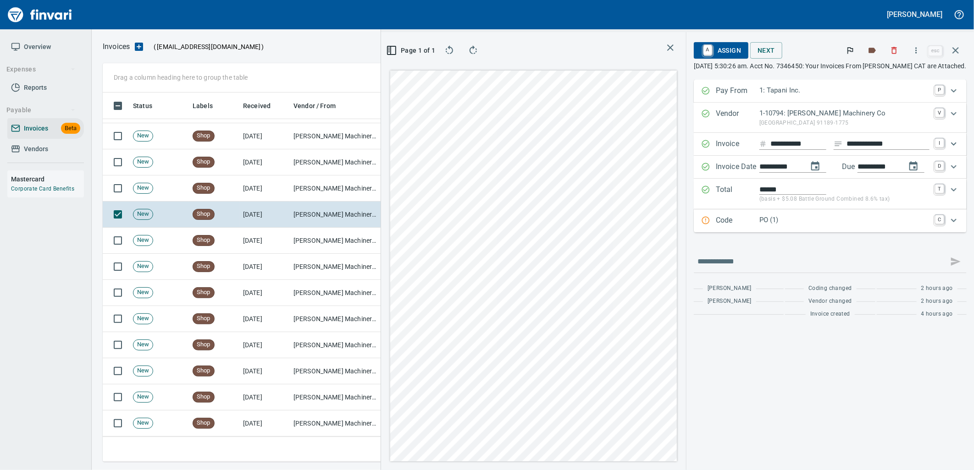
click at [817, 223] on p "PO (1)" at bounding box center [844, 220] width 170 height 11
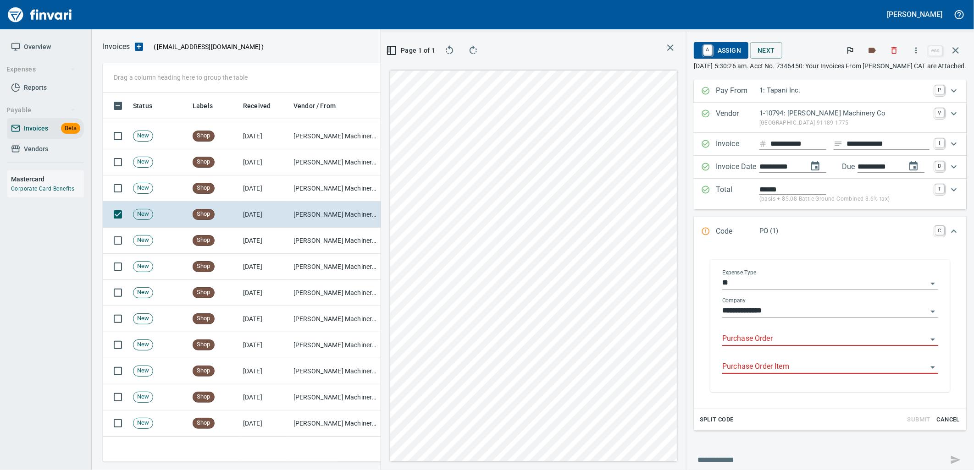
click at [763, 335] on input "Purchase Order" at bounding box center [824, 339] width 205 height 13
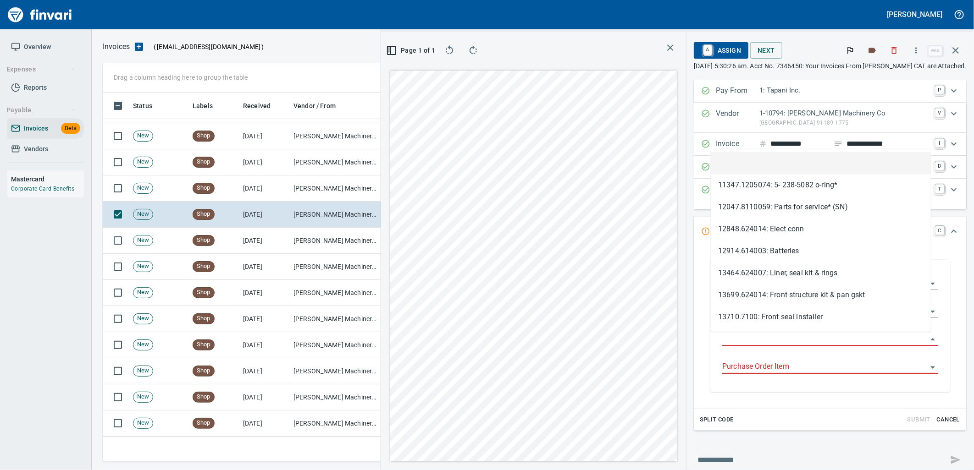
scroll to position [362, 616]
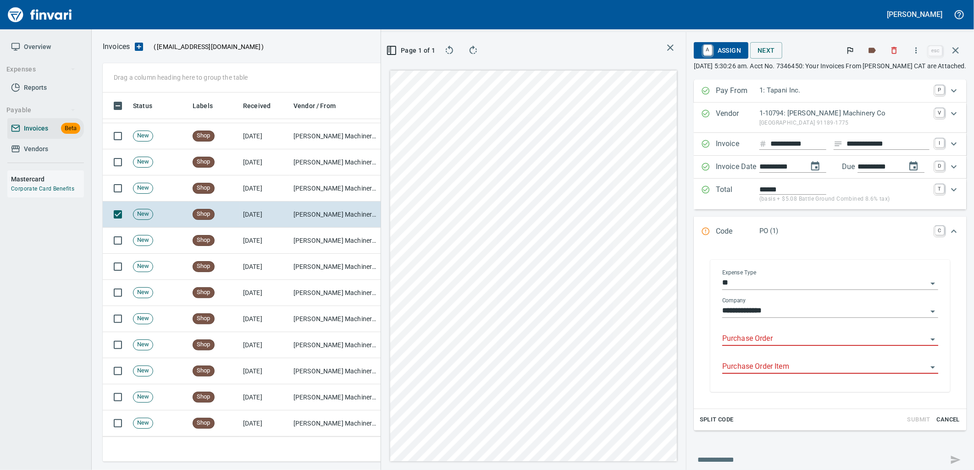
type input "**********"
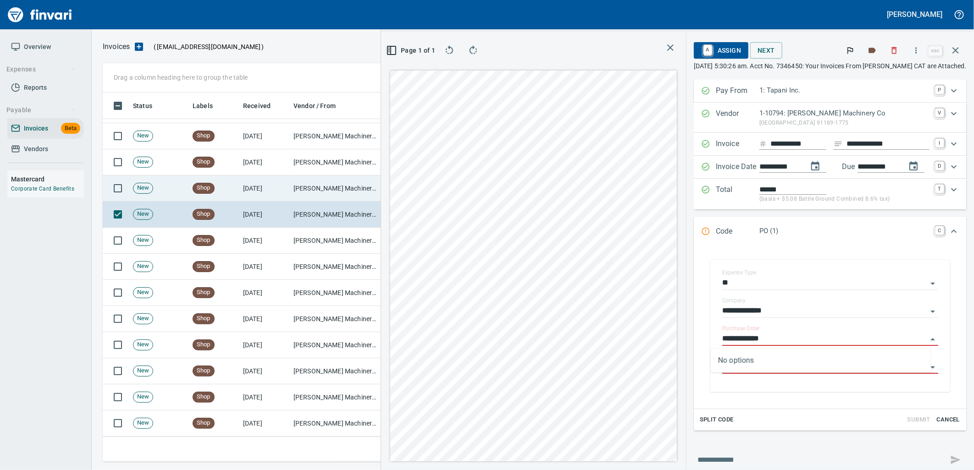
click at [335, 179] on td "[PERSON_NAME] Machinery Co (1-10794)" at bounding box center [336, 189] width 92 height 26
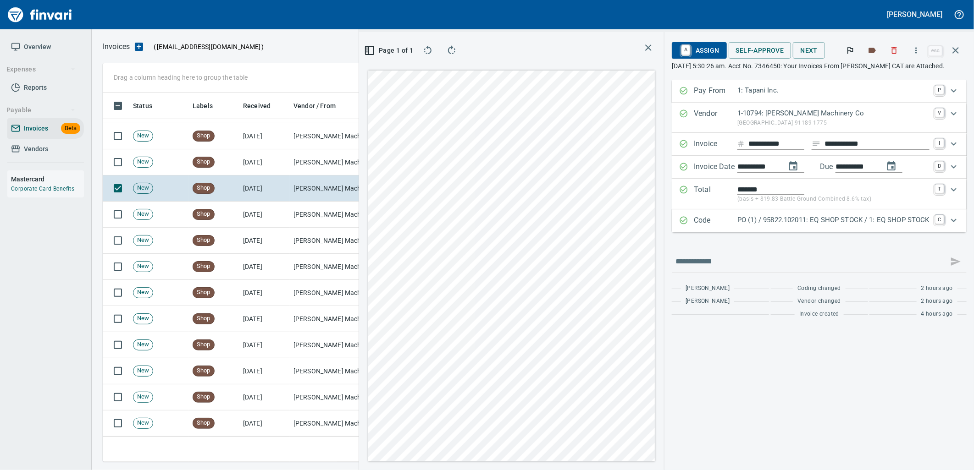
click at [764, 234] on div "**********" at bounding box center [819, 201] width 295 height 243
click at [735, 229] on div "Code PO (1) / 95822.102011: EQ SHOP STOCK / 1: EQ SHOP STOCK C" at bounding box center [819, 221] width 295 height 23
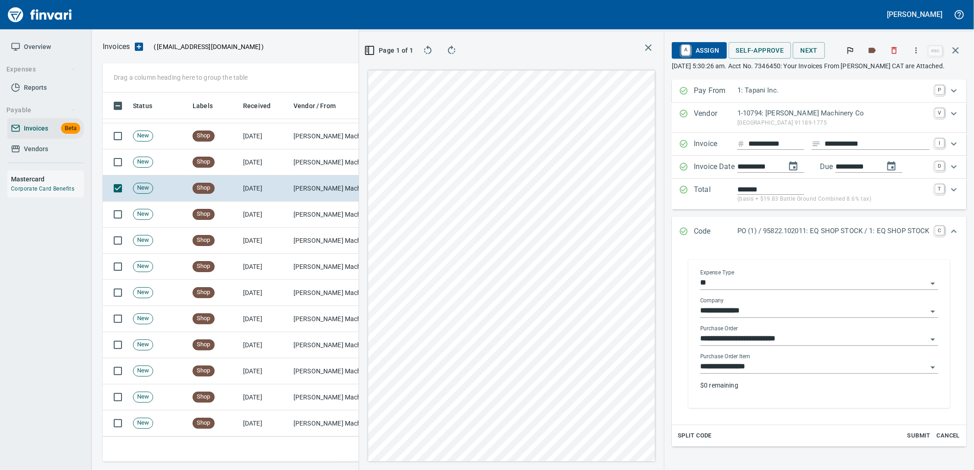
drag, startPoint x: 785, startPoint y: 368, endPoint x: 787, endPoint y: 360, distance: 7.9
click at [785, 368] on input "**********" at bounding box center [813, 367] width 227 height 13
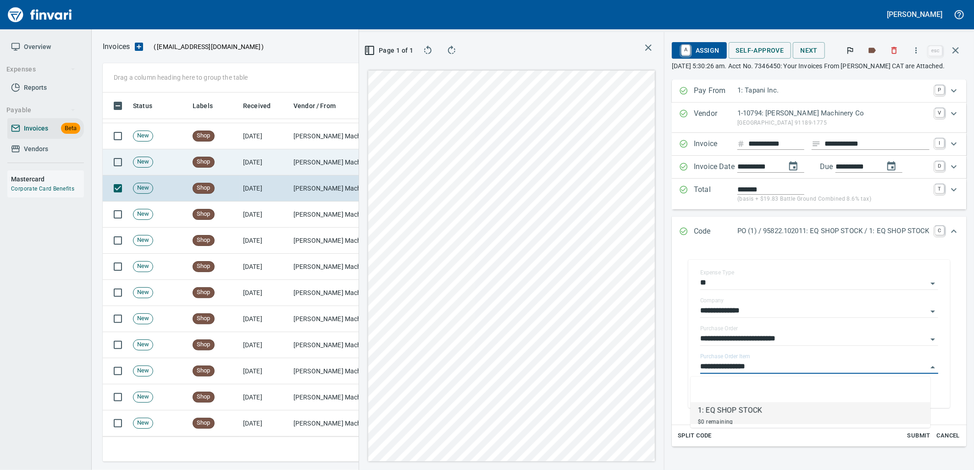
click at [322, 168] on td "[PERSON_NAME] Machinery Co (1-10794)" at bounding box center [336, 162] width 92 height 26
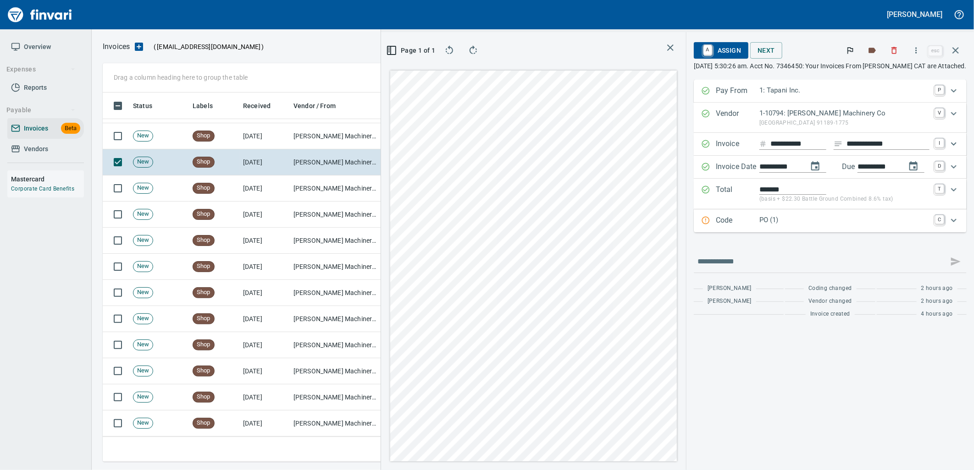
click at [817, 221] on p "PO (1)" at bounding box center [844, 220] width 170 height 11
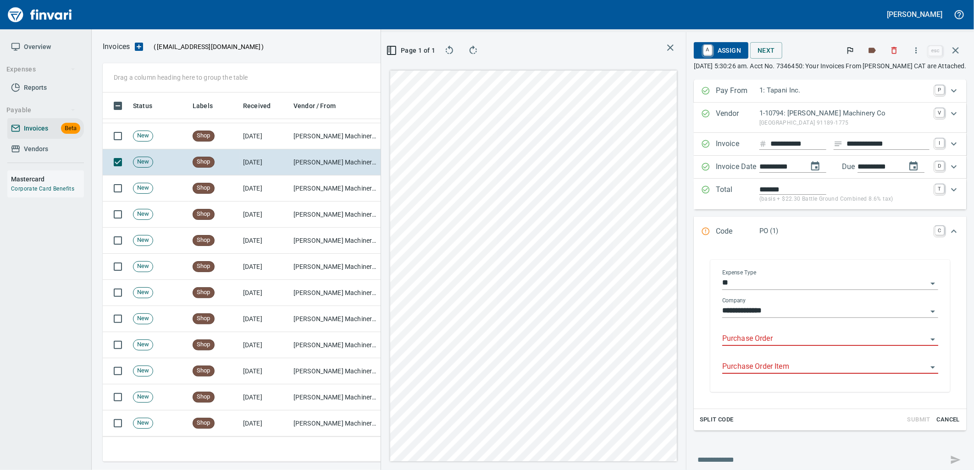
click at [773, 339] on input "Purchase Order" at bounding box center [824, 339] width 205 height 13
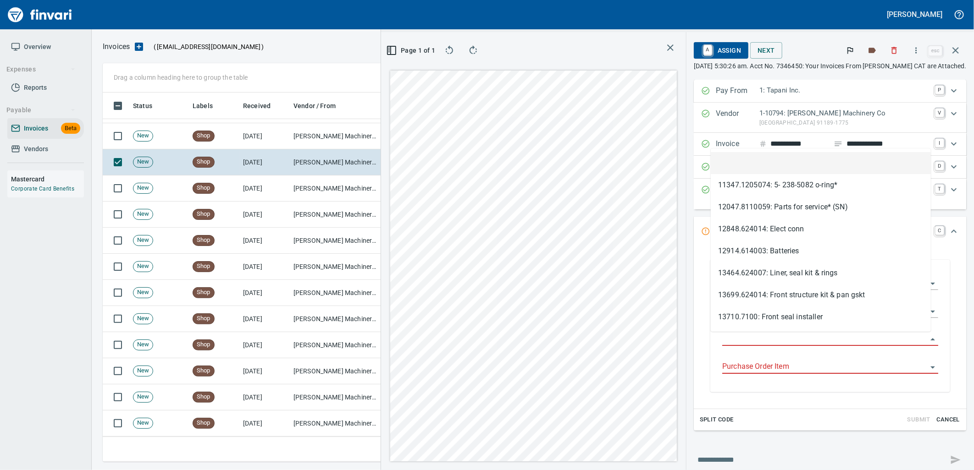
scroll to position [362, 616]
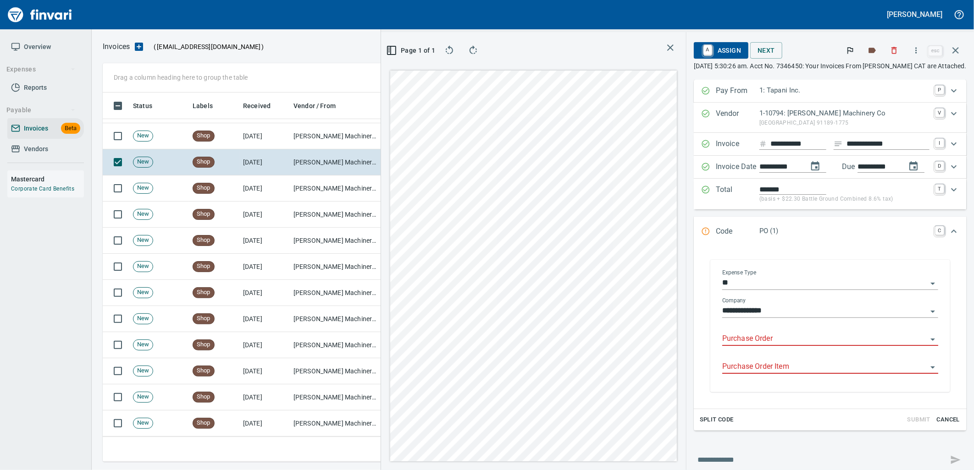
type input "**********"
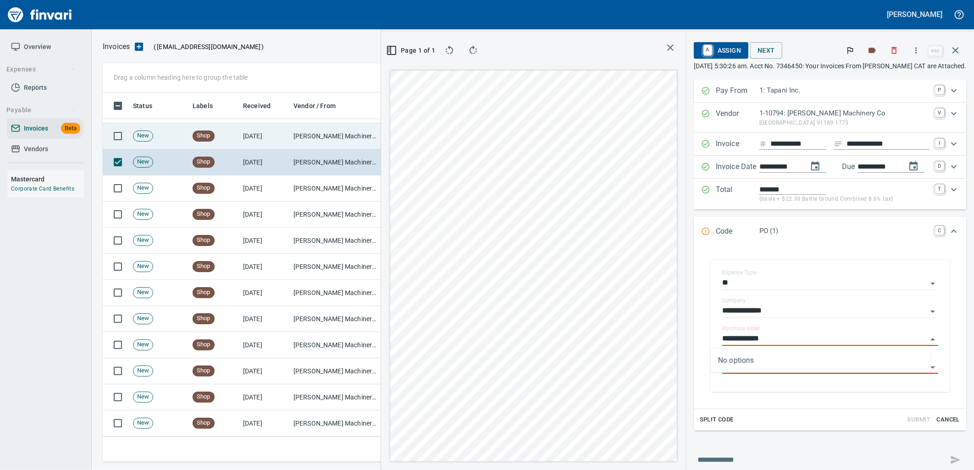
click at [321, 143] on td "[PERSON_NAME] Machinery Co (1-10794)" at bounding box center [336, 136] width 92 height 26
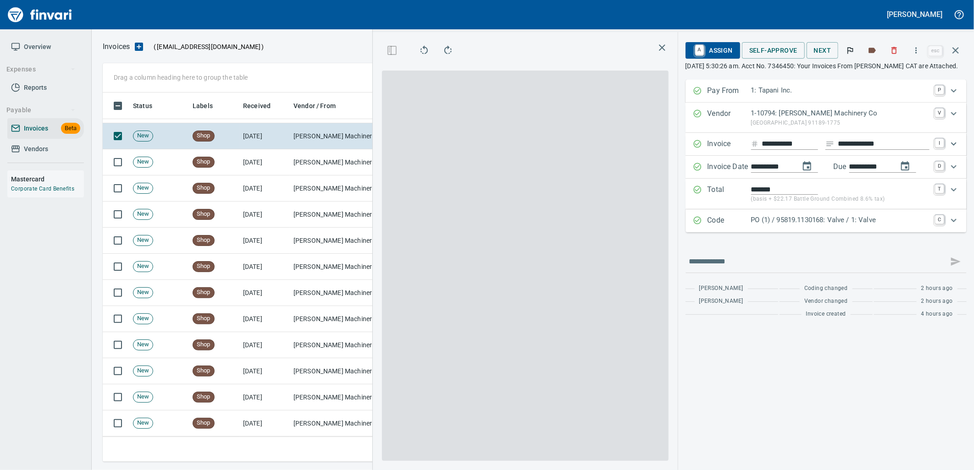
click at [813, 226] on div "PO (1) / 95819.1130168: Valve / 1: Valve" at bounding box center [840, 221] width 178 height 12
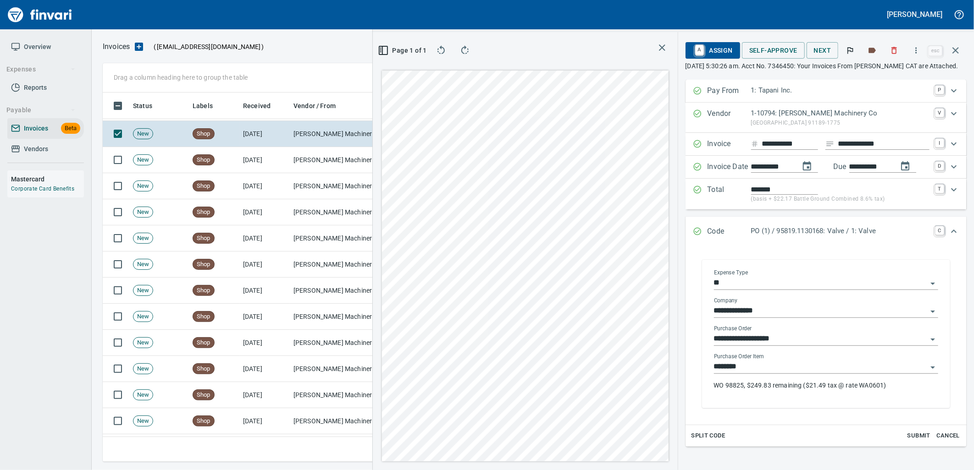
click at [759, 370] on input "********" at bounding box center [820, 367] width 213 height 13
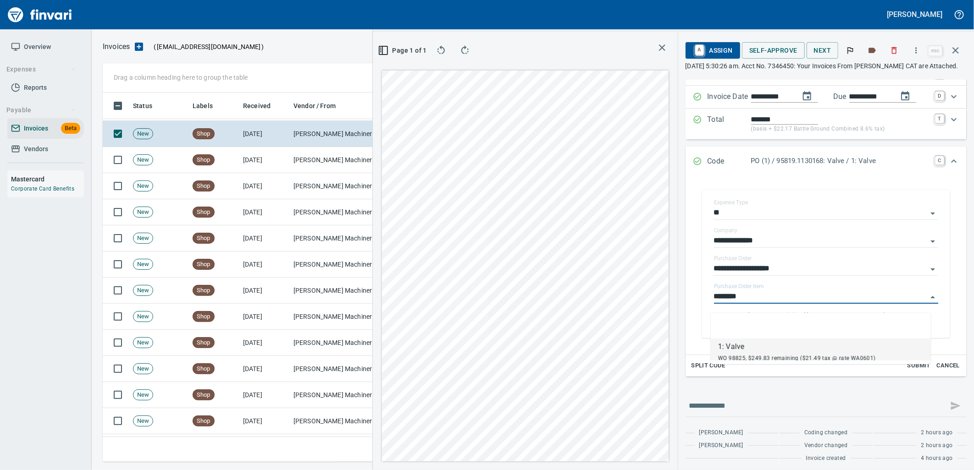
scroll to position [74, 0]
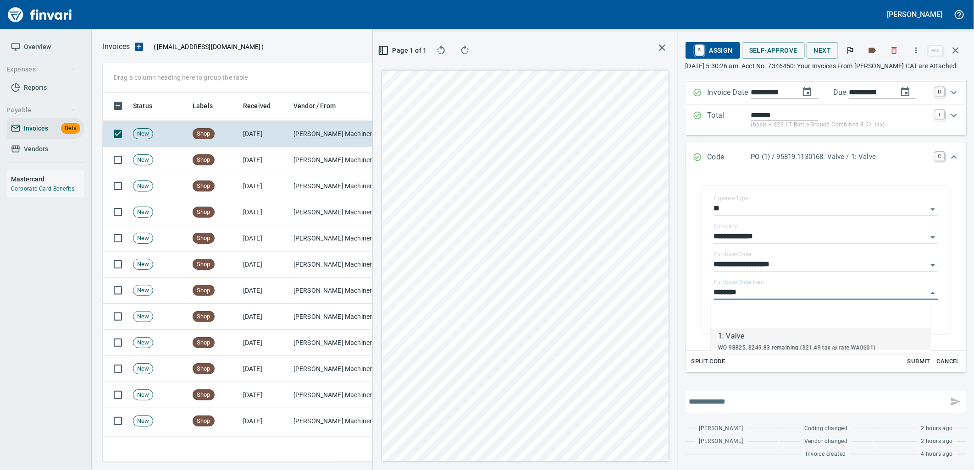
click at [748, 404] on input "text" at bounding box center [816, 402] width 255 height 15
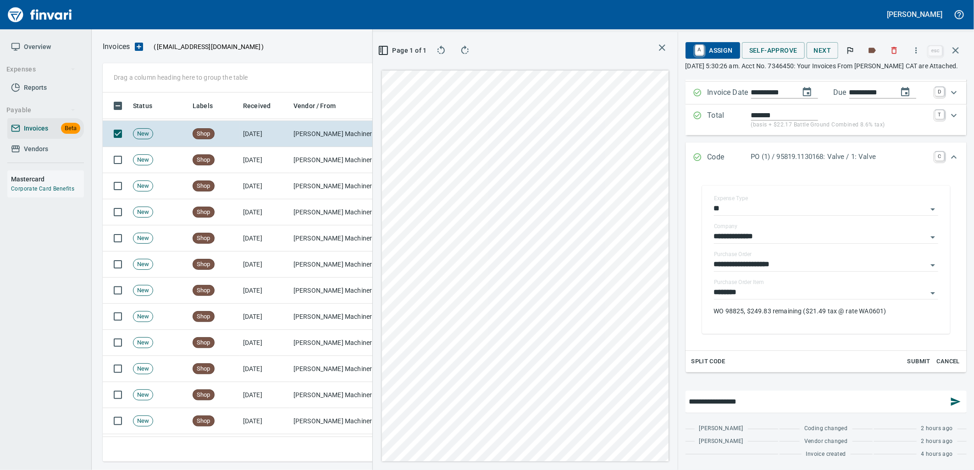
type input "**********"
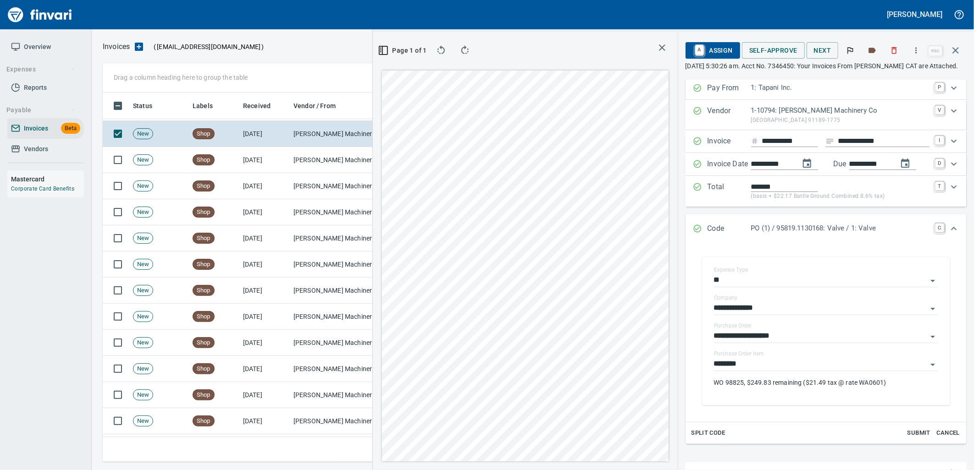
scroll to position [0, 0]
click at [722, 48] on span "A Assign" at bounding box center [713, 51] width 40 height 16
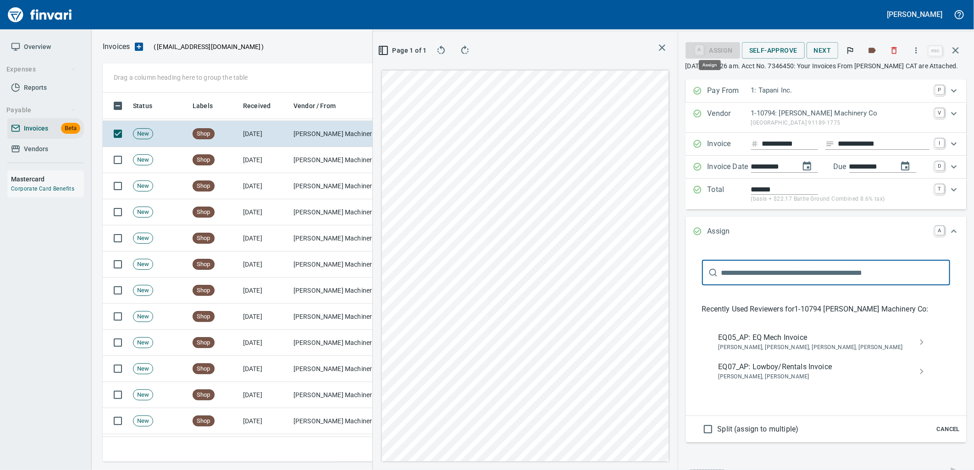
scroll to position [362, 616]
click at [753, 342] on span "EQ05_AP: EQ Mech Invoice" at bounding box center [818, 337] width 200 height 11
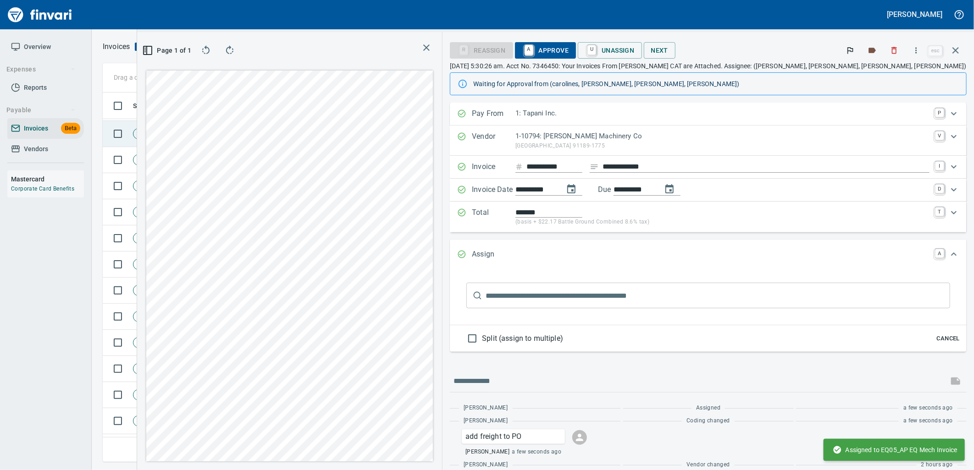
click at [221, 139] on td "Shop" at bounding box center [214, 134] width 50 height 26
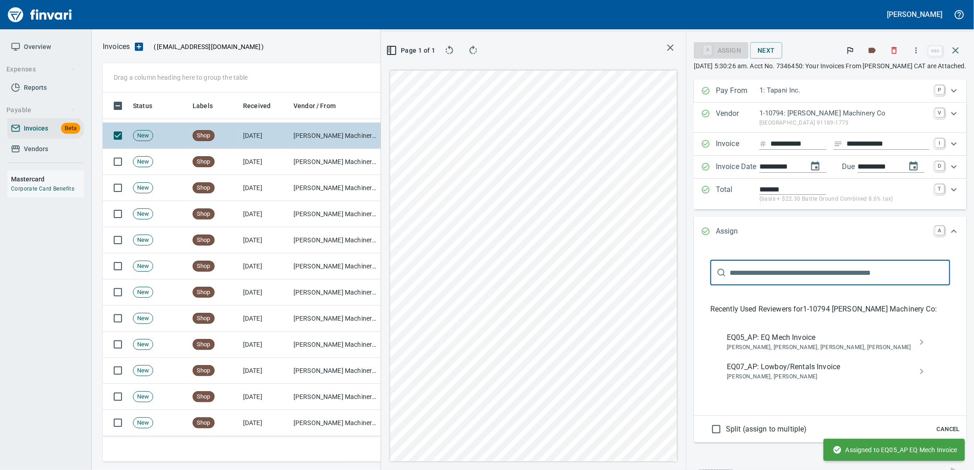
scroll to position [102, 0]
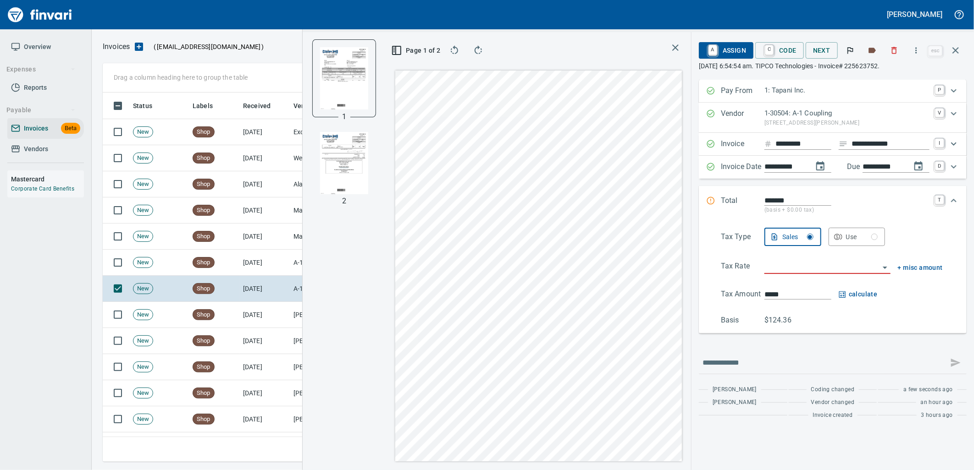
scroll to position [362, 616]
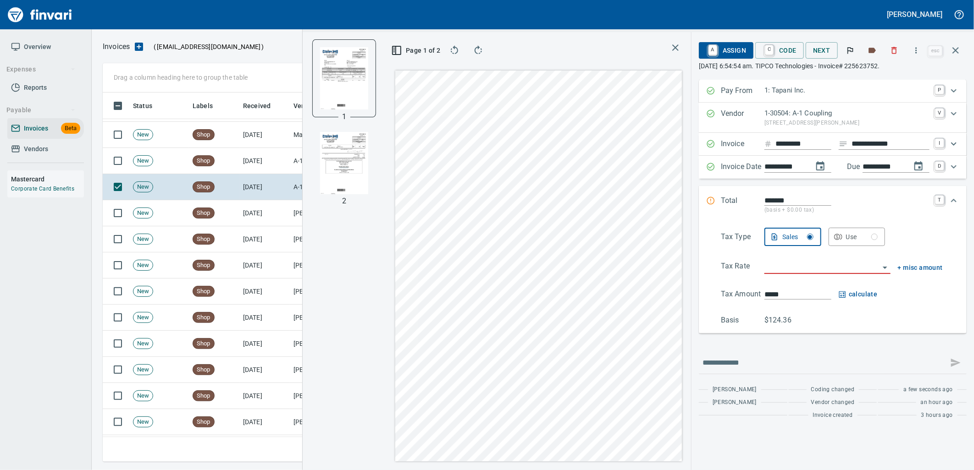
click at [865, 232] on div "Use" at bounding box center [862, 237] width 32 height 11
click at [818, 265] on input "search" at bounding box center [821, 267] width 115 height 13
type input "**********"
type input "******"
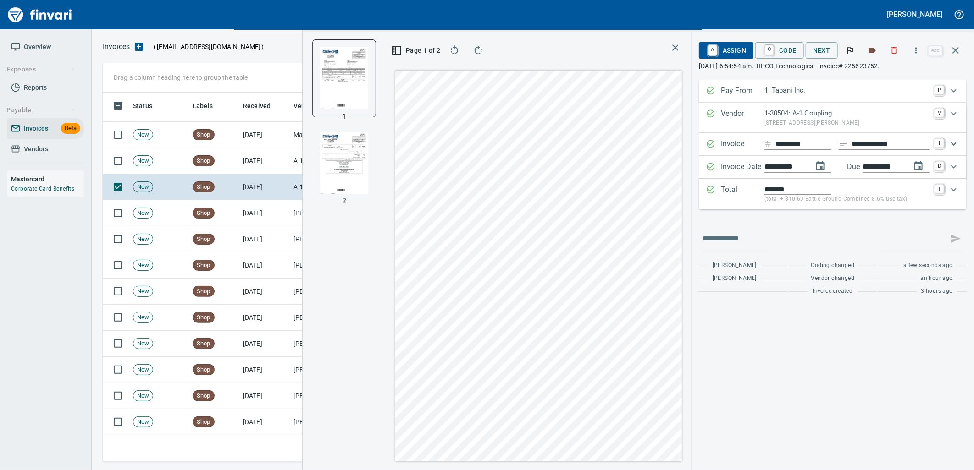
type input "**********"
click at [725, 43] on span "A Assign" at bounding box center [726, 51] width 40 height 16
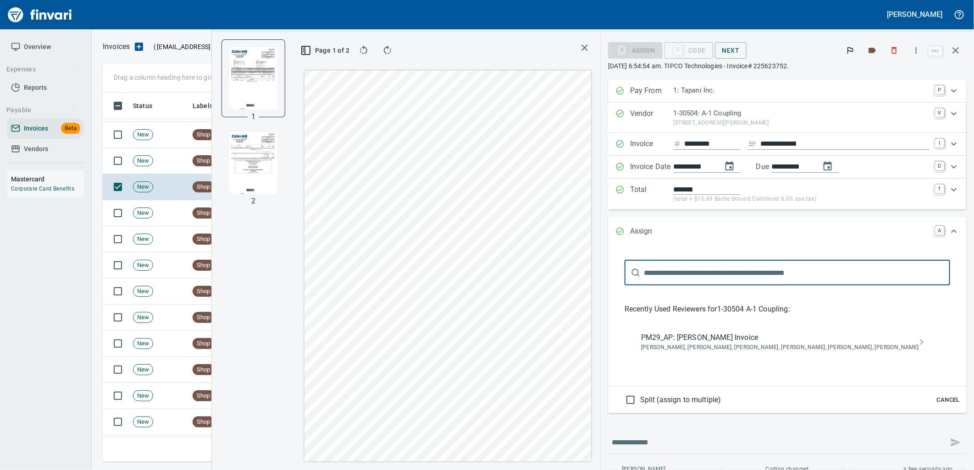
click at [943, 405] on span "Cancel" at bounding box center [948, 400] width 25 height 11
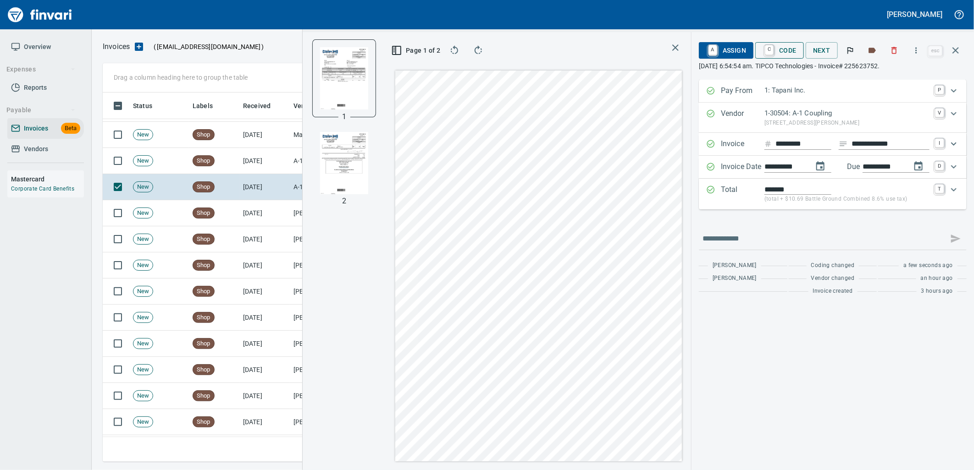
click at [782, 48] on span "C Code" at bounding box center [779, 51] width 34 height 16
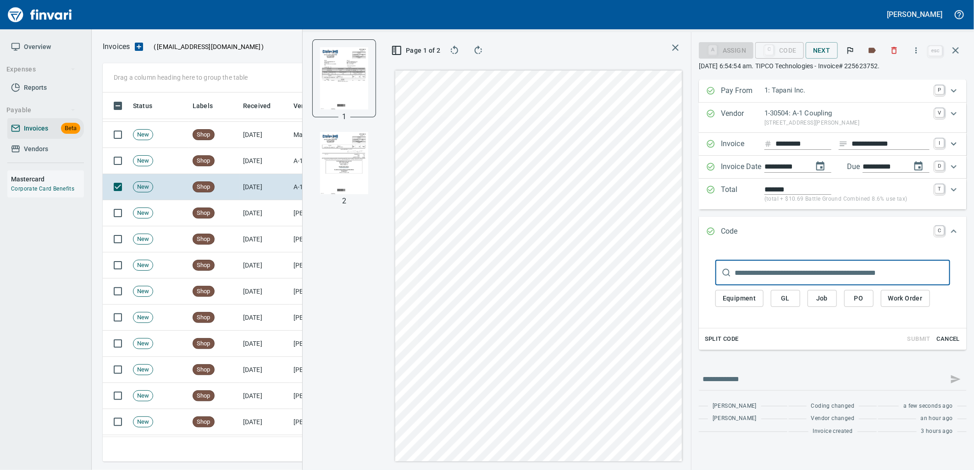
click at [860, 299] on span "PO" at bounding box center [858, 298] width 15 height 11
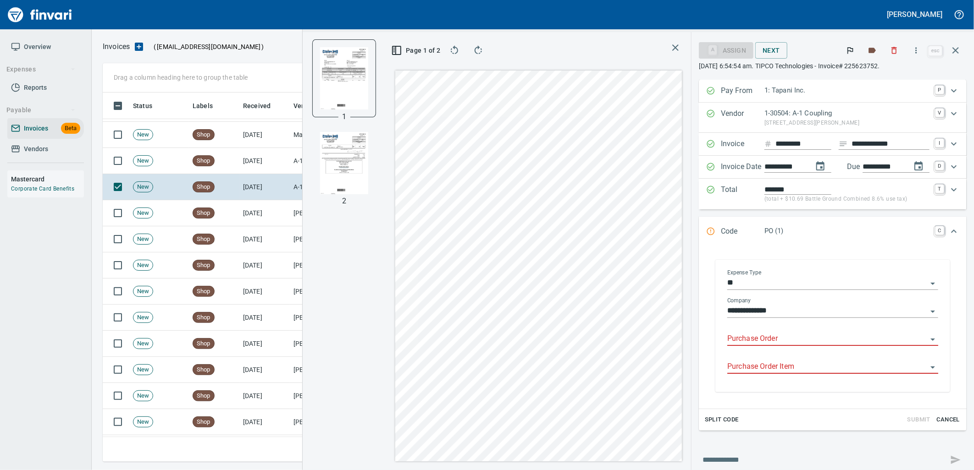
click at [763, 338] on input "Purchase Order" at bounding box center [827, 339] width 200 height 13
type input "**********"
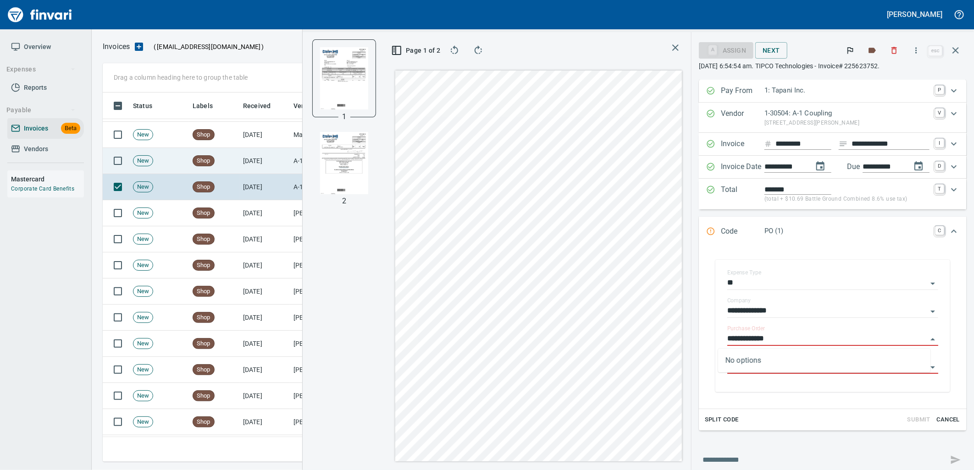
click at [227, 154] on td "Shop" at bounding box center [214, 161] width 50 height 26
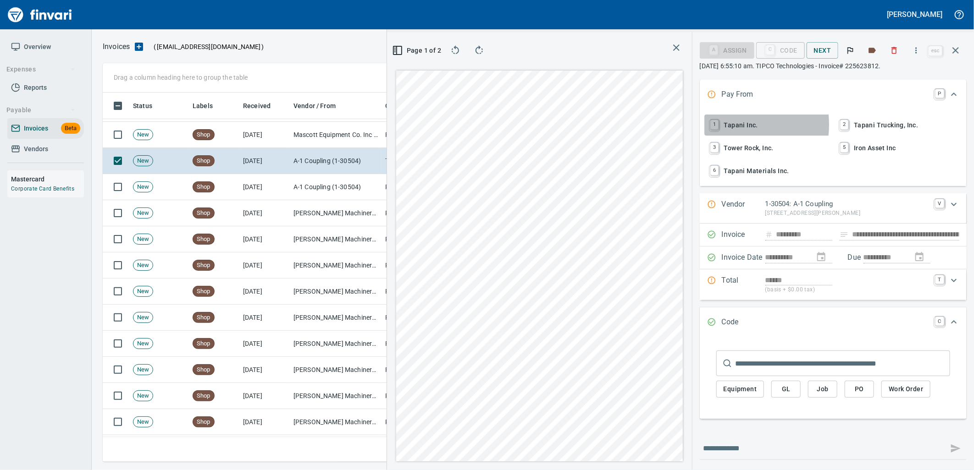
click at [728, 125] on span "1 Tapani Inc." at bounding box center [768, 125] width 121 height 16
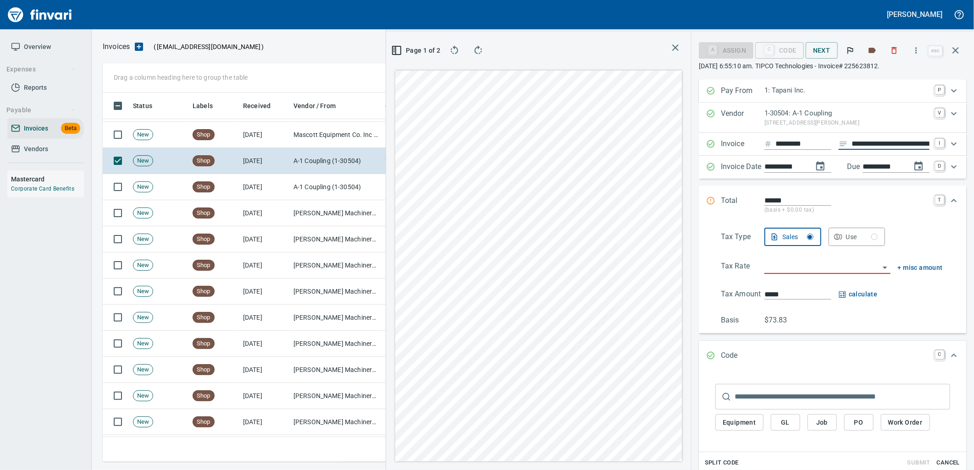
click at [864, 144] on input "**********" at bounding box center [890, 143] width 78 height 11
type input "**********"
click at [846, 242] on div "Use" at bounding box center [862, 237] width 32 height 11
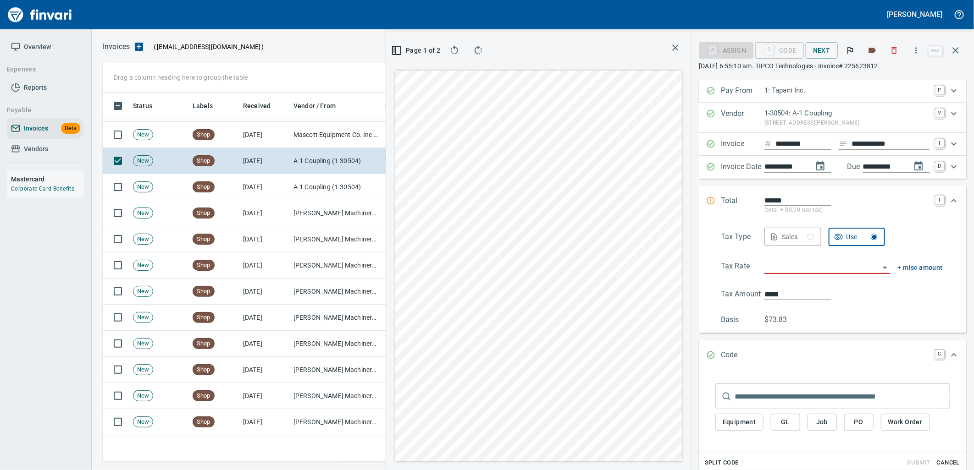
click at [814, 271] on input "search" at bounding box center [821, 267] width 115 height 13
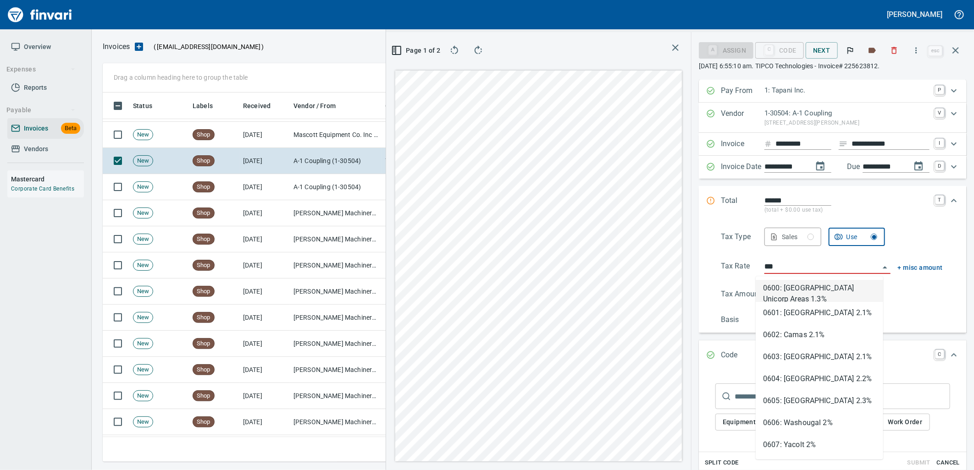
scroll to position [362, 616]
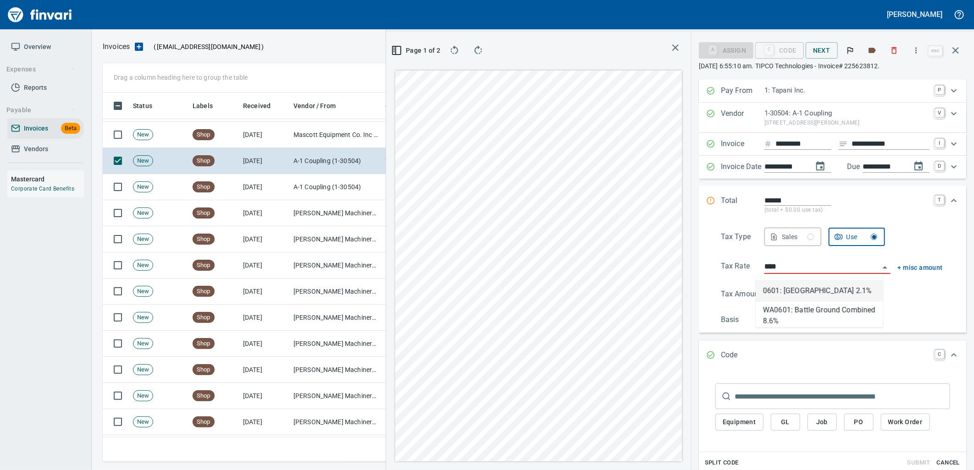
type input "**********"
type input "*****"
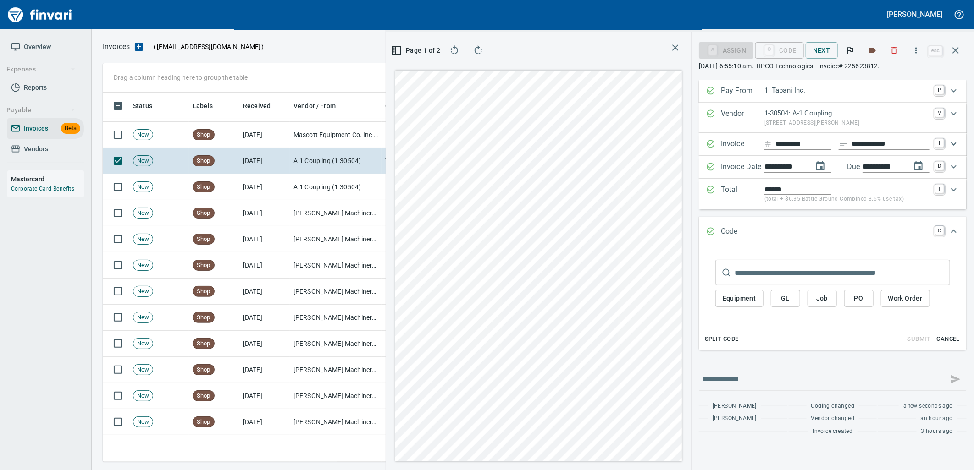
type input "**********"
click at [852, 296] on span "PO" at bounding box center [858, 298] width 15 height 11
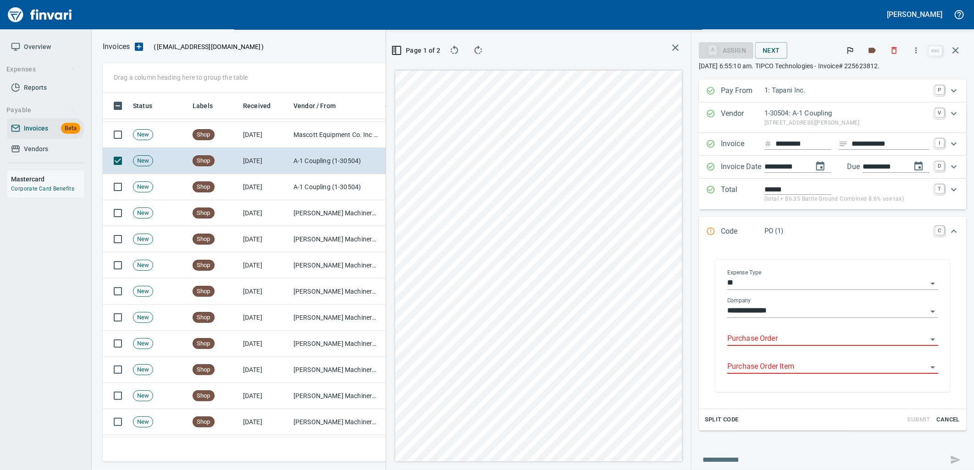
click at [771, 344] on input "Purchase Order" at bounding box center [827, 339] width 200 height 13
type input "**********"
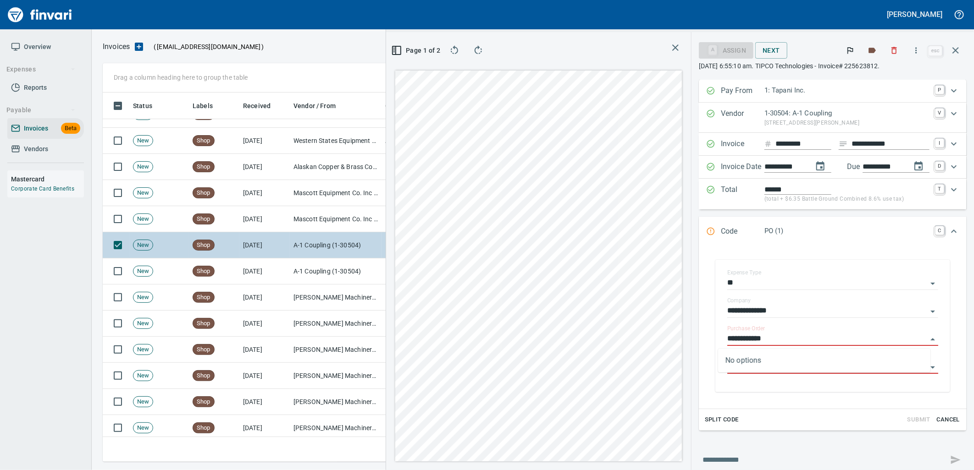
scroll to position [0, 0]
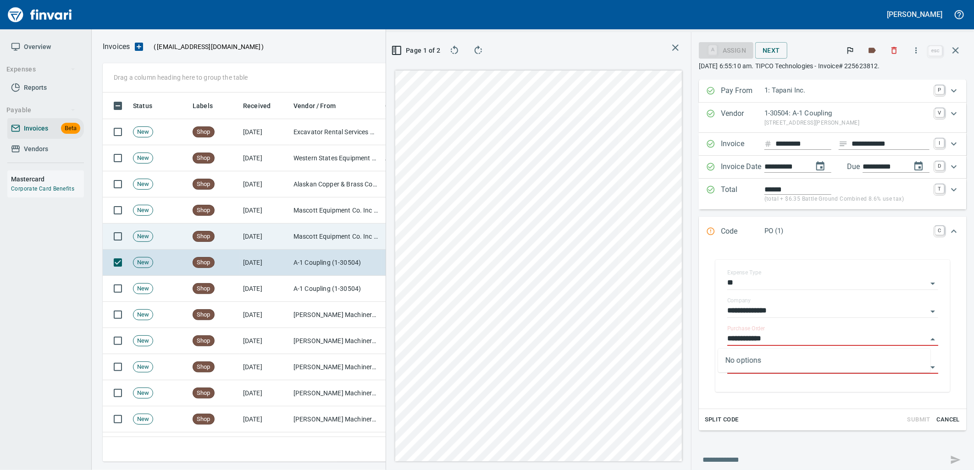
click at [312, 237] on td "Mascott Equipment Co. Inc (1-10630)" at bounding box center [336, 237] width 92 height 26
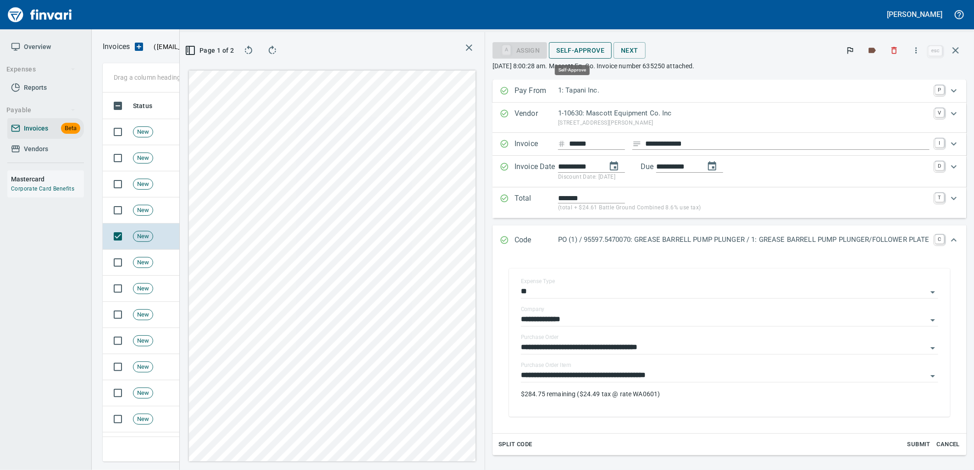
scroll to position [362, 616]
click at [569, 44] on button "Self-Approve" at bounding box center [580, 50] width 63 height 17
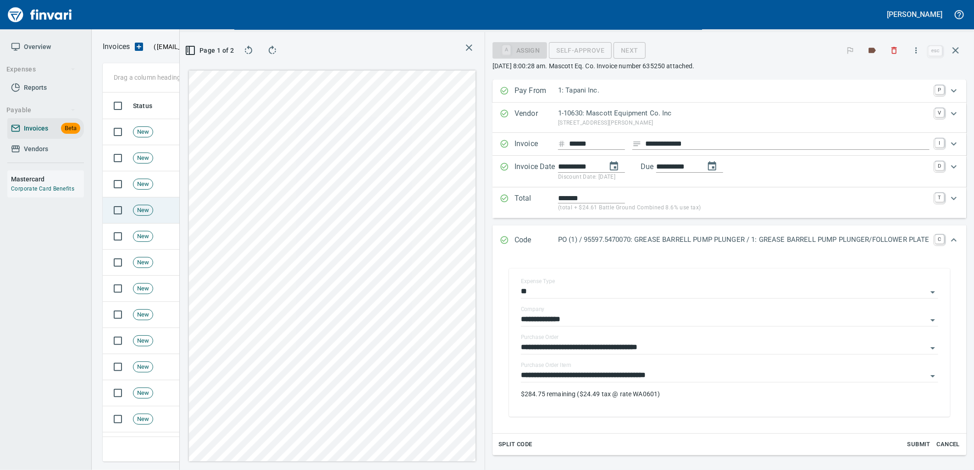
click at [149, 216] on td "New" at bounding box center [159, 211] width 60 height 26
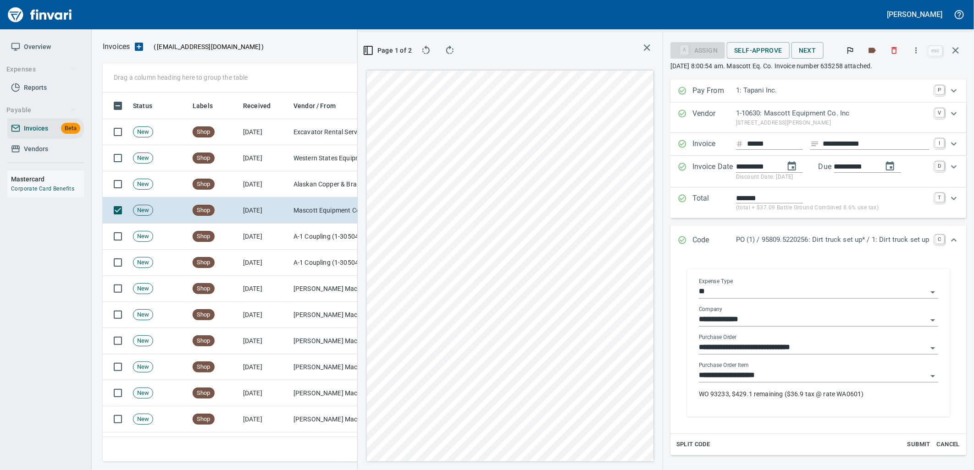
click at [769, 378] on input "**********" at bounding box center [813, 376] width 228 height 13
drag, startPoint x: 751, startPoint y: 49, endPoint x: 191, endPoint y: 167, distance: 572.2
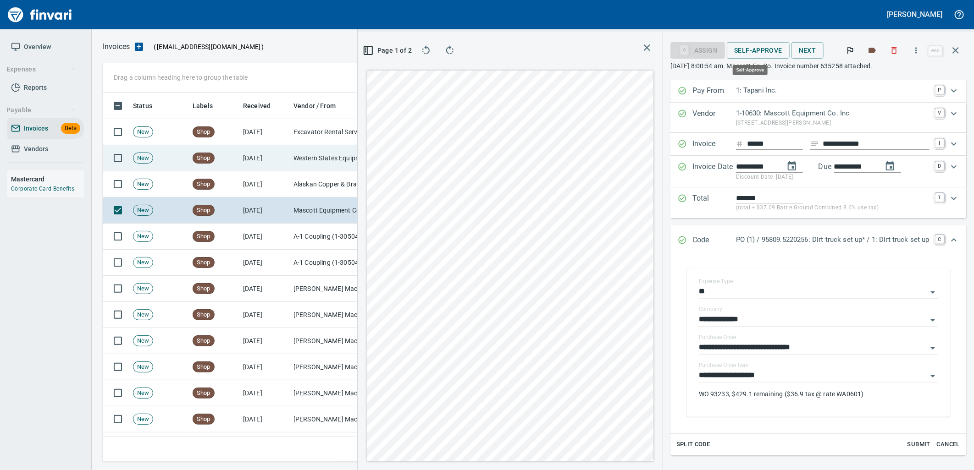
click at [751, 49] on span "Self-Approve" at bounding box center [758, 50] width 48 height 11
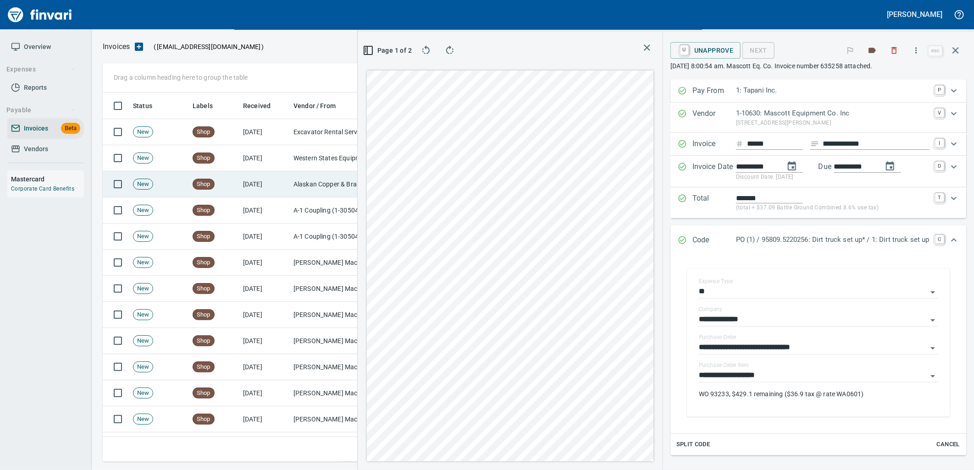
click at [196, 187] on span "Shop" at bounding box center [203, 184] width 21 height 9
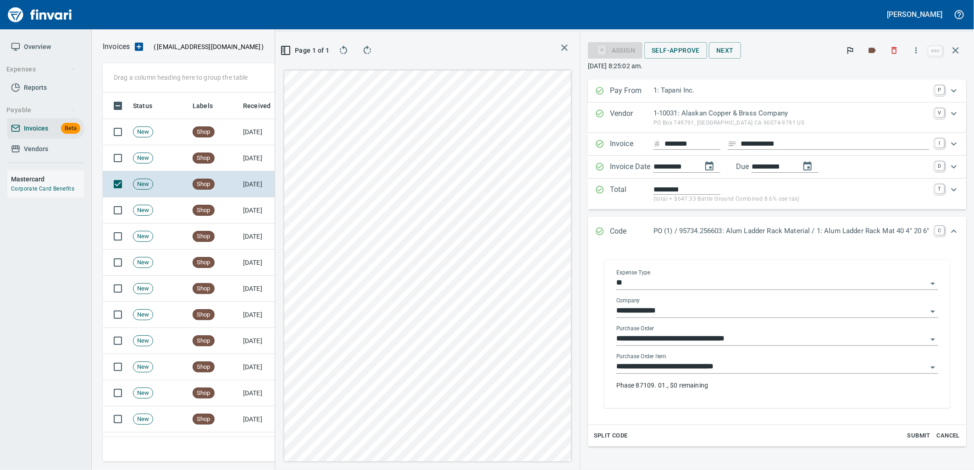
click at [767, 359] on div "**********" at bounding box center [777, 363] width 322 height 21
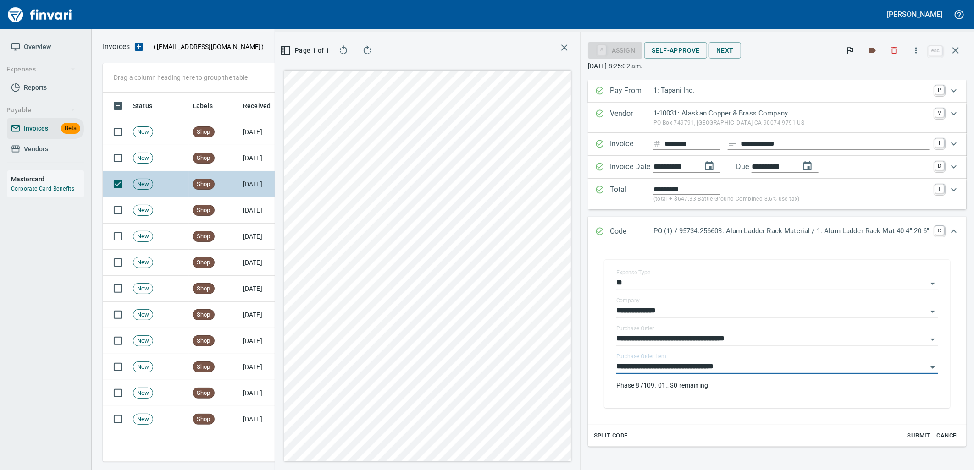
click at [245, 171] on td "[DATE]" at bounding box center [264, 184] width 50 height 26
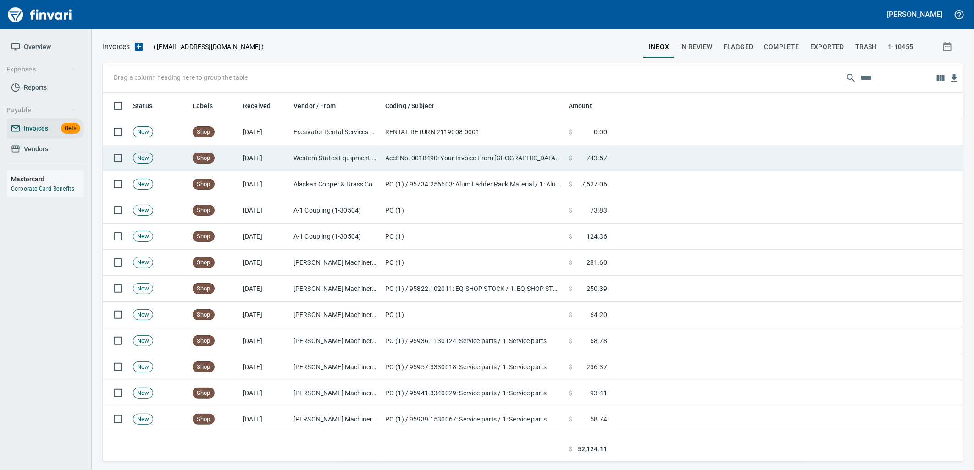
scroll to position [1, 1]
click at [236, 166] on td "Shop" at bounding box center [214, 158] width 50 height 26
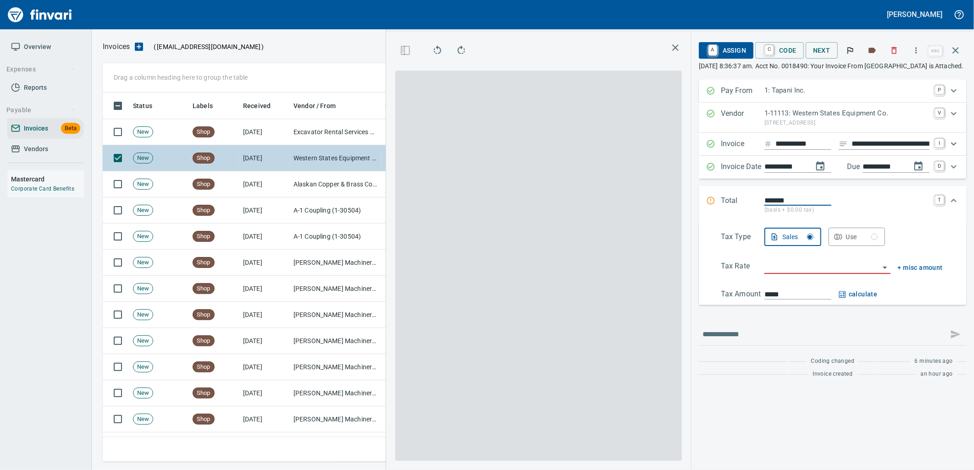
scroll to position [362, 616]
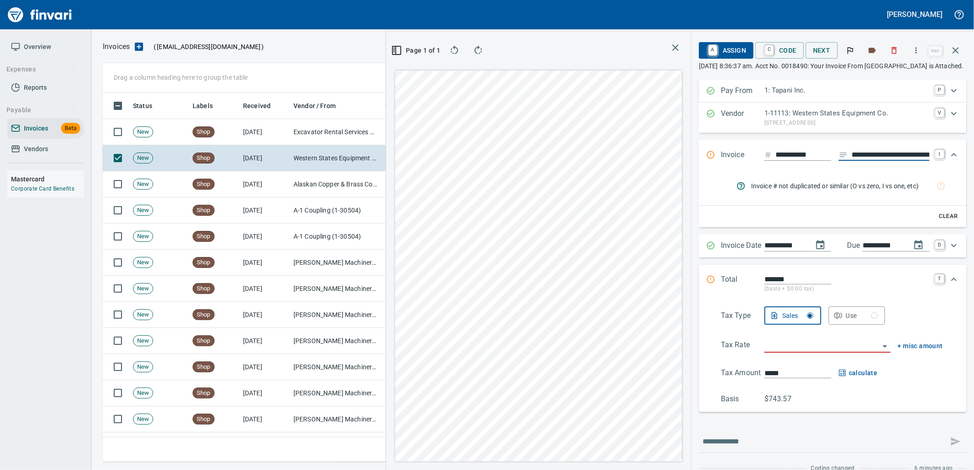
click at [872, 152] on input "**********" at bounding box center [890, 154] width 78 height 11
type input "**********"
click at [937, 183] on icon "rules from agents" at bounding box center [941, 186] width 8 height 8
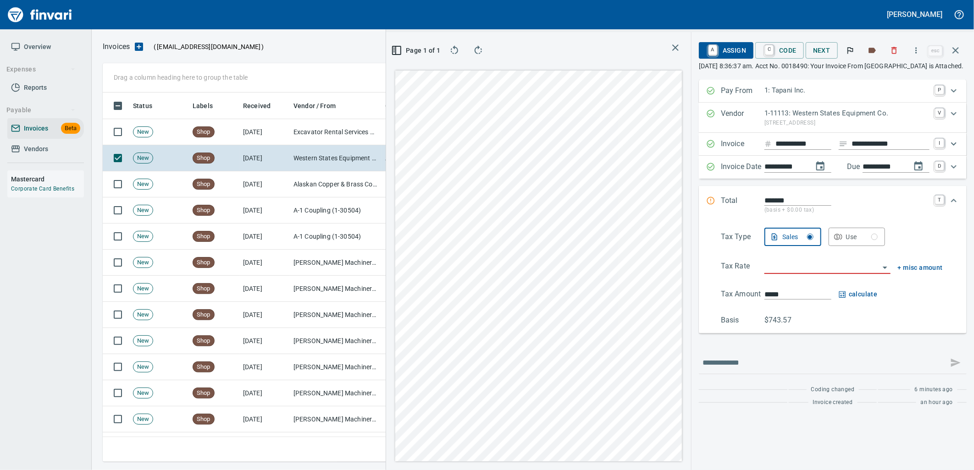
click at [816, 263] on input "search" at bounding box center [821, 267] width 115 height 13
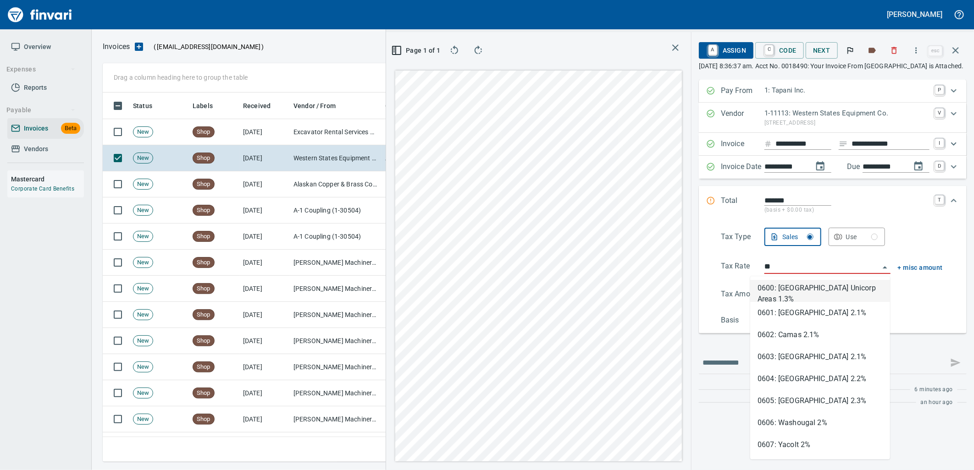
type input "*"
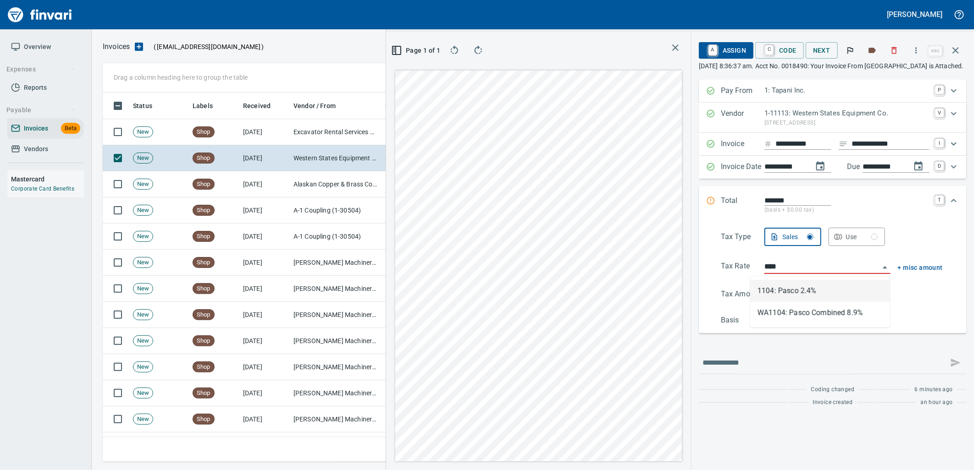
type input "**********"
type input "******"
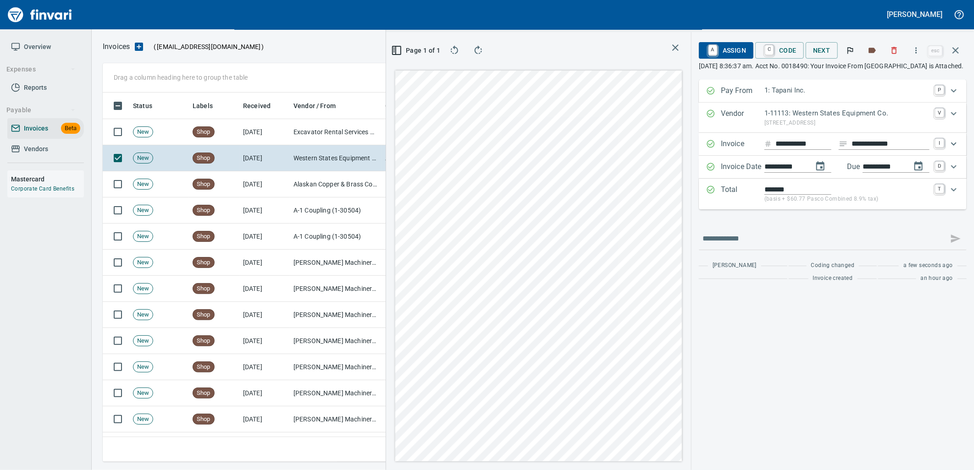
type input "**********"
click at [722, 46] on span "A Assign" at bounding box center [726, 51] width 40 height 16
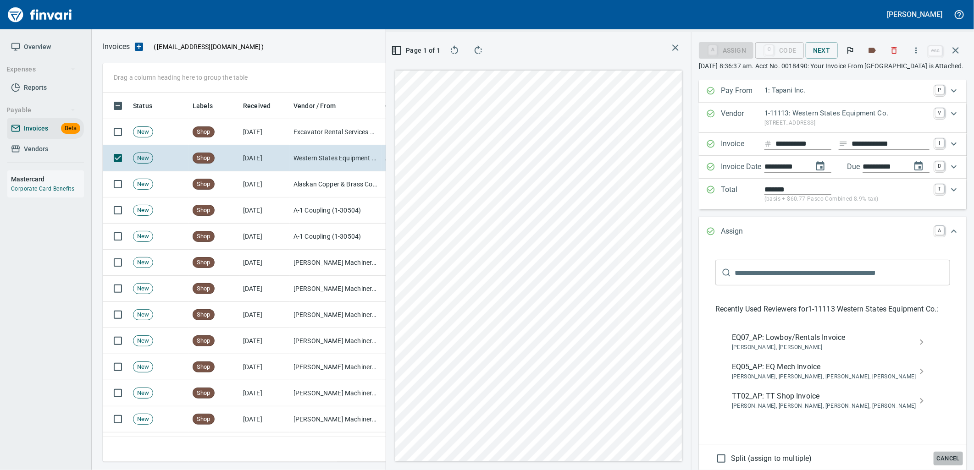
click at [936, 464] on span "Cancel" at bounding box center [948, 459] width 25 height 11
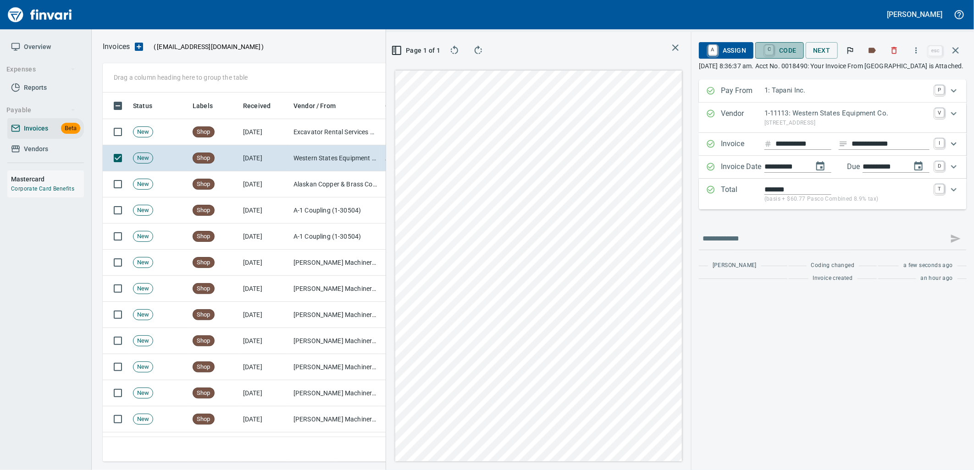
click at [776, 46] on span "C Code" at bounding box center [779, 51] width 34 height 16
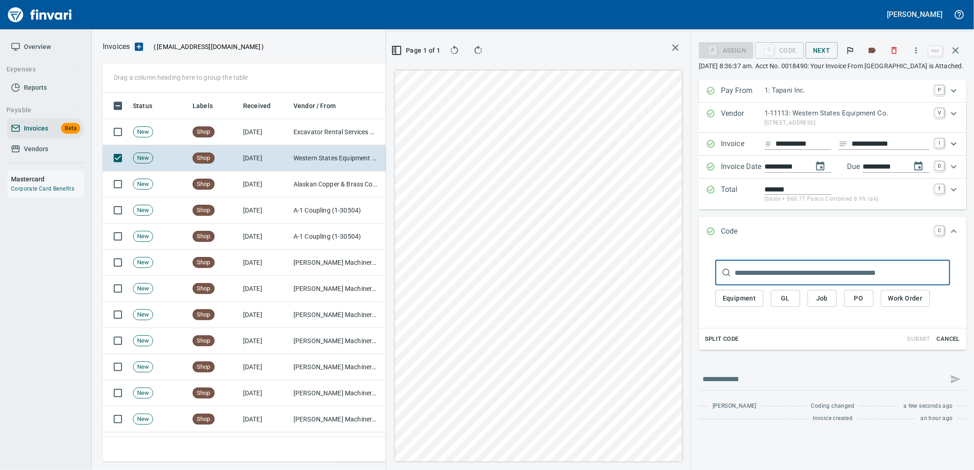
click at [851, 298] on span "PO" at bounding box center [858, 298] width 15 height 11
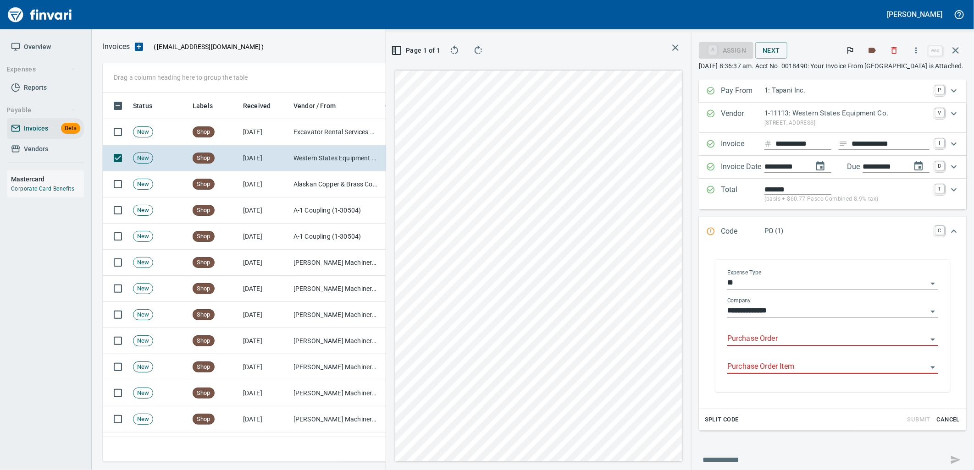
click at [764, 340] on input "Purchase Order" at bounding box center [827, 339] width 200 height 13
click at [762, 368] on li "95937.1160192: Service parts" at bounding box center [821, 364] width 217 height 22
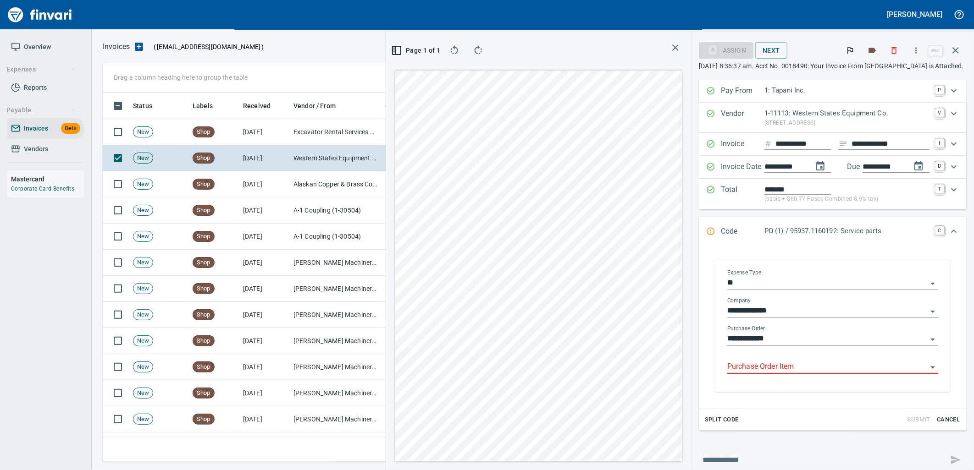
type input "**********"
click at [755, 369] on input "Purchase Order Item" at bounding box center [827, 367] width 200 height 13
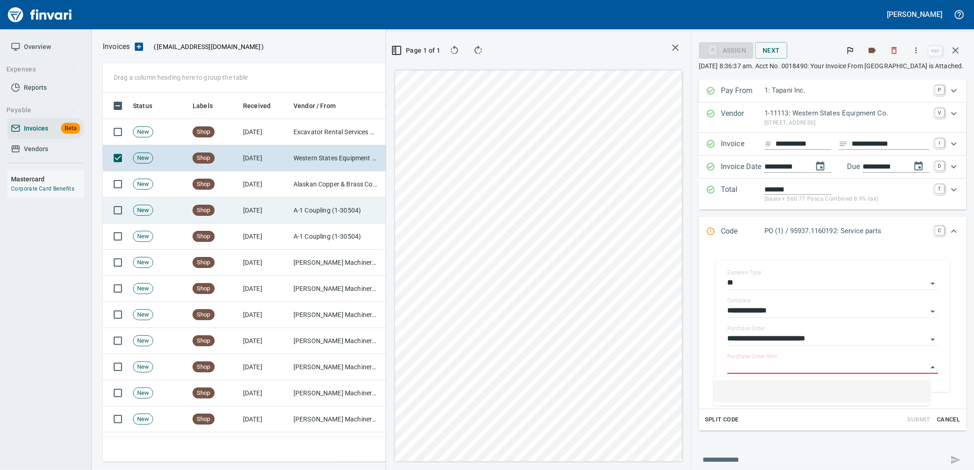
click at [315, 135] on td "Excavator Rental Services LLC (1-10359)" at bounding box center [336, 132] width 92 height 26
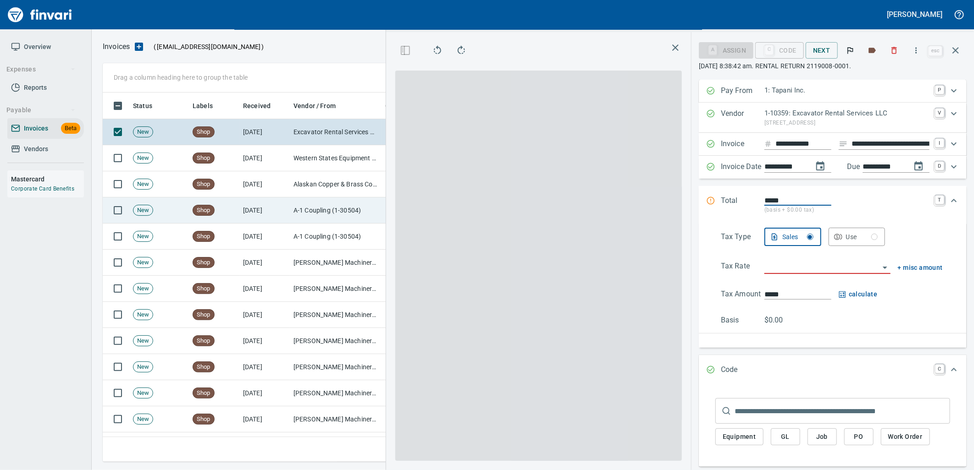
scroll to position [362, 616]
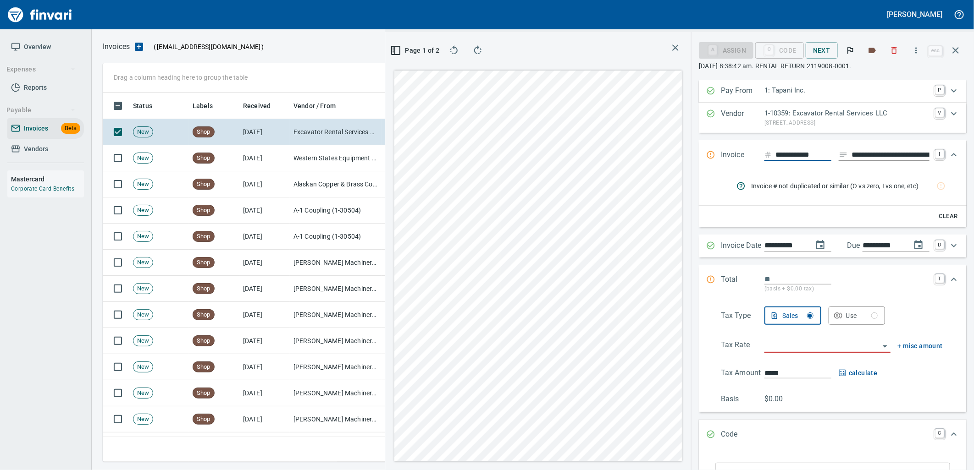
click at [867, 154] on input "**********" at bounding box center [890, 154] width 78 height 11
type input "**********"
click at [401, 47] on span "Page 1 of 2" at bounding box center [415, 50] width 39 height 11
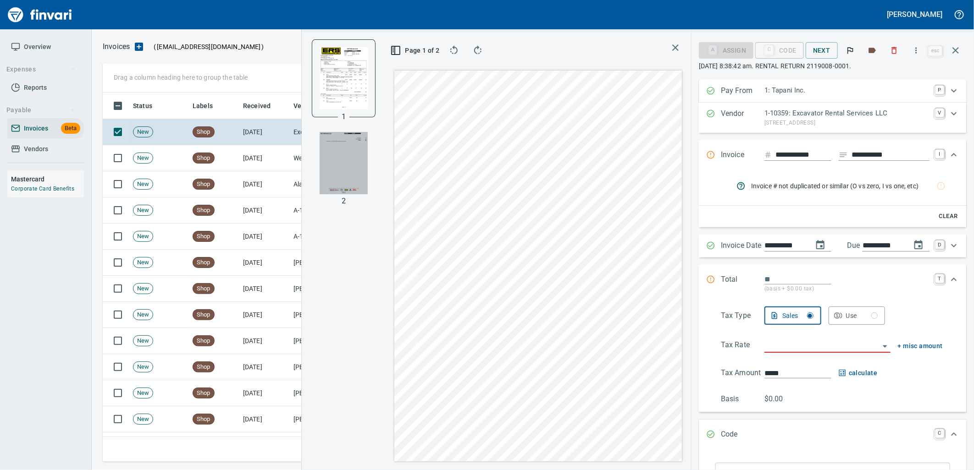
click at [331, 155] on img "button" at bounding box center [344, 163] width 48 height 62
click at [896, 53] on icon "button" at bounding box center [895, 50] width 6 height 7
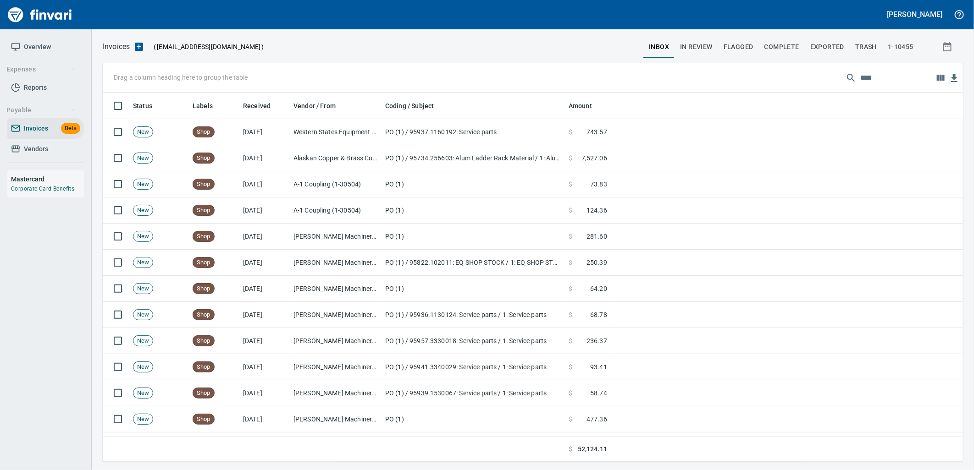
scroll to position [362, 845]
drag, startPoint x: 879, startPoint y: 82, endPoint x: 840, endPoint y: 86, distance: 38.7
click at [840, 86] on div "Drag a column heading here to group the table ****" at bounding box center [533, 77] width 860 height 29
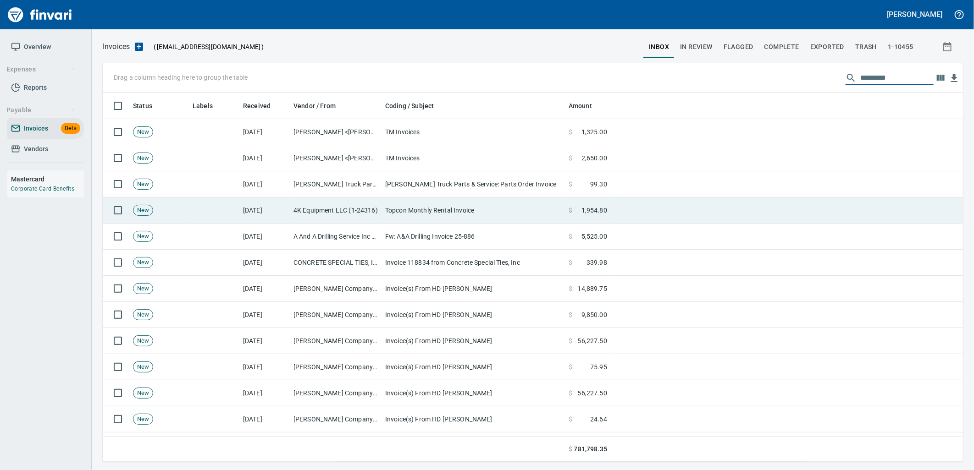
click at [503, 209] on td "Topcon Monthly Rental Invoice" at bounding box center [472, 211] width 183 height 26
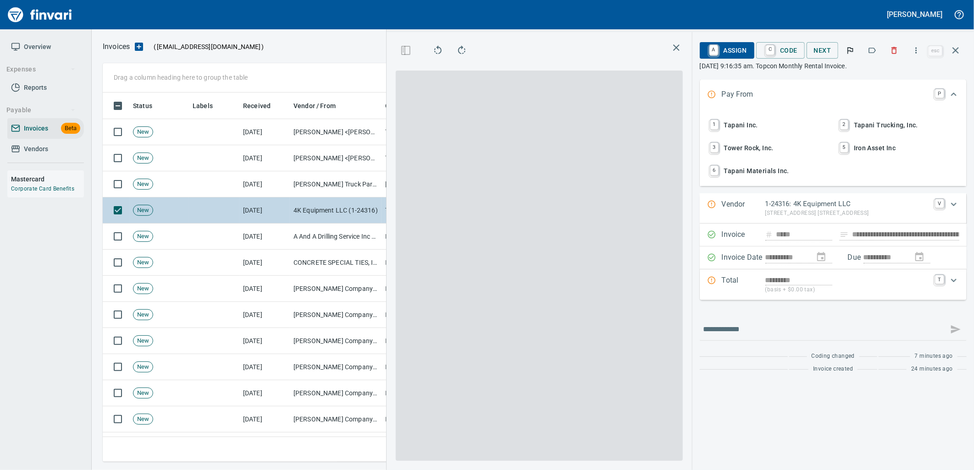
scroll to position [362, 616]
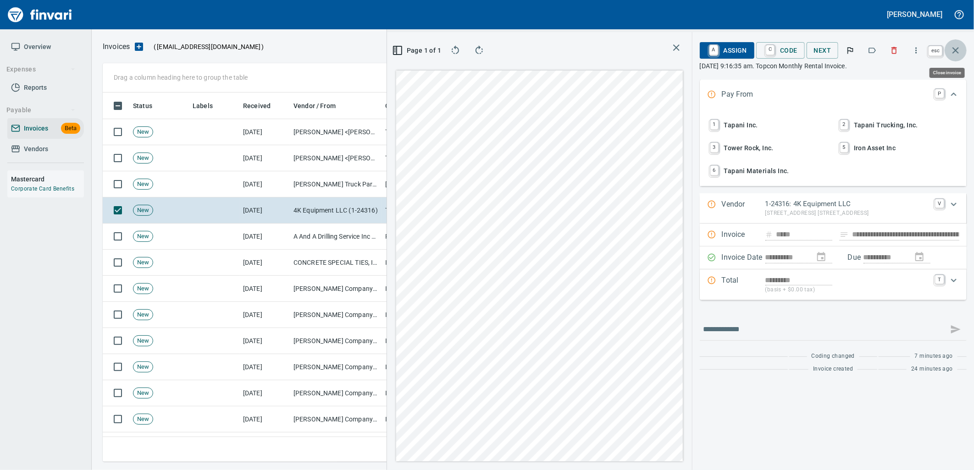
click at [959, 51] on icon "button" at bounding box center [955, 50] width 11 height 11
